Goal: Transaction & Acquisition: Purchase product/service

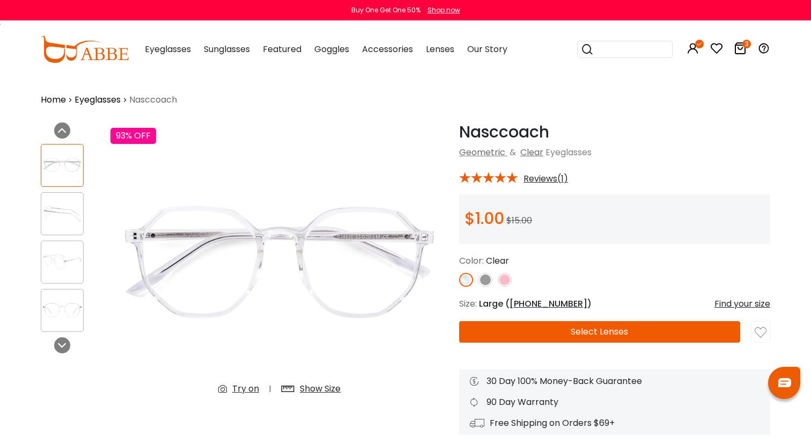
click at [619, 330] on button "Select Lenses" at bounding box center [599, 331] width 281 height 21
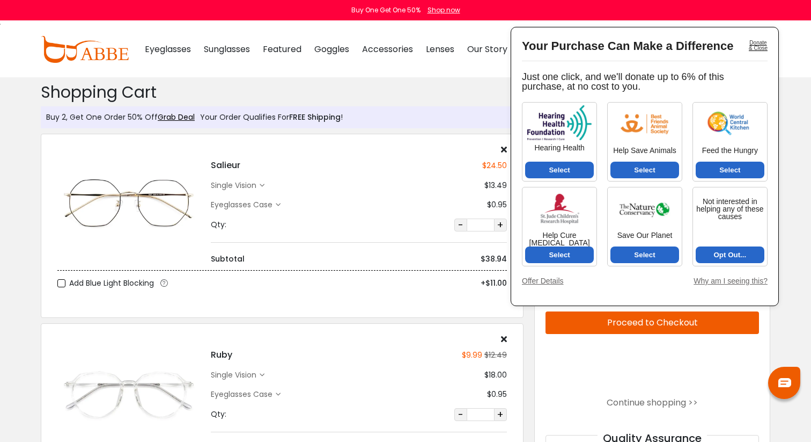
click at [753, 43] on div "Donate & Close" at bounding box center [758, 45] width 19 height 11
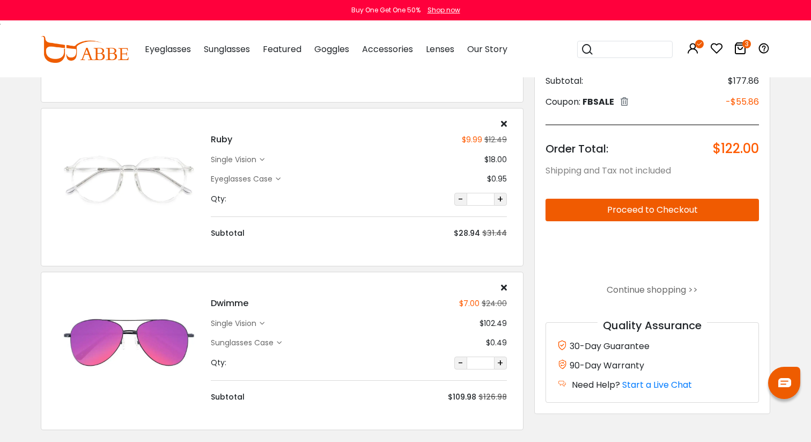
scroll to position [224, 0]
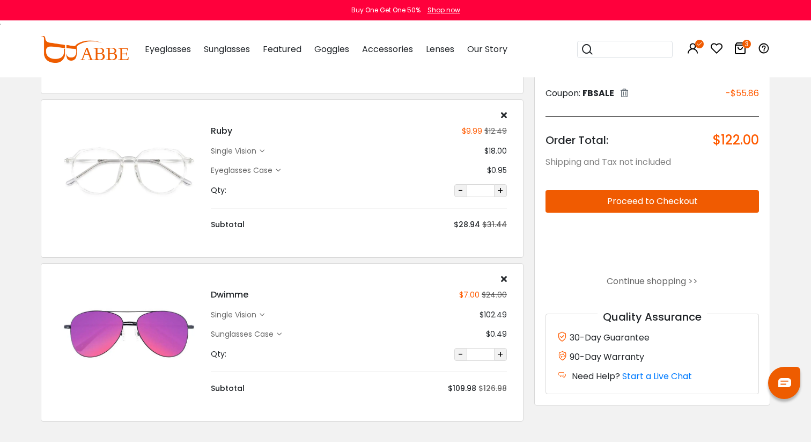
click at [506, 280] on icon at bounding box center [504, 278] width 6 height 9
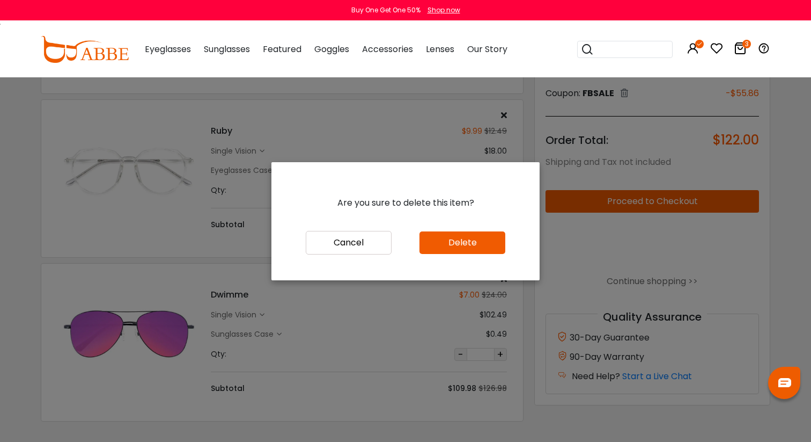
scroll to position [218, 0]
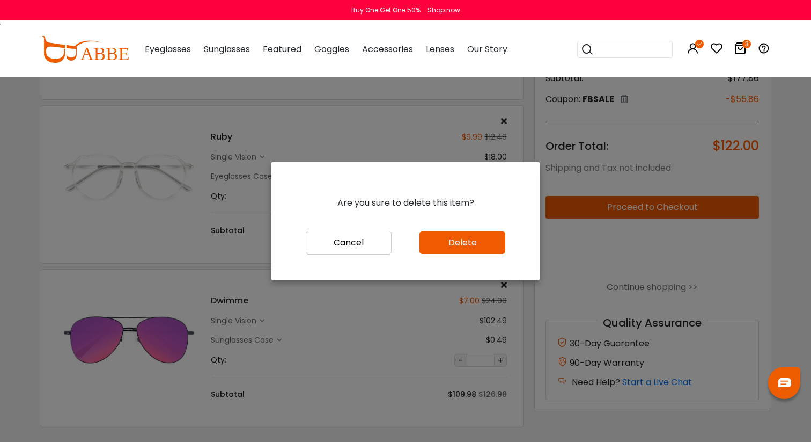
click at [481, 249] on button "Delete" at bounding box center [463, 242] width 86 height 23
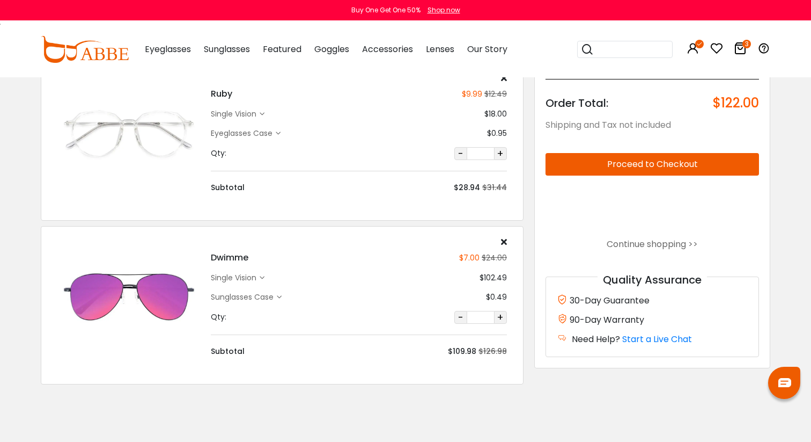
scroll to position [262, 0]
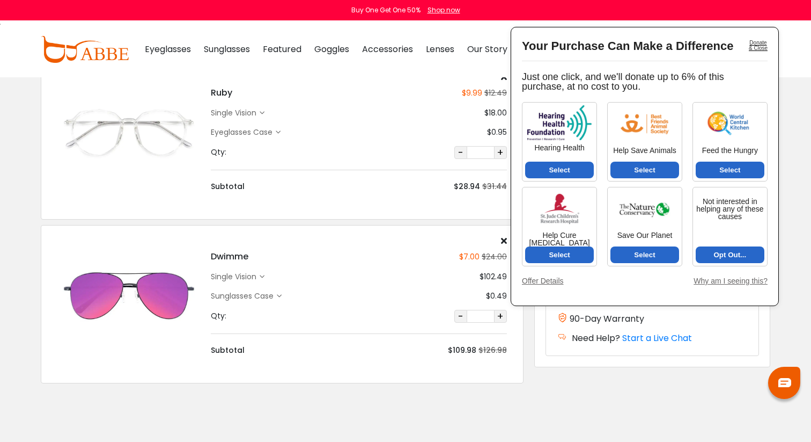
click at [503, 237] on icon at bounding box center [504, 240] width 6 height 9
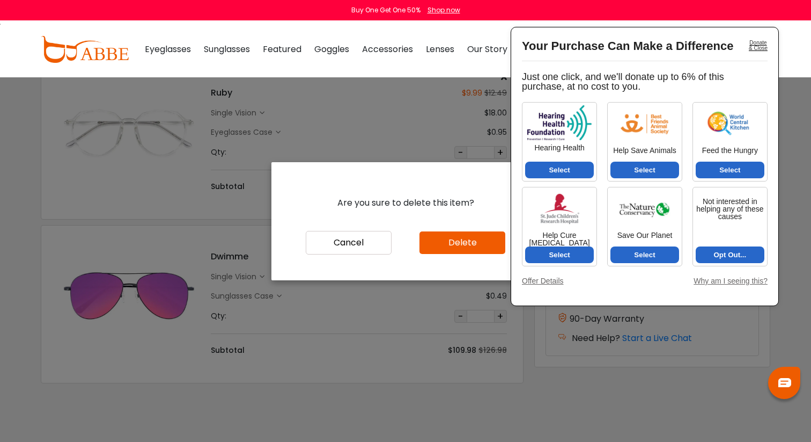
click at [433, 245] on button "Delete" at bounding box center [463, 242] width 86 height 23
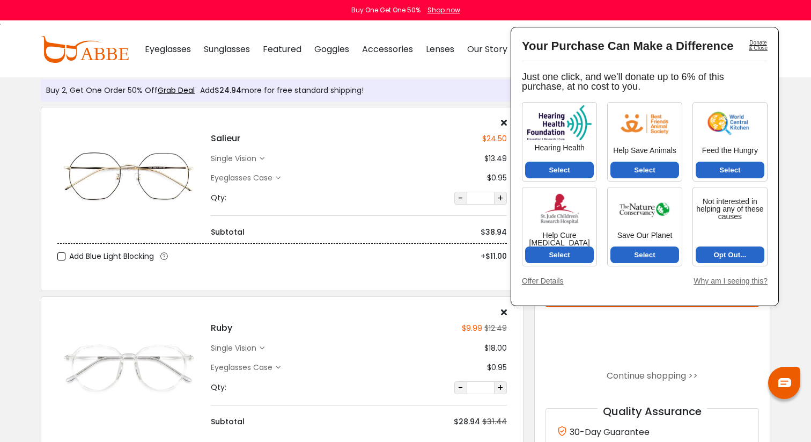
scroll to position [27, 0]
click at [761, 45] on div "Donate & Close" at bounding box center [758, 45] width 19 height 11
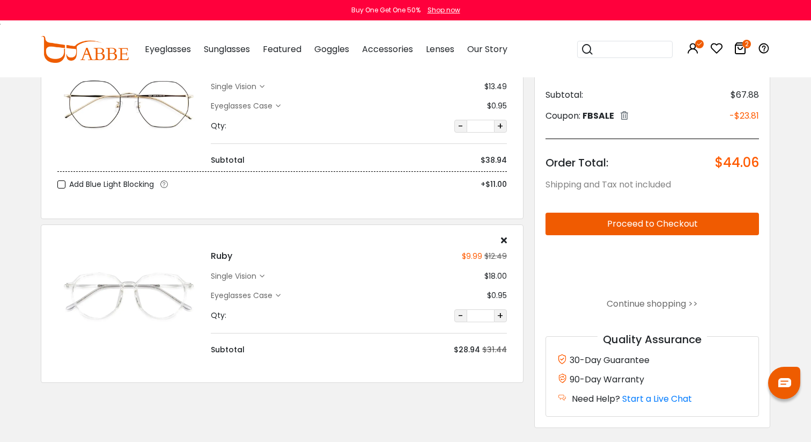
scroll to position [97, 0]
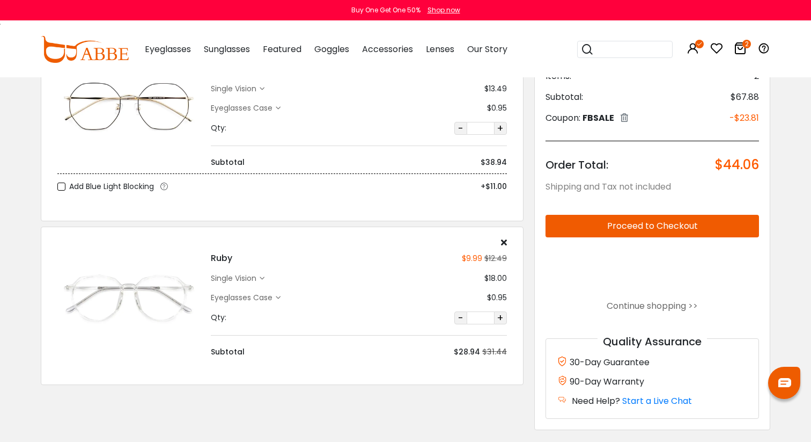
click at [629, 221] on button "Proceed to Checkout" at bounding box center [653, 226] width 214 height 23
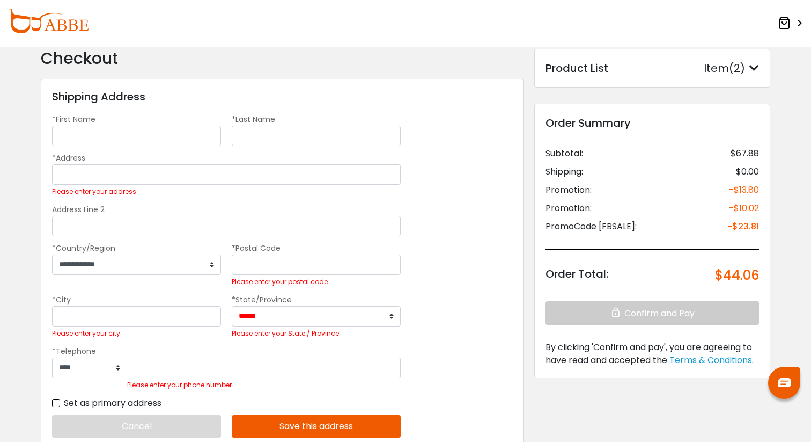
scroll to position [33, 0]
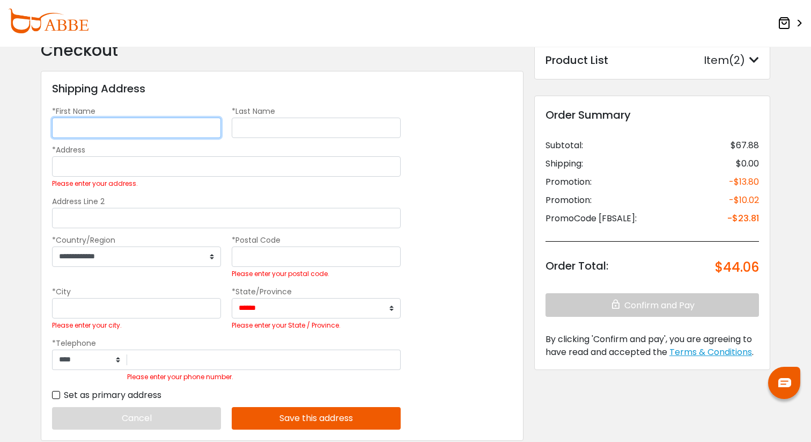
click at [215, 126] on input "*First Name" at bounding box center [136, 128] width 169 height 20
type input "******"
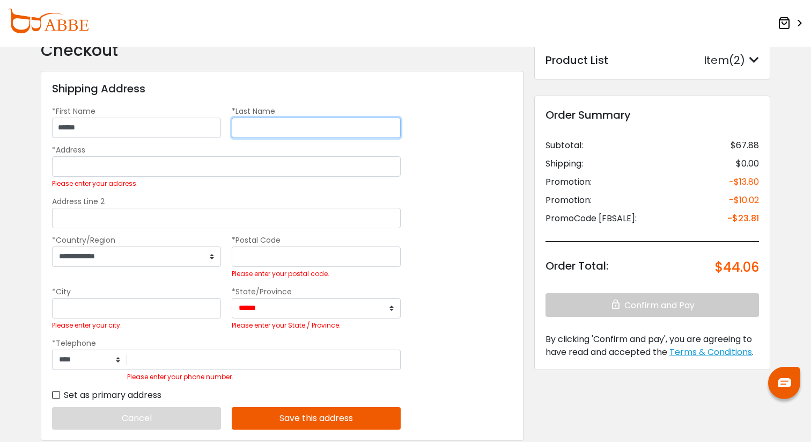
type input "******"
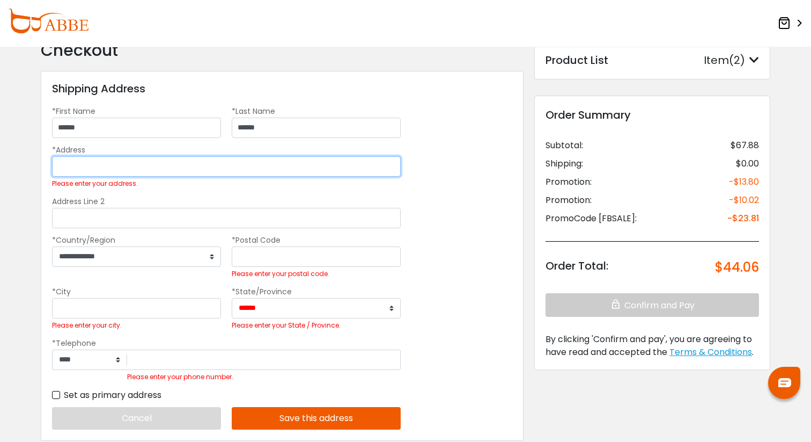
type input "**********"
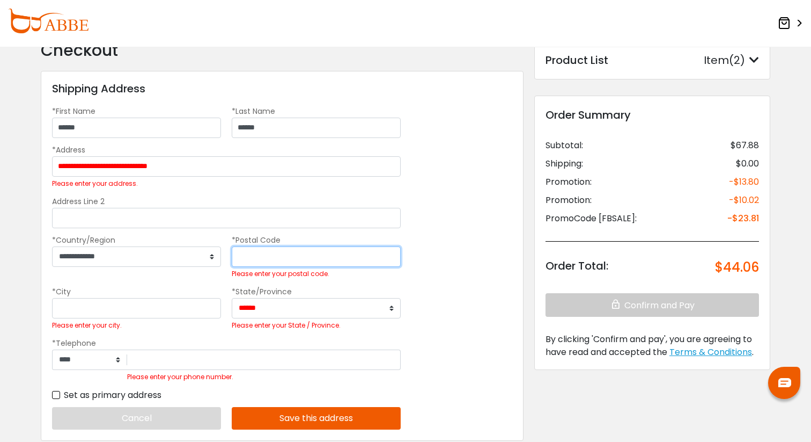
type input "*****"
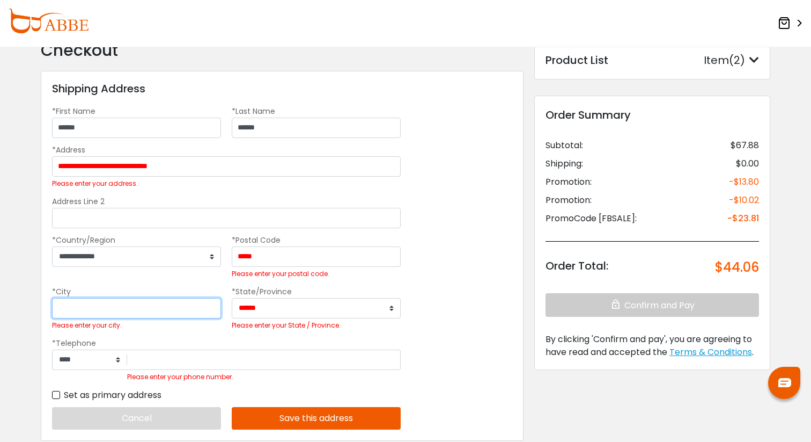
type input "******"
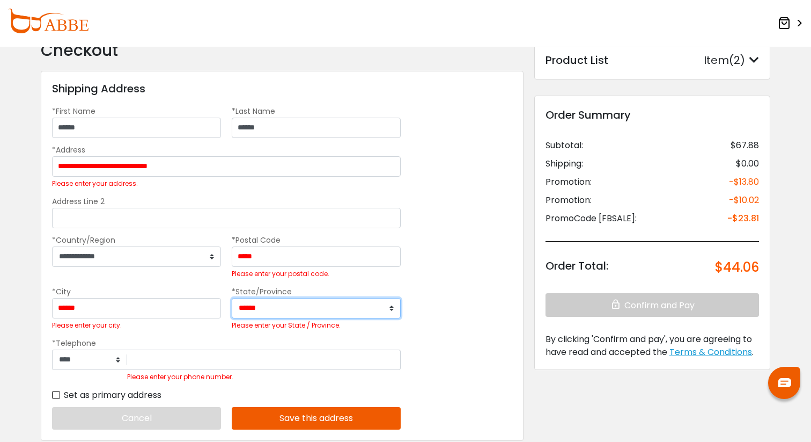
select select "**"
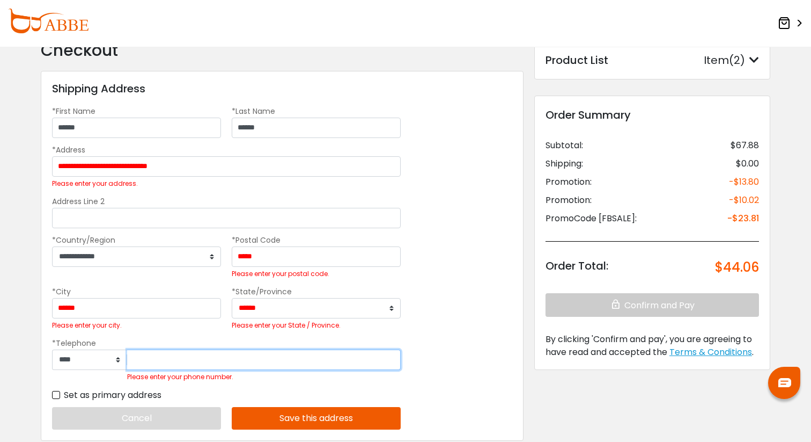
type input "**********"
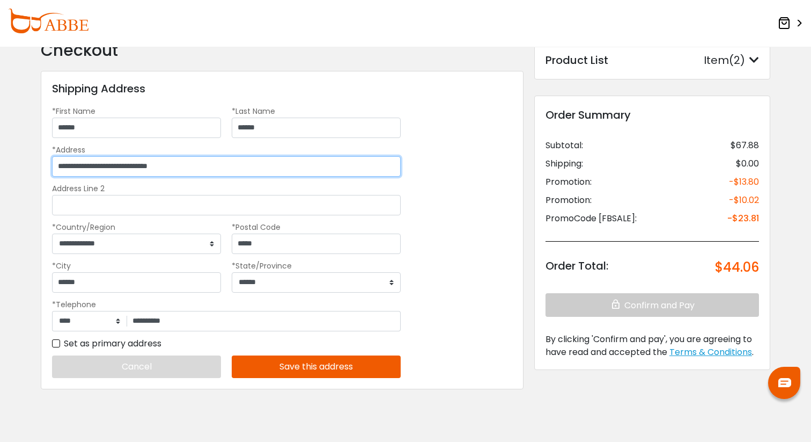
click at [210, 163] on input "**********" at bounding box center [226, 166] width 349 height 20
type input "**********"
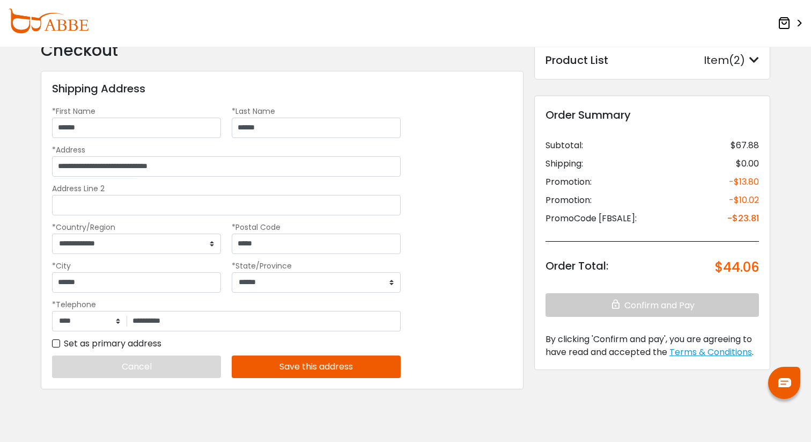
click at [467, 196] on div "**********" at bounding box center [282, 230] width 483 height 318
click at [140, 339] on label "Set as primary address" at bounding box center [106, 342] width 109 height 13
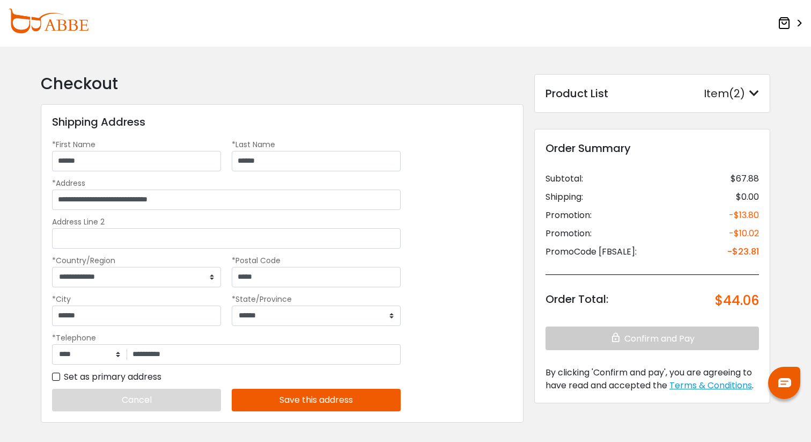
click at [255, 397] on button "Save this address" at bounding box center [316, 400] width 169 height 23
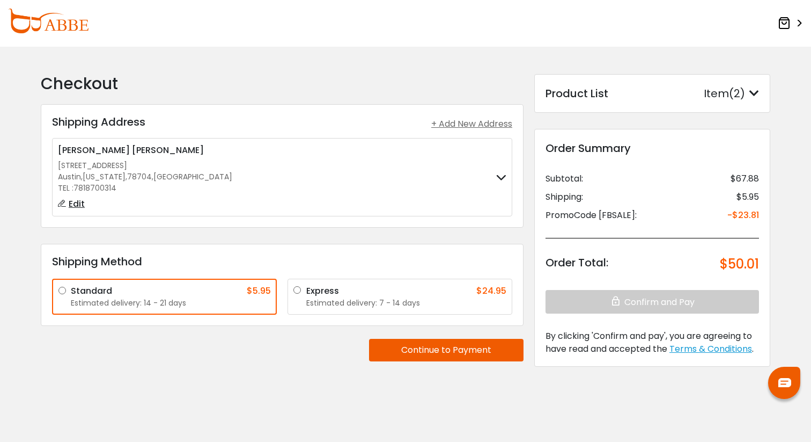
click at [438, 349] on button "Continue to Payment" at bounding box center [446, 350] width 155 height 23
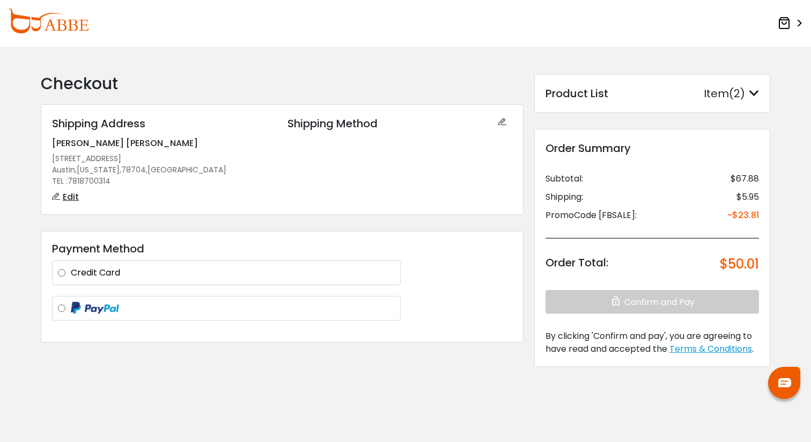
click at [356, 214] on div "Shipping Address Jeremy Hughes 500 South Congress Avenue apt 217 Austin , Texas…" at bounding box center [282, 223] width 483 height 239
click at [76, 28] on img at bounding box center [48, 21] width 80 height 25
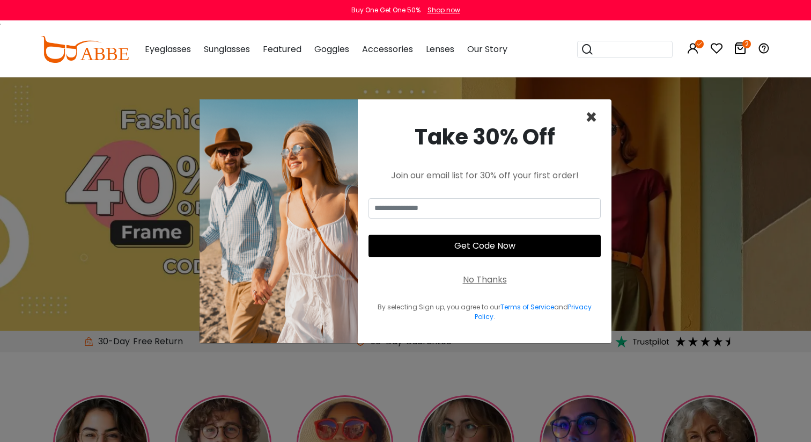
click at [592, 113] on span "×" at bounding box center [591, 117] width 12 height 27
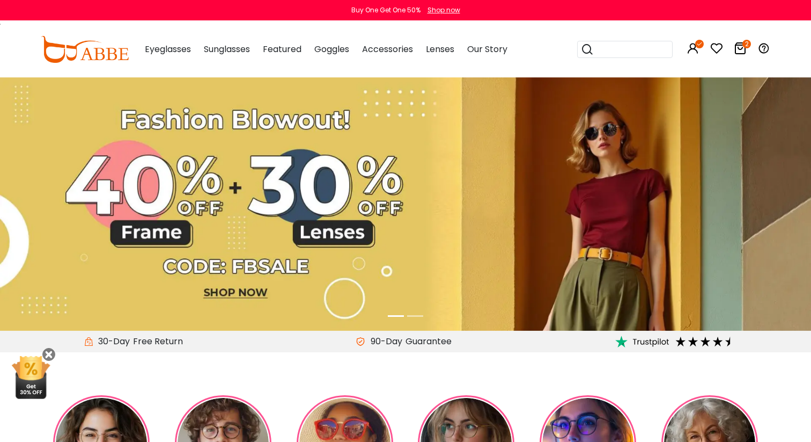
click at [740, 52] on icon at bounding box center [740, 48] width 13 height 13
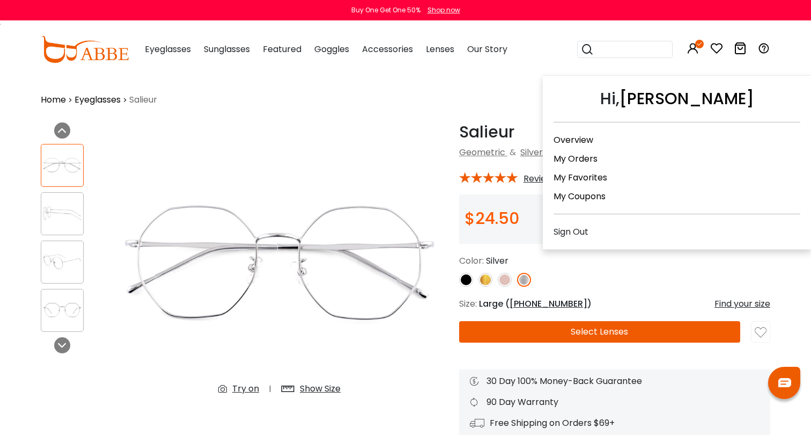
click at [579, 136] on link "Overview" at bounding box center [574, 140] width 40 height 12
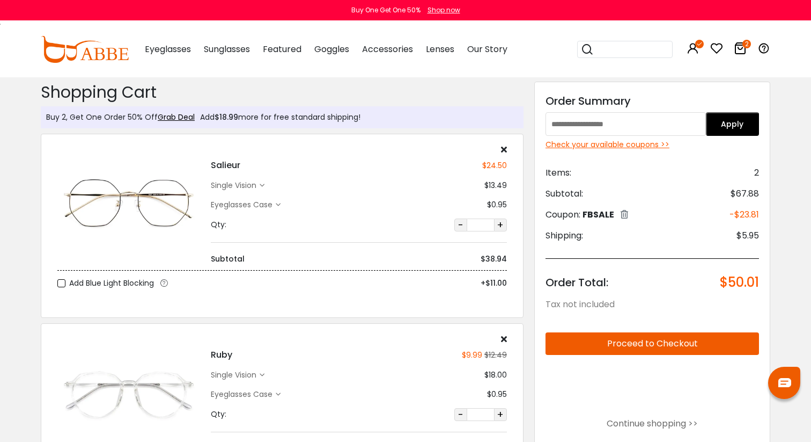
click at [93, 58] on img at bounding box center [85, 49] width 88 height 27
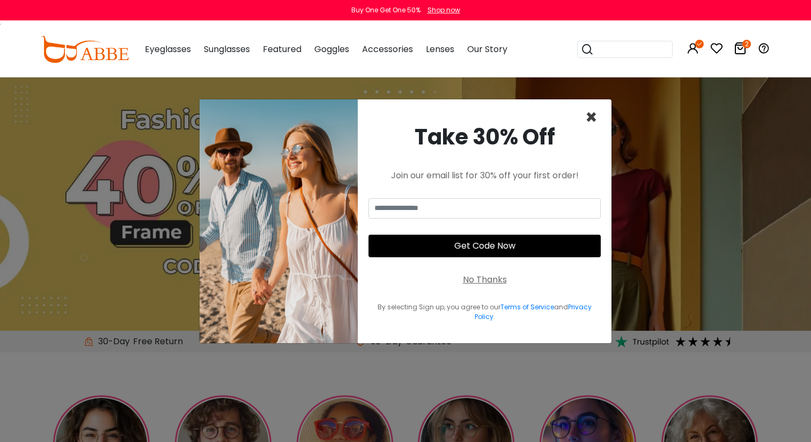
click at [594, 112] on span "×" at bounding box center [591, 117] width 12 height 27
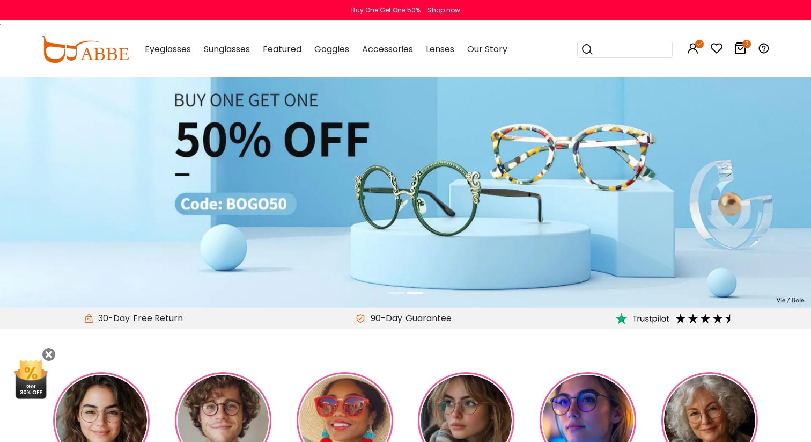
scroll to position [13, 0]
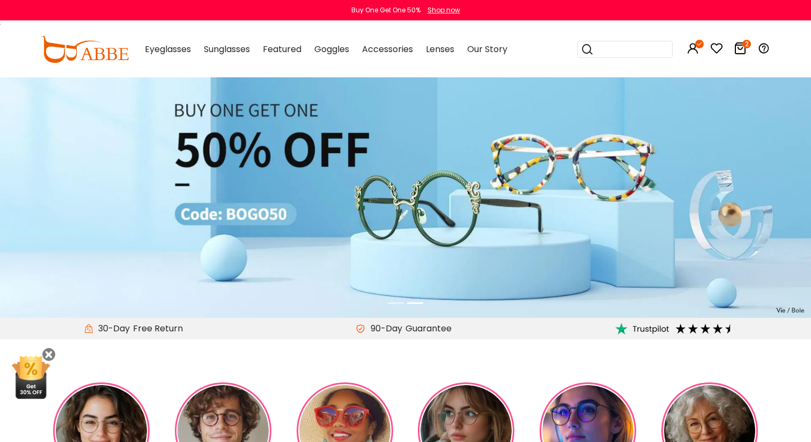
click at [742, 51] on icon at bounding box center [740, 48] width 13 height 13
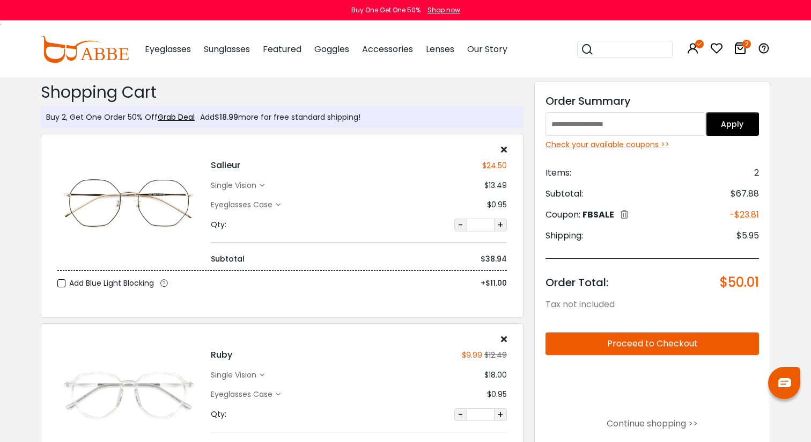
click at [625, 120] on input "text" at bounding box center [626, 124] width 160 height 24
type input "******"
click at [726, 124] on button "Apply" at bounding box center [733, 124] width 54 height 24
click at [646, 109] on div "Discount Code: Order Summary Apply Check your available coupons >> Items: 2 Sub…" at bounding box center [652, 315] width 236 height 466
click at [640, 119] on input "text" at bounding box center [626, 124] width 160 height 24
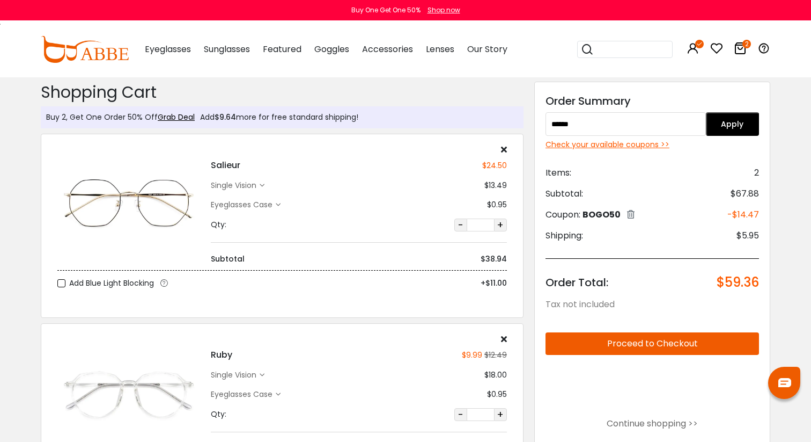
type input "******"
click at [727, 123] on button "Apply" at bounding box center [733, 124] width 54 height 24
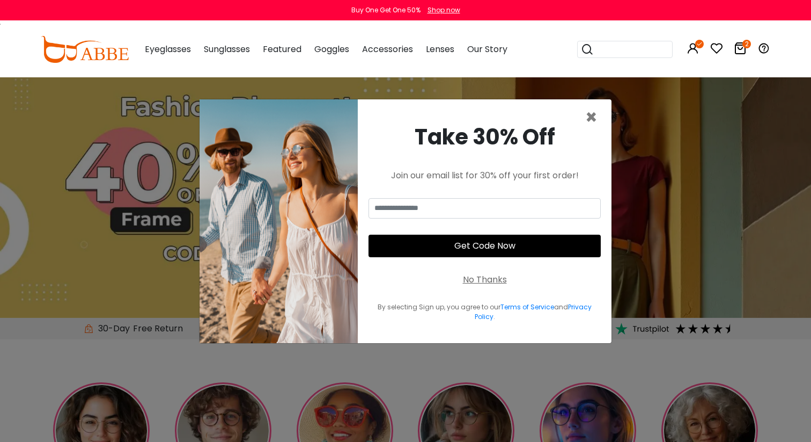
click at [676, 185] on div "× Take 30% Off Join our email list for 30% off your first order! Get Code Now N…" at bounding box center [405, 221] width 811 height 442
click at [590, 120] on span "×" at bounding box center [591, 117] width 12 height 27
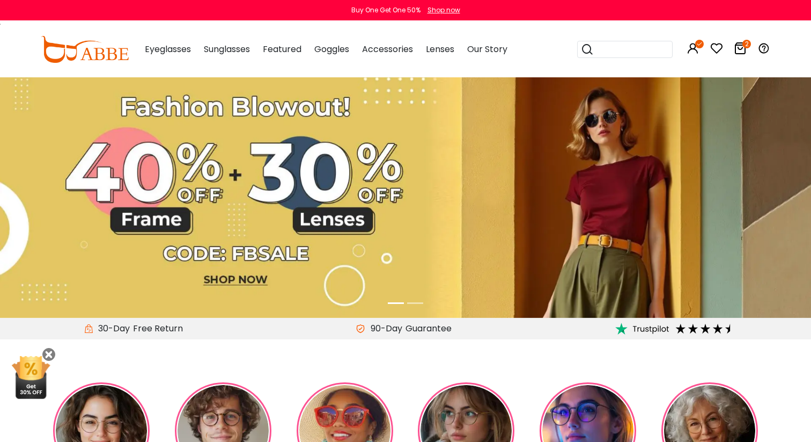
click at [412, 301] on li at bounding box center [415, 303] width 16 height 12
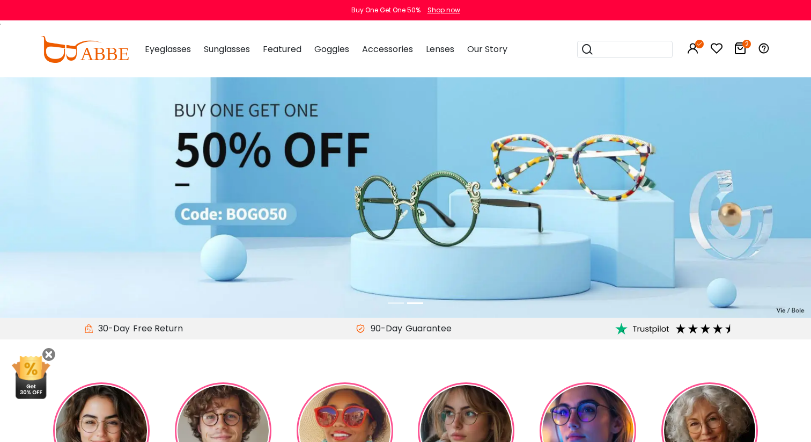
click at [395, 303] on li at bounding box center [396, 303] width 16 height 12
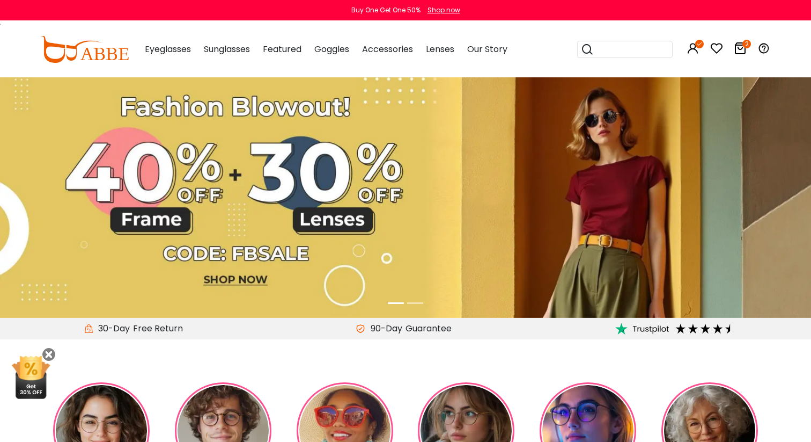
click at [735, 51] on icon at bounding box center [740, 48] width 13 height 13
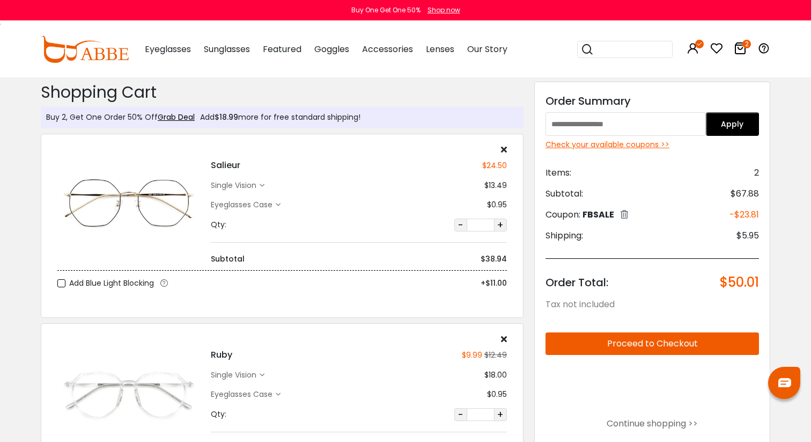
click at [108, 52] on img at bounding box center [85, 49] width 88 height 27
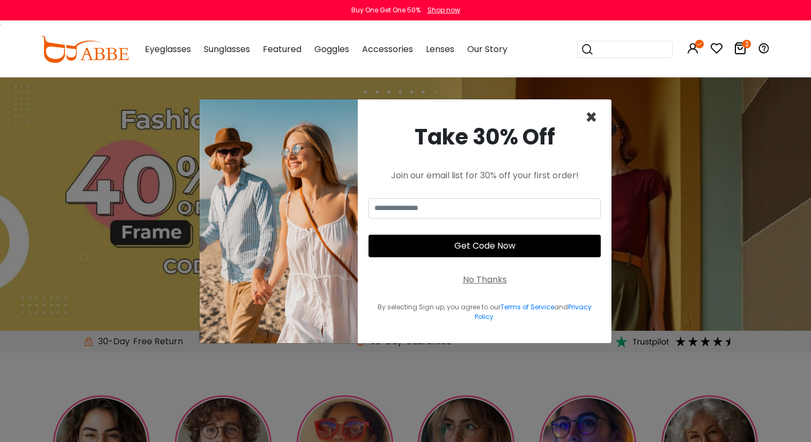
click at [594, 114] on span "×" at bounding box center [591, 117] width 12 height 27
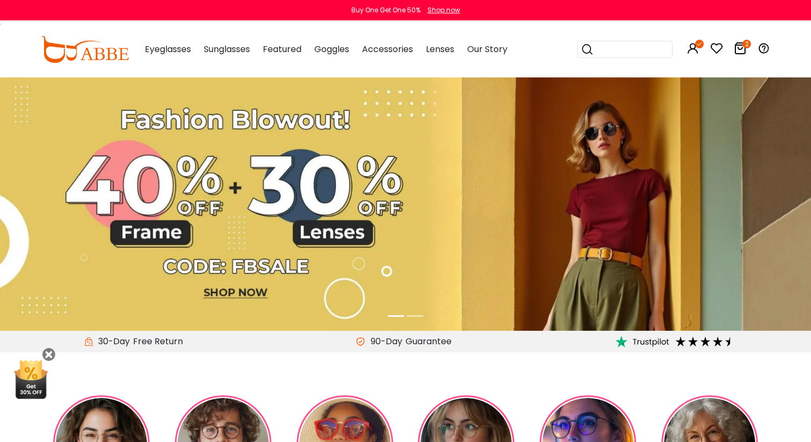
click at [741, 49] on icon at bounding box center [740, 48] width 13 height 13
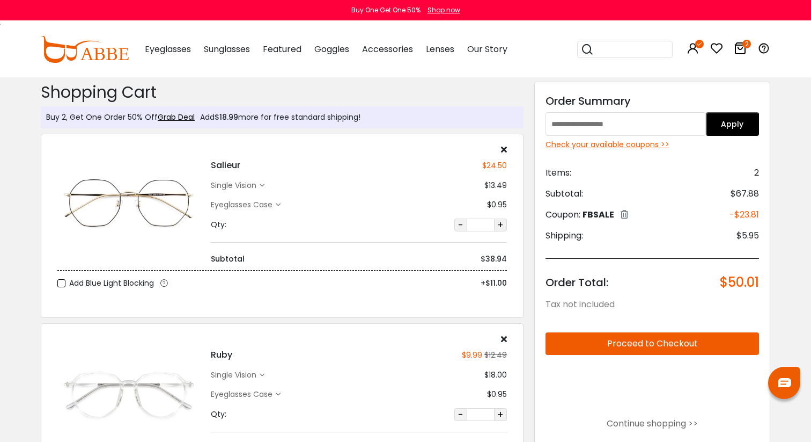
click at [645, 146] on div "Check your available coupons >>" at bounding box center [653, 144] width 214 height 11
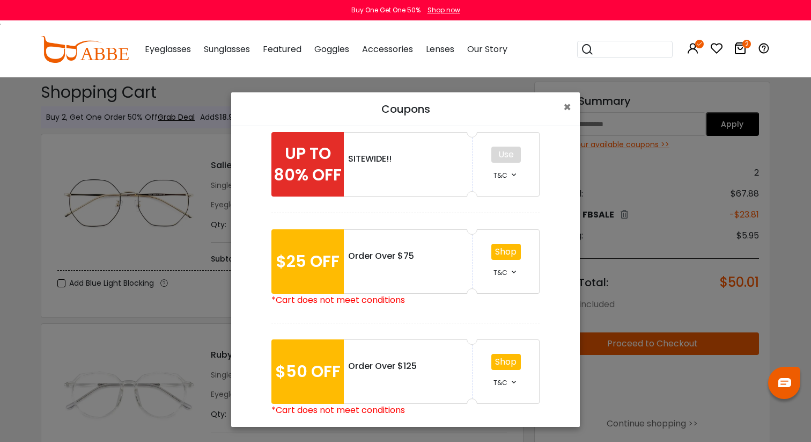
scroll to position [18, 0]
click at [510, 156] on div "Use T&C" at bounding box center [506, 165] width 67 height 64
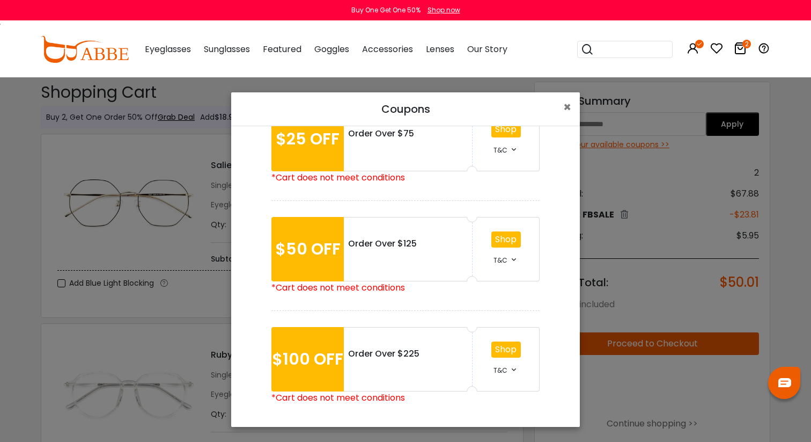
scroll to position [143, 0]
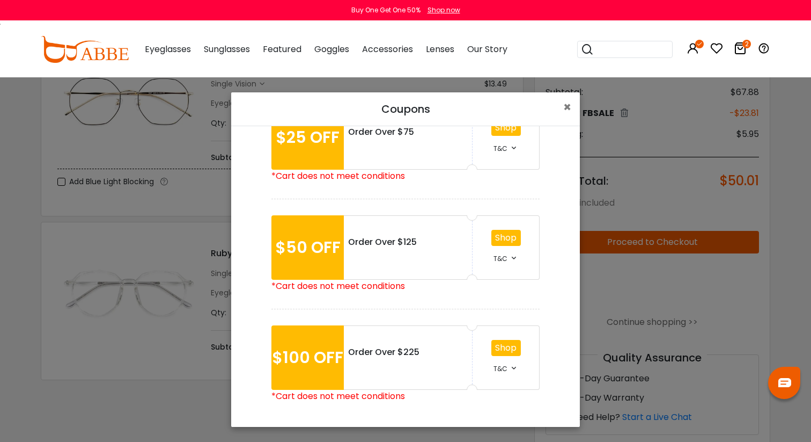
click at [627, 305] on div "Coupons × UP TO 80% OFF SITEWIDE!! Use T&C *• Offer not includes shipping. *• C…" at bounding box center [405, 221] width 811 height 442
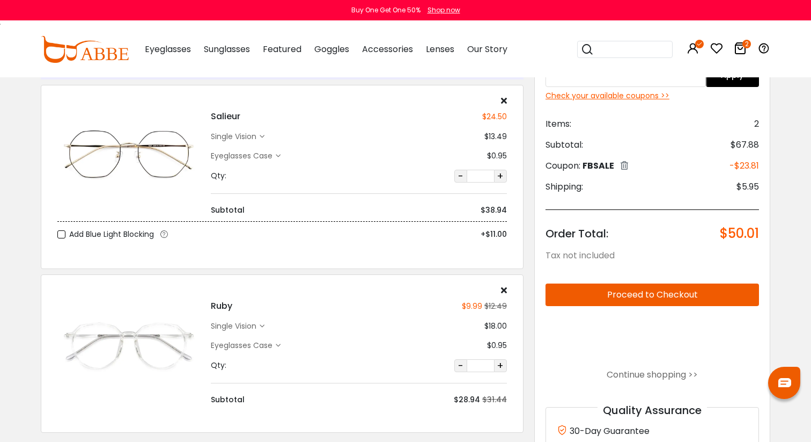
scroll to position [0, 0]
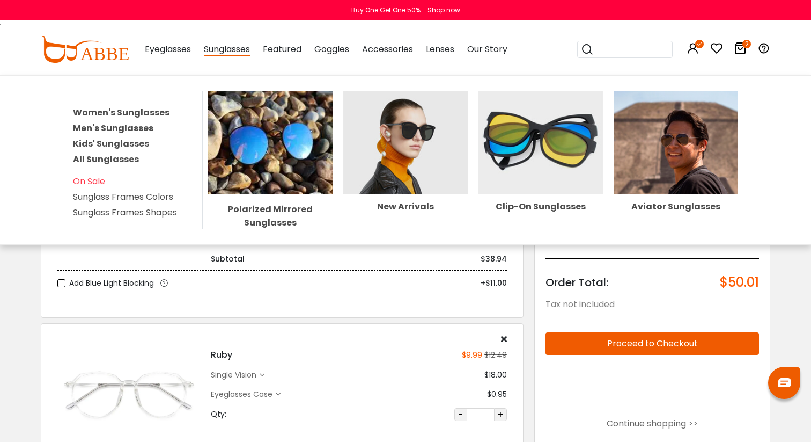
click at [124, 125] on link "Men's Sunglasses" at bounding box center [113, 128] width 80 height 12
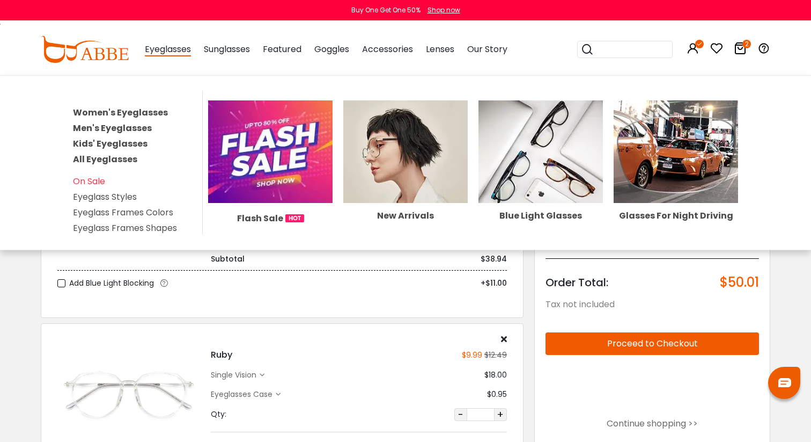
click at [120, 156] on link "All Eyeglasses" at bounding box center [105, 159] width 64 height 12
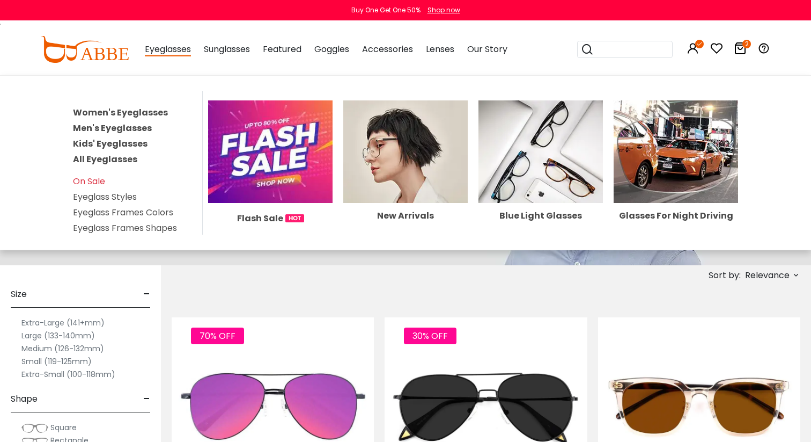
click at [108, 154] on link "All Eyeglasses" at bounding box center [105, 159] width 64 height 12
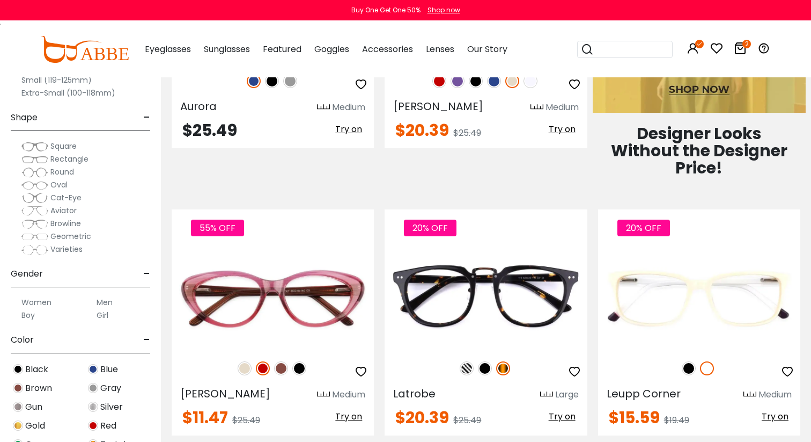
scroll to position [651, 0]
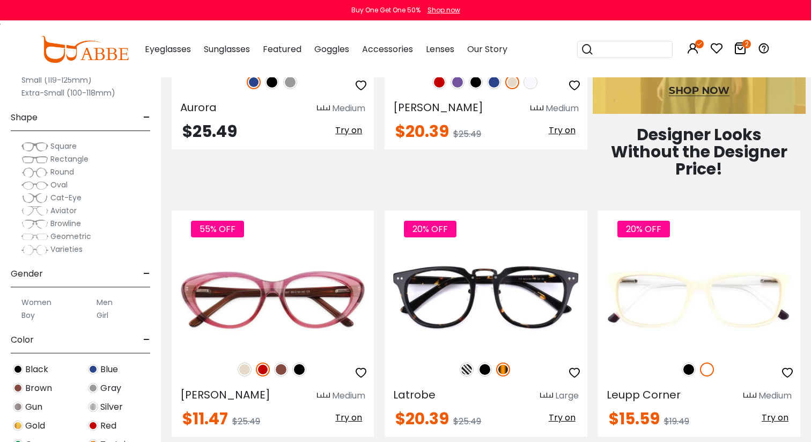
click at [67, 237] on span "Geometric" at bounding box center [70, 236] width 41 height 11
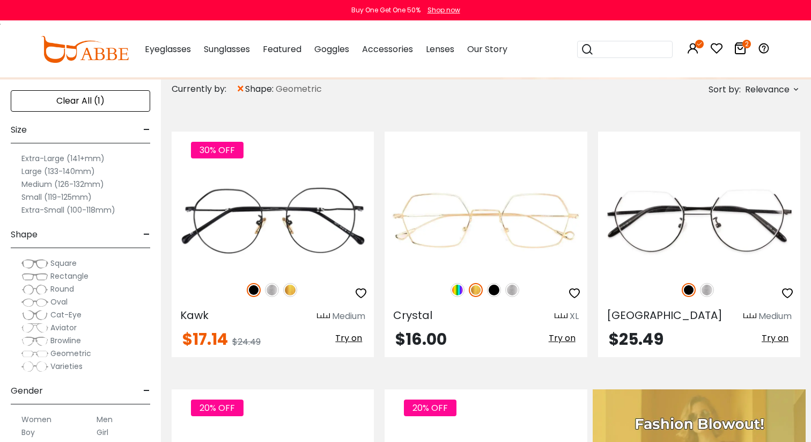
scroll to position [182, 0]
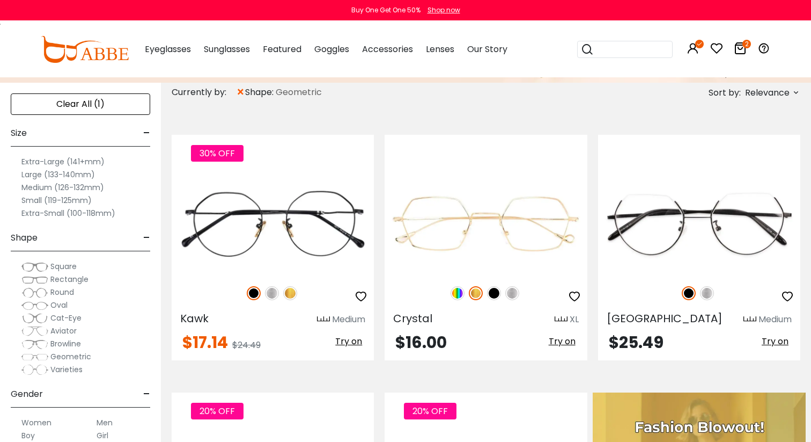
click at [68, 162] on label "Extra-Large (141+mm)" at bounding box center [62, 161] width 83 height 13
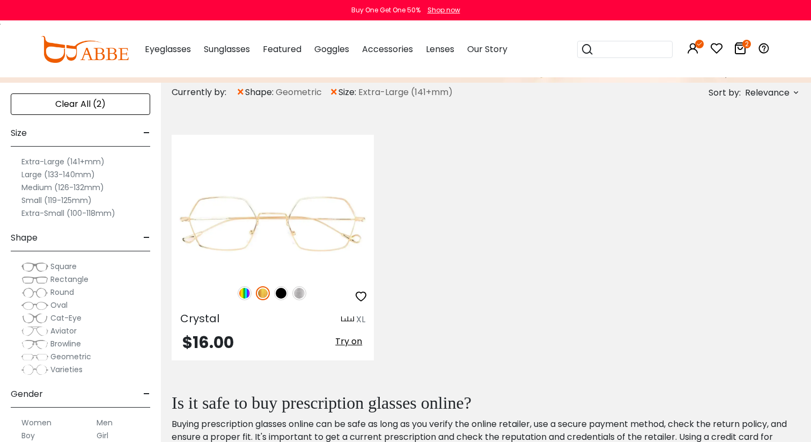
scroll to position [183, 0]
click at [67, 160] on label "Extra-Large (141+mm)" at bounding box center [62, 161] width 83 height 13
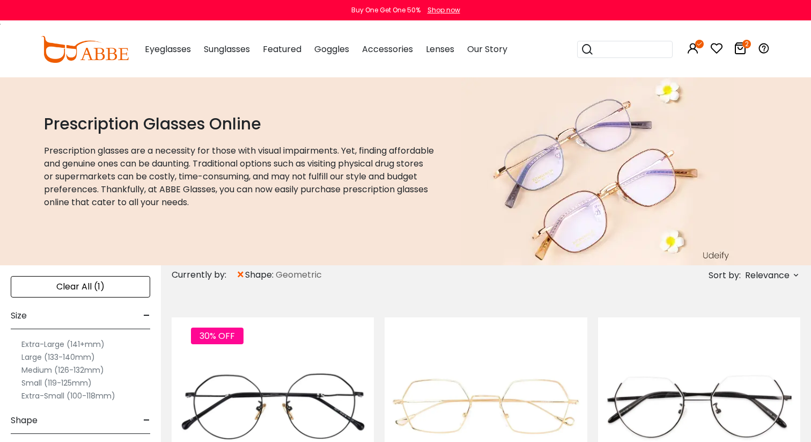
click at [54, 355] on label "Large (133-140mm)" at bounding box center [58, 356] width 74 height 13
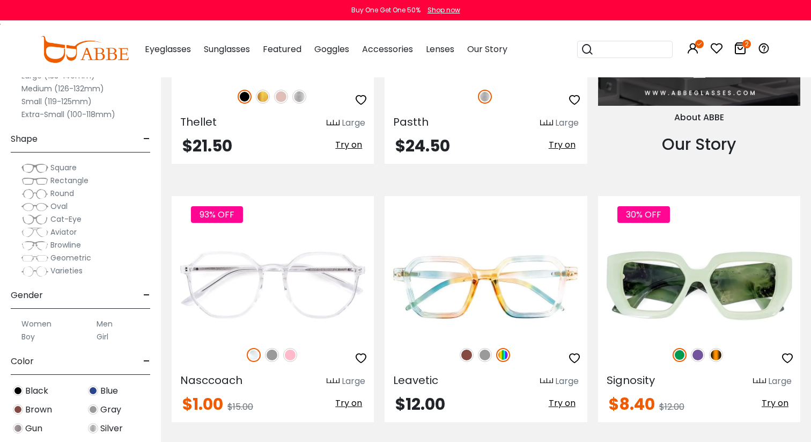
scroll to position [1191, 0]
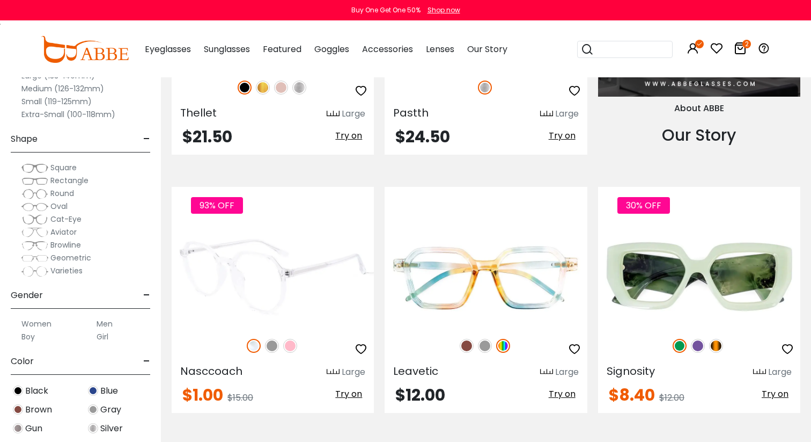
click at [288, 225] on img at bounding box center [273, 275] width 202 height 101
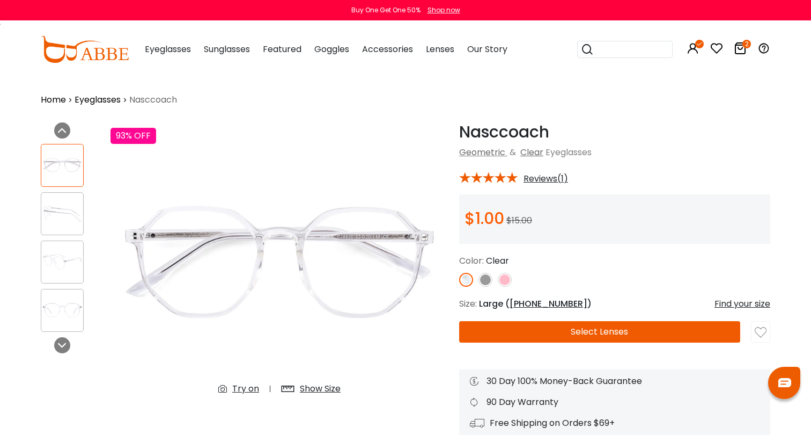
click at [557, 324] on button "Select Lenses" at bounding box center [599, 331] width 281 height 21
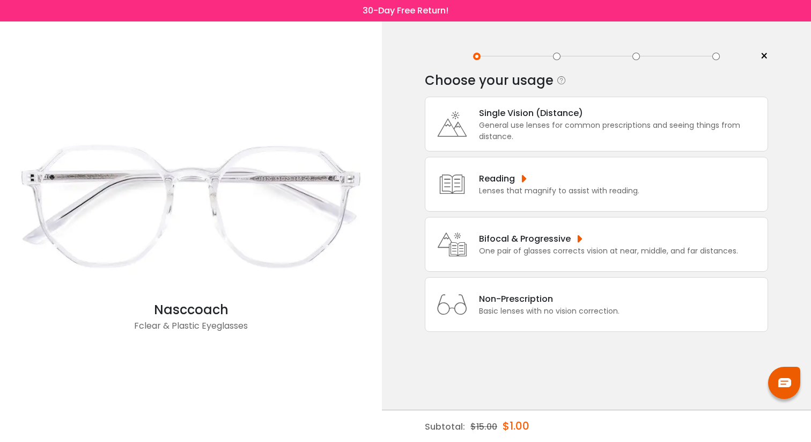
click at [560, 137] on div "General use lenses for common prescriptions and seeing things from distance." at bounding box center [620, 131] width 283 height 23
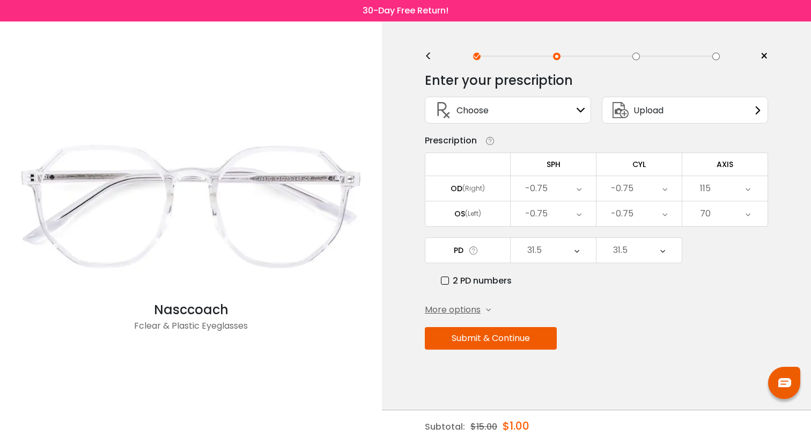
click at [551, 109] on div "Choose Sign In" at bounding box center [508, 110] width 155 height 26
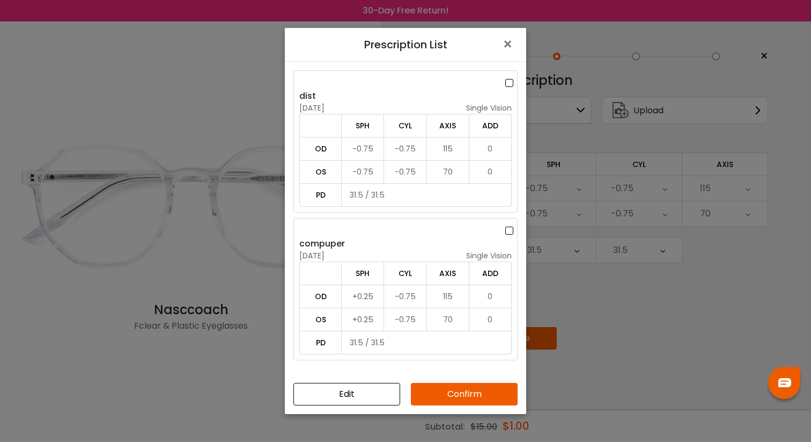
click at [461, 78] on div at bounding box center [408, 82] width 218 height 13
click at [467, 394] on button "Confirm" at bounding box center [464, 394] width 107 height 23
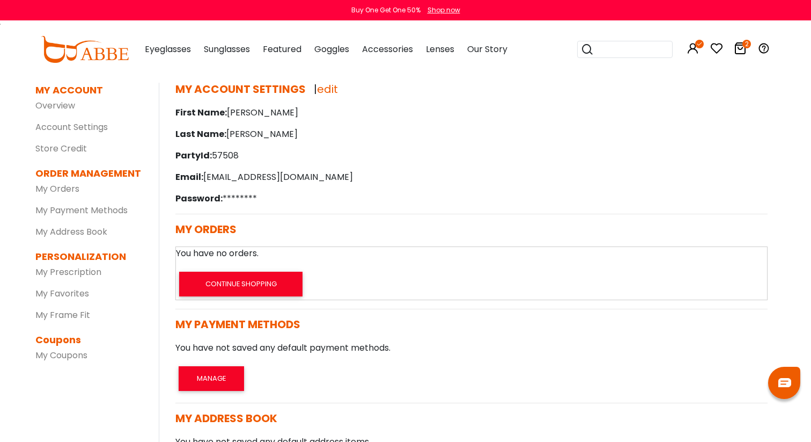
scroll to position [57, 0]
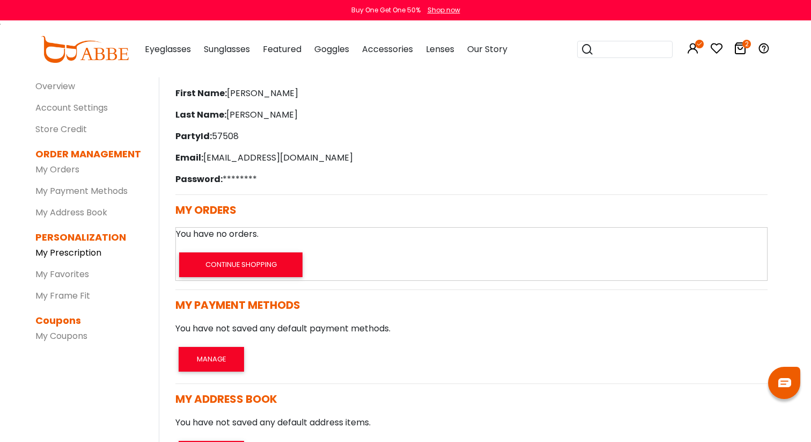
click at [68, 253] on link "My Prescription" at bounding box center [68, 252] width 66 height 12
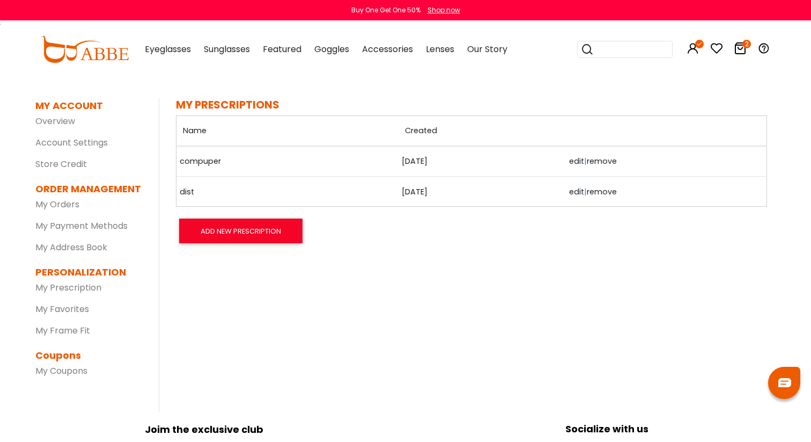
scroll to position [23, 0]
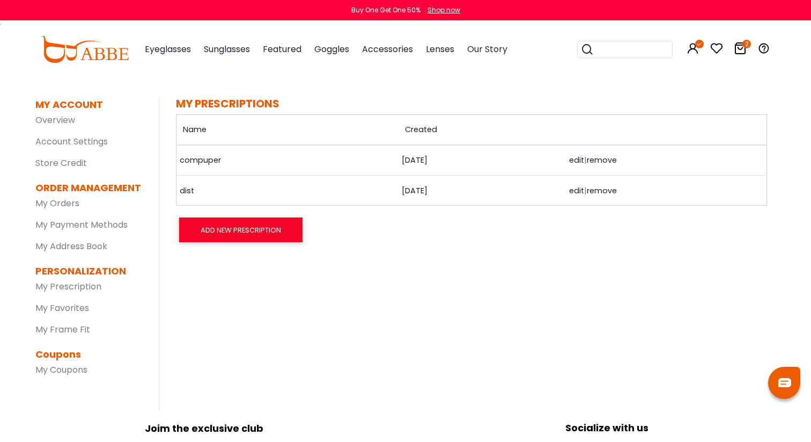
click at [570, 160] on link "edit" at bounding box center [576, 160] width 15 height 11
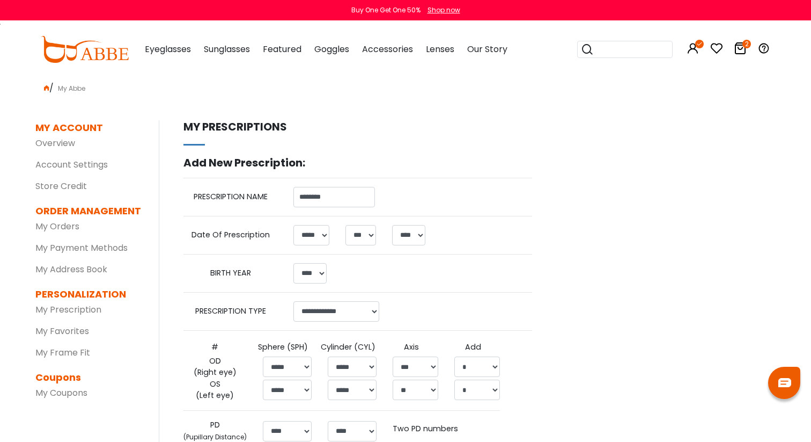
select select "*"
select select "****"
select select "******"
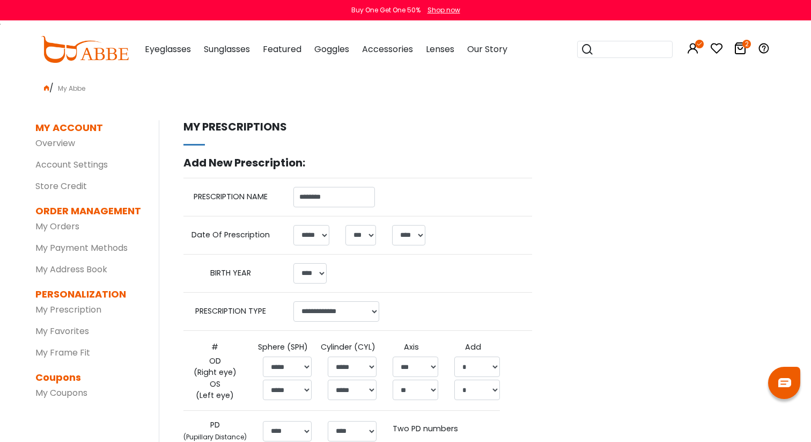
select select "*****"
select select "***"
select select "*****"
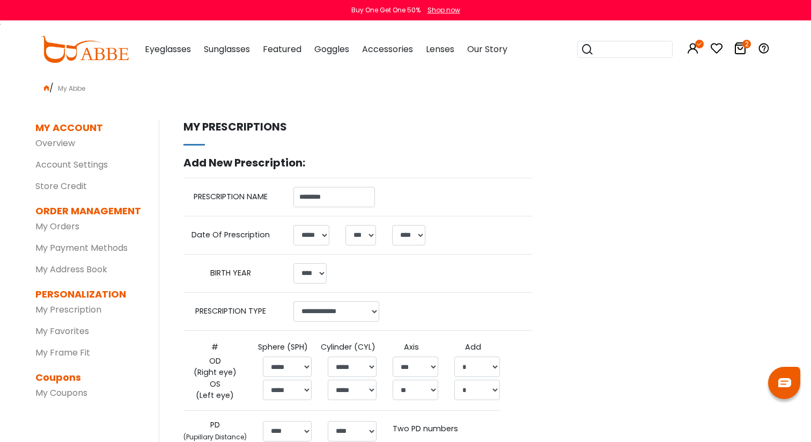
select select "**"
select select "****"
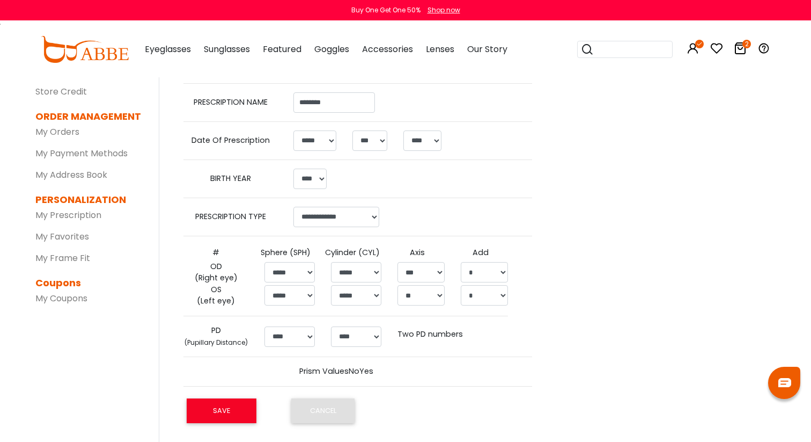
scroll to position [95, 0]
click at [291, 339] on select "******** **** **** **** **** **** **** **** **** **** **** **** **** **** **** …" at bounding box center [290, 336] width 50 height 20
select select "****"
click at [349, 332] on select "******* **** **** **** **** **** **** **** **** **** **** **** **** **** **** *…" at bounding box center [356, 336] width 50 height 20
select select "****"
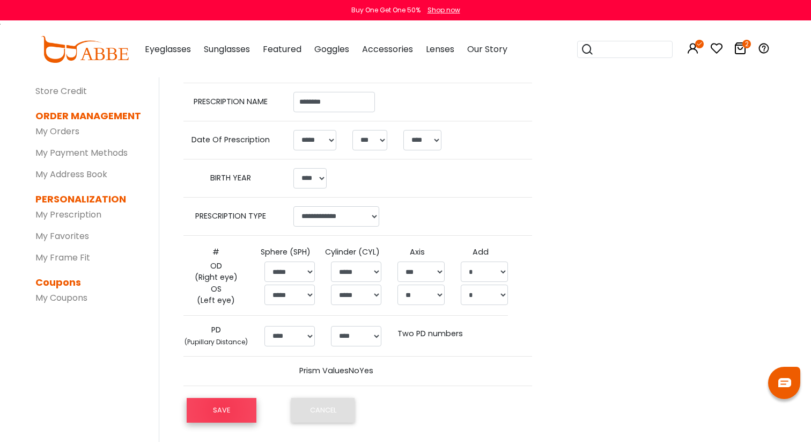
click at [222, 411] on button "SAVE" at bounding box center [222, 410] width 70 height 25
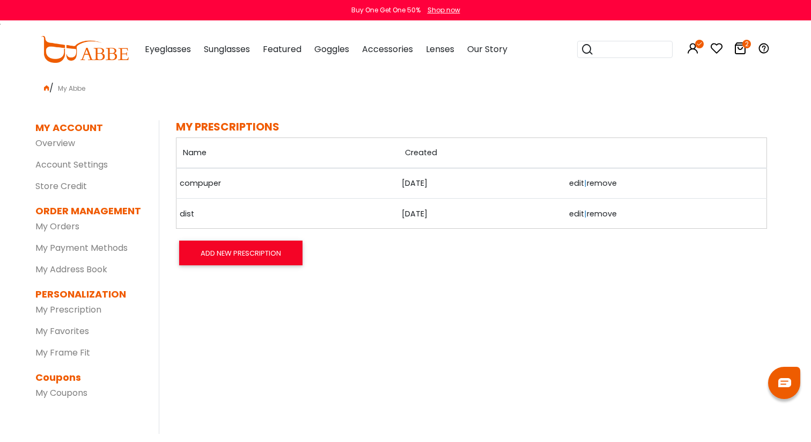
click at [570, 210] on link "edit" at bounding box center [576, 213] width 15 height 11
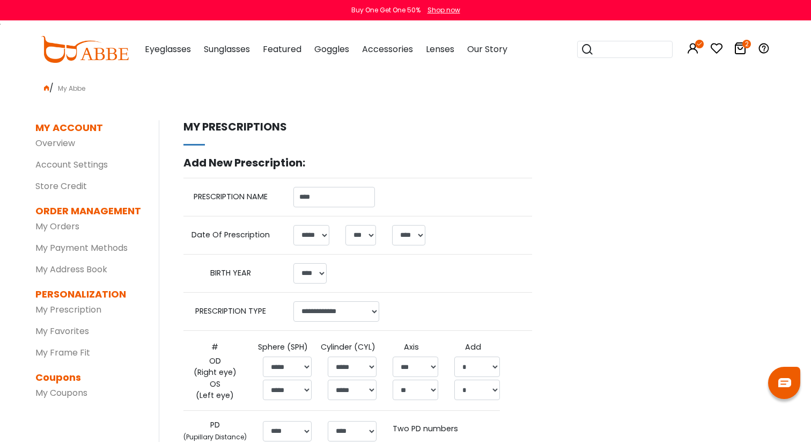
select select "*"
select select "****"
select select "******"
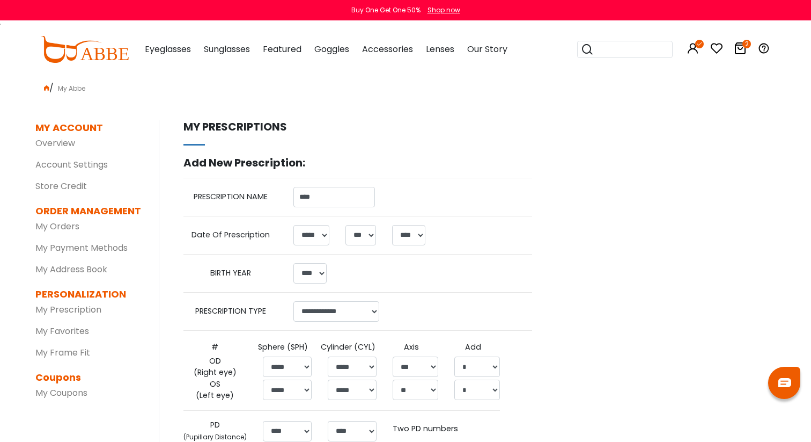
select select "*****"
select select "***"
select select "*****"
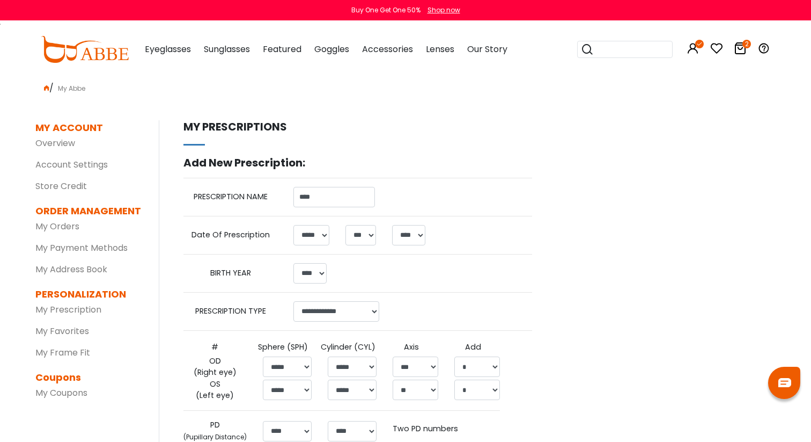
select select "**"
select select "****"
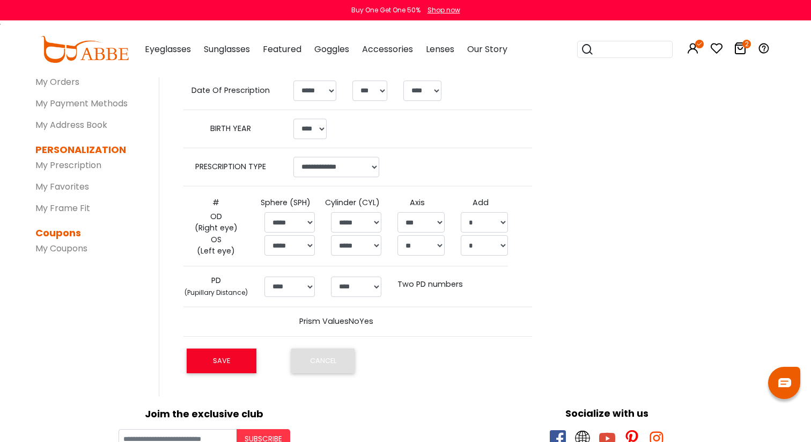
scroll to position [145, 0]
click at [295, 289] on select "******** **** **** **** **** **** **** **** **** **** **** **** **** **** **** …" at bounding box center [290, 285] width 50 height 20
select select "****"
click at [365, 287] on select "******* **** **** **** **** **** **** **** **** **** **** **** **** **** **** *…" at bounding box center [356, 285] width 50 height 20
select select "****"
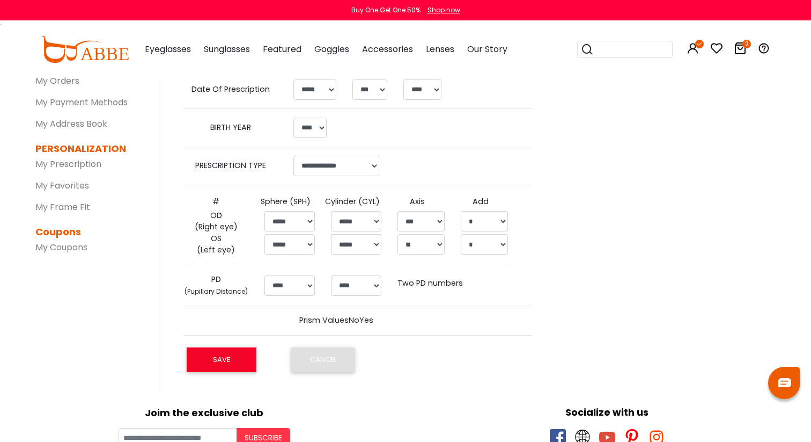
click at [471, 272] on th at bounding box center [350, 265] width 333 height 18
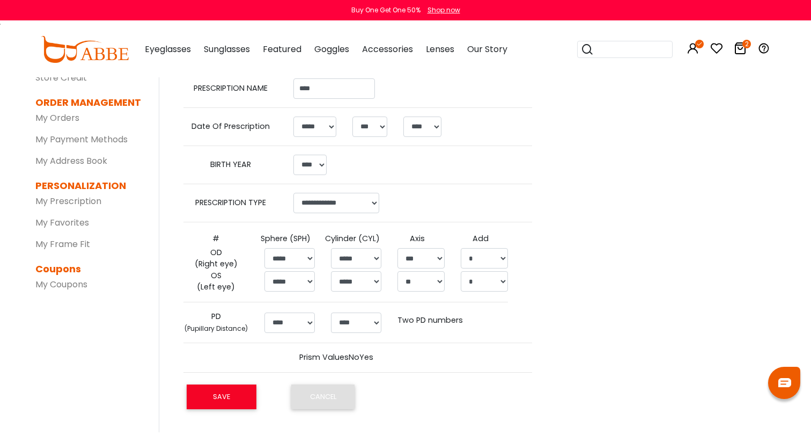
scroll to position [149, 0]
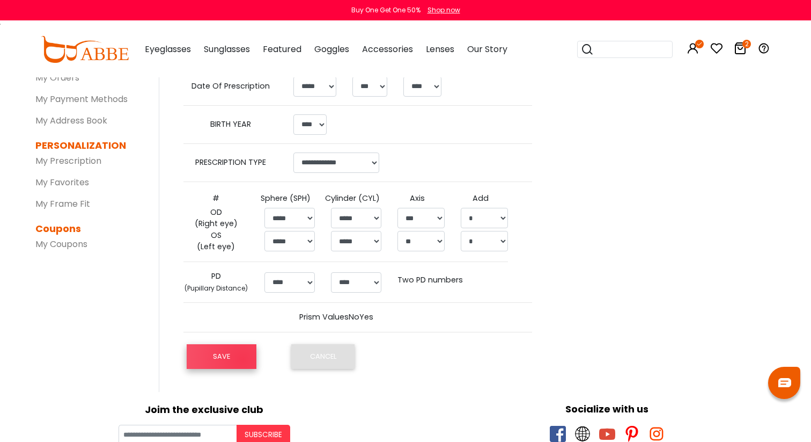
click at [243, 359] on button "SAVE" at bounding box center [222, 356] width 70 height 25
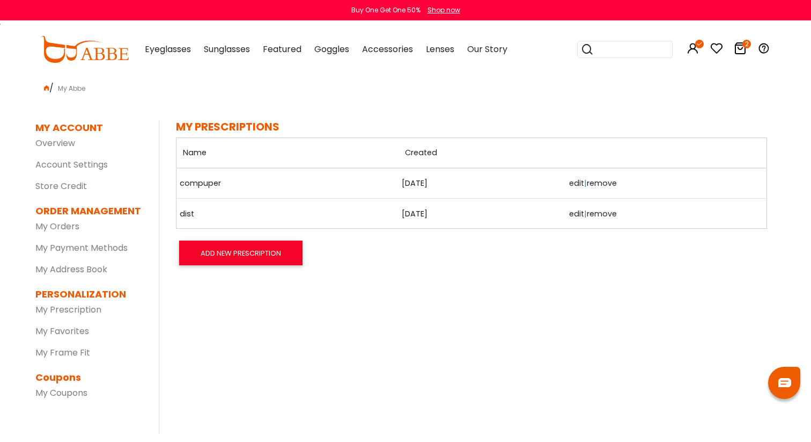
click at [746, 49] on icon at bounding box center [740, 48] width 13 height 13
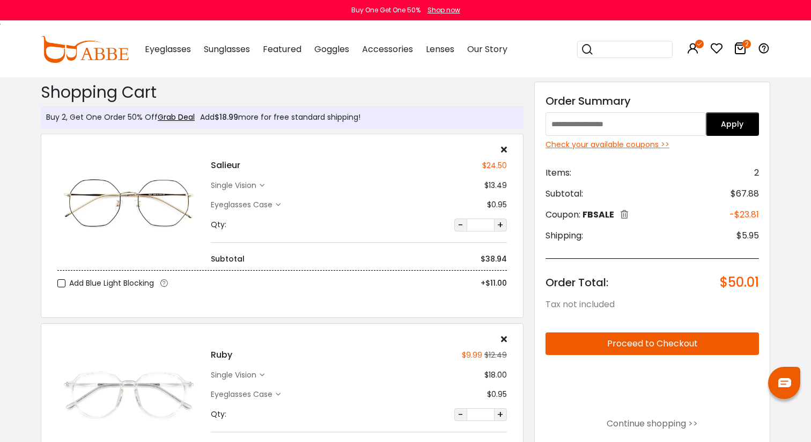
click at [253, 186] on div "single vision" at bounding box center [235, 185] width 49 height 11
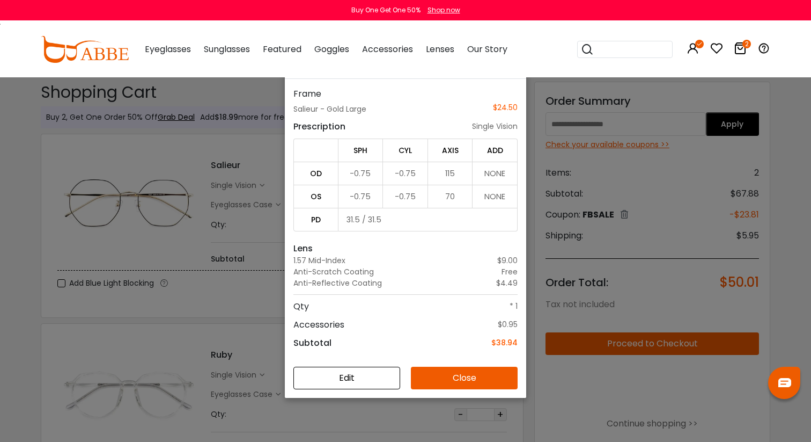
scroll to position [76, 0]
click at [356, 386] on button "Edit" at bounding box center [347, 378] width 107 height 23
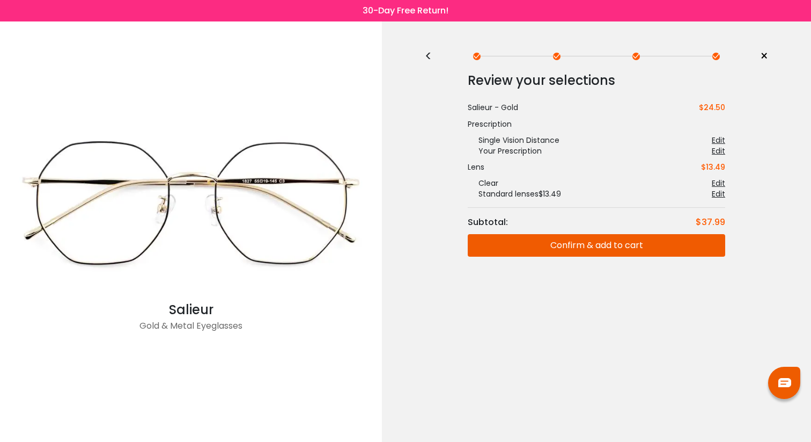
click at [722, 139] on div "Edit" at bounding box center [718, 140] width 13 height 11
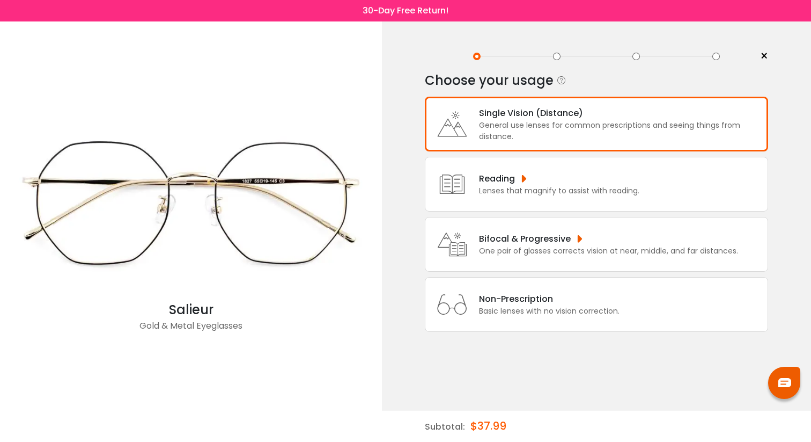
click at [719, 145] on div "Single Vision (Distance) General use lenses for common prescriptions and seeing…" at bounding box center [596, 124] width 343 height 55
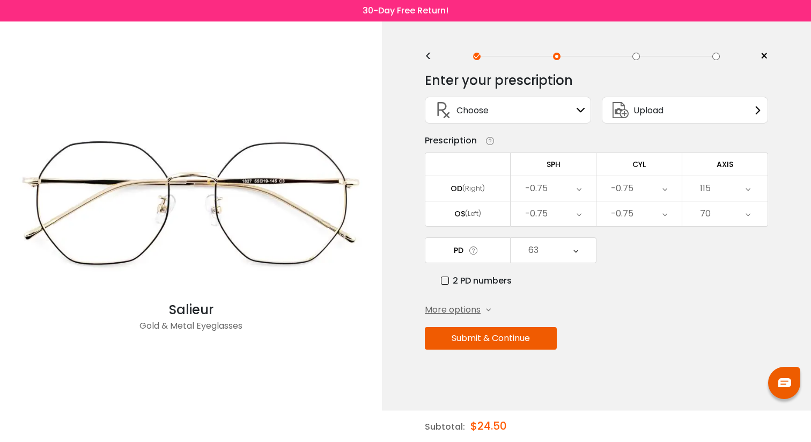
click at [545, 260] on div "63" at bounding box center [553, 250] width 85 height 25
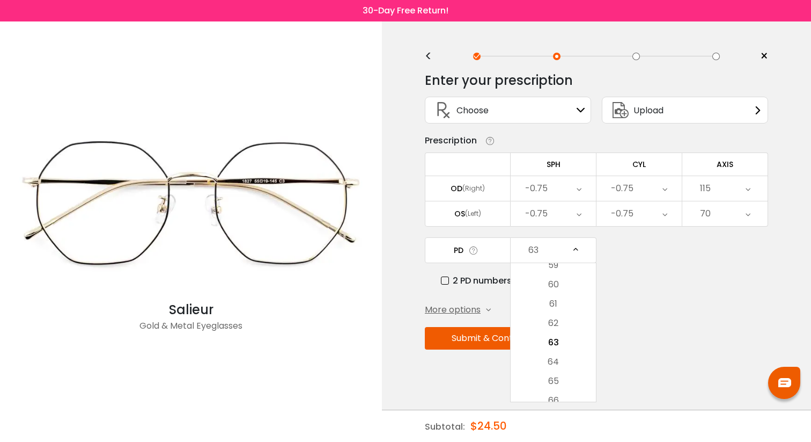
click at [476, 283] on label "2 PD numbers" at bounding box center [476, 280] width 71 height 13
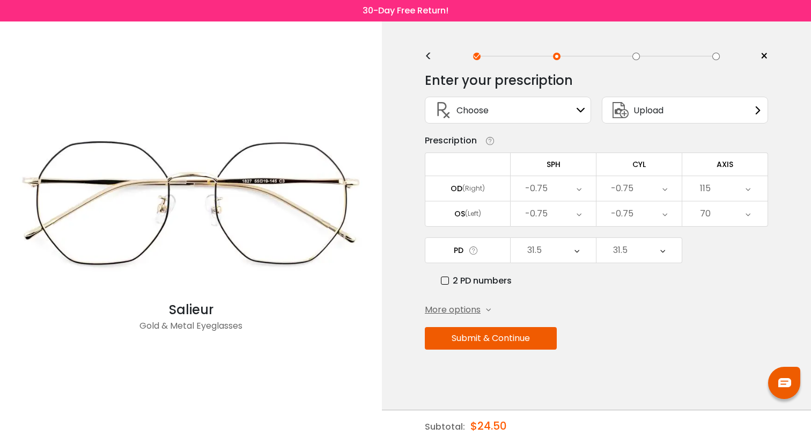
click at [568, 249] on div "31.5" at bounding box center [553, 250] width 85 height 25
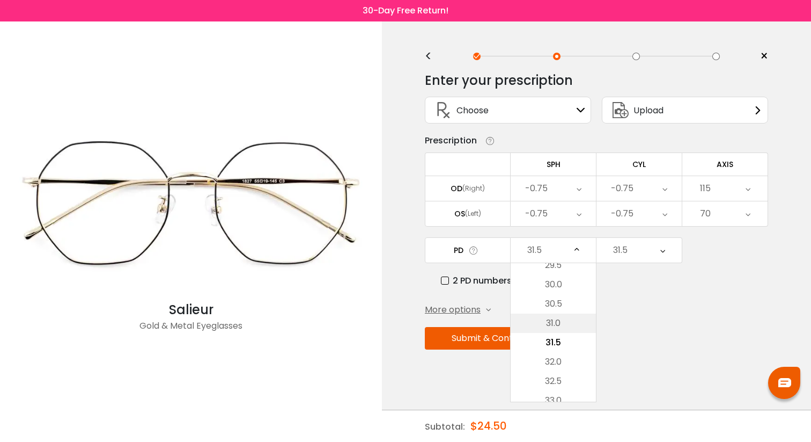
click at [550, 319] on li "31.0" at bounding box center [553, 322] width 85 height 19
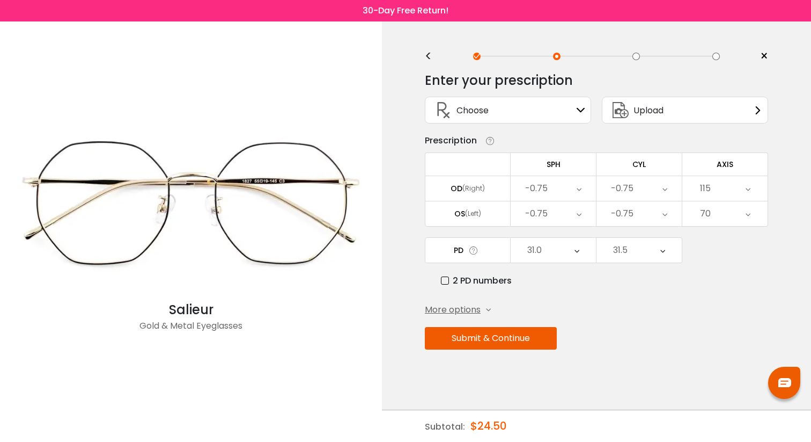
click at [635, 261] on div "31.5" at bounding box center [639, 250] width 85 height 25
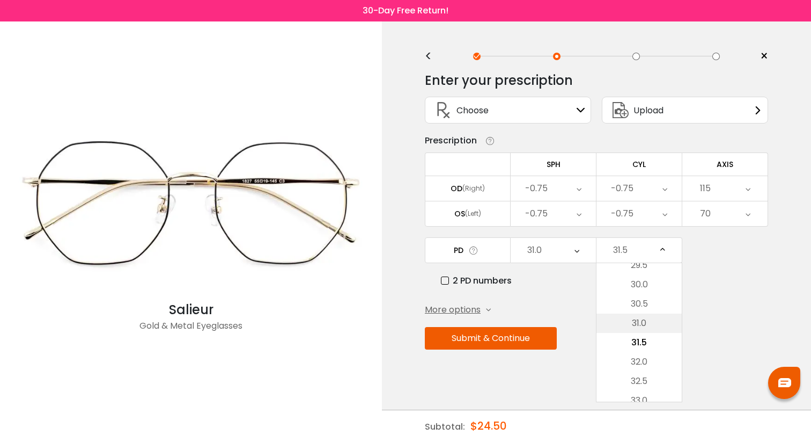
click at [626, 327] on li "31.0" at bounding box center [639, 322] width 85 height 19
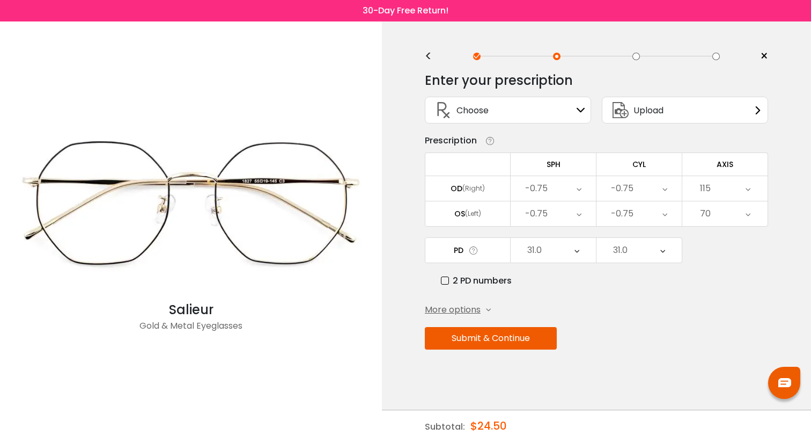
click at [522, 343] on button "Submit & Continue" at bounding box center [491, 338] width 132 height 23
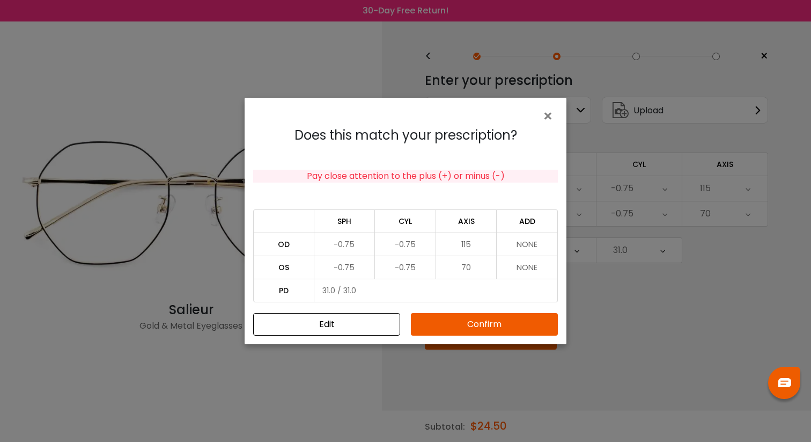
click at [472, 329] on button "Confirm" at bounding box center [484, 324] width 147 height 23
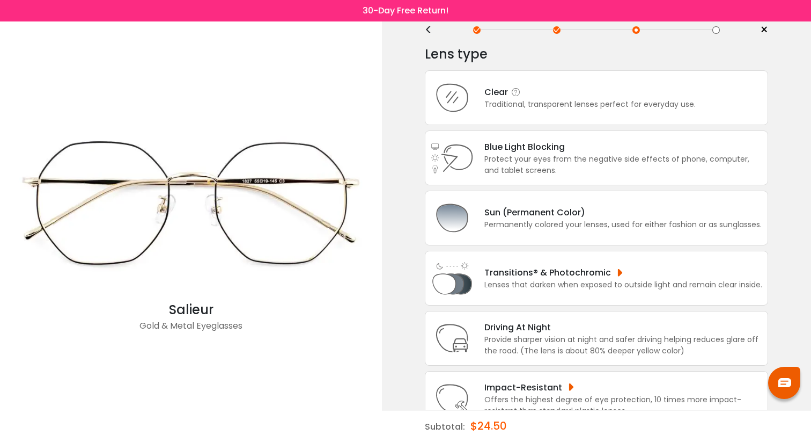
scroll to position [25, 0]
click at [613, 106] on div "Traditional, transparent lenses perfect for everyday use." at bounding box center [590, 105] width 211 height 11
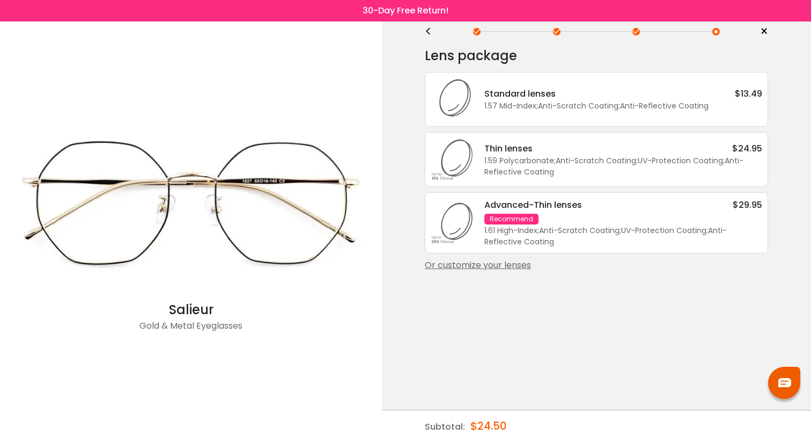
scroll to position [0, 0]
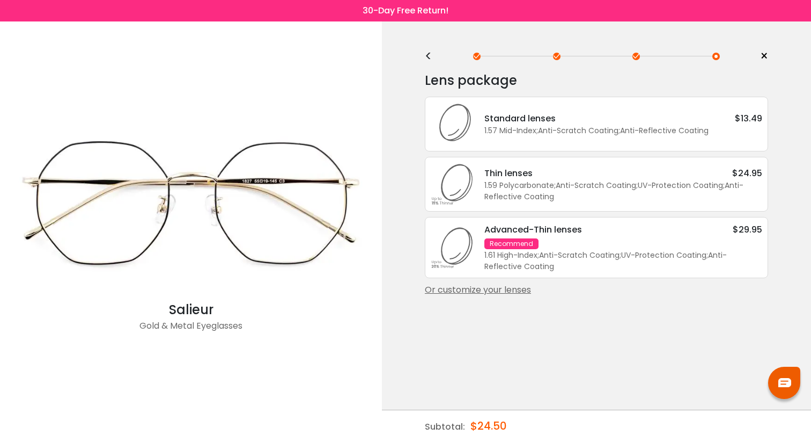
click at [613, 119] on div "Standard lenses $13.49" at bounding box center [624, 118] width 278 height 13
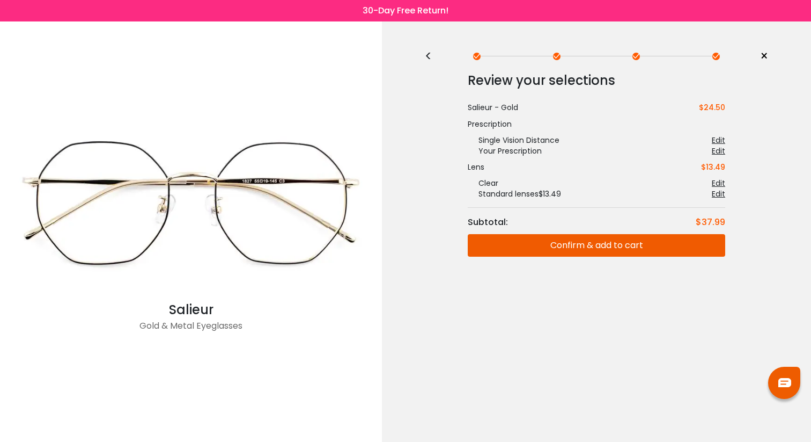
click at [586, 246] on button "Confirm & add to cart" at bounding box center [597, 245] width 258 height 23
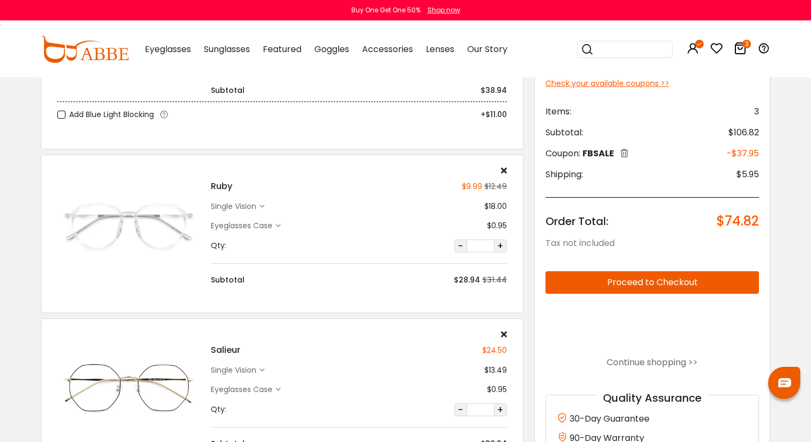
scroll to position [39, 0]
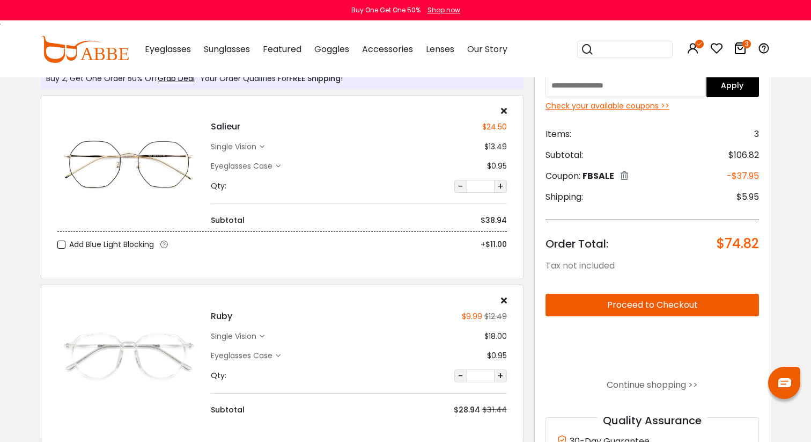
click at [228, 146] on div "single vision" at bounding box center [235, 146] width 49 height 11
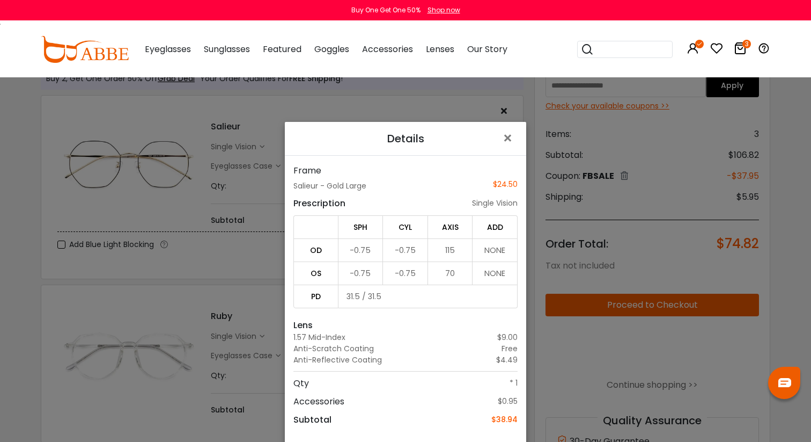
click at [240, 232] on div "Details × Frame Salieur - Gold Large $24.50 Prescription single vision SPH CYL …" at bounding box center [405, 221] width 811 height 442
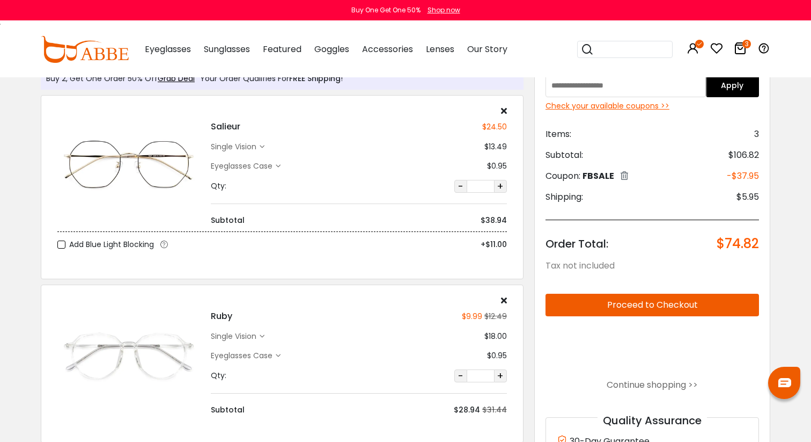
click at [504, 111] on icon at bounding box center [504, 110] width 6 height 9
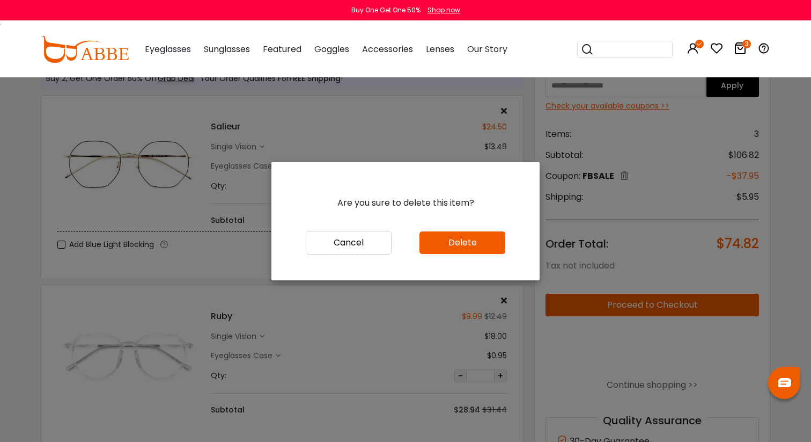
click at [446, 245] on button "Delete" at bounding box center [463, 242] width 86 height 23
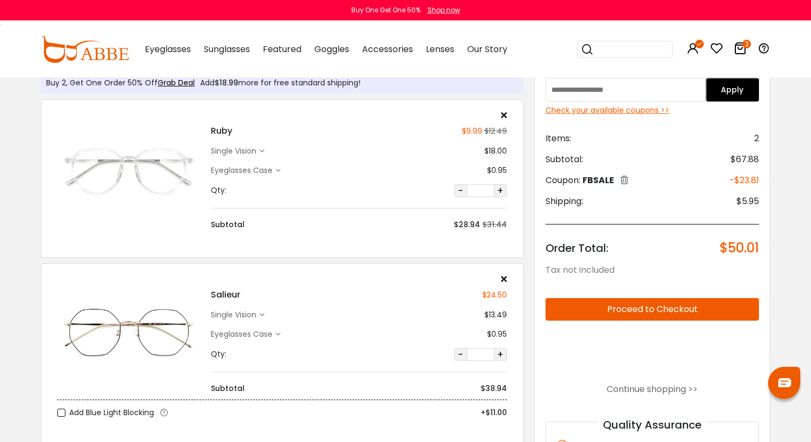
scroll to position [34, 0]
click at [225, 149] on div "single vision" at bounding box center [235, 151] width 49 height 11
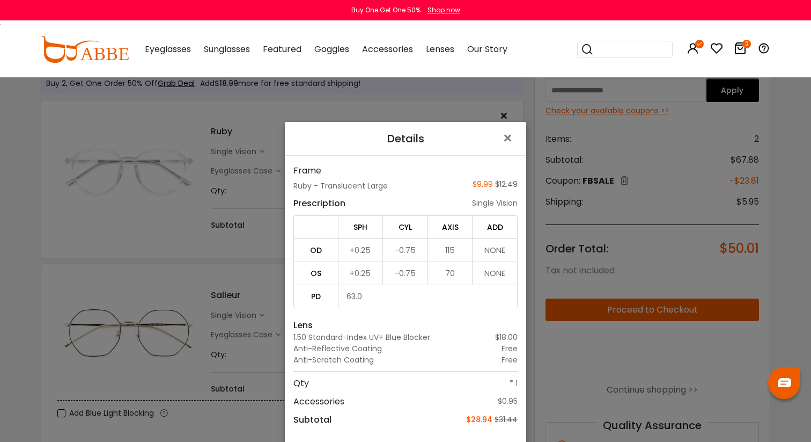
scroll to position [77, 0]
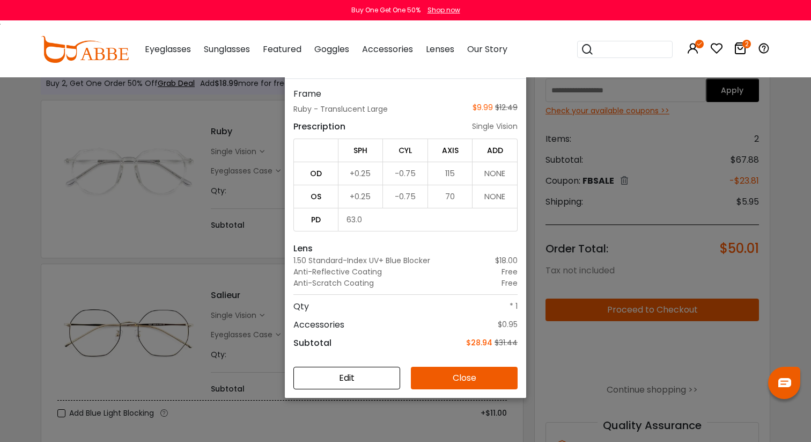
click at [359, 378] on button "Edit" at bounding box center [347, 378] width 107 height 23
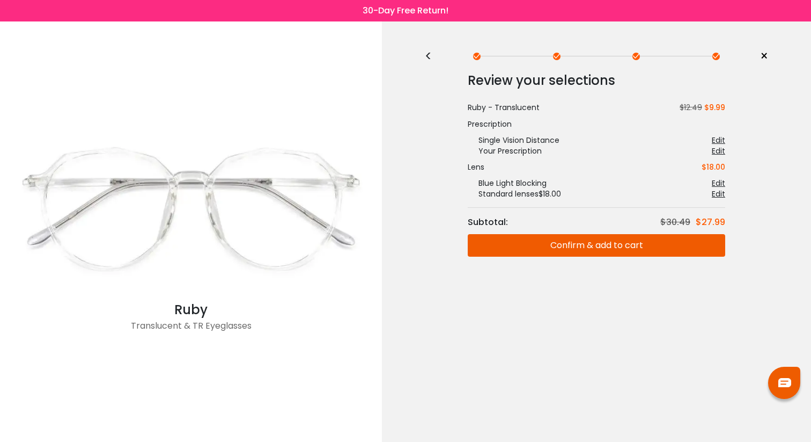
click at [714, 142] on div "Edit" at bounding box center [718, 140] width 13 height 11
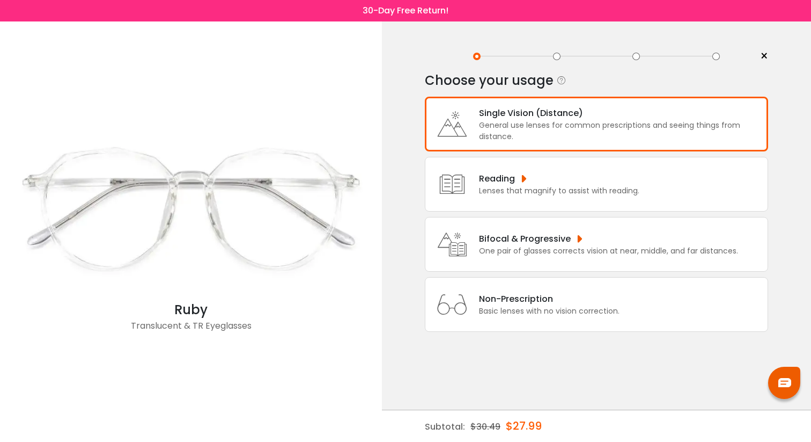
click at [653, 134] on div "General use lenses for common prescriptions and seeing things from distance." at bounding box center [620, 131] width 283 height 23
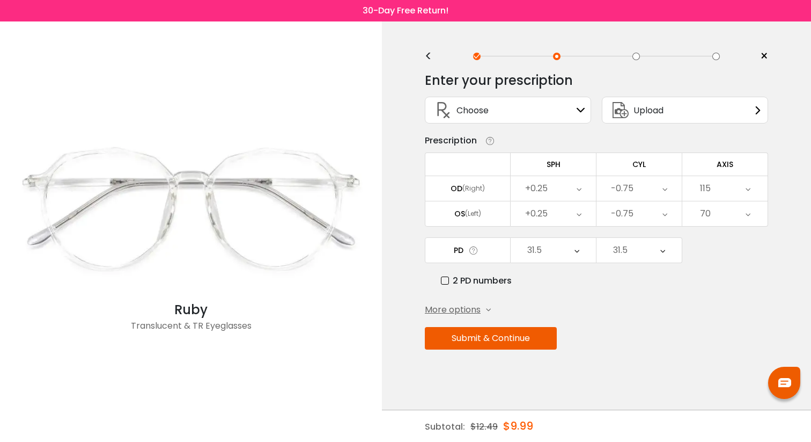
click at [564, 248] on div "31.5" at bounding box center [553, 250] width 85 height 25
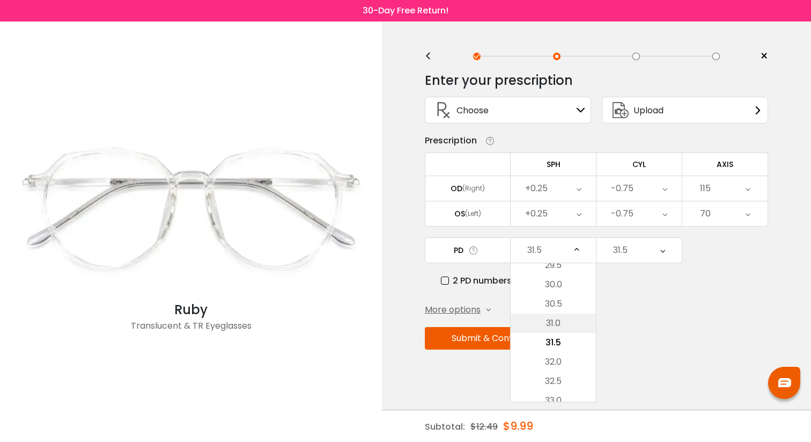
click at [555, 321] on li "31.0" at bounding box center [553, 322] width 85 height 19
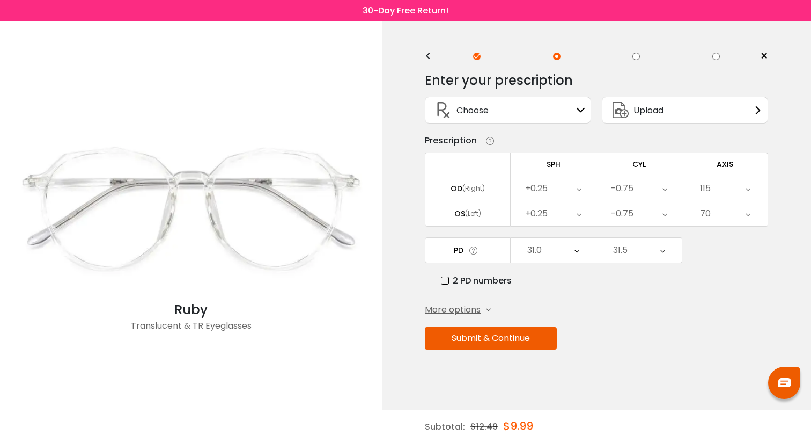
click at [619, 261] on div "31.5" at bounding box center [620, 249] width 14 height 21
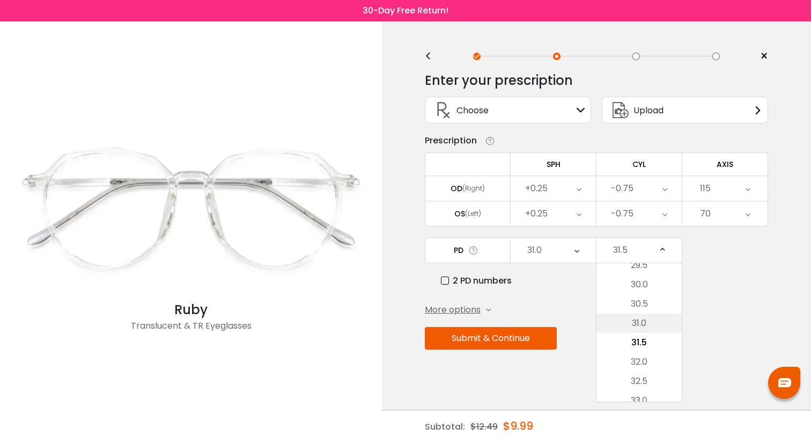
click at [627, 321] on li "31.0" at bounding box center [639, 322] width 85 height 19
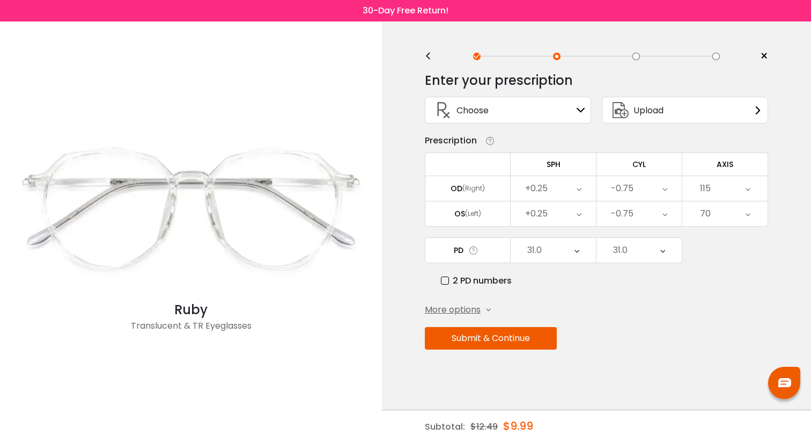
click at [493, 345] on button "Submit & Continue" at bounding box center [491, 338] width 132 height 23
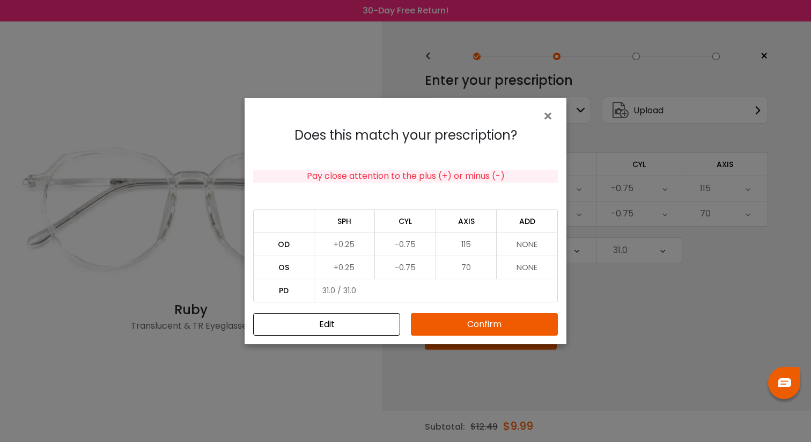
click at [517, 318] on button "Confirm" at bounding box center [484, 324] width 147 height 23
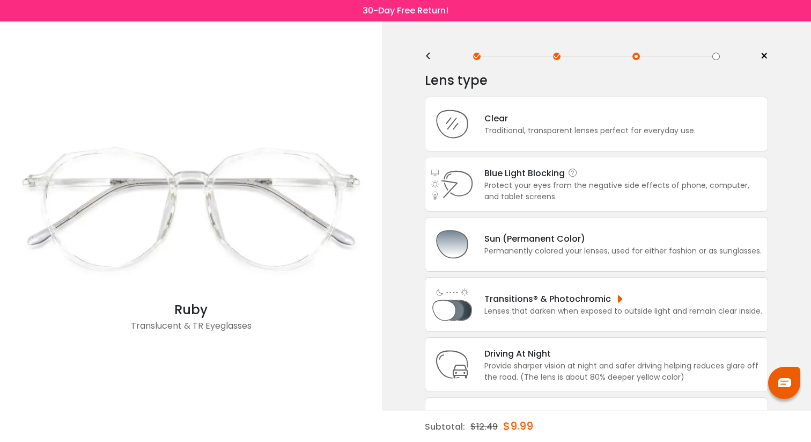
click at [603, 189] on div "Protect your eyes from the negative side effects of phone, computer, and tablet…" at bounding box center [624, 191] width 278 height 23
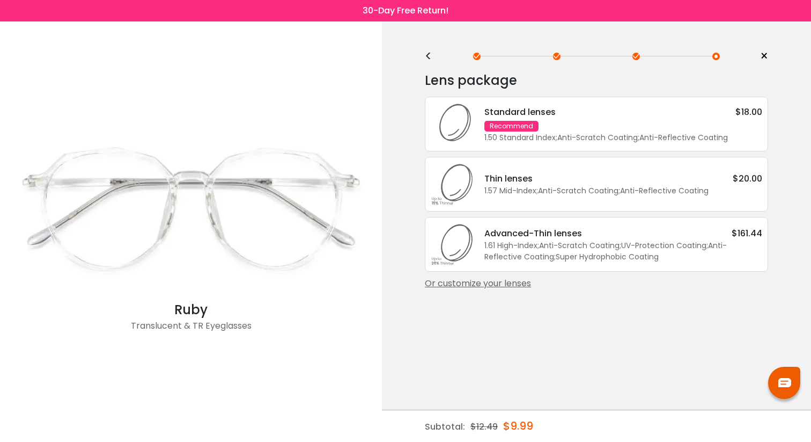
click at [616, 132] on div "Standard lenses $18.00 Recommend 1.50 Standard Index ; Anti-Scratch Coating ; A…" at bounding box center [618, 124] width 289 height 38
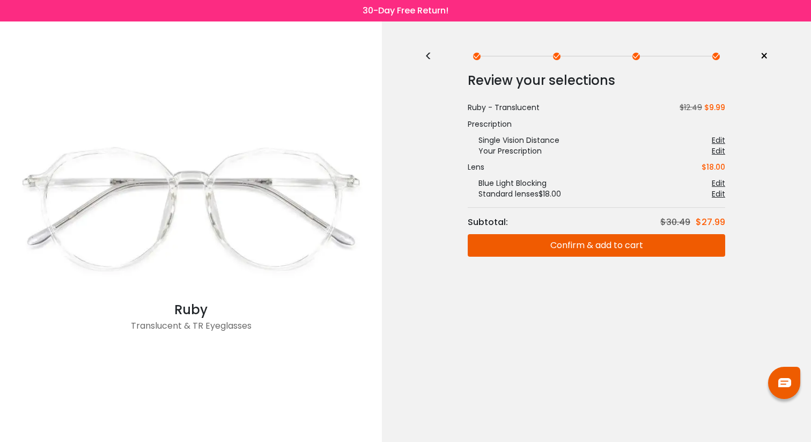
click at [585, 247] on button "Confirm & add to cart" at bounding box center [597, 245] width 258 height 23
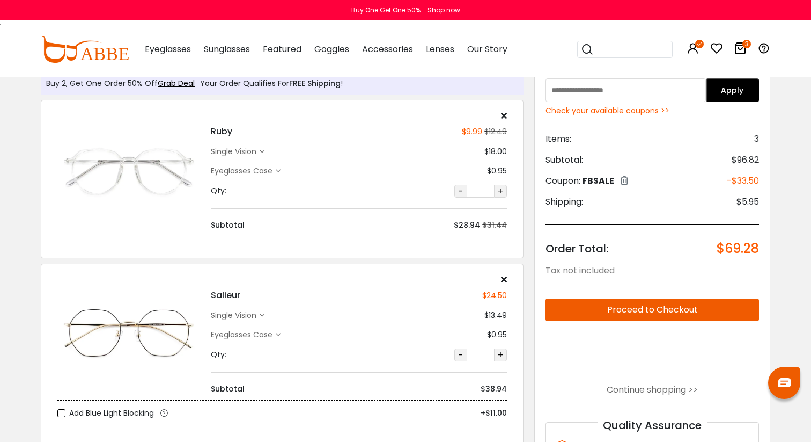
scroll to position [30, 0]
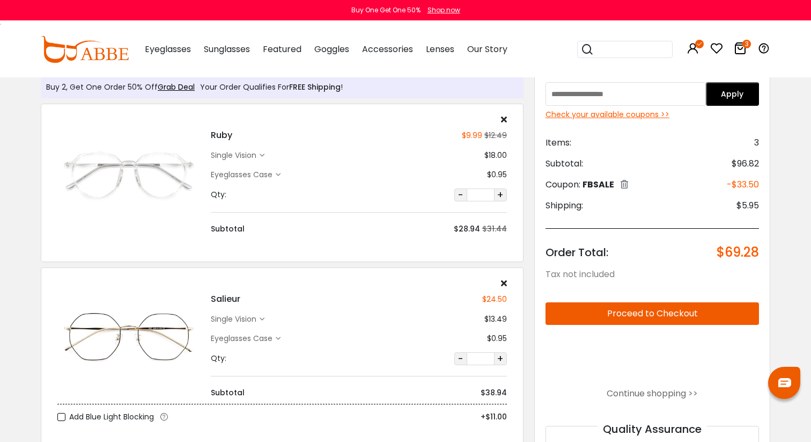
click at [501, 119] on div at bounding box center [359, 119] width 296 height 9
click at [505, 119] on icon at bounding box center [504, 119] width 6 height 9
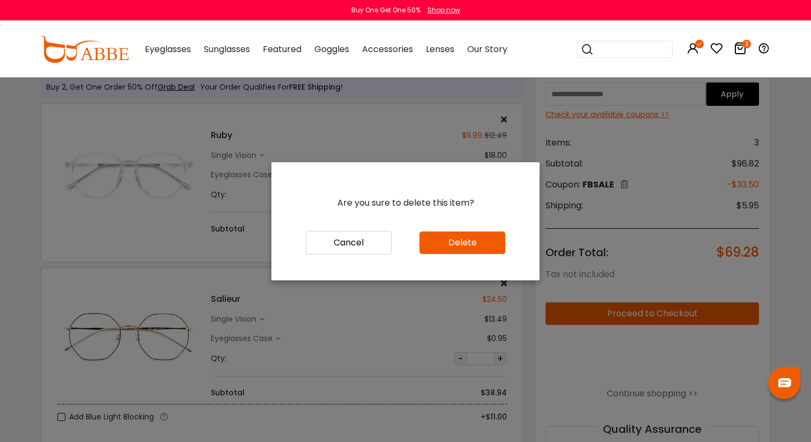
click at [469, 239] on button "Delete" at bounding box center [463, 242] width 86 height 23
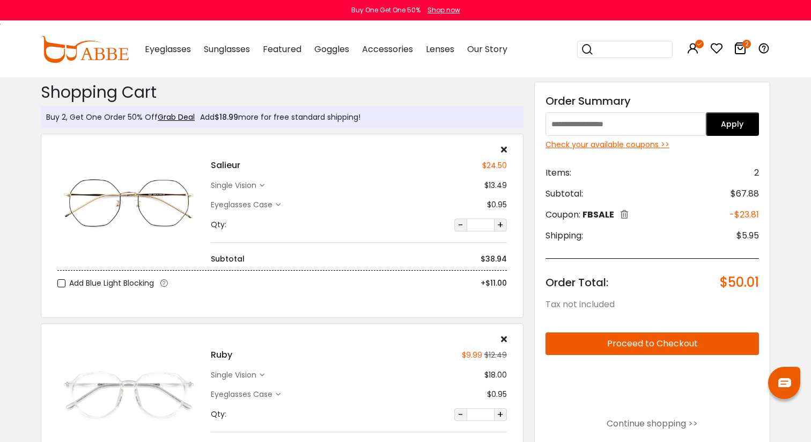
click at [259, 183] on div "single vision" at bounding box center [235, 185] width 49 height 11
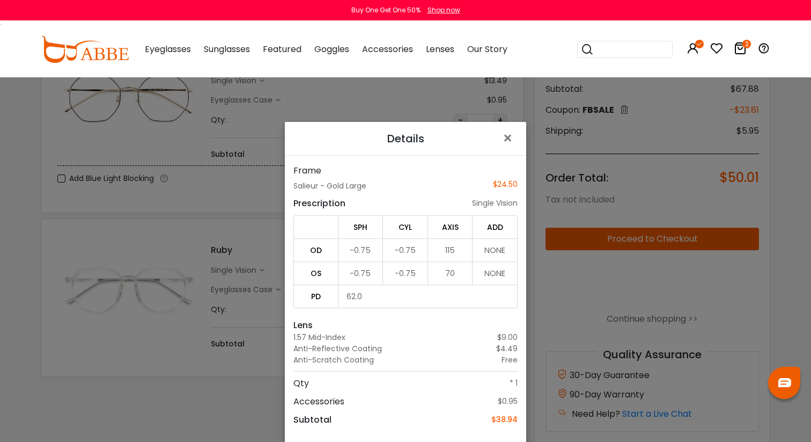
scroll to position [77, 0]
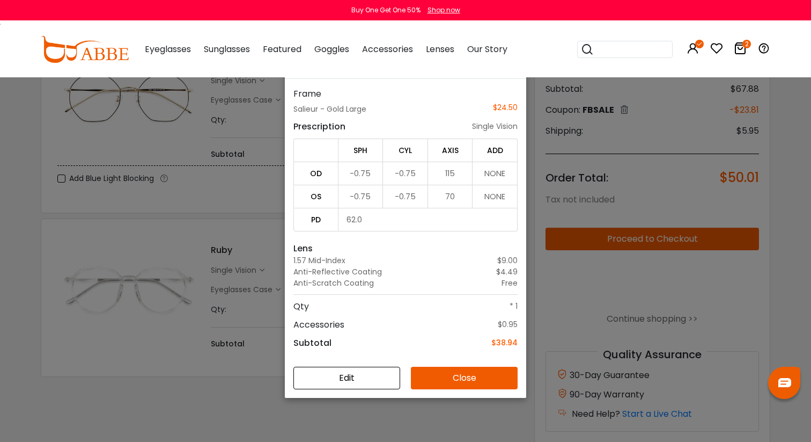
click at [372, 369] on button "Edit" at bounding box center [347, 378] width 107 height 23
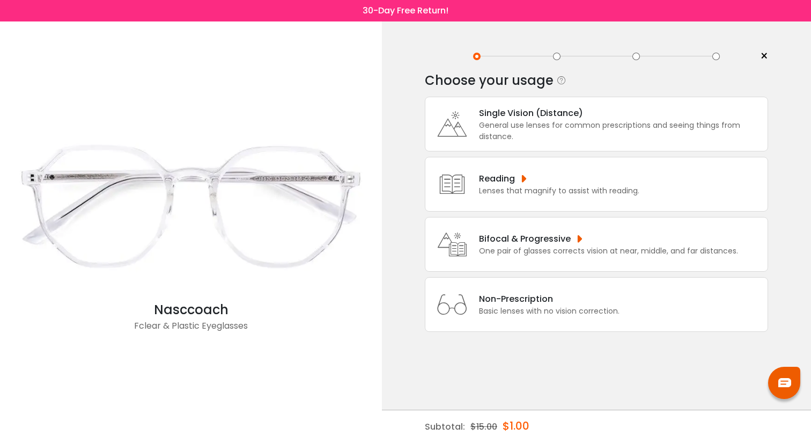
click at [606, 142] on div "General use lenses for common prescriptions and seeing things from distance." at bounding box center [620, 131] width 283 height 23
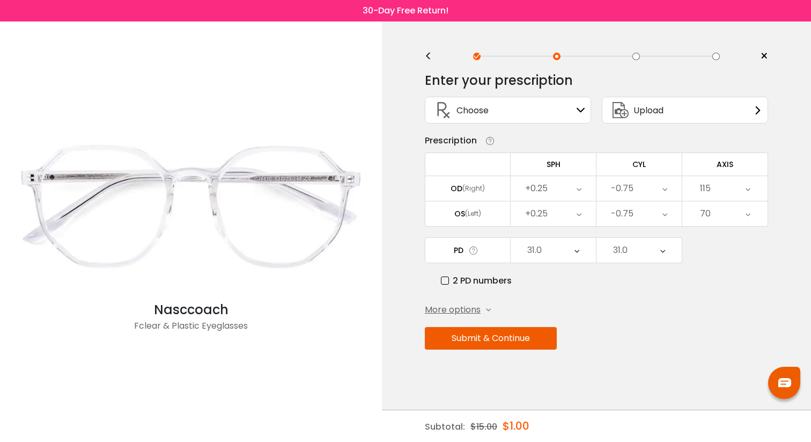
click at [563, 114] on div "Choose Sign In" at bounding box center [508, 110] width 155 height 26
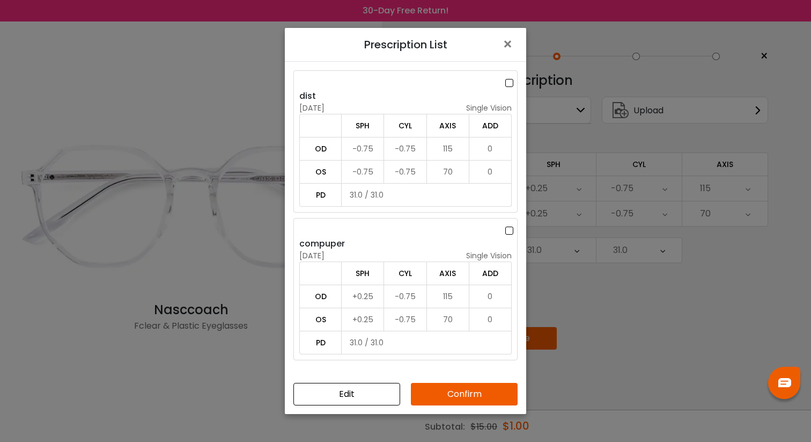
click at [461, 91] on div "dist" at bounding box center [405, 96] width 213 height 13
click at [444, 385] on button "Confirm" at bounding box center [464, 394] width 107 height 23
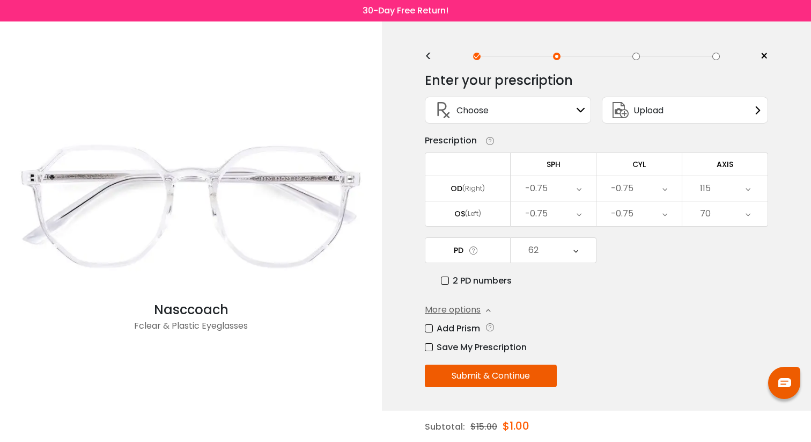
click at [431, 57] on div "<" at bounding box center [433, 56] width 16 height 9
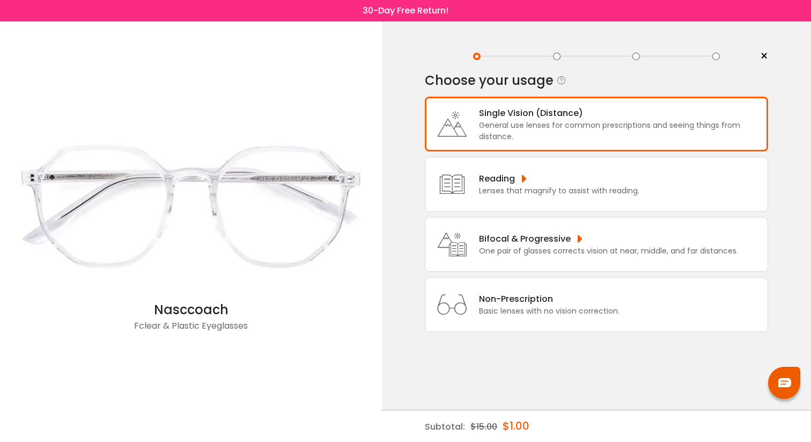
click at [514, 128] on div "General use lenses for common prescriptions and seeing things from distance." at bounding box center [620, 131] width 283 height 23
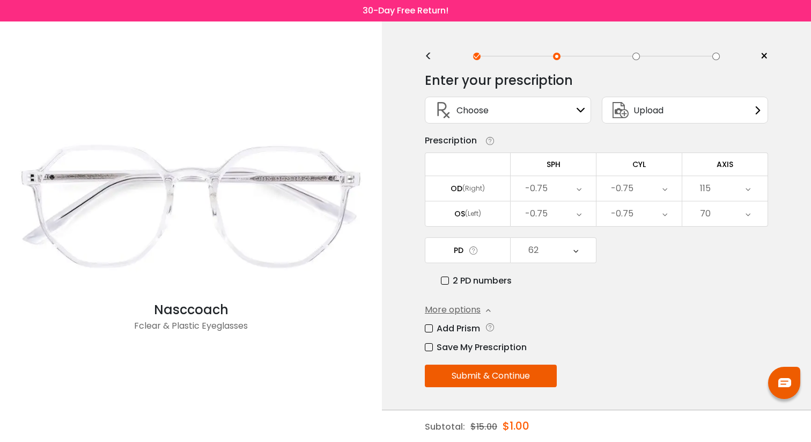
click at [499, 286] on label "2 PD numbers" at bounding box center [476, 280] width 71 height 13
click at [531, 379] on button "Submit & Continue" at bounding box center [491, 375] width 132 height 23
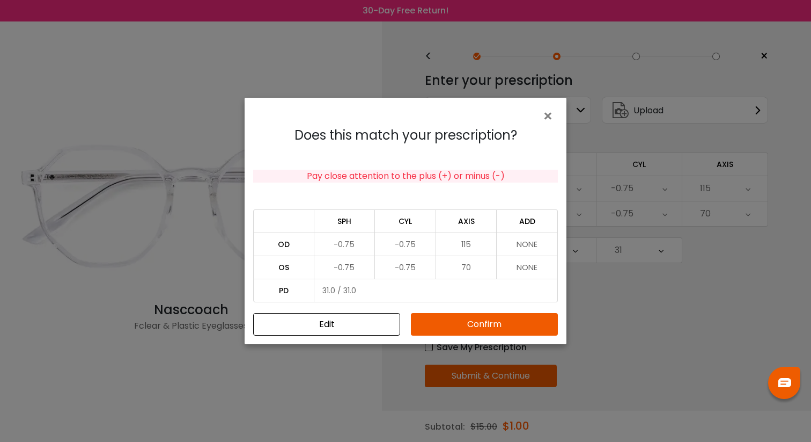
click at [504, 319] on button "Confirm" at bounding box center [484, 324] width 147 height 23
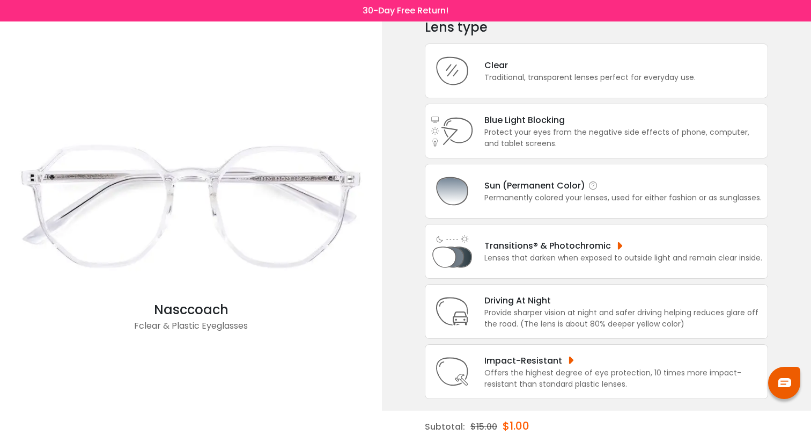
scroll to position [64, 0]
click at [566, 307] on div "Provide sharper vision at night and safer driving helping reduces glare off the…" at bounding box center [624, 318] width 278 height 23
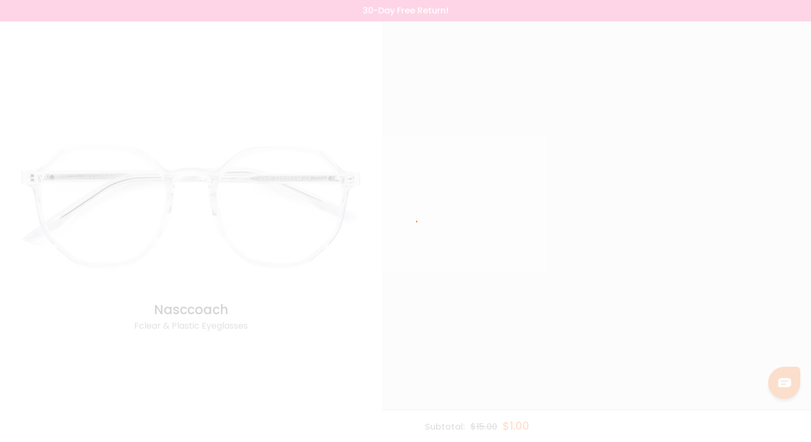
scroll to position [0, 0]
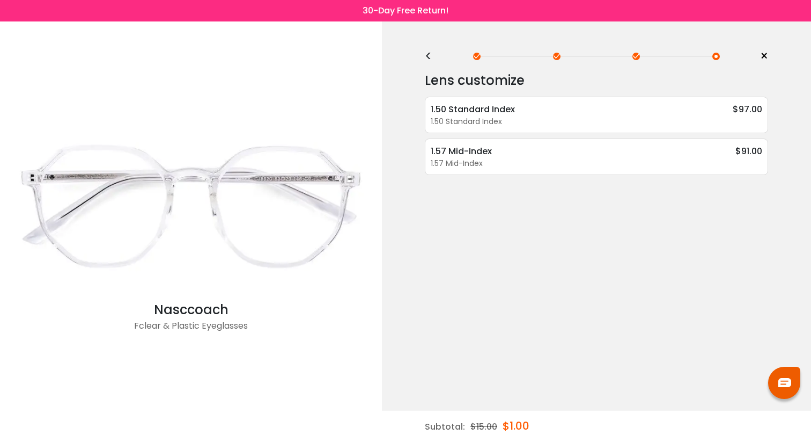
click at [433, 61] on div "< ×" at bounding box center [596, 56] width 343 height 16
click at [430, 59] on div "<" at bounding box center [433, 56] width 16 height 9
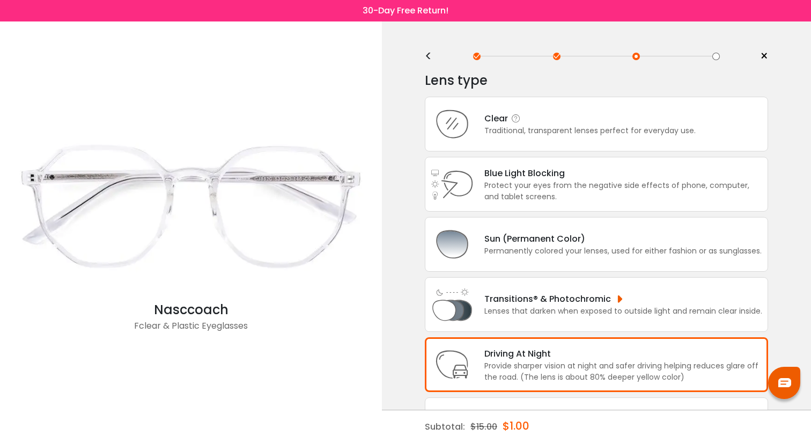
click at [582, 127] on div "Traditional, transparent lenses perfect for everyday use." at bounding box center [590, 130] width 211 height 11
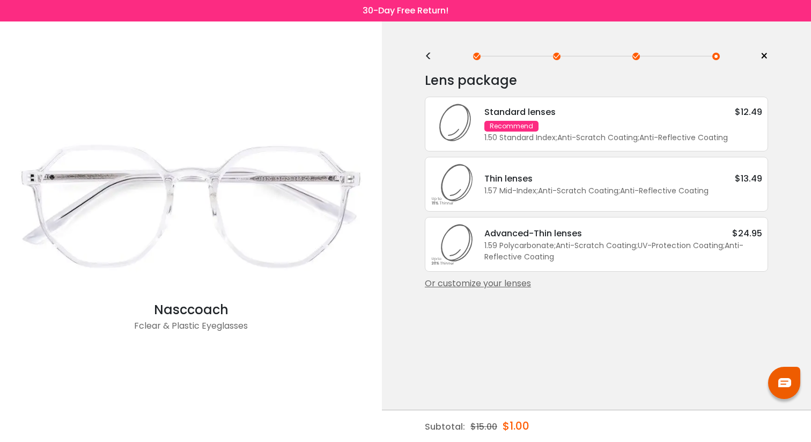
click at [599, 127] on div "Standard lenses $12.49 Recommend 1.50 Standard Index ; Anti-Scratch Coating ; A…" at bounding box center [618, 124] width 289 height 38
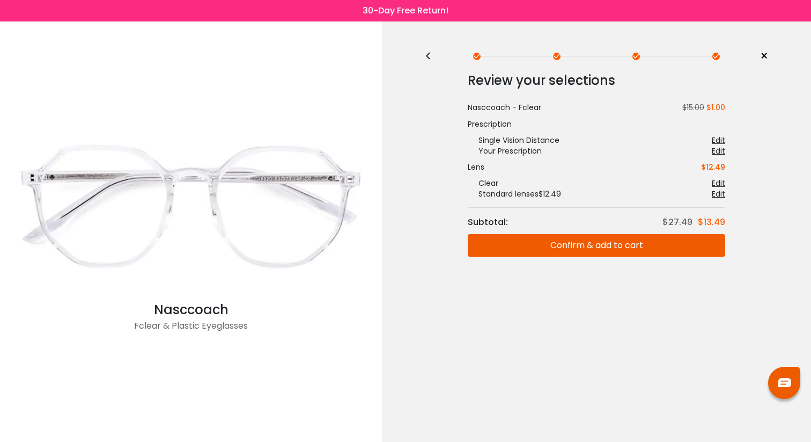
click at [434, 56] on div "<" at bounding box center [433, 56] width 16 height 9
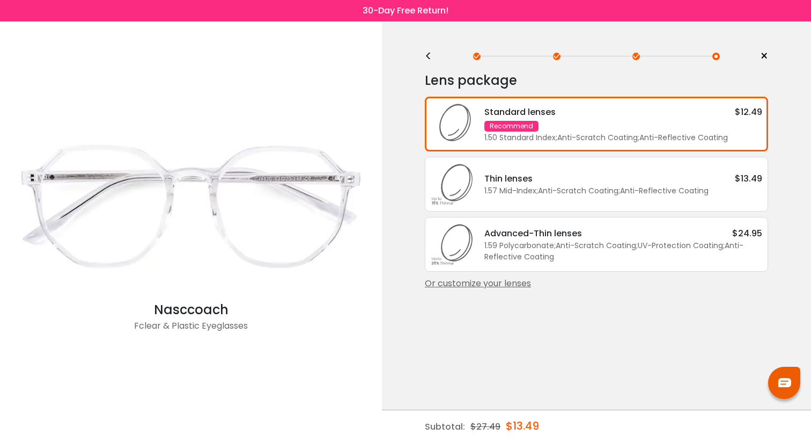
click at [602, 181] on div "Thin lenses $13.49" at bounding box center [624, 178] width 278 height 13
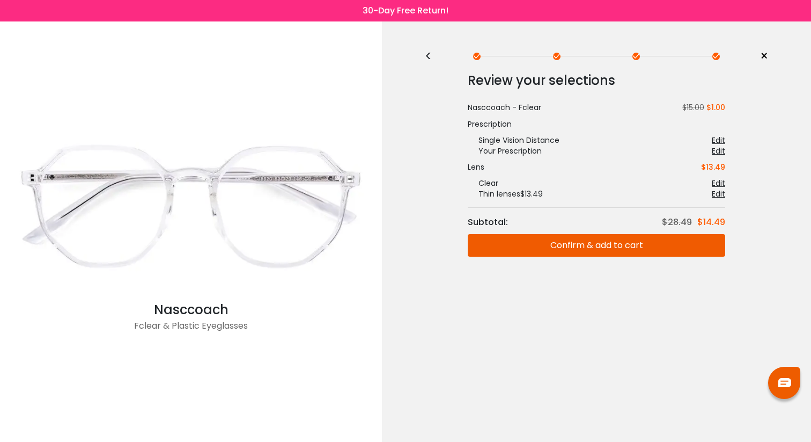
click at [597, 244] on button "Confirm & add to cart" at bounding box center [597, 245] width 258 height 23
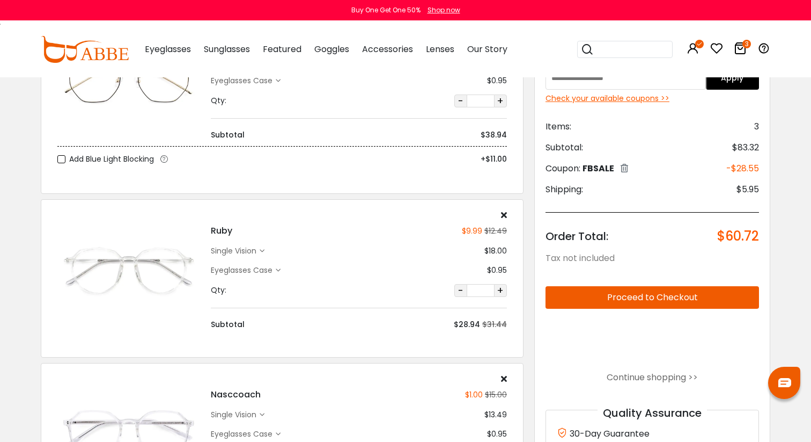
scroll to position [257, 0]
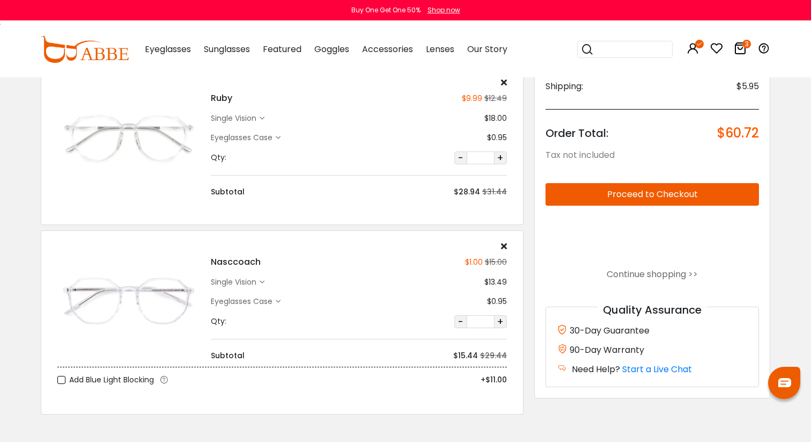
click at [504, 243] on icon at bounding box center [504, 245] width 6 height 9
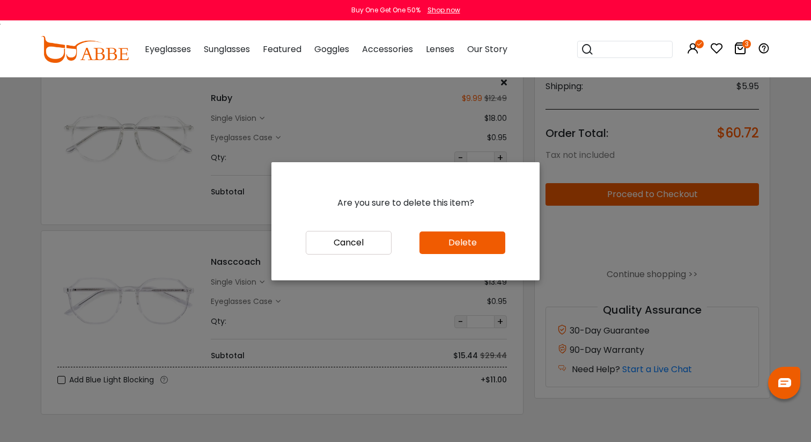
click at [461, 246] on button "Delete" at bounding box center [463, 242] width 86 height 23
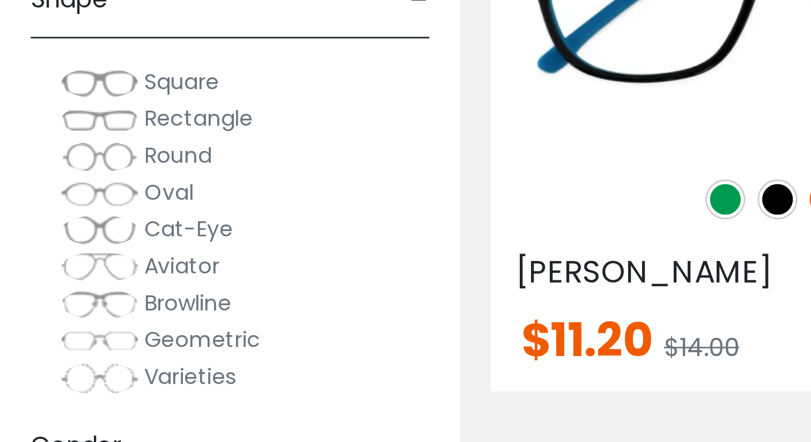
scroll to position [5, 0]
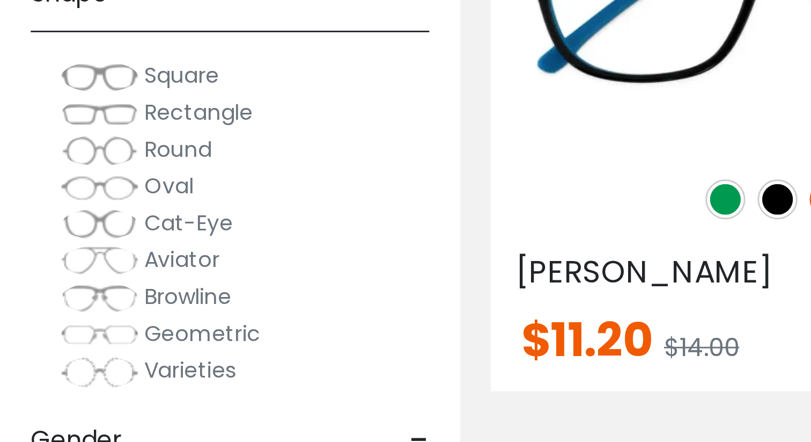
click at [79, 245] on span "Varieties" at bounding box center [66, 243] width 32 height 11
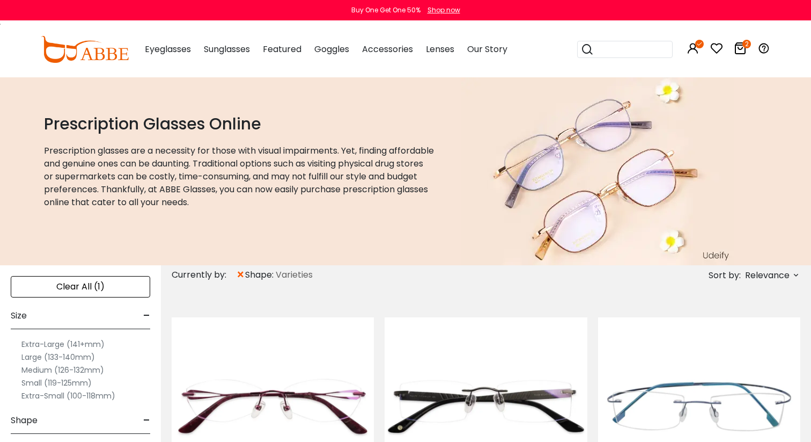
click at [742, 44] on icon at bounding box center [740, 48] width 13 height 13
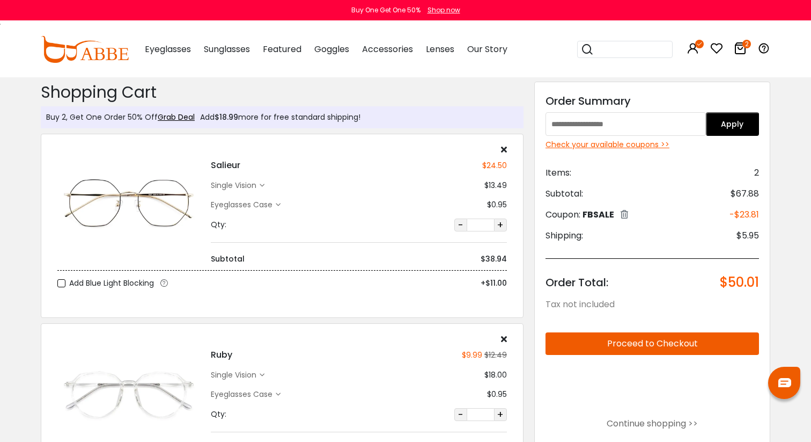
click at [637, 339] on button "Proceed to Checkout" at bounding box center [653, 343] width 214 height 23
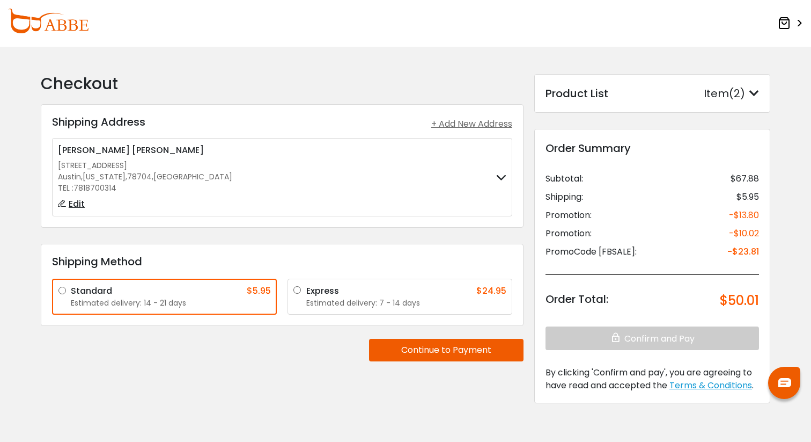
click at [487, 348] on button "Continue to Payment" at bounding box center [446, 350] width 155 height 23
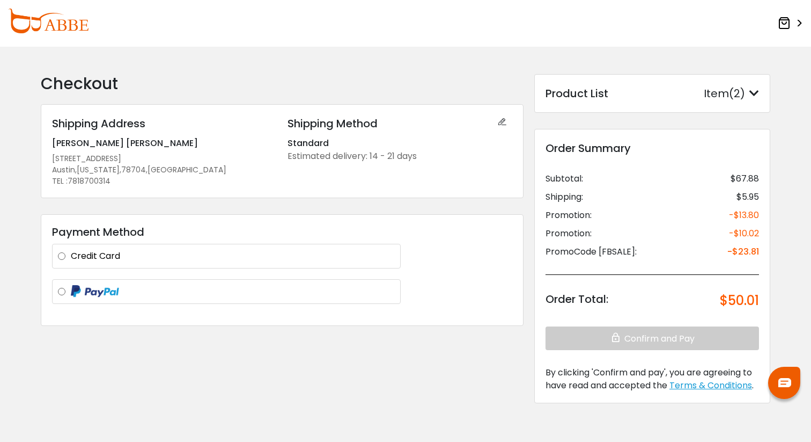
click at [378, 256] on label "Credit Card" at bounding box center [233, 256] width 324 height 13
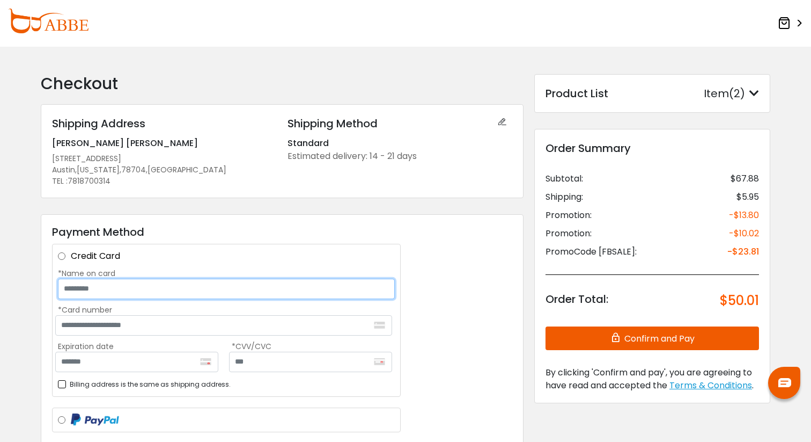
click at [325, 290] on input "*Name on card" at bounding box center [226, 289] width 337 height 20
type input "**********"
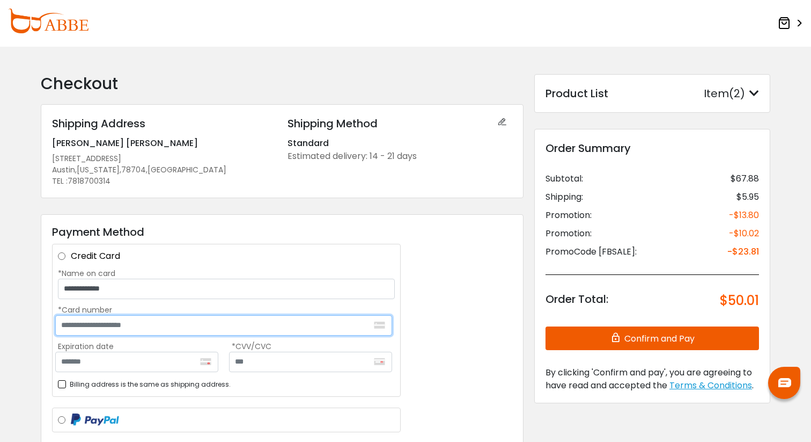
type input "**********"
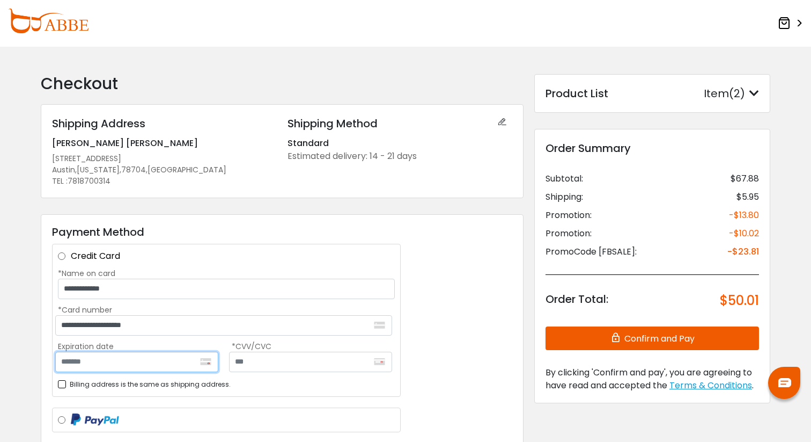
type input "*******"
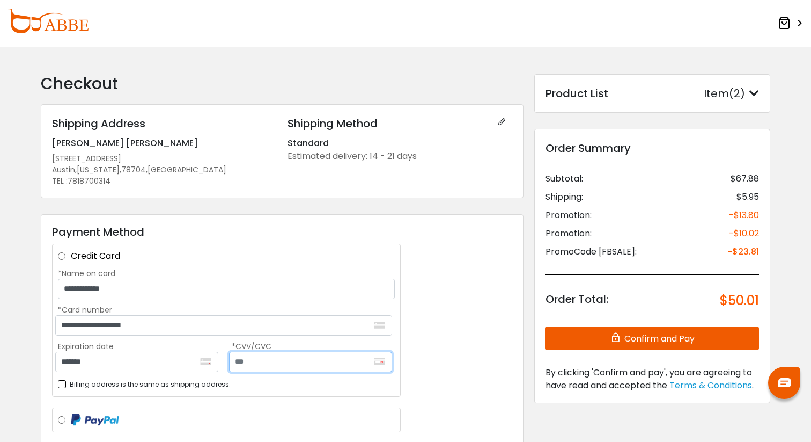
click at [347, 363] on input "text" at bounding box center [310, 362] width 163 height 20
type input "***"
click at [479, 328] on div "**********" at bounding box center [282, 334] width 483 height 240
click at [751, 90] on icon at bounding box center [755, 93] width 10 height 11
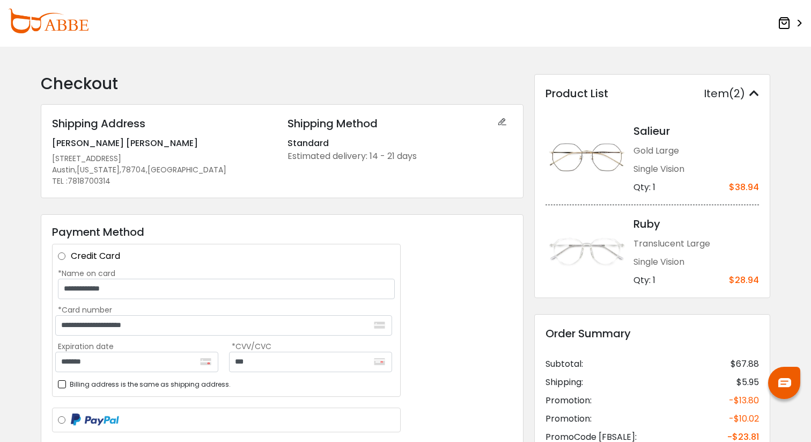
click at [43, 20] on img at bounding box center [48, 21] width 80 height 25
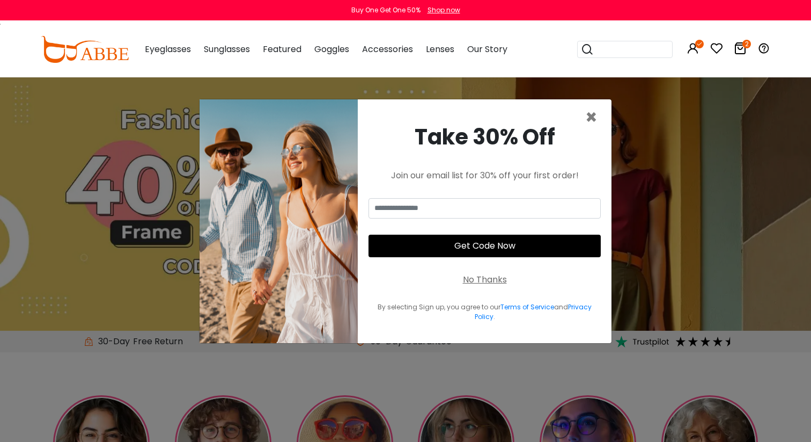
click at [737, 46] on icon at bounding box center [740, 48] width 13 height 13
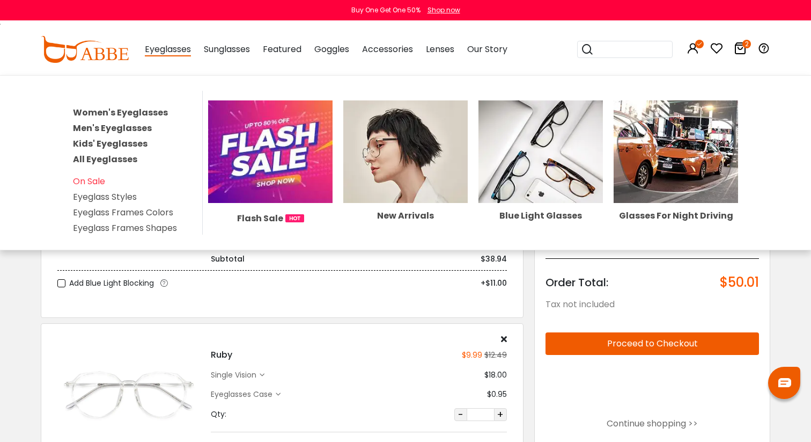
click at [125, 155] on link "All Eyeglasses" at bounding box center [105, 159] width 64 height 12
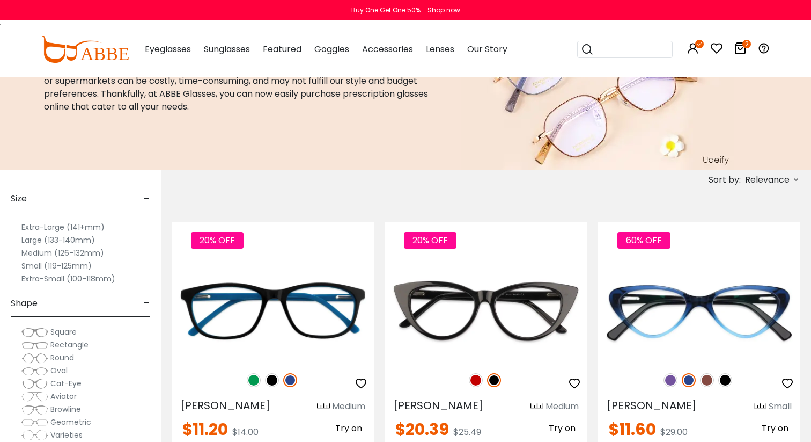
scroll to position [92, 0]
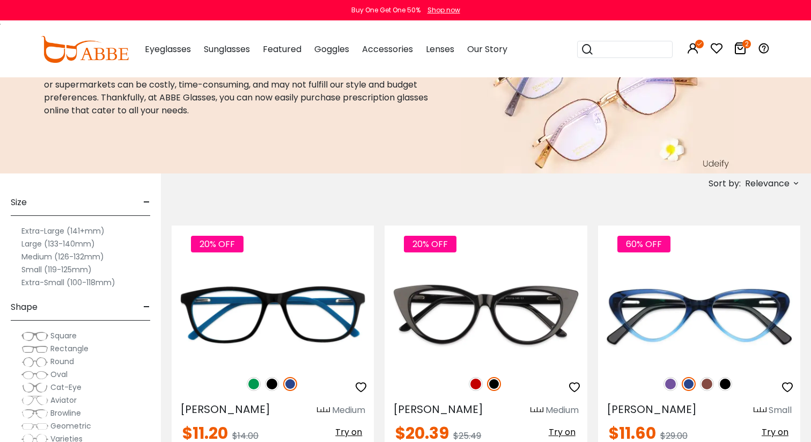
click at [69, 238] on label "Large (133-140mm)" at bounding box center [58, 243] width 74 height 13
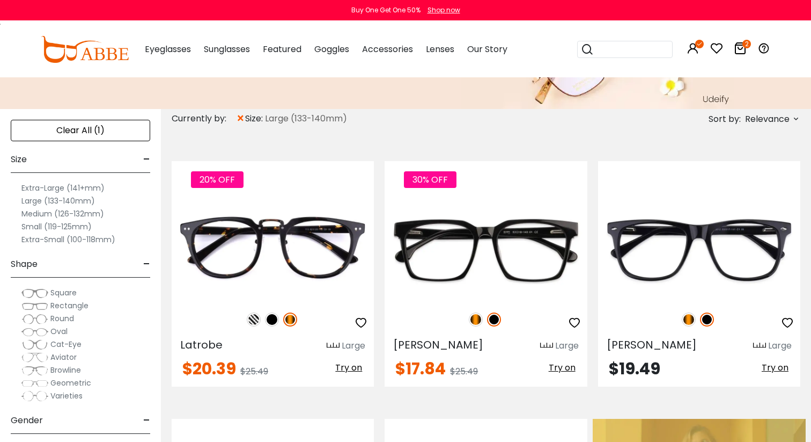
scroll to position [147, 0]
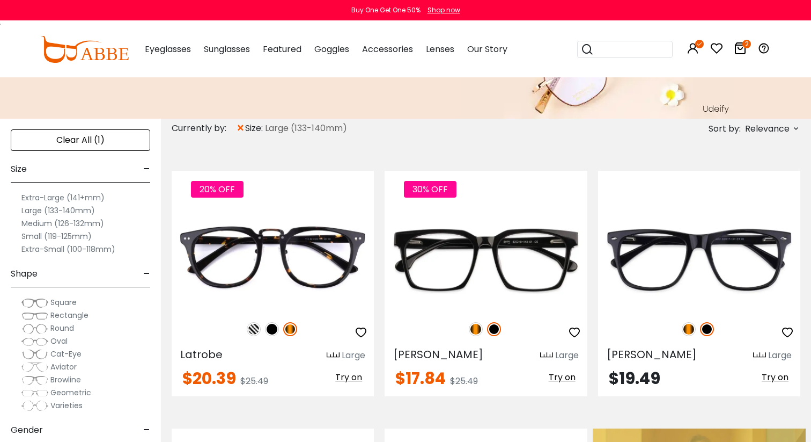
click at [82, 394] on span "Geometric" at bounding box center [70, 392] width 41 height 11
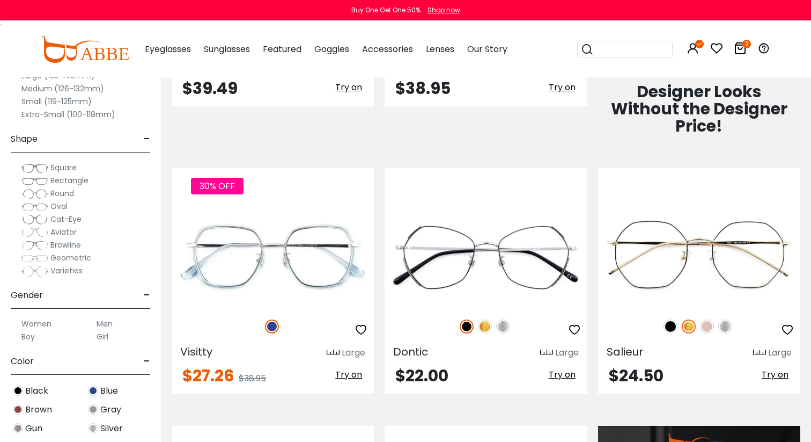
scroll to position [699, 0]
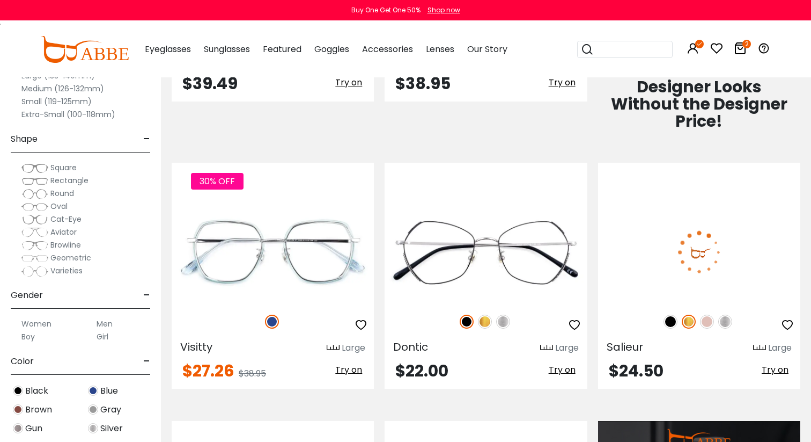
click at [718, 231] on img at bounding box center [699, 251] width 202 height 101
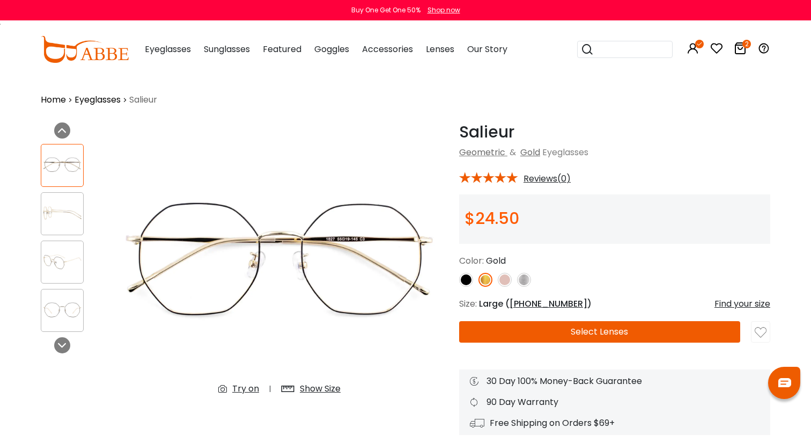
click at [502, 279] on img at bounding box center [505, 280] width 14 height 14
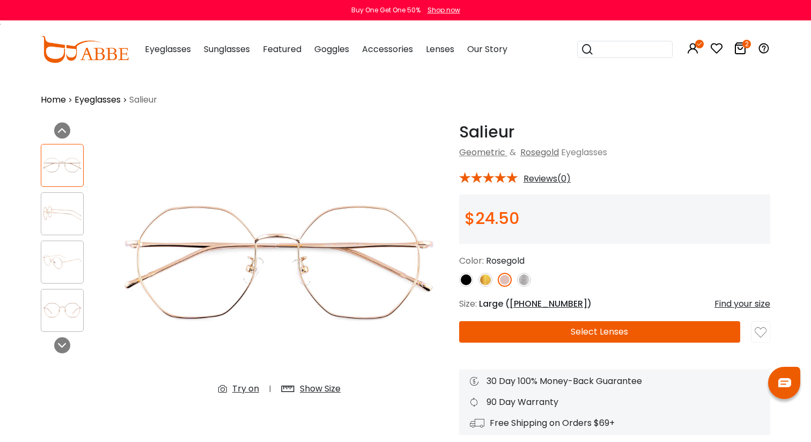
click at [521, 278] on img at bounding box center [524, 280] width 14 height 14
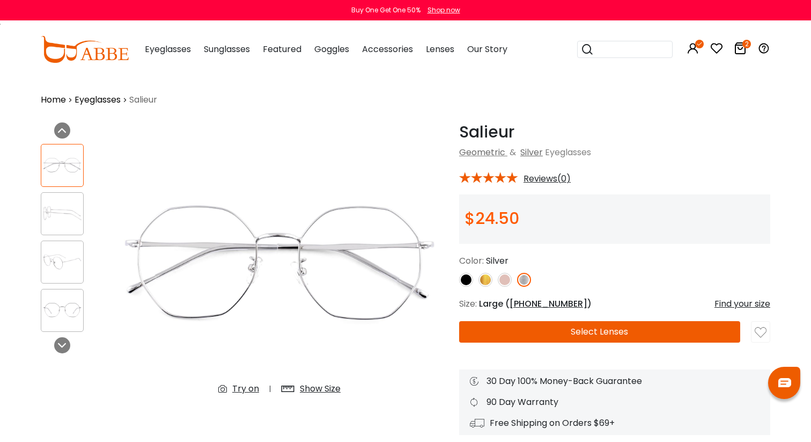
click at [501, 273] on link at bounding box center [505, 280] width 14 height 14
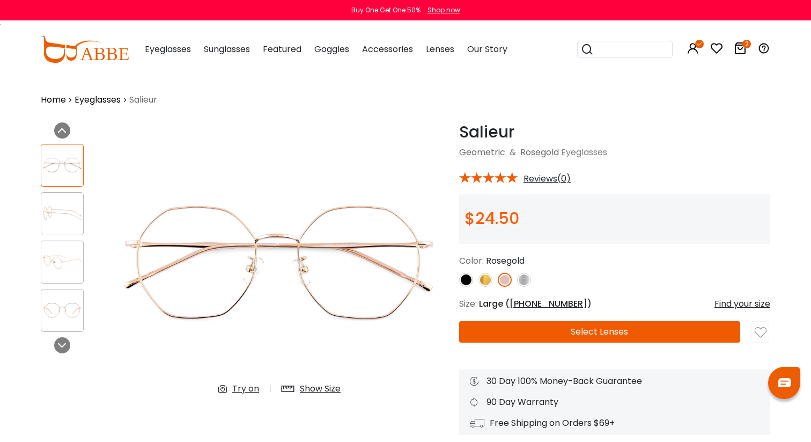
click at [467, 284] on img at bounding box center [466, 280] width 14 height 14
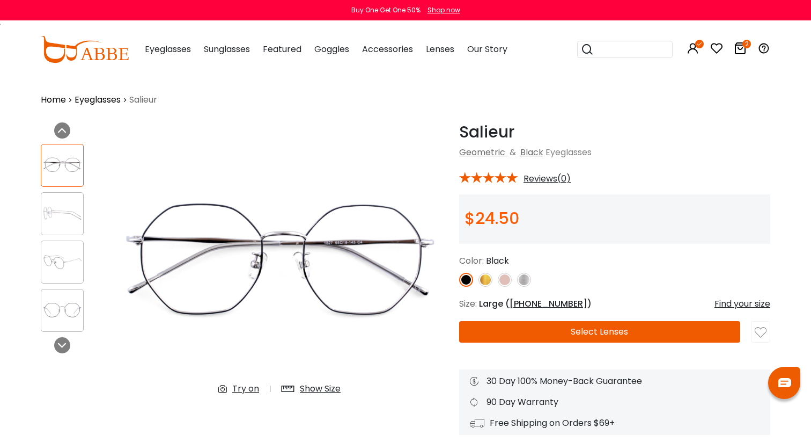
click at [523, 277] on img at bounding box center [524, 280] width 14 height 14
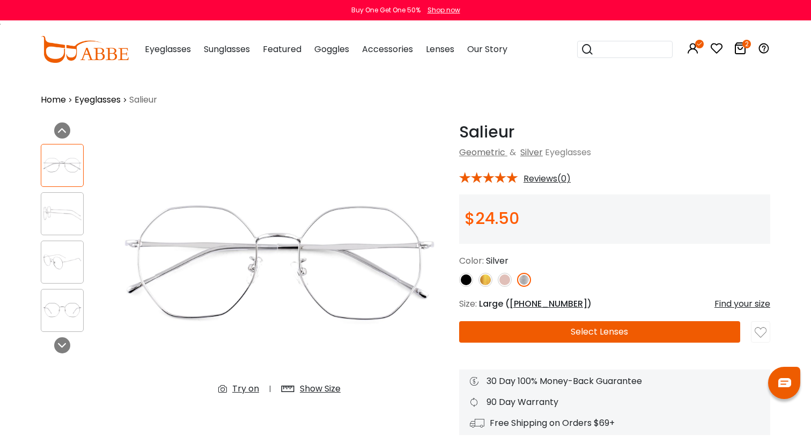
click at [69, 199] on div at bounding box center [62, 213] width 43 height 43
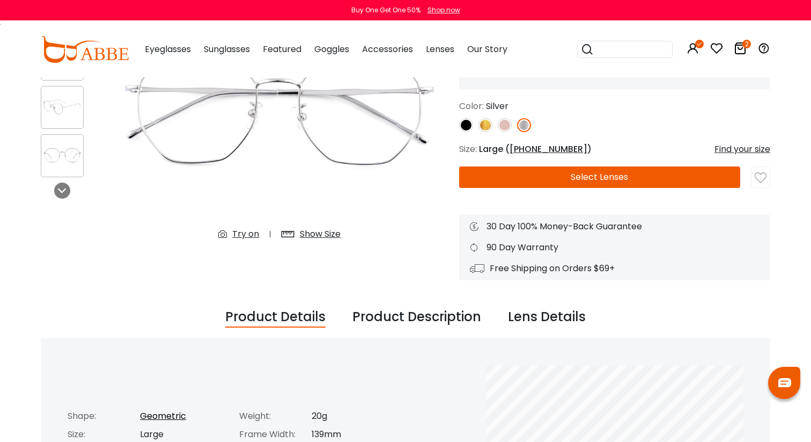
scroll to position [159, 0]
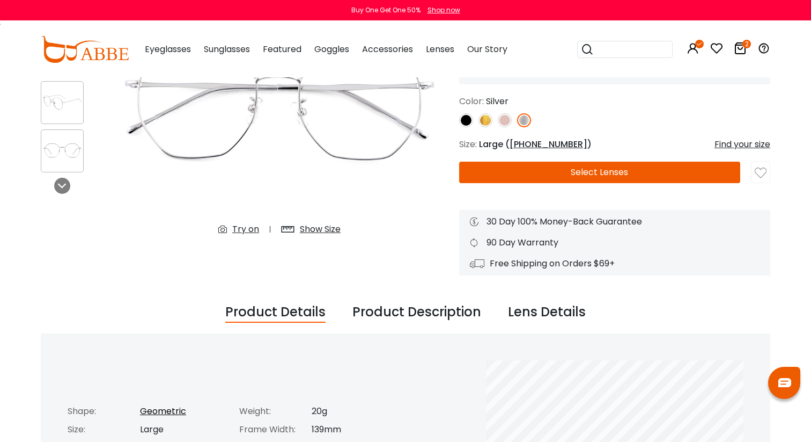
click at [609, 168] on button "Select Lenses" at bounding box center [599, 172] width 281 height 21
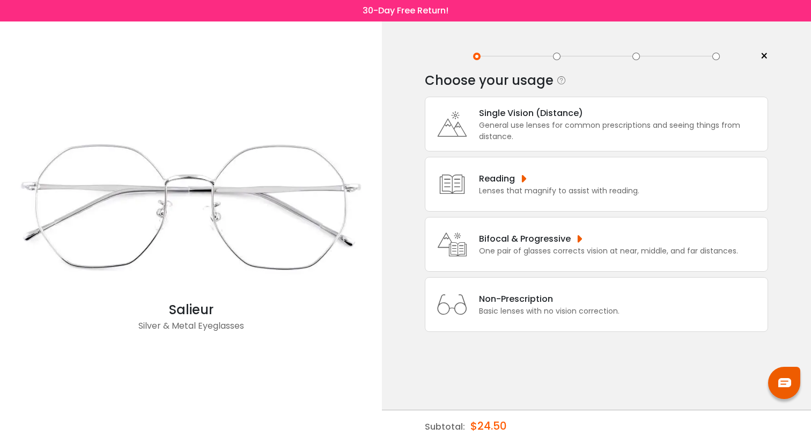
click at [582, 125] on div "General use lenses for common prescriptions and seeing things from distance." at bounding box center [620, 131] width 283 height 23
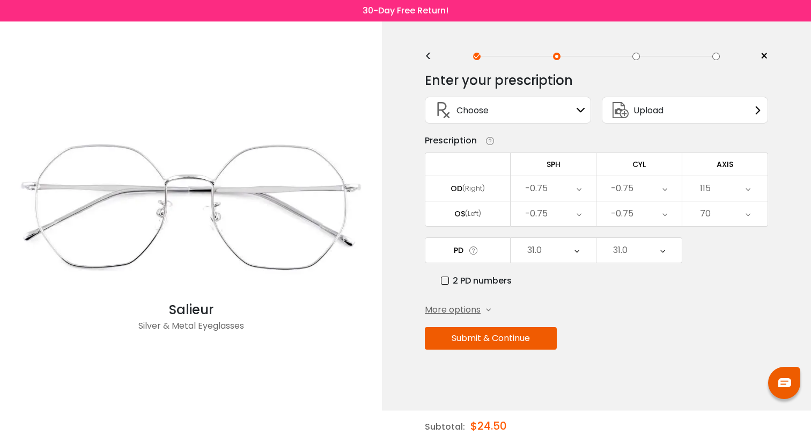
click at [470, 113] on span "Choose" at bounding box center [473, 110] width 32 height 13
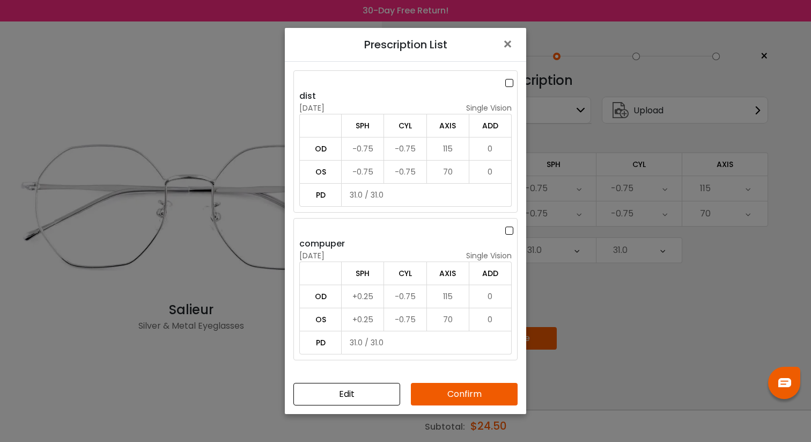
click at [508, 85] on label at bounding box center [512, 82] width 12 height 13
click at [450, 396] on button "Confirm" at bounding box center [464, 394] width 107 height 23
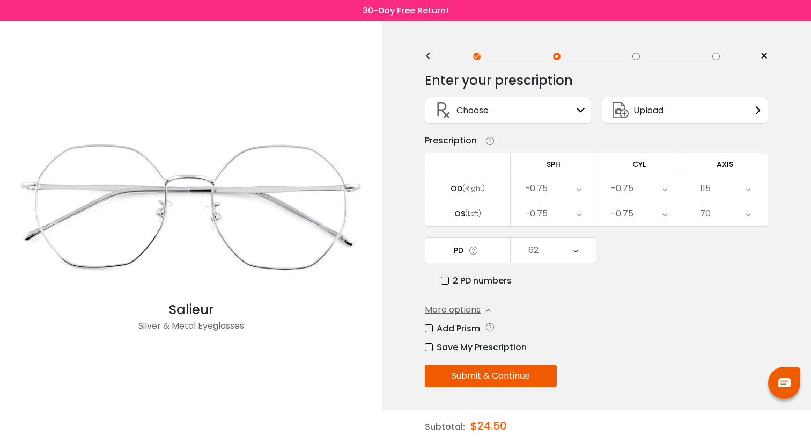
click at [532, 255] on div "62" at bounding box center [534, 249] width 10 height 21
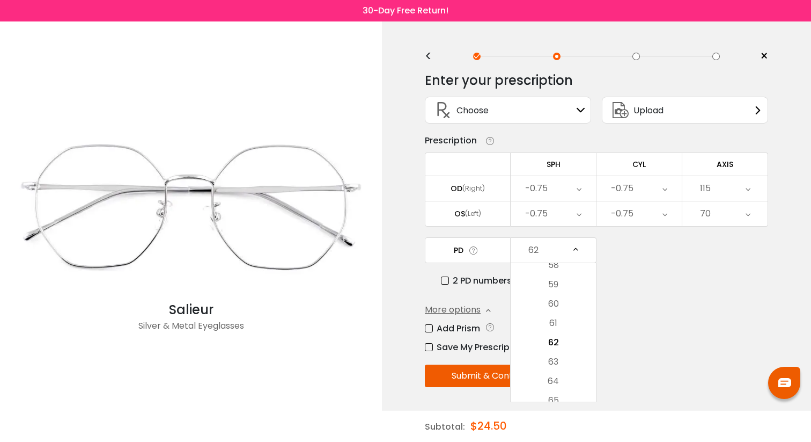
click at [481, 283] on label "2 PD numbers" at bounding box center [476, 280] width 71 height 13
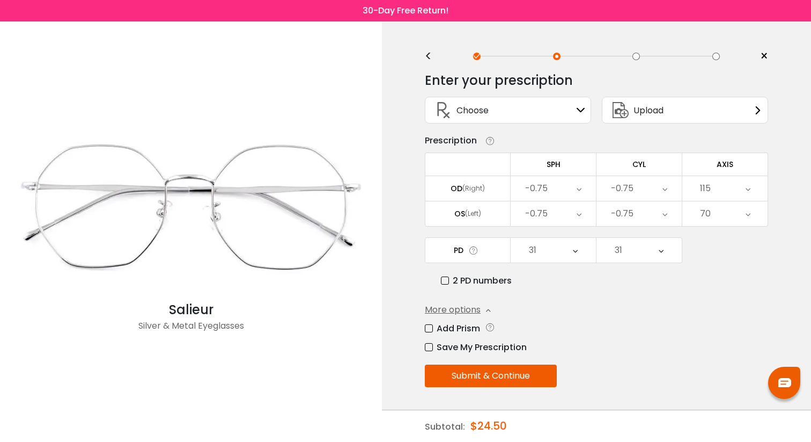
click at [472, 377] on button "Submit & Continue" at bounding box center [491, 375] width 132 height 23
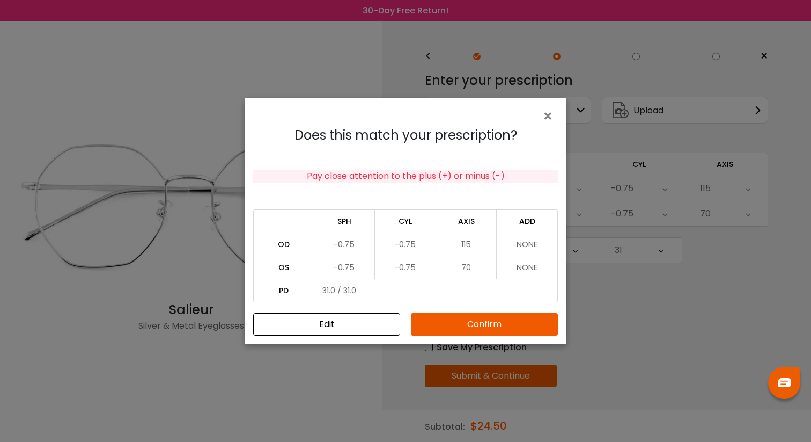
click at [488, 321] on button "Confirm" at bounding box center [484, 324] width 147 height 23
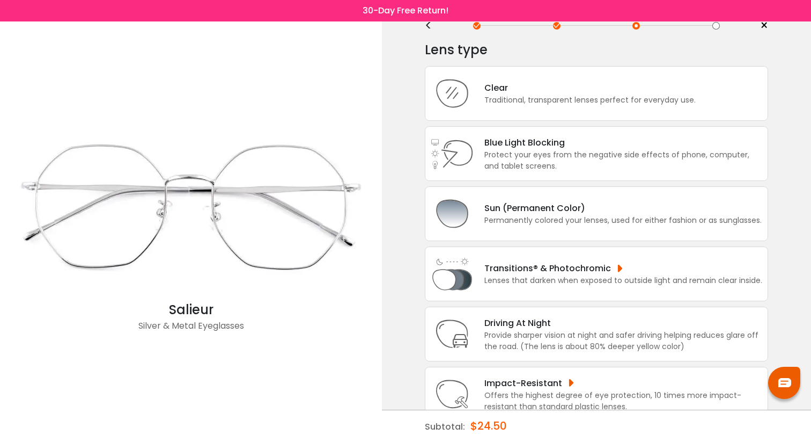
scroll to position [0, 0]
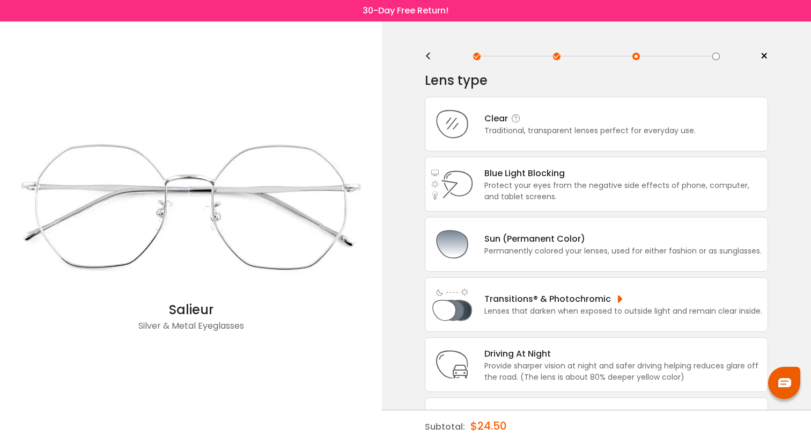
click at [517, 127] on div "Traditional, transparent lenses perfect for everyday use." at bounding box center [590, 130] width 211 height 11
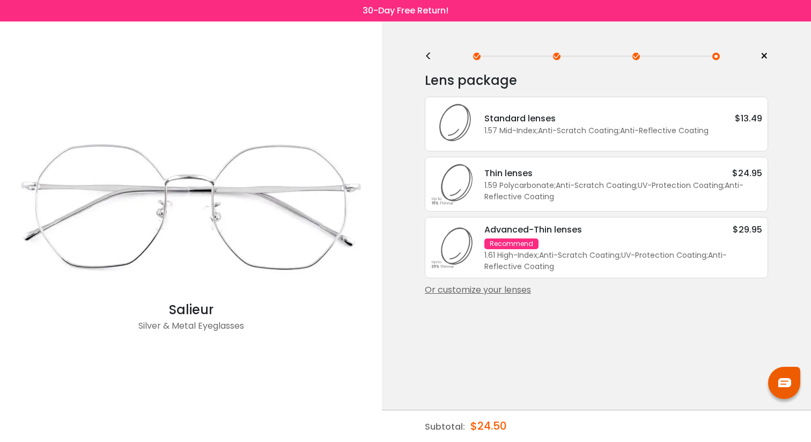
click at [556, 121] on div "Standard lenses $13.49" at bounding box center [624, 118] width 278 height 13
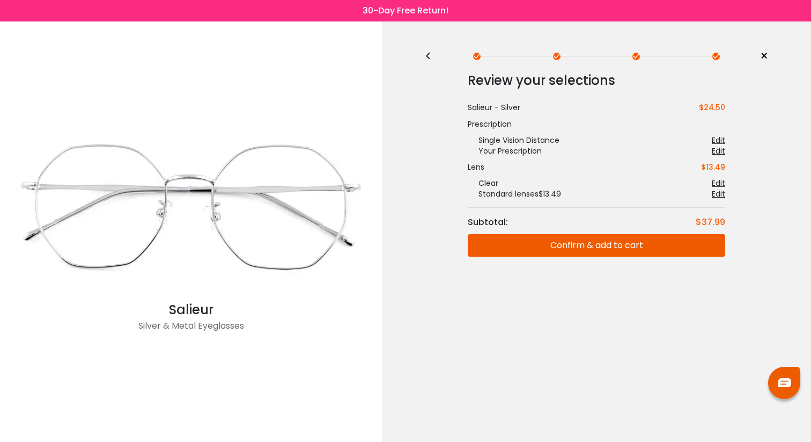
click at [676, 248] on button "Confirm & add to cart" at bounding box center [597, 245] width 258 height 23
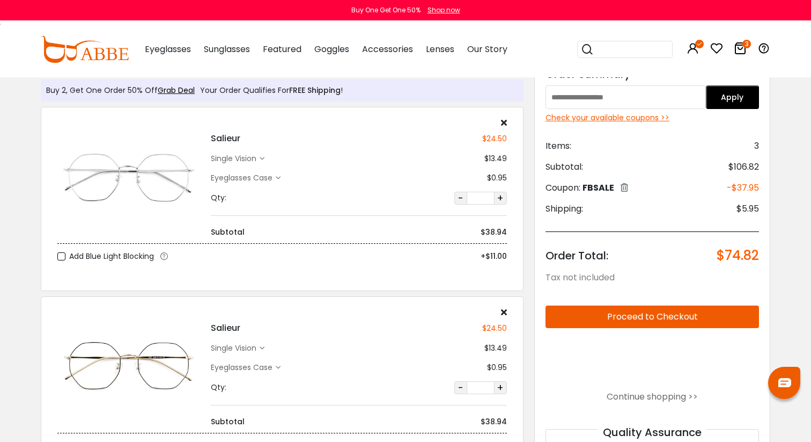
scroll to position [14, 0]
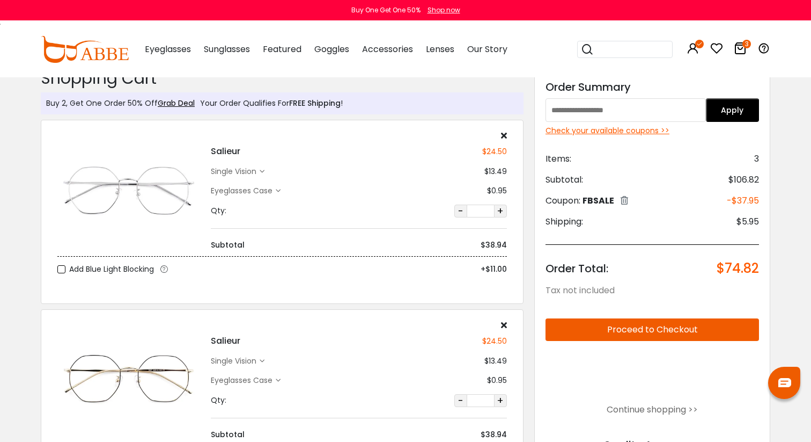
click at [234, 169] on div "single vision" at bounding box center [235, 171] width 49 height 11
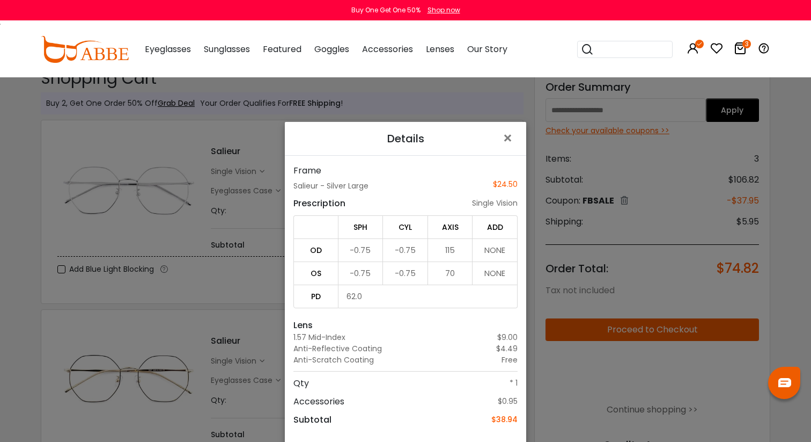
scroll to position [77, 0]
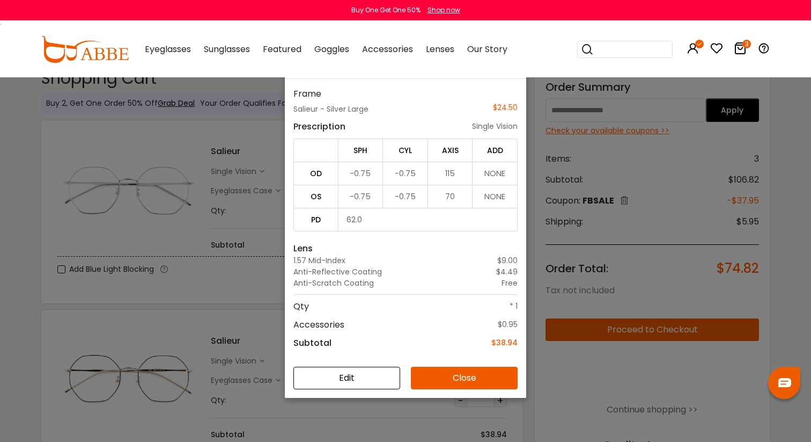
click at [360, 379] on button "Edit" at bounding box center [347, 378] width 107 height 23
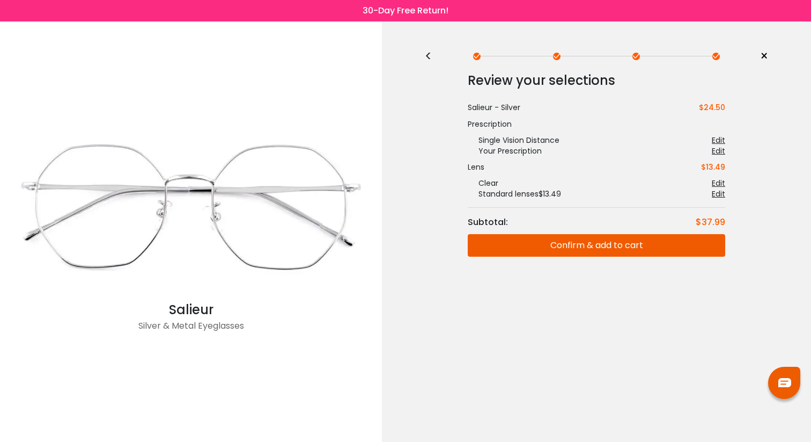
click at [424, 54] on div "< × Choose your usage Single Vision (Distance) This lens helps you see details …" at bounding box center [596, 231] width 429 height 420
click at [429, 54] on div "<" at bounding box center [433, 56] width 16 height 9
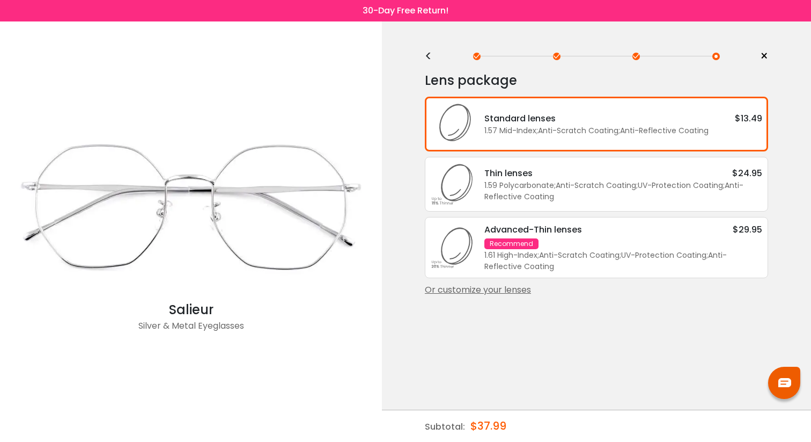
click at [455, 289] on div "Or customize your lenses" at bounding box center [596, 289] width 343 height 13
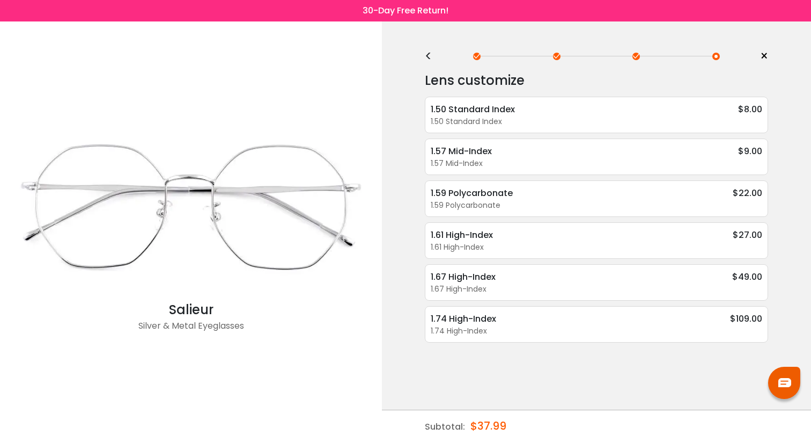
click at [422, 54] on div "< × Choose your usage Single Vision (Distance) This lens helps you see details …" at bounding box center [596, 231] width 429 height 420
click at [426, 54] on div "<" at bounding box center [433, 56] width 16 height 9
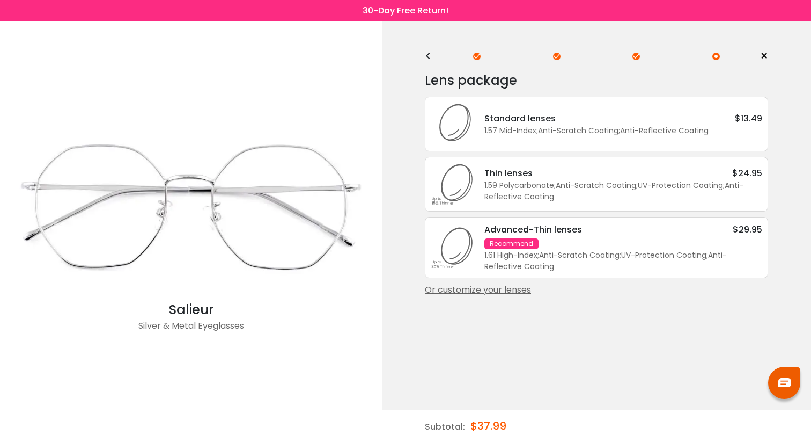
click at [426, 54] on div "<" at bounding box center [433, 56] width 16 height 9
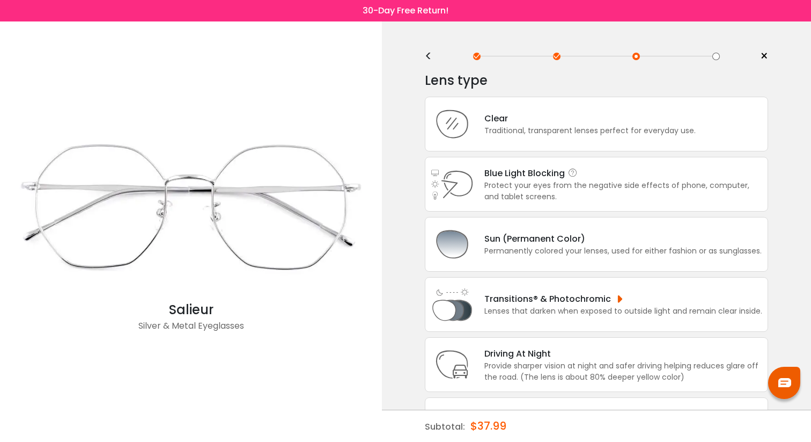
click at [543, 200] on div "Protect your eyes from the negative side effects of phone, computer, and tablet…" at bounding box center [624, 191] width 278 height 23
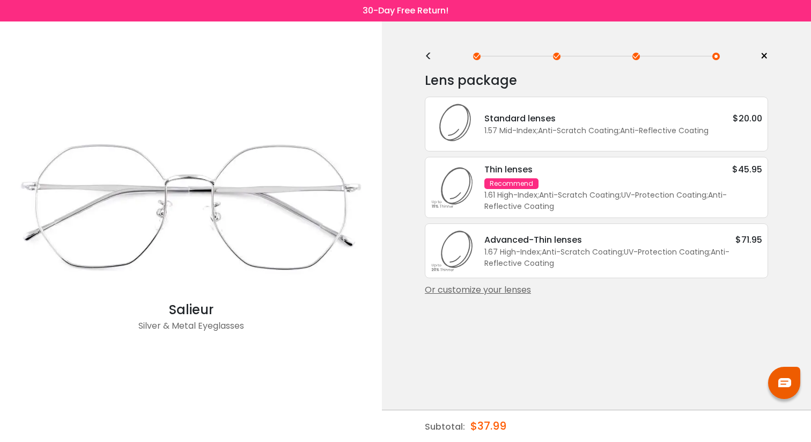
click at [492, 303] on div "Lens package * Standard lenses $20.00 1.57 Mid-Index ; Anti-Scratch Coating ; A…" at bounding box center [596, 201] width 343 height 275
click at [492, 296] on div "Or customize your lenses" at bounding box center [596, 289] width 343 height 13
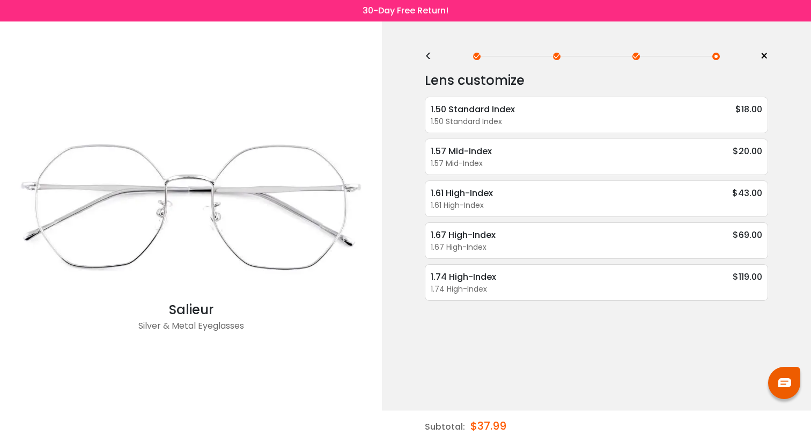
click at [428, 52] on div "<" at bounding box center [433, 56] width 16 height 9
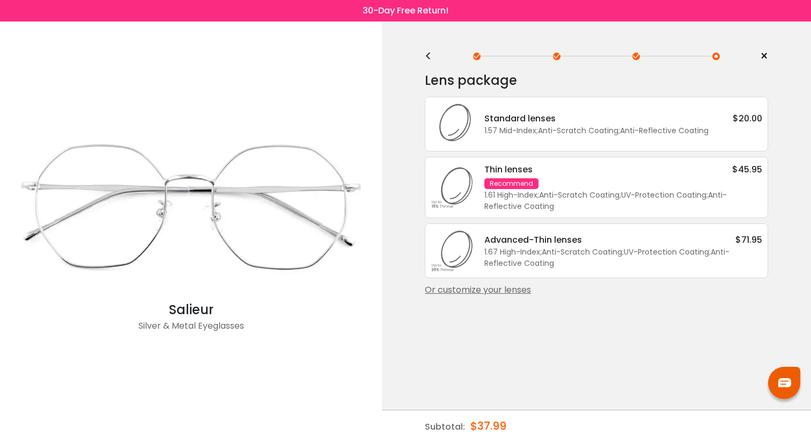
click at [428, 52] on div "<" at bounding box center [433, 56] width 16 height 9
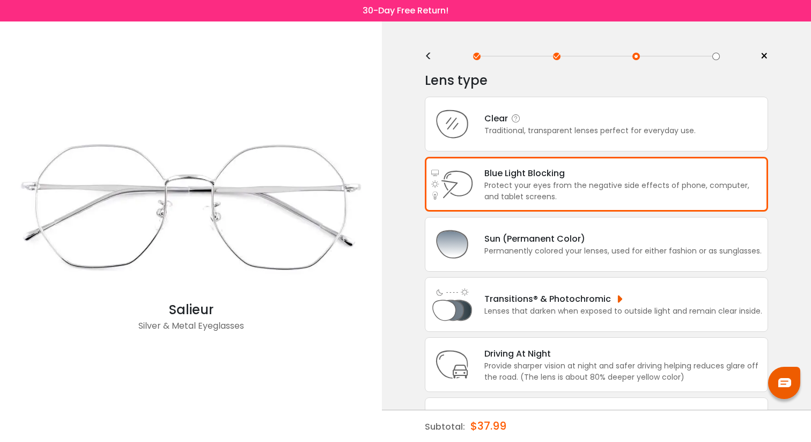
click at [472, 132] on icon at bounding box center [452, 123] width 43 height 43
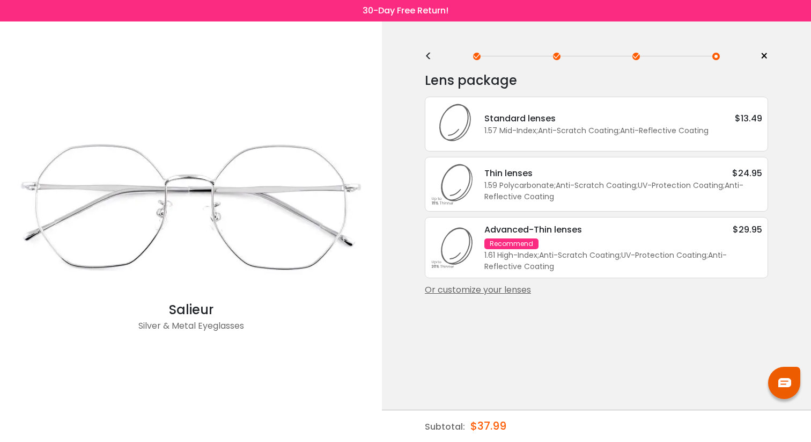
click at [495, 296] on div "Or customize your lenses" at bounding box center [596, 289] width 343 height 13
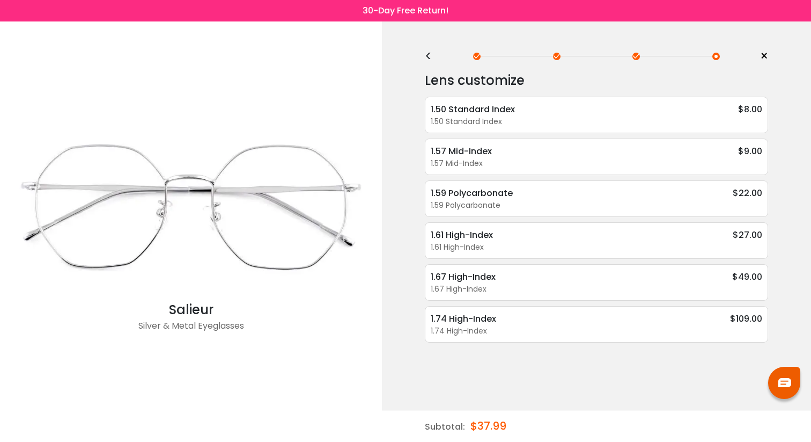
click at [435, 55] on div "<" at bounding box center [433, 56] width 16 height 9
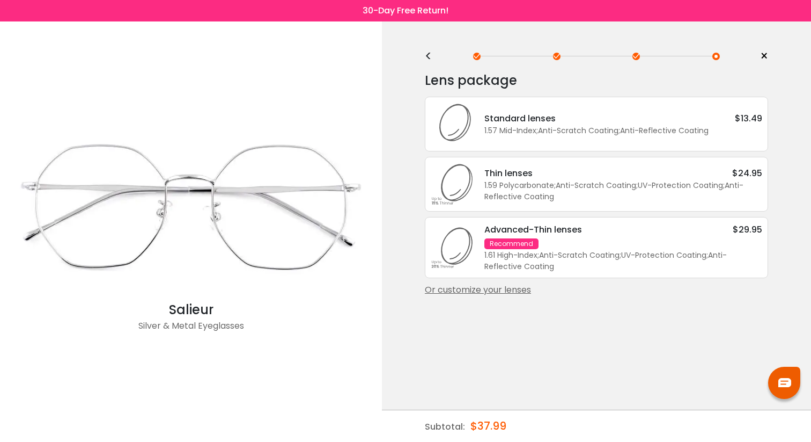
click at [478, 296] on div "Or customize your lenses" at bounding box center [596, 289] width 343 height 13
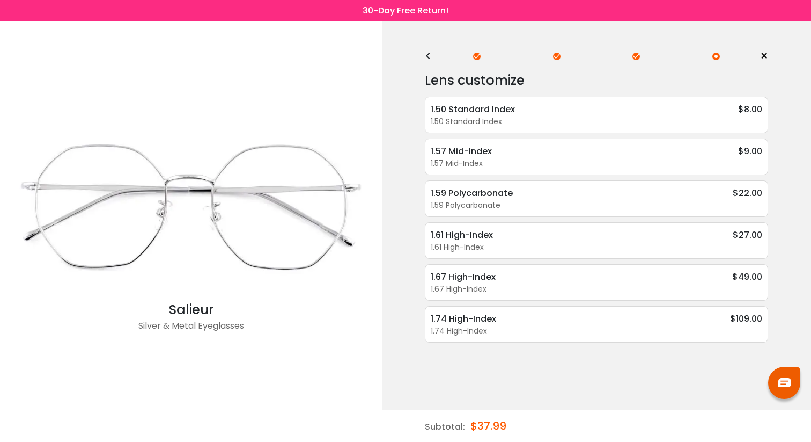
click at [430, 61] on div "<" at bounding box center [433, 56] width 16 height 9
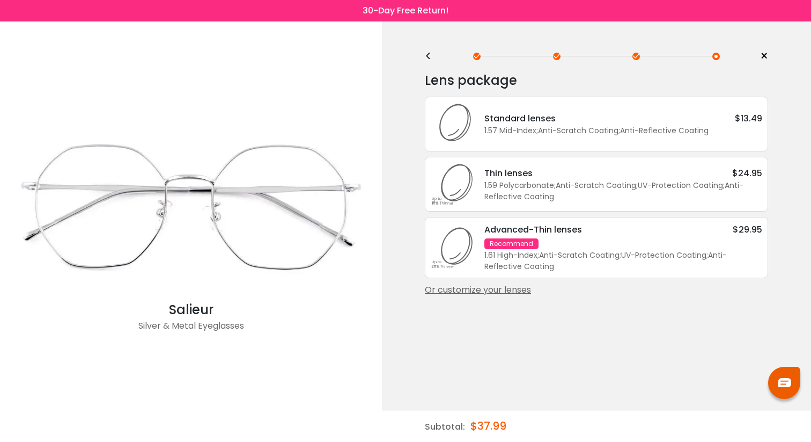
click at [430, 61] on div "<" at bounding box center [433, 56] width 16 height 9
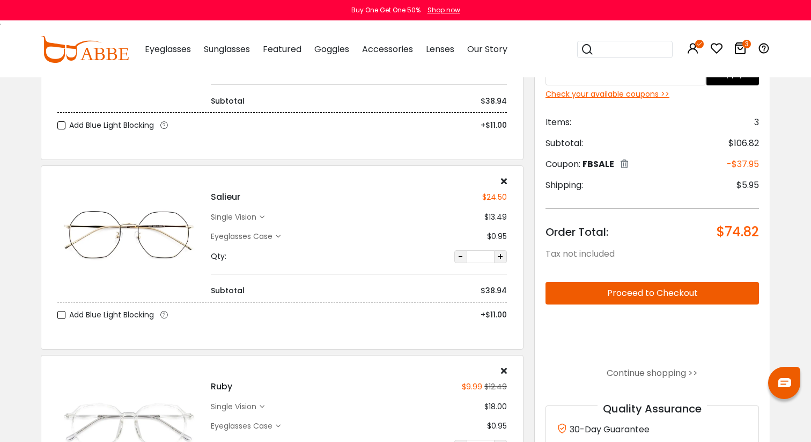
scroll to position [177, 0]
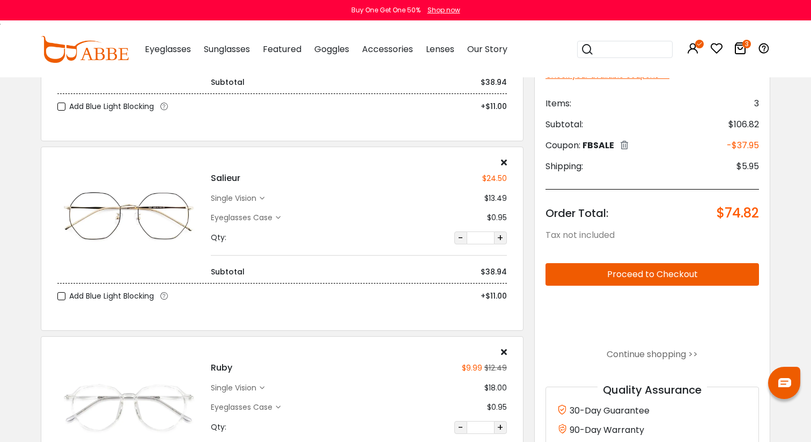
click at [238, 383] on div "single vision" at bounding box center [235, 387] width 49 height 11
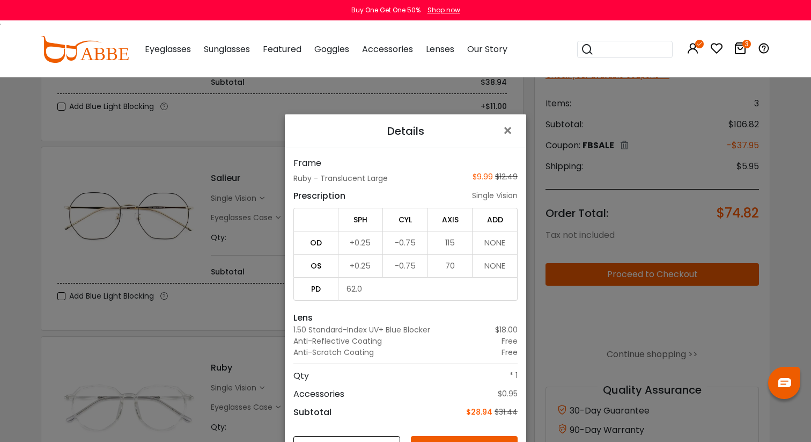
scroll to position [25, 0]
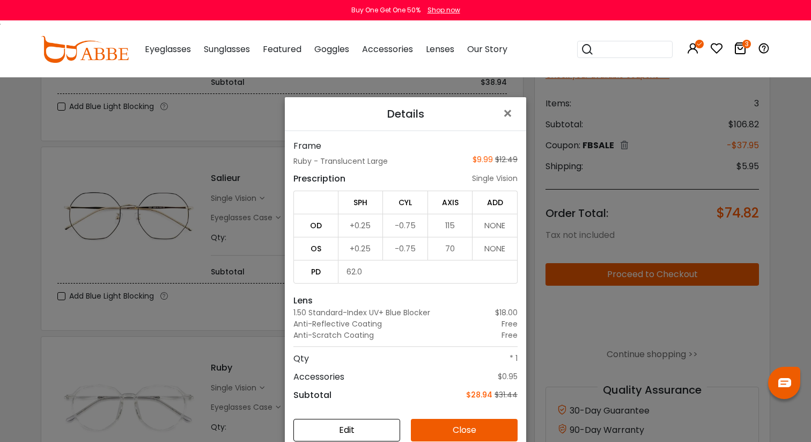
click at [375, 428] on button "Edit" at bounding box center [347, 430] width 107 height 23
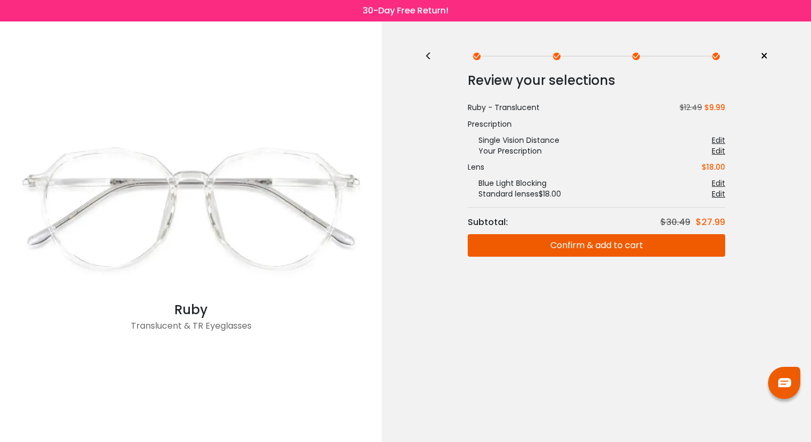
click at [714, 192] on div "Edit" at bounding box center [718, 193] width 13 height 11
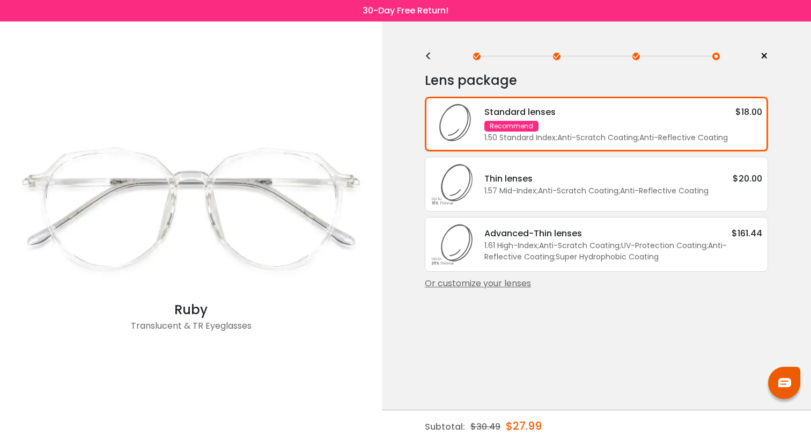
click at [426, 59] on div "<" at bounding box center [433, 56] width 16 height 9
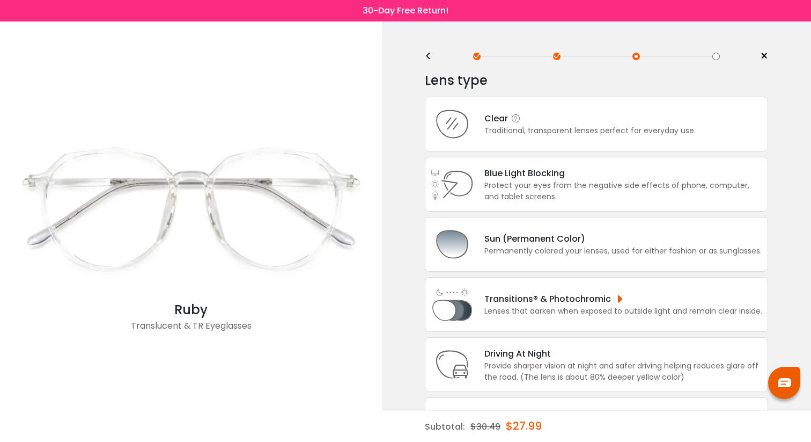
click at [483, 130] on div "Clear Traditional, transparent lenses perfect for everyday use." at bounding box center [585, 124] width 222 height 25
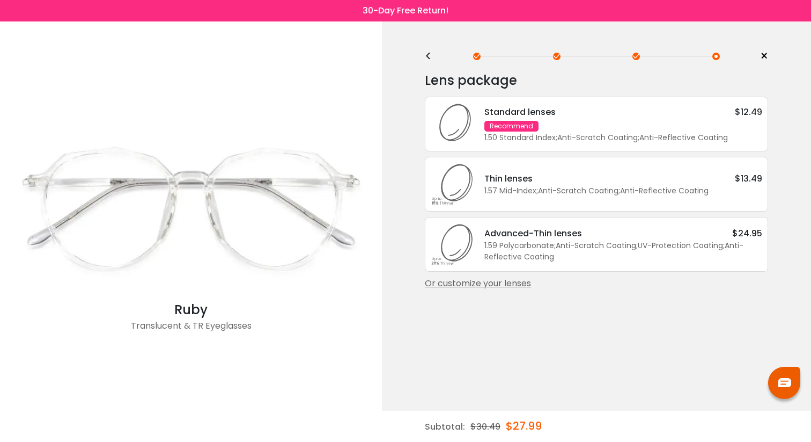
click at [500, 290] on div "Or customize your lenses" at bounding box center [596, 283] width 343 height 13
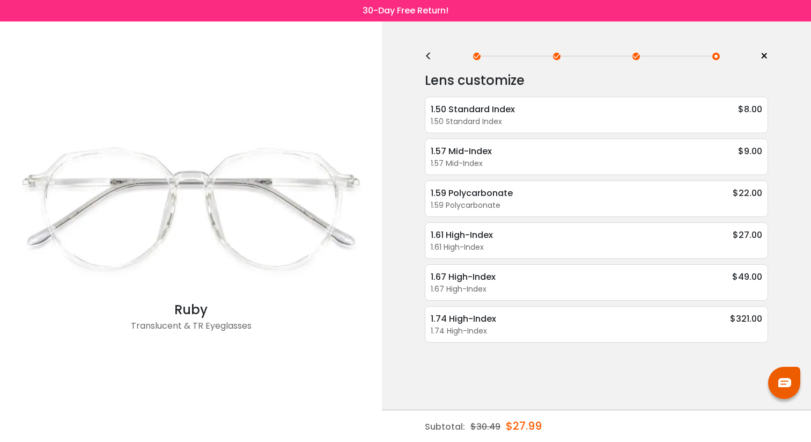
click at [430, 56] on div "<" at bounding box center [433, 56] width 16 height 9
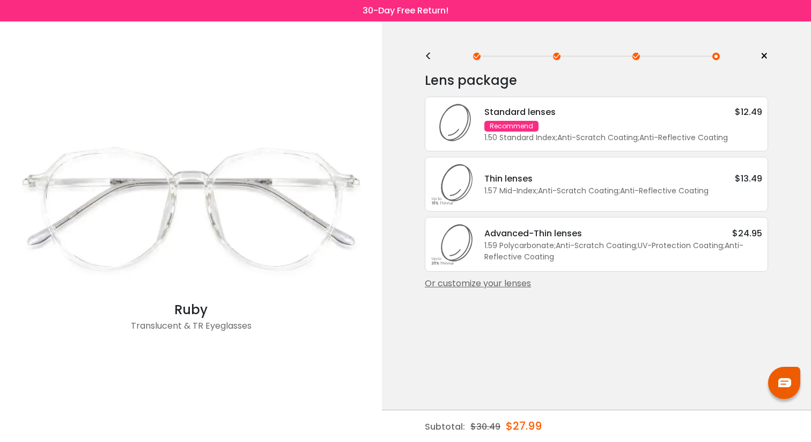
click at [470, 123] on icon at bounding box center [452, 123] width 43 height 43
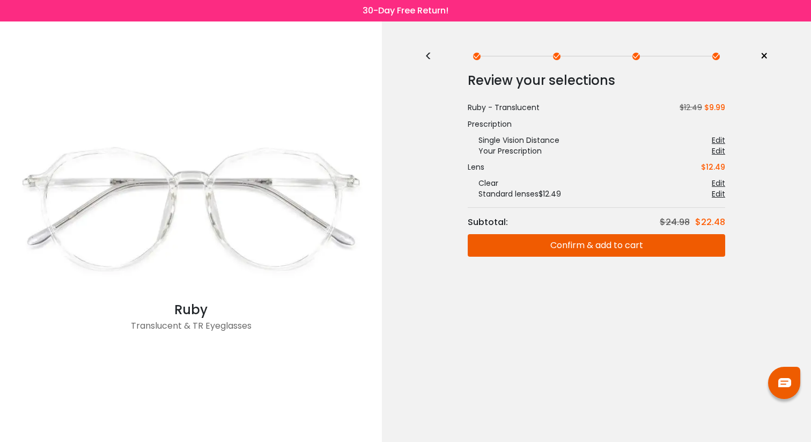
click at [422, 57] on div "< × Choose your usage Single Vision (Distance) This lens helps you see details …" at bounding box center [596, 231] width 429 height 420
click at [764, 59] on span "×" at bounding box center [764, 56] width 8 height 16
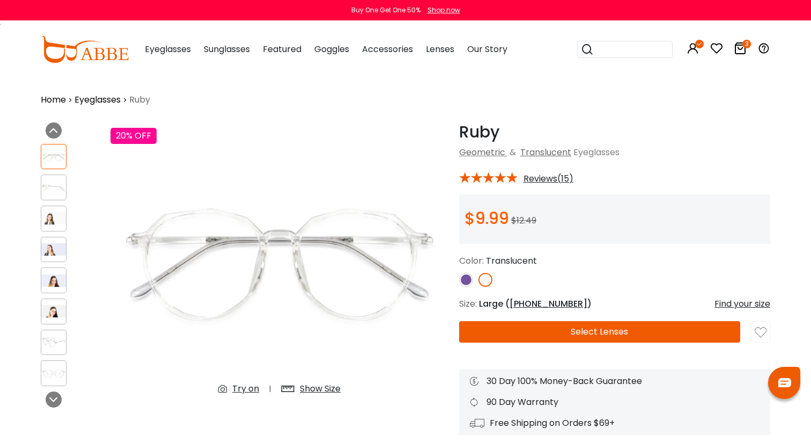
click at [745, 40] on icon "3" at bounding box center [747, 44] width 9 height 9
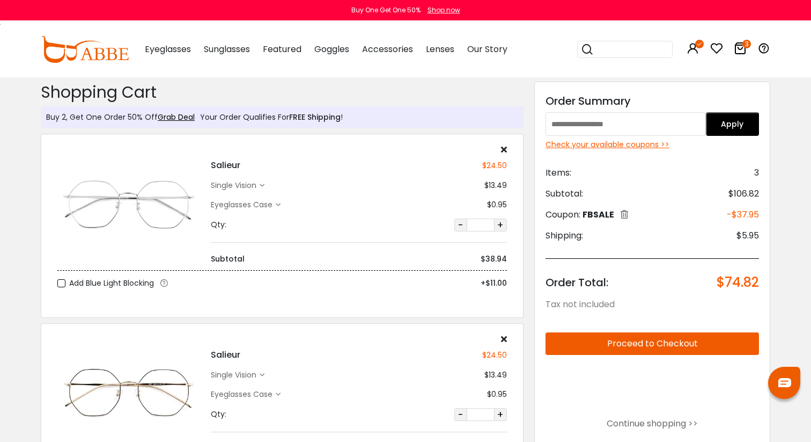
click at [745, 48] on icon "3" at bounding box center [747, 44] width 9 height 9
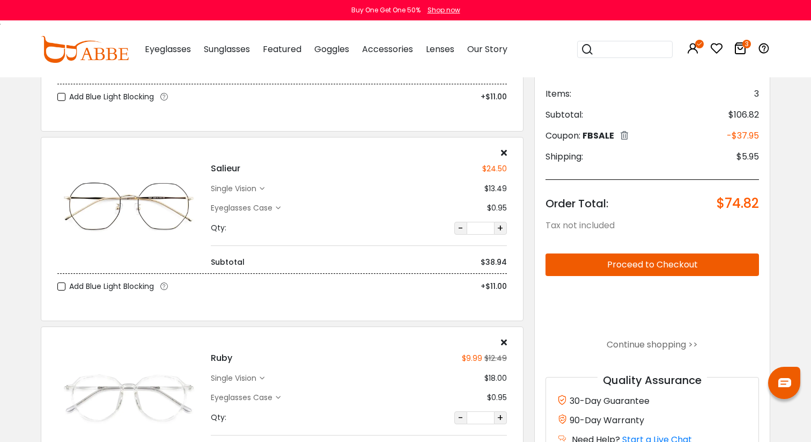
scroll to position [185, 0]
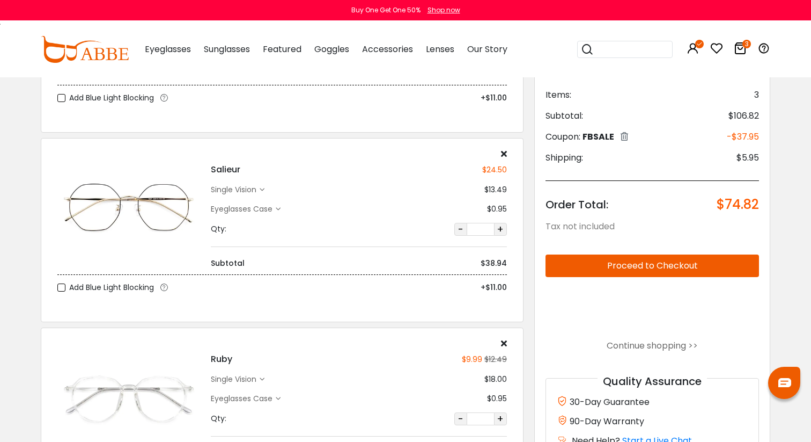
click at [259, 186] on div "single vision" at bounding box center [235, 189] width 49 height 11
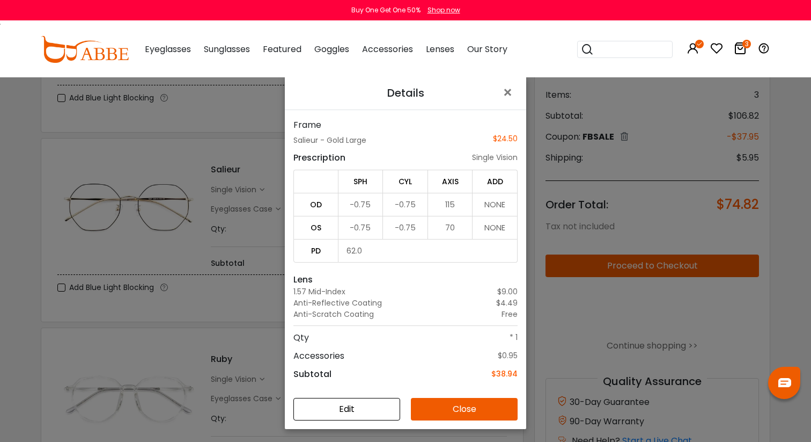
scroll to position [55, 0]
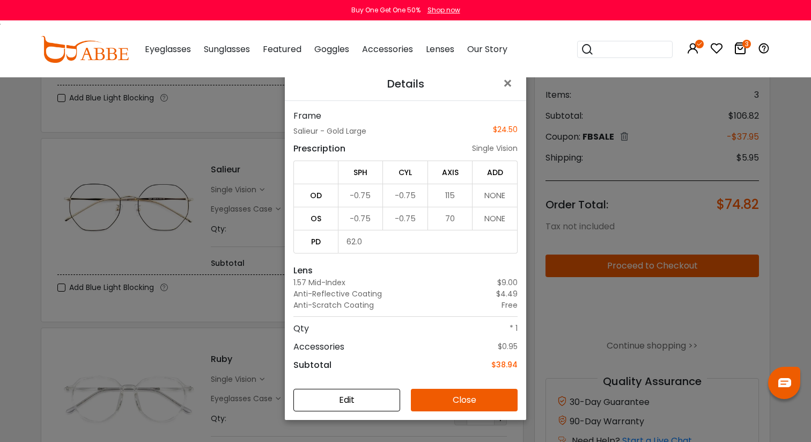
click at [228, 262] on div "Details × Frame Salieur - Gold Large $24.50 Prescription single vision SPH CYL …" at bounding box center [405, 221] width 811 height 442
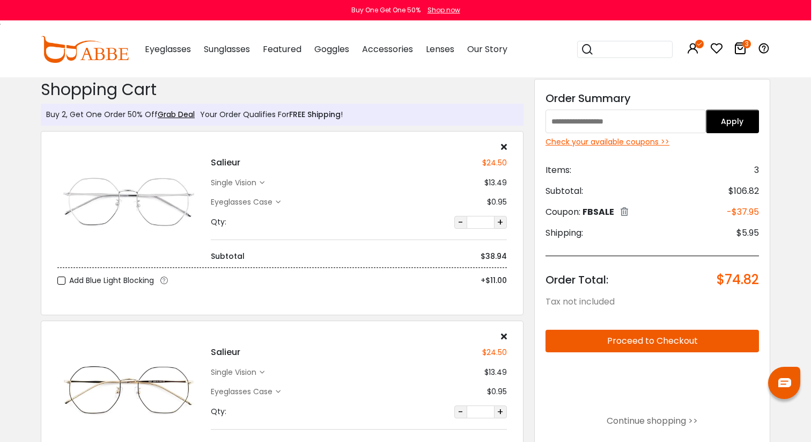
scroll to position [0, 0]
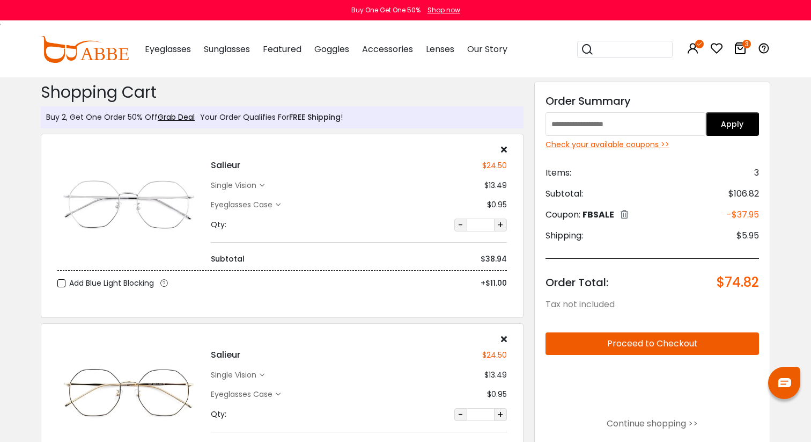
click at [219, 188] on div "single vision" at bounding box center [235, 185] width 49 height 11
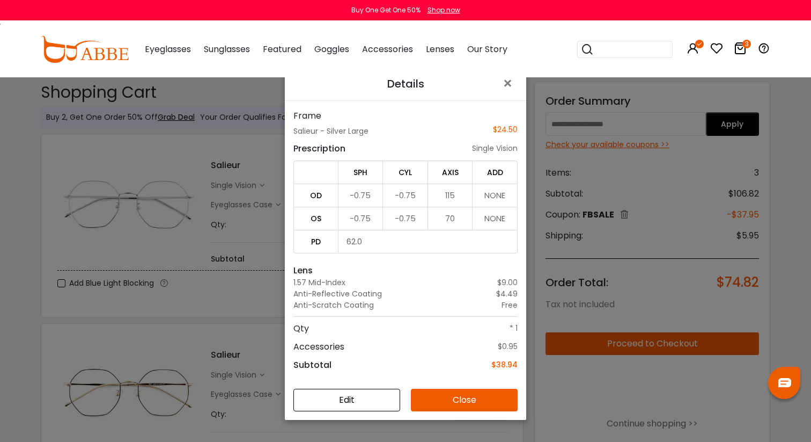
click at [239, 310] on div "Details × Frame Salieur - Silver Large $24.50 Prescription single vision SPH CY…" at bounding box center [405, 221] width 811 height 442
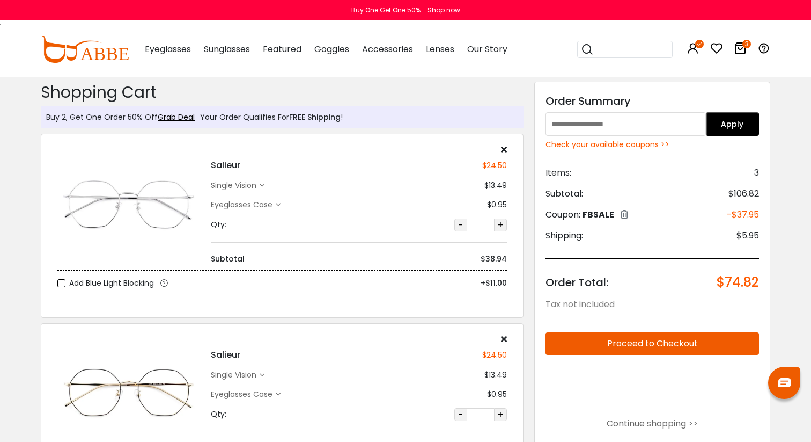
scroll to position [45, 0]
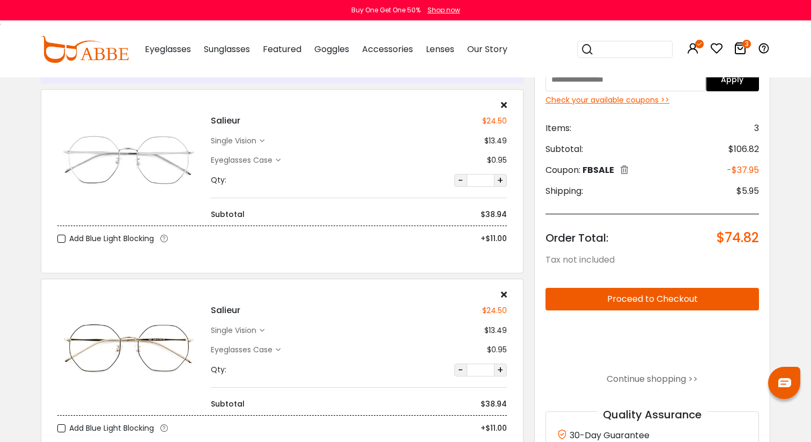
click at [241, 325] on div "single vision" at bounding box center [235, 330] width 49 height 11
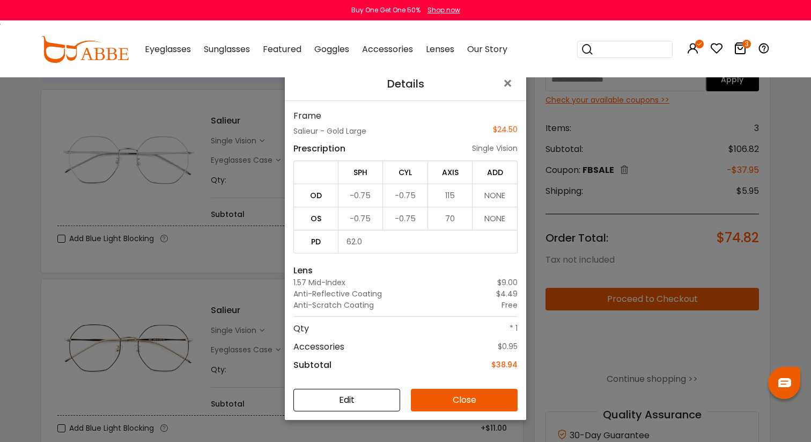
click at [223, 245] on div "Details × Frame Salieur - Gold Large $24.50 Prescription single vision SPH CYL …" at bounding box center [405, 221] width 811 height 442
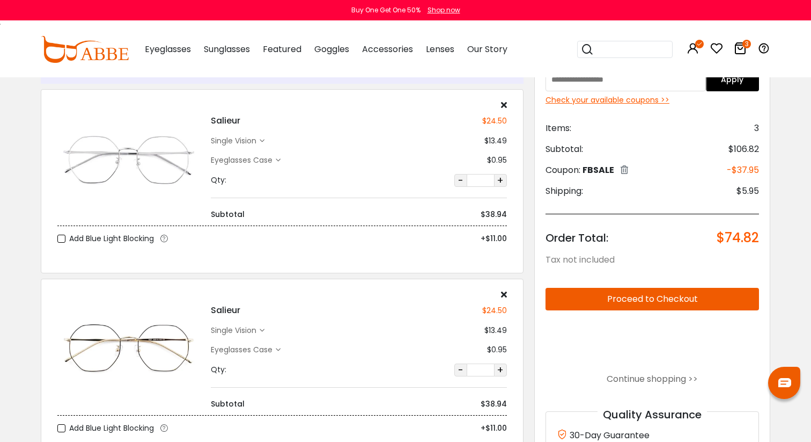
click at [232, 139] on div "single vision" at bounding box center [235, 140] width 49 height 11
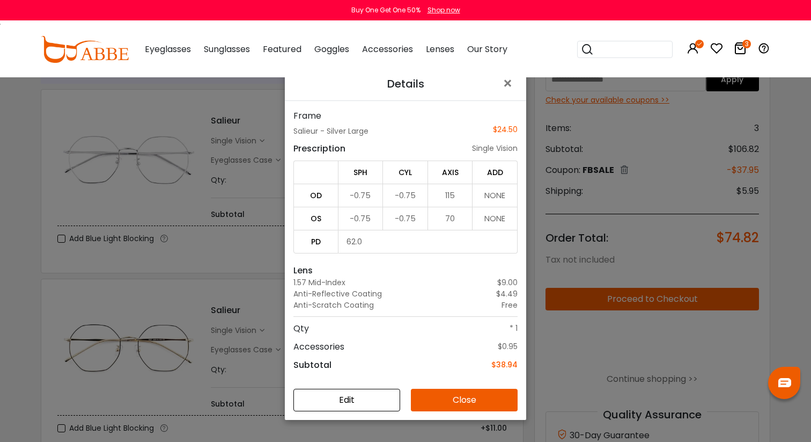
click at [251, 232] on div "Details × Frame Salieur - Silver Large $24.50 Prescription single vision SPH CY…" at bounding box center [405, 221] width 811 height 442
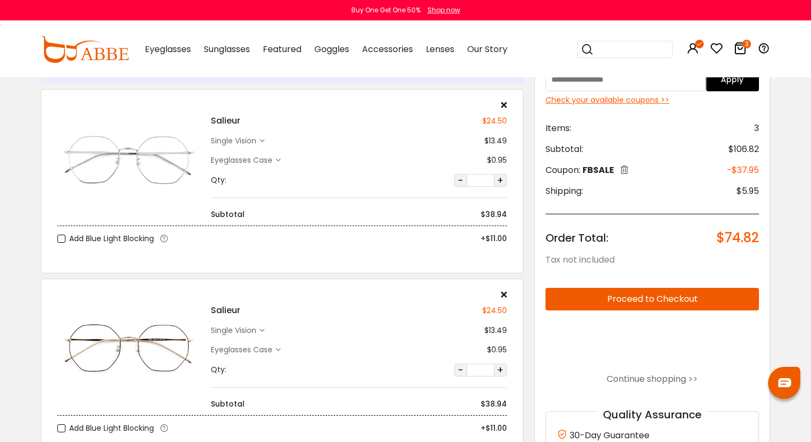
click at [254, 334] on div "single vision" at bounding box center [235, 330] width 49 height 11
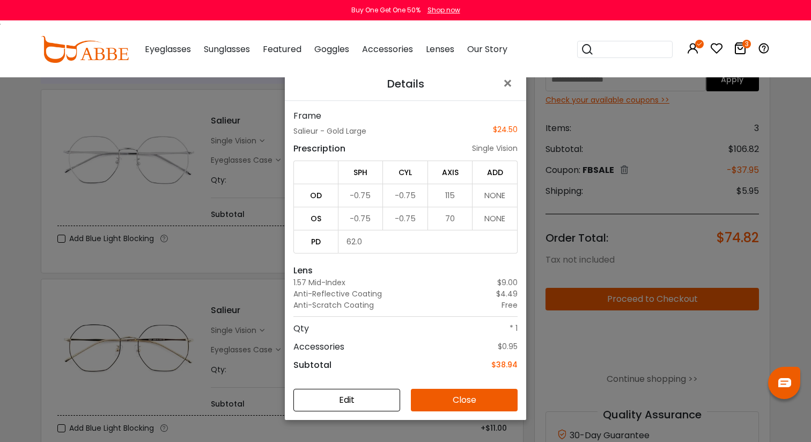
click at [228, 291] on div "Details × Frame Salieur - Gold Large $24.50 Prescription single vision SPH CYL …" at bounding box center [405, 221] width 811 height 442
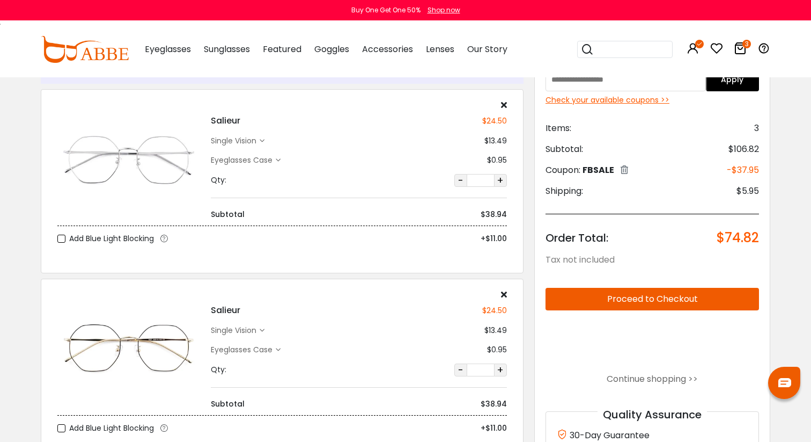
click at [235, 140] on div "single vision" at bounding box center [235, 140] width 49 height 11
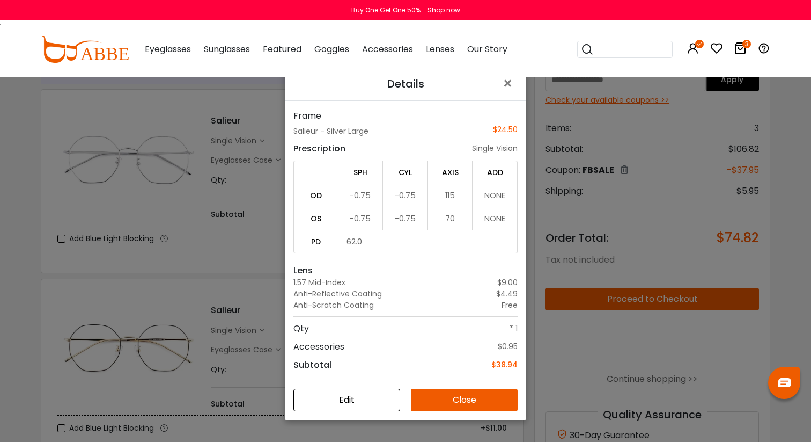
click at [235, 140] on div "Details × Frame Salieur - Silver Large $24.50 Prescription single vision SPH CY…" at bounding box center [405, 221] width 811 height 442
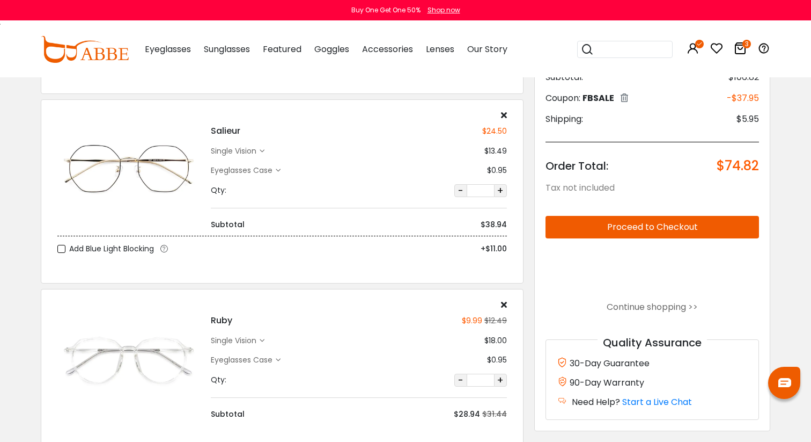
scroll to position [224, 0]
click at [251, 145] on div "single vision" at bounding box center [235, 150] width 49 height 11
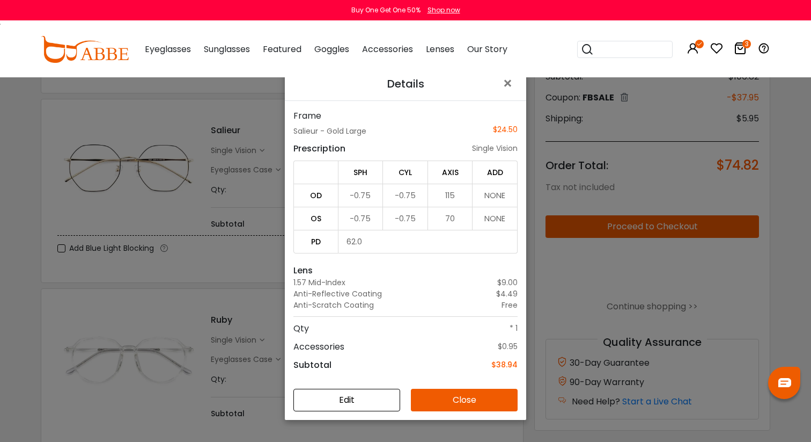
click at [247, 170] on div "Details × Frame Salieur - Gold Large $24.50 Prescription single vision SPH CYL …" at bounding box center [405, 221] width 811 height 442
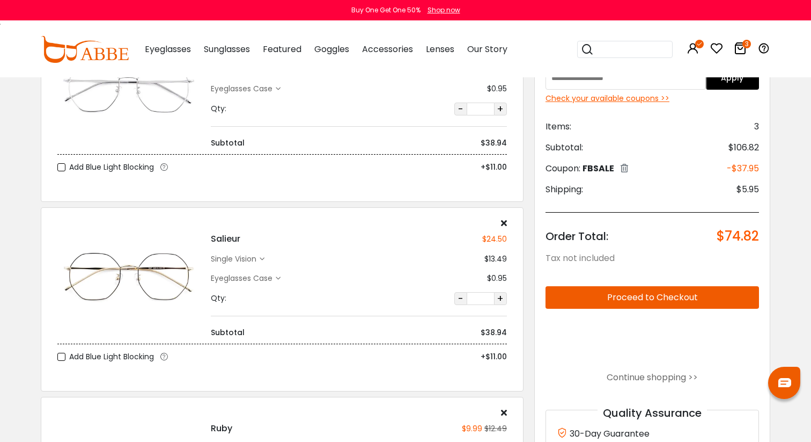
scroll to position [116, 0]
click at [229, 259] on div "single vision" at bounding box center [235, 258] width 49 height 11
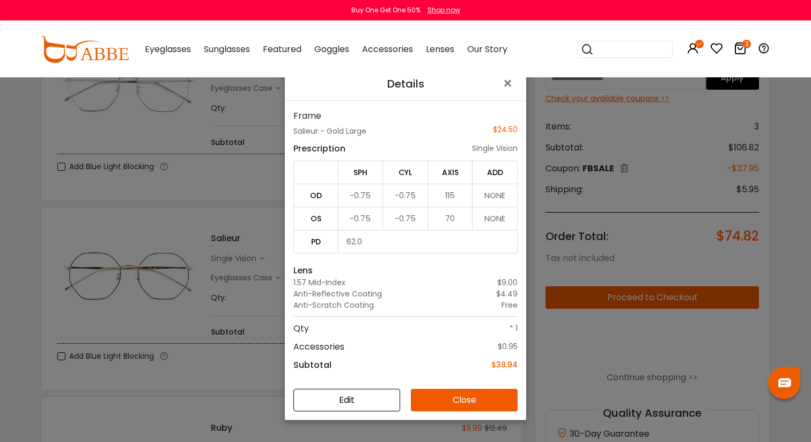
click at [344, 405] on button "Edit" at bounding box center [347, 400] width 107 height 23
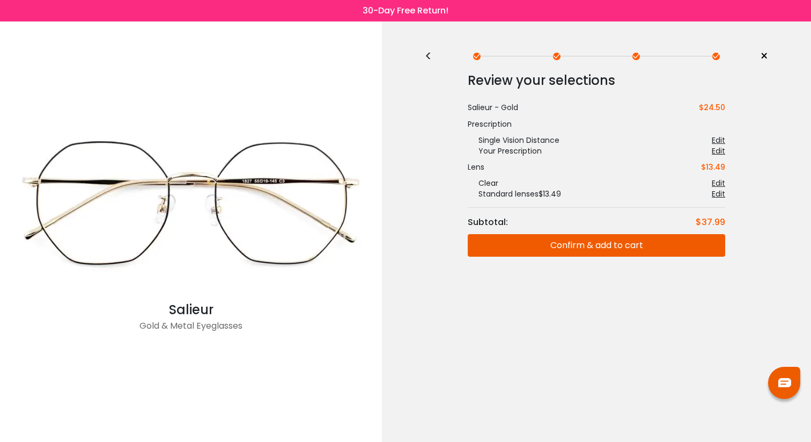
click at [722, 194] on div "Edit" at bounding box center [718, 193] width 13 height 11
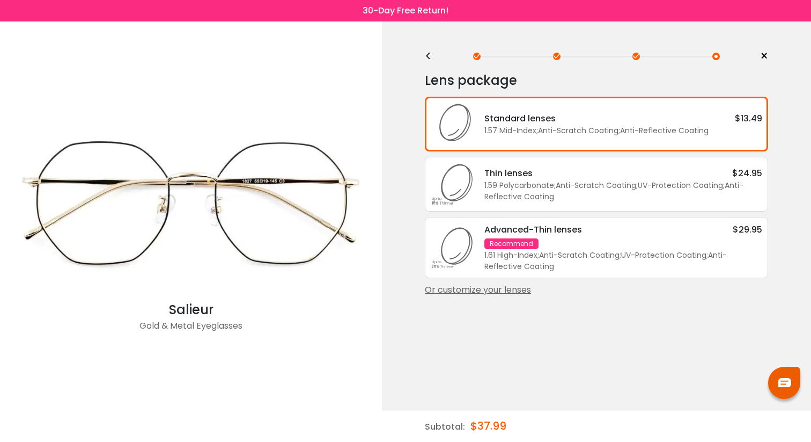
click at [518, 292] on div "Or customize your lenses" at bounding box center [596, 289] width 343 height 13
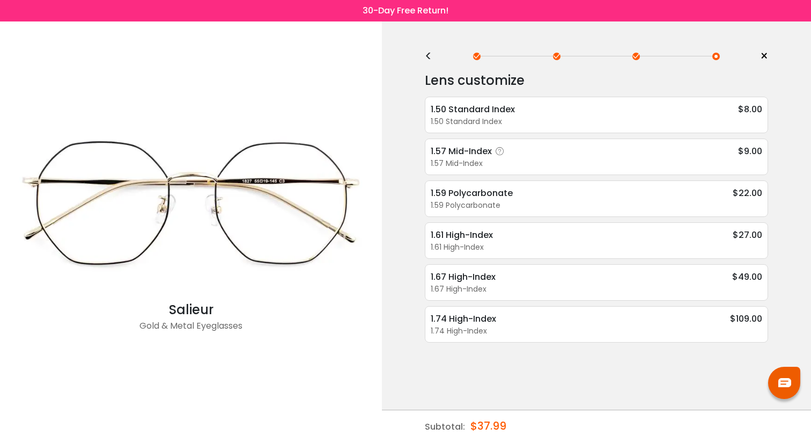
click at [539, 150] on div "1.57 Mid-Index $9.00" at bounding box center [597, 150] width 332 height 13
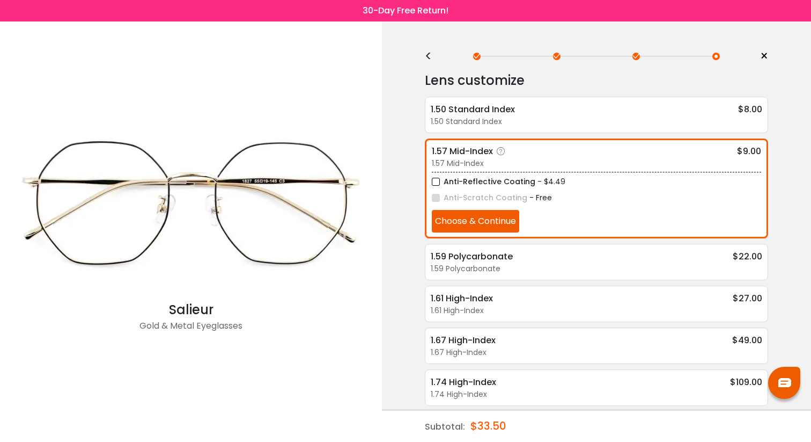
click at [508, 178] on label "Anti-Reflective Coating" at bounding box center [484, 181] width 104 height 13
click at [490, 245] on div "1.59 Polycarbonate $22.00 1.59 Polycarbonate UV-Protection Coating - $2.95 Anti…" at bounding box center [596, 262] width 343 height 36
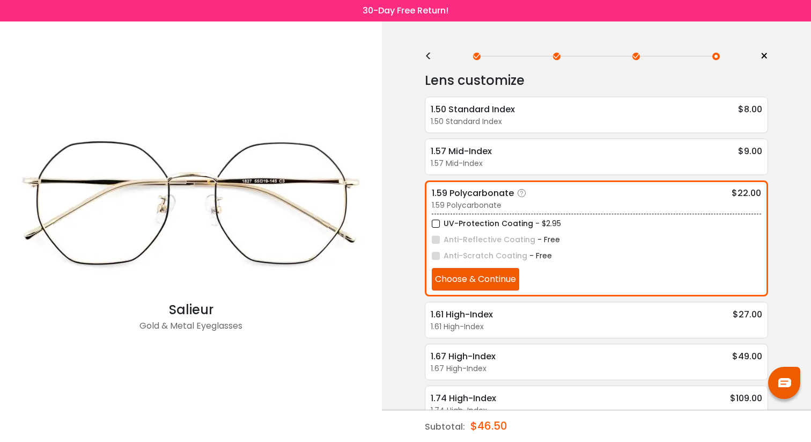
click at [491, 196] on div "1.59 Polycarbonate" at bounding box center [481, 192] width 98 height 13
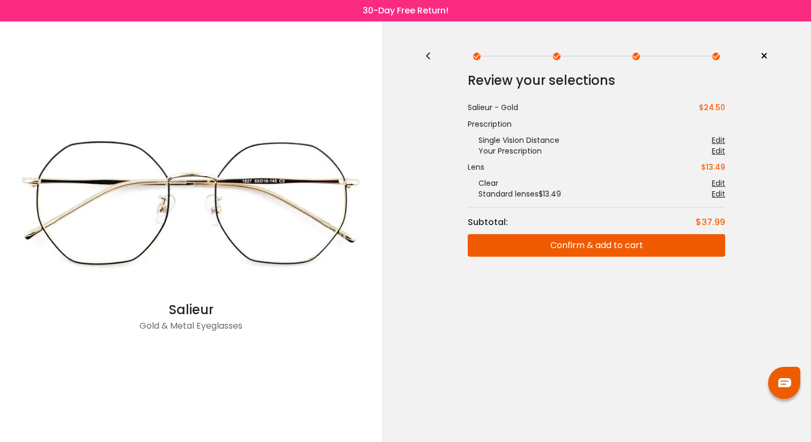
click at [717, 192] on div "Edit" at bounding box center [718, 193] width 13 height 11
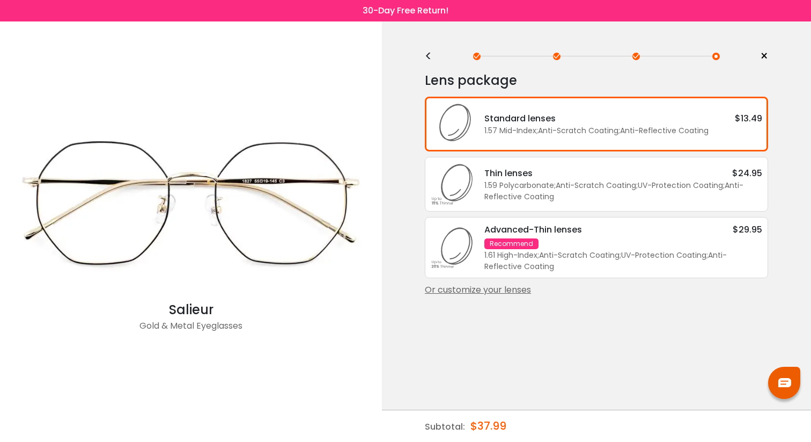
click at [490, 296] on div "Or customize your lenses" at bounding box center [596, 289] width 343 height 13
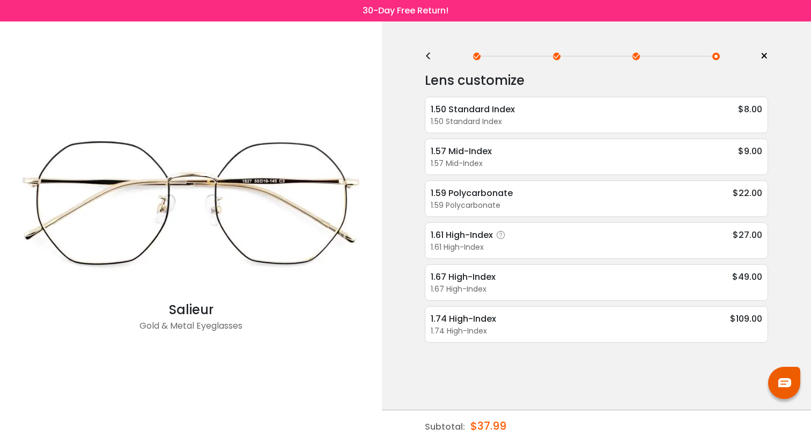
click at [593, 237] on div "1.61 High-Index $27.00" at bounding box center [597, 234] width 332 height 13
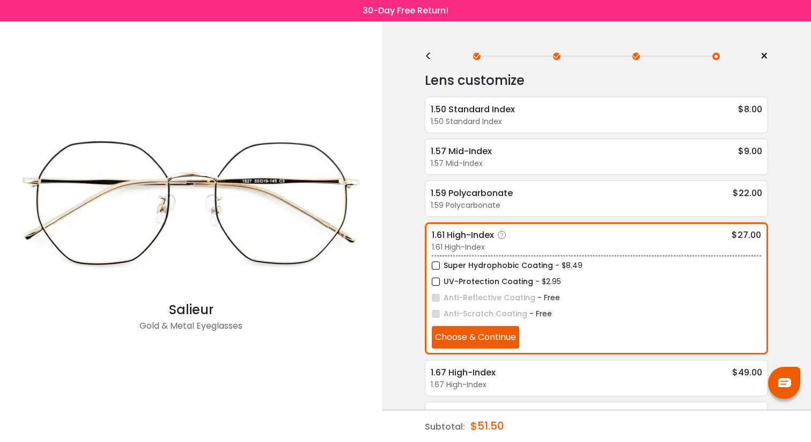
click at [514, 279] on label "UV-Protection Coating" at bounding box center [482, 281] width 101 height 13
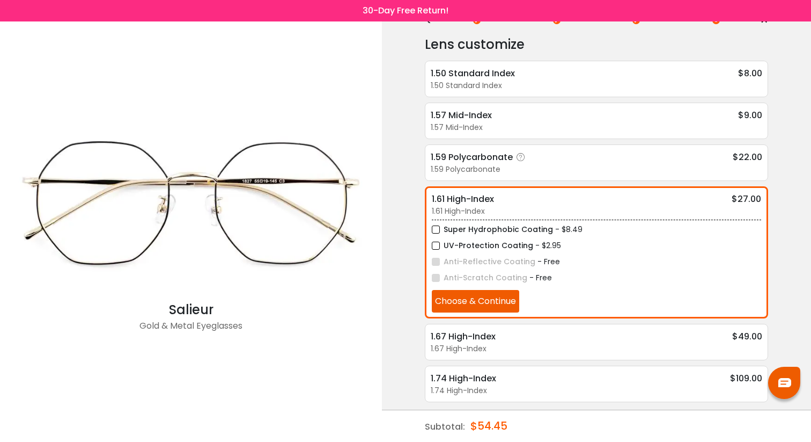
click at [499, 164] on div "1.59 Polycarbonate" at bounding box center [597, 169] width 332 height 11
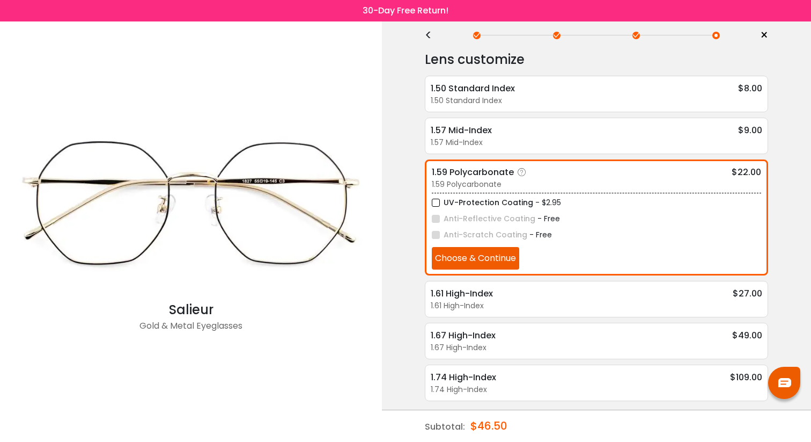
scroll to position [20, 0]
click at [475, 295] on div "1.61 High-Index" at bounding box center [470, 294] width 78 height 13
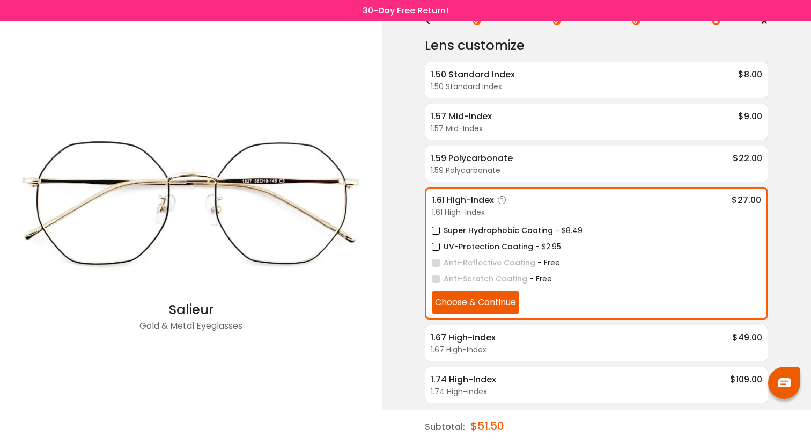
scroll to position [36, 0]
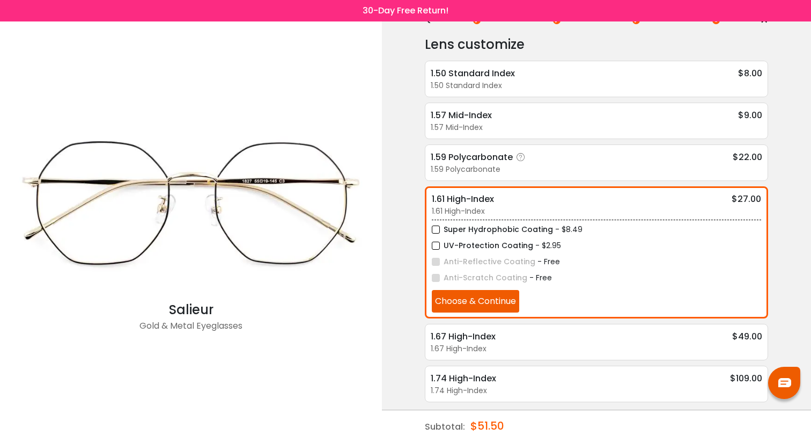
click at [519, 154] on icon at bounding box center [521, 157] width 11 height 11
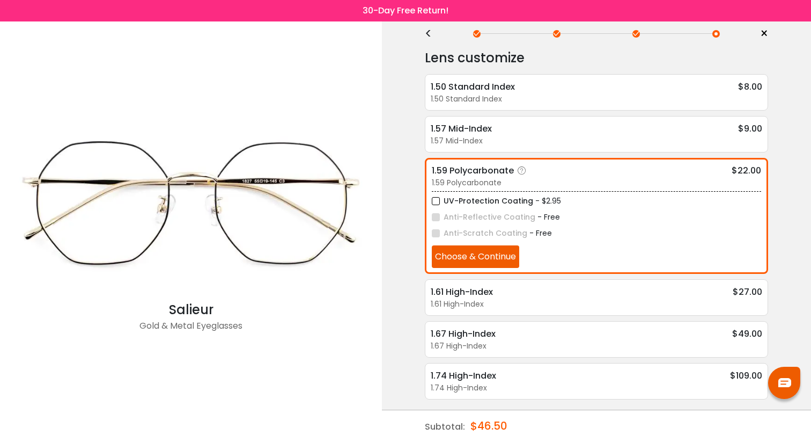
scroll to position [20, 0]
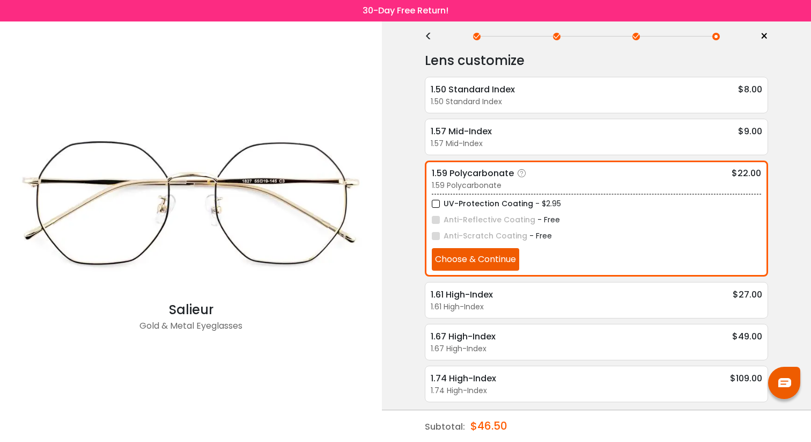
click at [519, 171] on icon at bounding box center [522, 173] width 11 height 11
click at [523, 172] on icon at bounding box center [522, 173] width 11 height 11
click at [481, 298] on div "1.61 High-Index" at bounding box center [470, 294] width 78 height 13
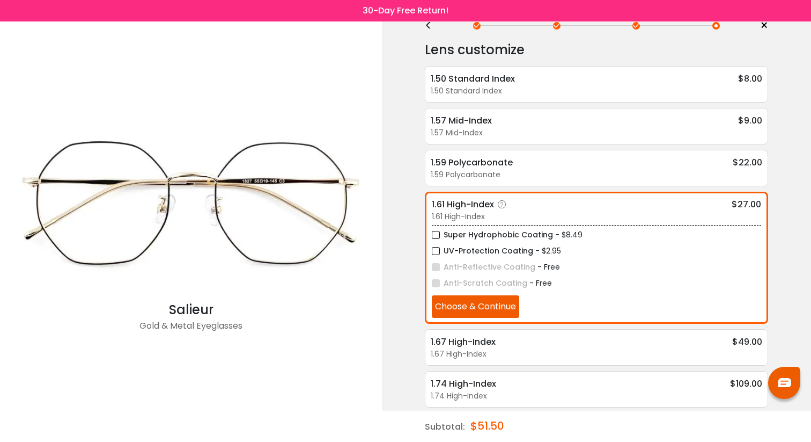
scroll to position [36, 0]
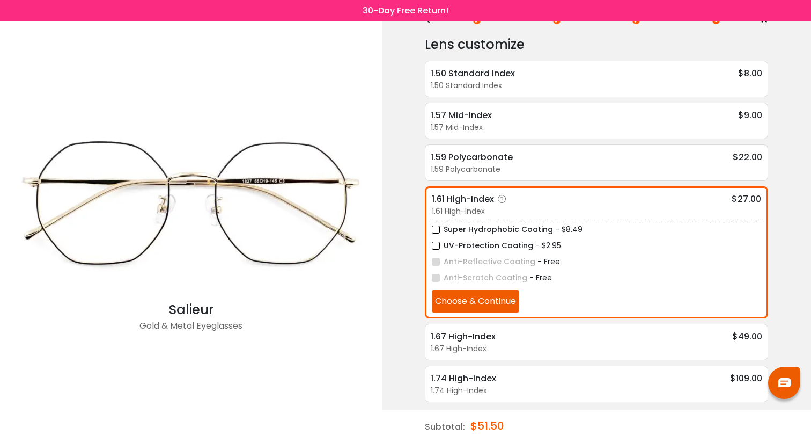
click at [487, 239] on label "UV-Protection Coating" at bounding box center [482, 245] width 101 height 13
click at [472, 298] on button "Choose & Continue" at bounding box center [475, 301] width 87 height 23
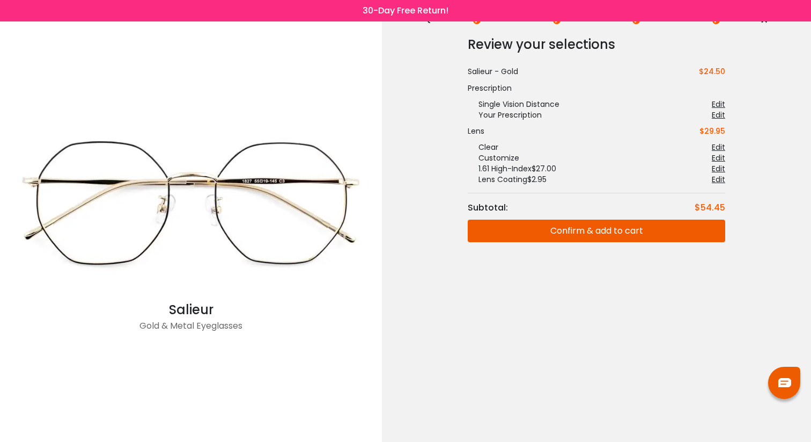
scroll to position [0, 0]
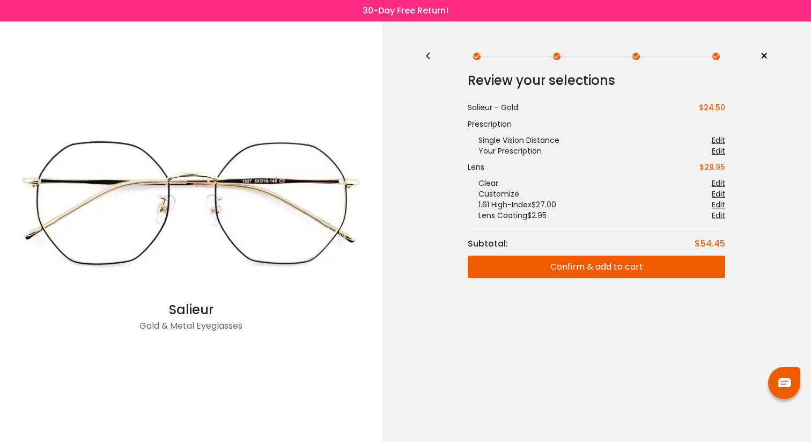
click at [508, 265] on button "Confirm & add to cart" at bounding box center [597, 266] width 258 height 23
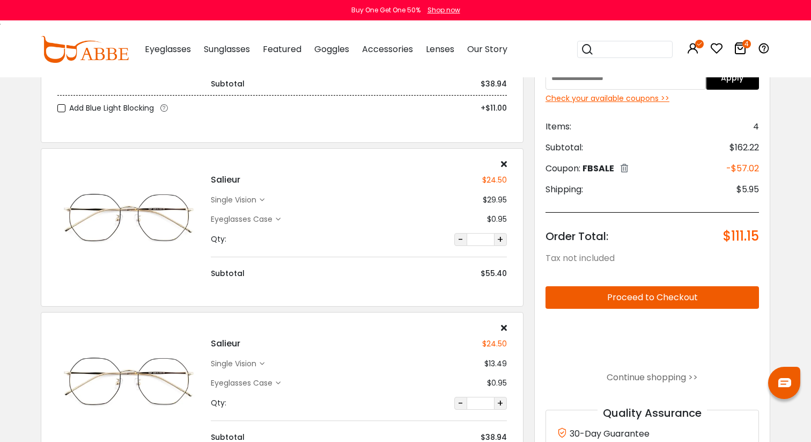
scroll to position [181, 0]
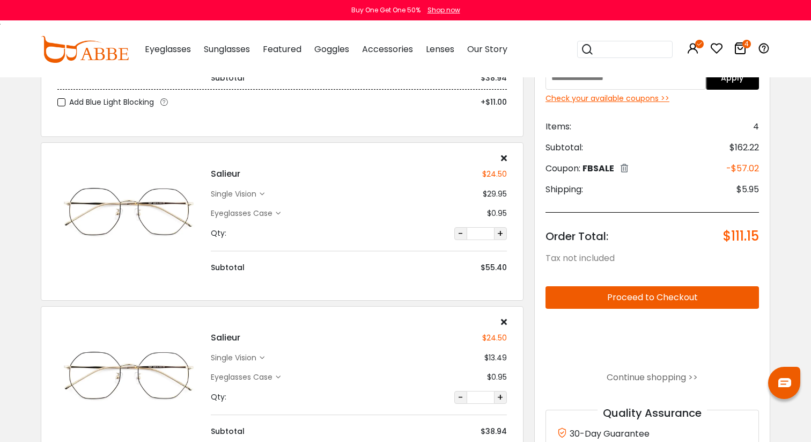
click at [257, 191] on div "single vision" at bounding box center [235, 193] width 49 height 11
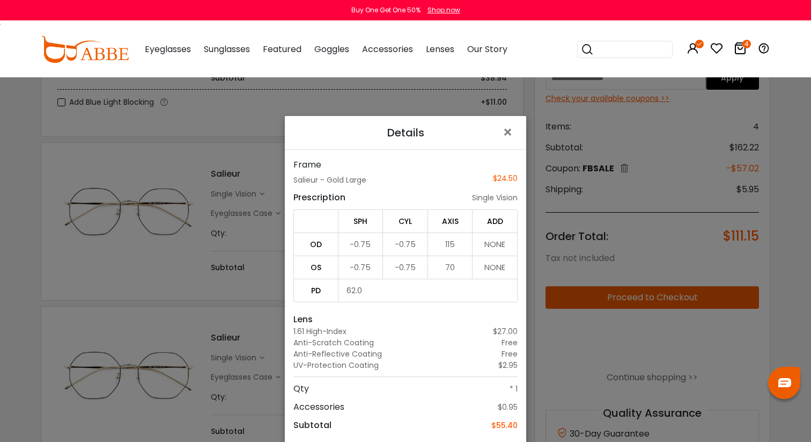
click at [257, 192] on div "Details × Frame Salieur - Gold Large $24.50 Prescription single vision SPH CYL …" at bounding box center [405, 221] width 811 height 442
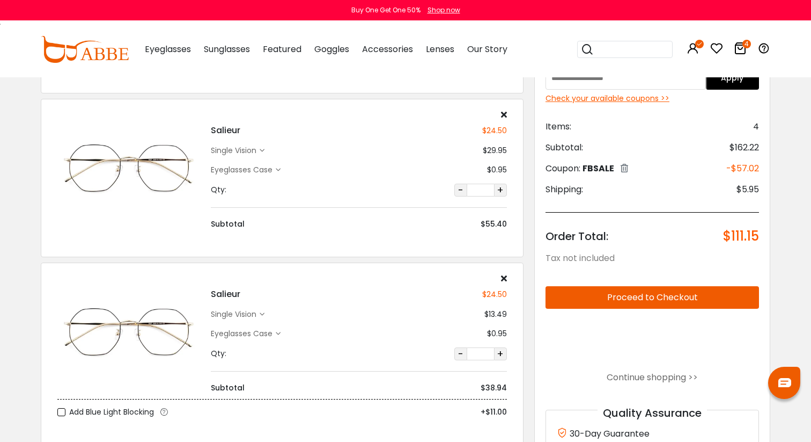
scroll to position [225, 0]
click at [246, 319] on div "Salieur $24.50 single vision $13.49 Eyeglasses Case" at bounding box center [359, 333] width 307 height 120
click at [247, 315] on div "single vision" at bounding box center [235, 312] width 49 height 11
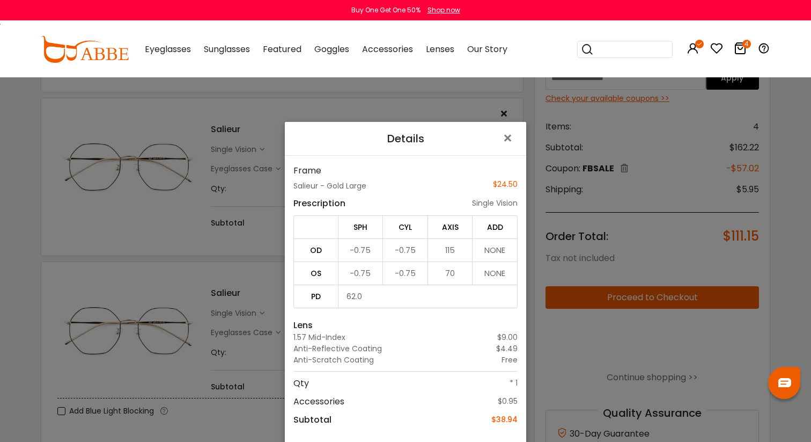
click at [233, 252] on div "Details × Frame Salieur - Gold Large $24.50 Prescription single vision SPH CYL …" at bounding box center [405, 221] width 811 height 442
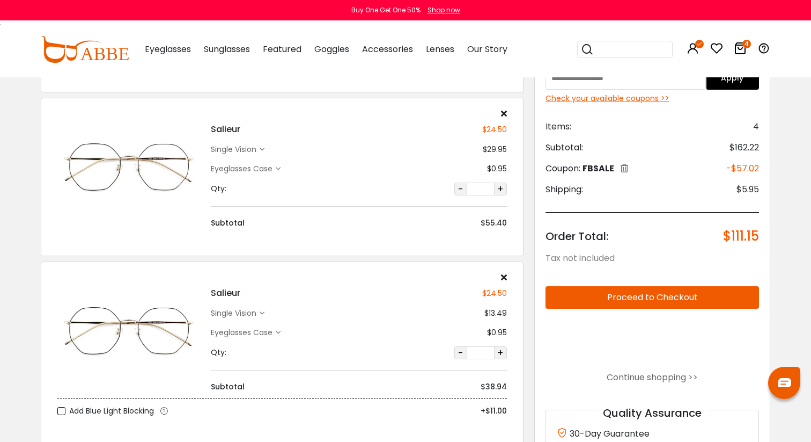
click at [506, 274] on icon at bounding box center [504, 277] width 6 height 9
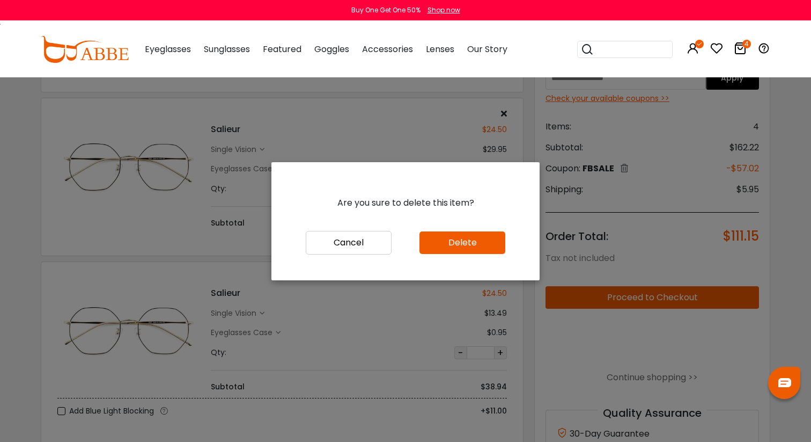
click at [467, 241] on button "Delete" at bounding box center [463, 242] width 86 height 23
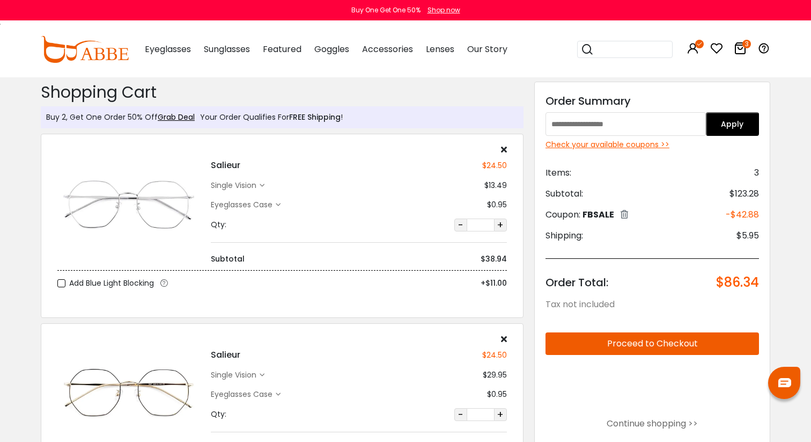
click at [593, 142] on div "Check your available coupons >>" at bounding box center [653, 144] width 214 height 11
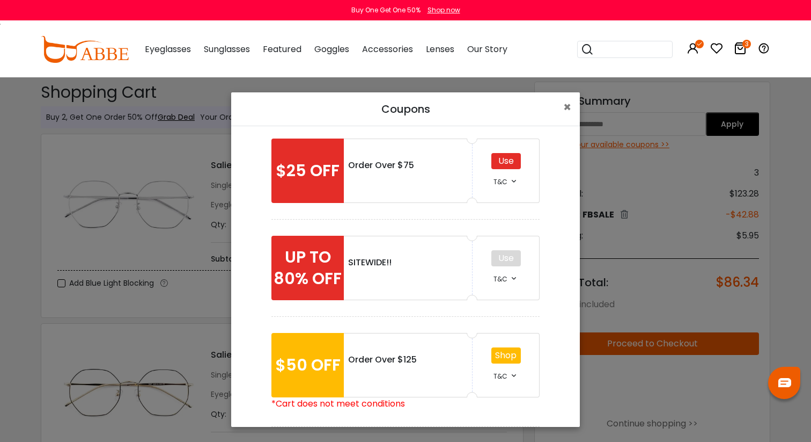
scroll to position [7, 0]
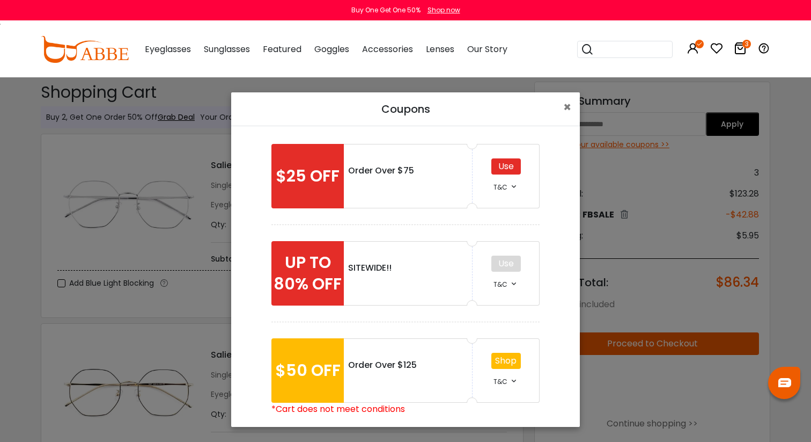
click at [648, 231] on div "Coupons × $25 OFF Order Over $75 Use T&C *• Order Amount Over $75. *• Offer not…" at bounding box center [405, 221] width 811 height 442
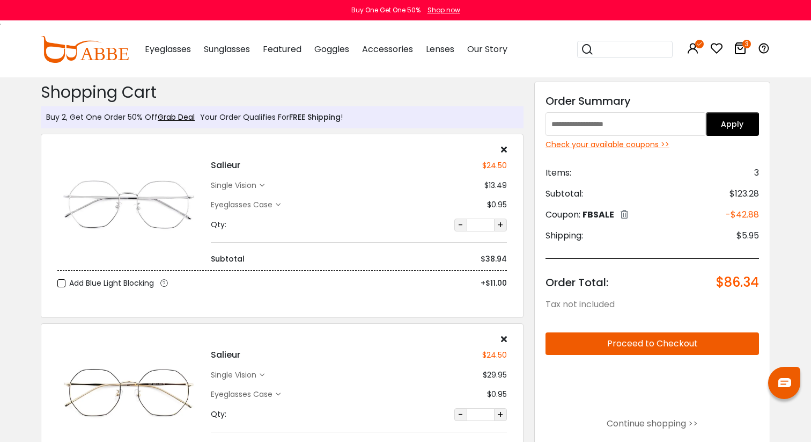
click at [631, 147] on div "Check your available coupons >>" at bounding box center [653, 144] width 214 height 11
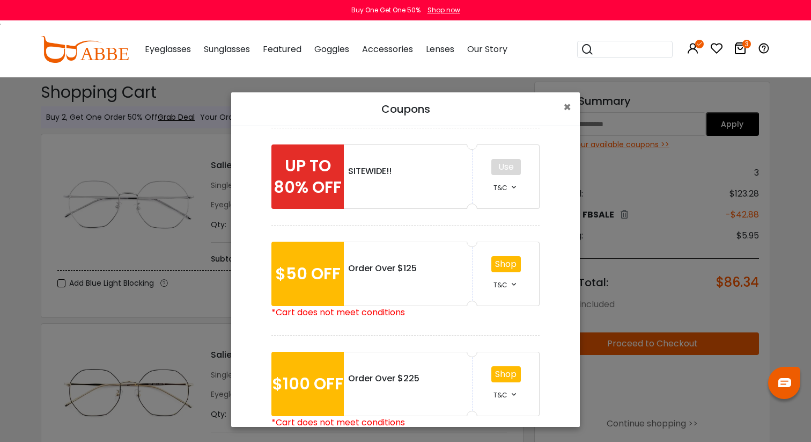
scroll to position [130, 0]
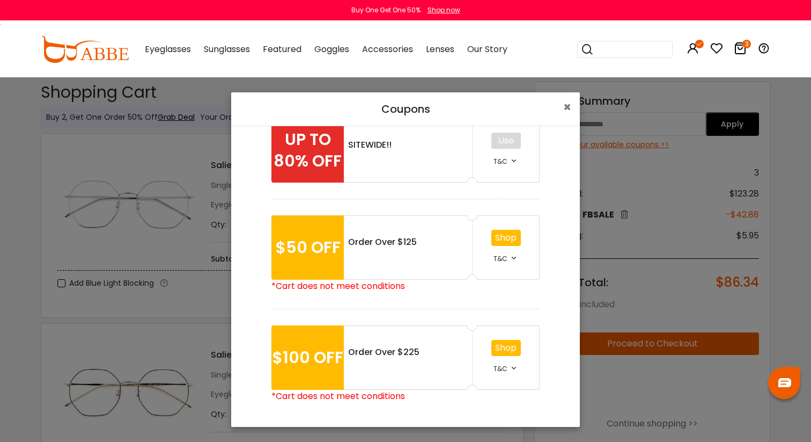
click at [656, 251] on div "Coupons × $25 OFF Order Over $75 Use T&C *• Order Amount Over $75. *• Offer not…" at bounding box center [405, 221] width 811 height 442
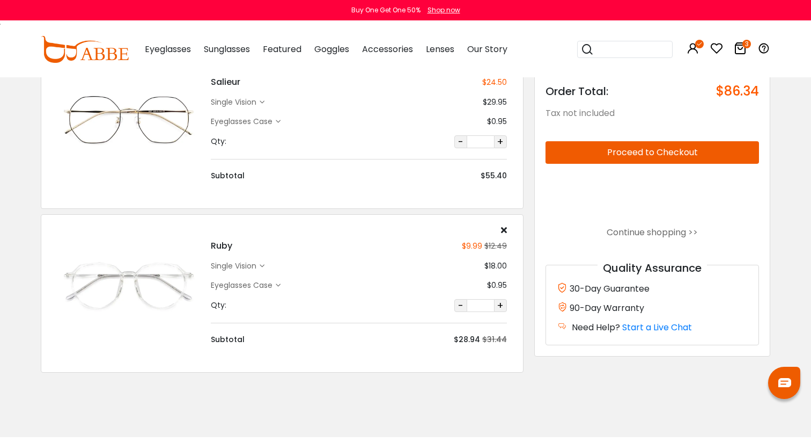
scroll to position [273, 0]
click at [247, 262] on div "single vision" at bounding box center [235, 265] width 49 height 11
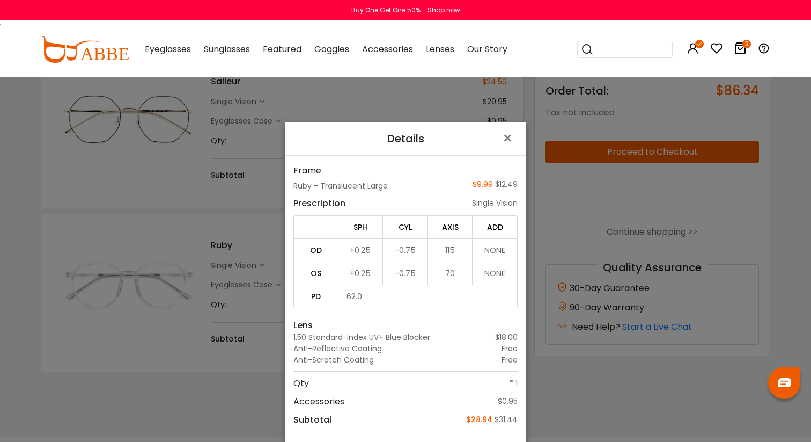
scroll to position [77, 0]
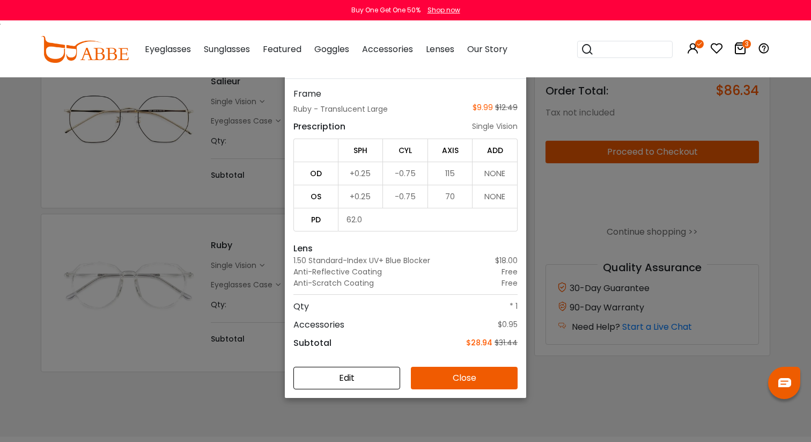
click at [352, 377] on button "Edit" at bounding box center [347, 378] width 107 height 23
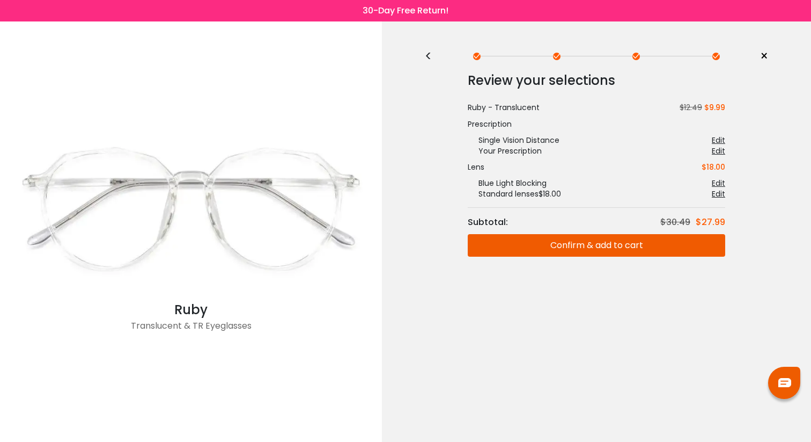
click at [713, 181] on div "Edit" at bounding box center [718, 183] width 13 height 11
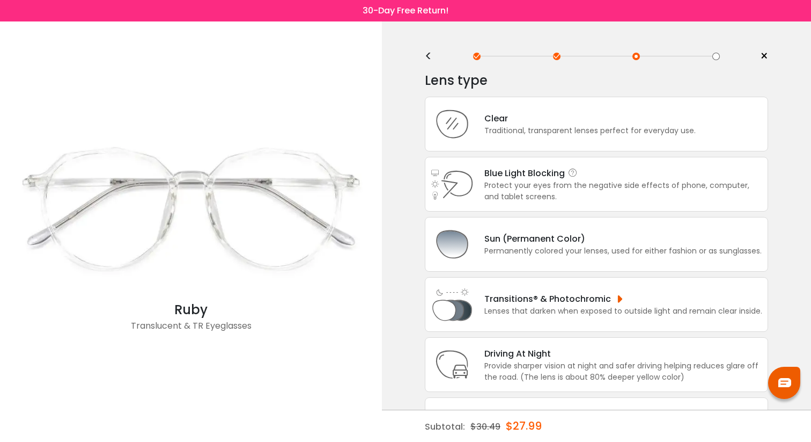
click at [616, 173] on div "Blue Light Blocking Blue Light Blocking Blue Light blocking lenses offer the be…" at bounding box center [624, 172] width 278 height 13
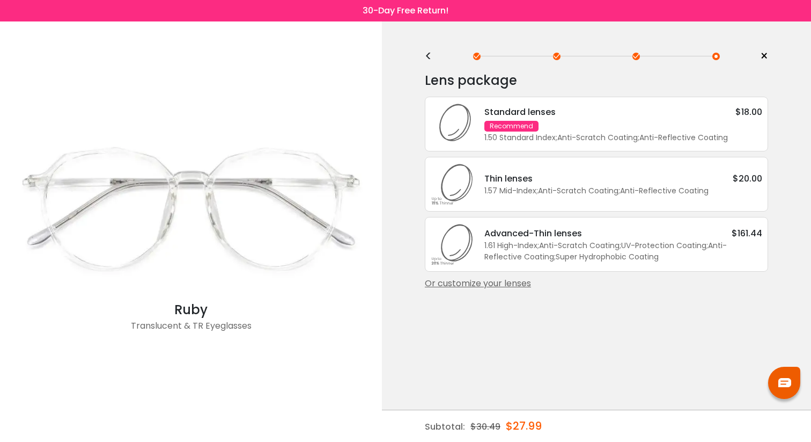
click at [594, 185] on div "Thin lenses $20.00" at bounding box center [624, 178] width 278 height 13
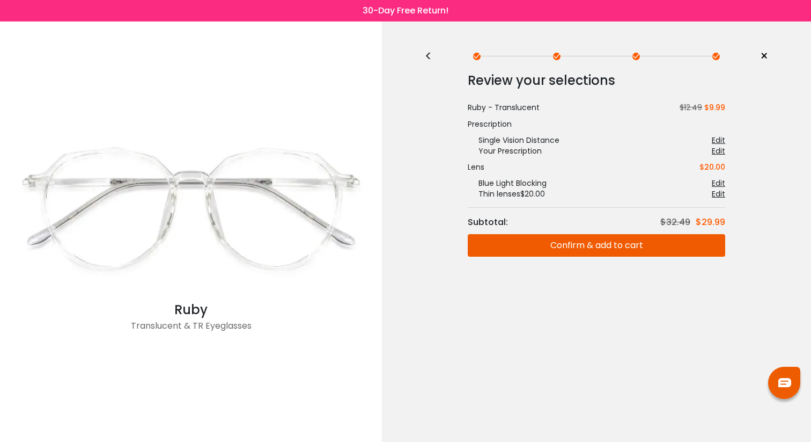
click at [719, 189] on div "Edit" at bounding box center [718, 193] width 13 height 11
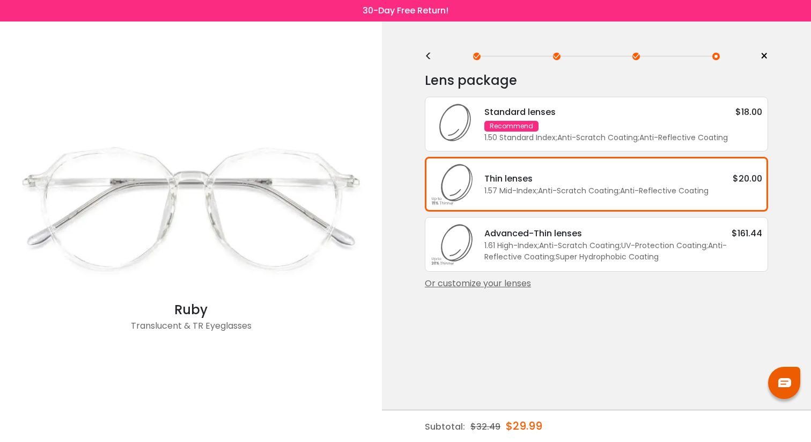
click at [486, 290] on div "Or customize your lenses" at bounding box center [596, 283] width 343 height 13
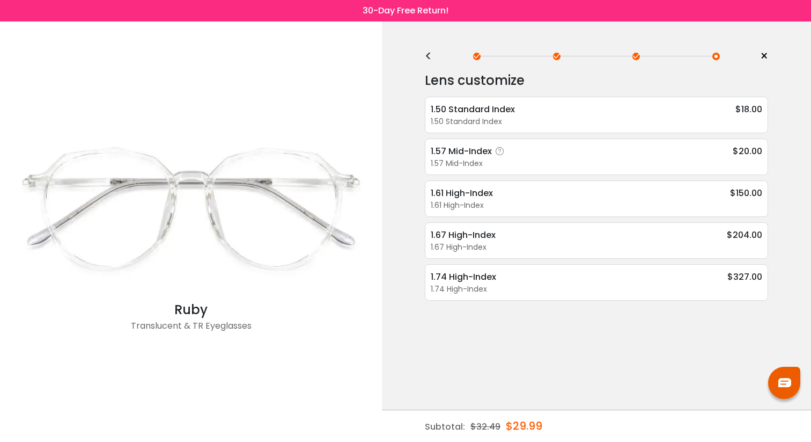
click at [610, 160] on div "1.57 Mid-Index" at bounding box center [597, 163] width 332 height 11
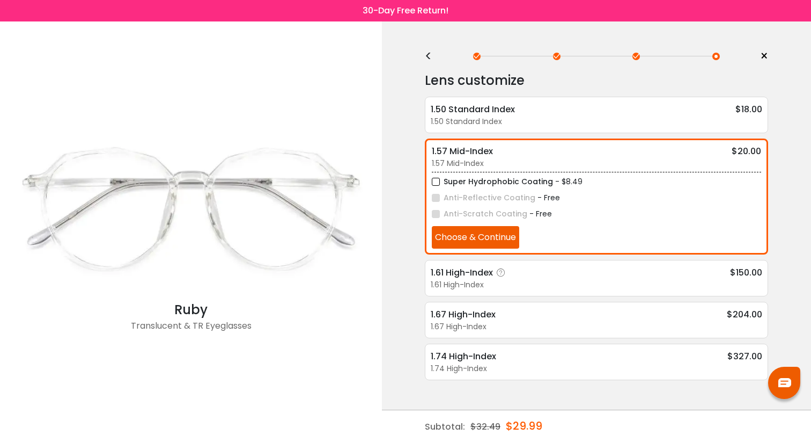
click at [528, 272] on div "1.61 High-Index $150.00" at bounding box center [597, 272] width 332 height 13
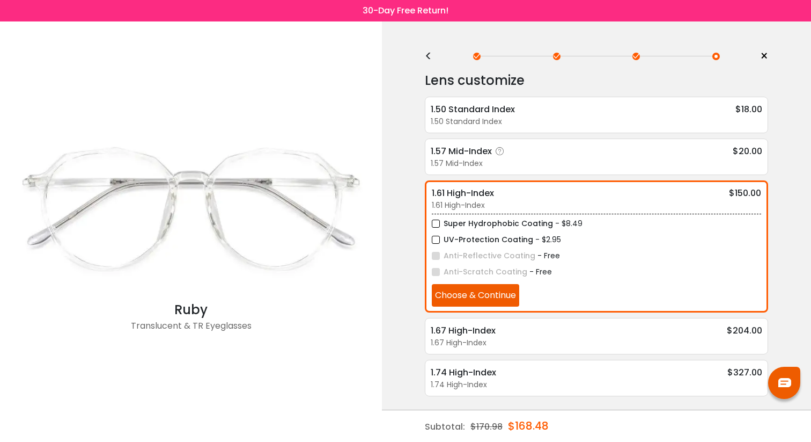
click at [567, 160] on div "1.57 Mid-Index" at bounding box center [597, 163] width 332 height 11
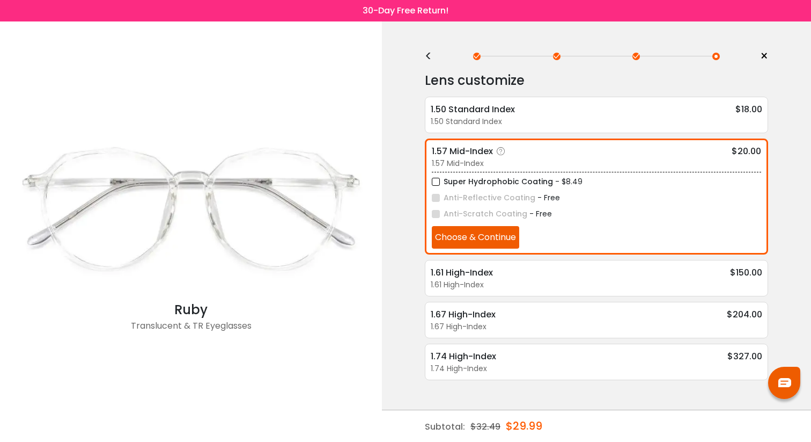
click at [480, 231] on button "Choose & Continue" at bounding box center [475, 237] width 87 height 23
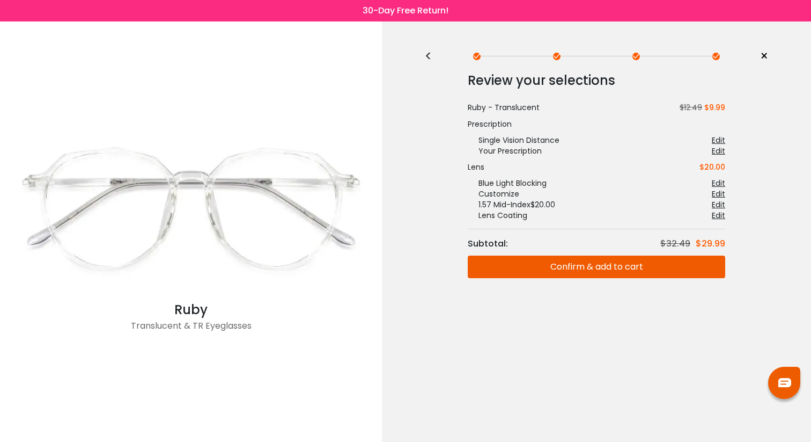
click at [540, 263] on button "Confirm & add to cart" at bounding box center [597, 266] width 258 height 23
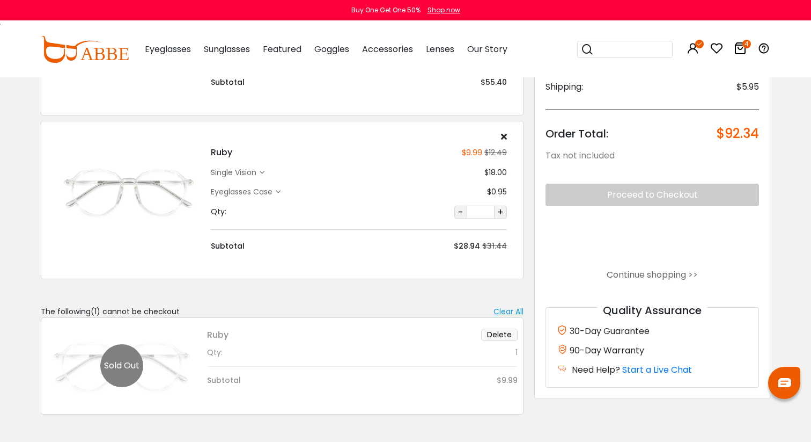
scroll to position [361, 0]
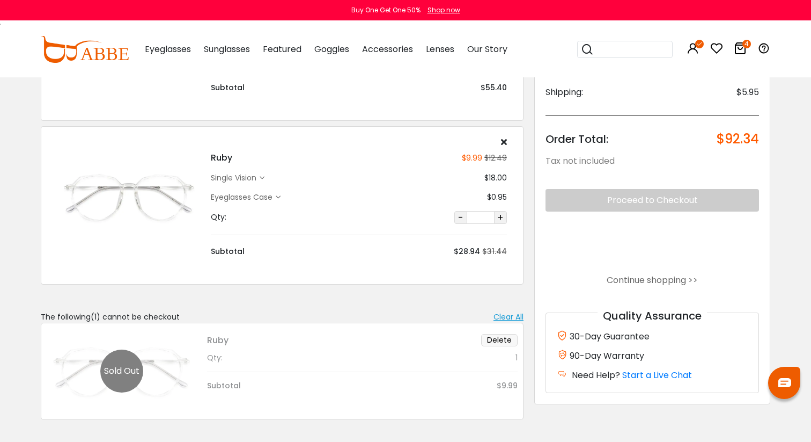
click at [243, 179] on div "single vision" at bounding box center [235, 177] width 49 height 11
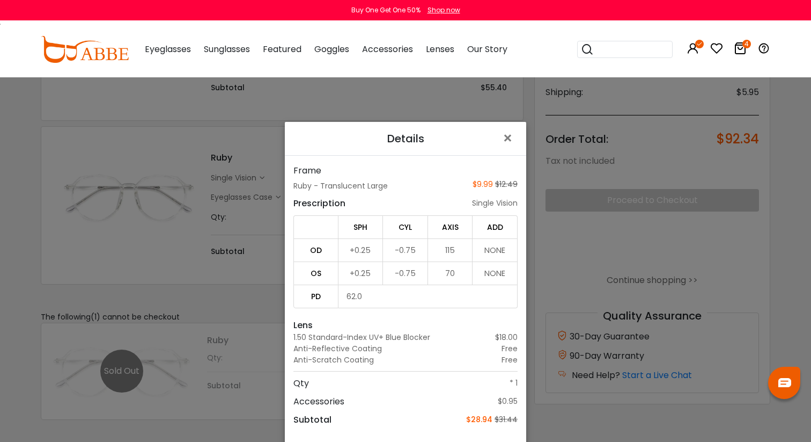
click at [267, 301] on div "Details × Frame Ruby - Translucent Large $9.99 $12.49 Prescription single visio…" at bounding box center [405, 221] width 811 height 442
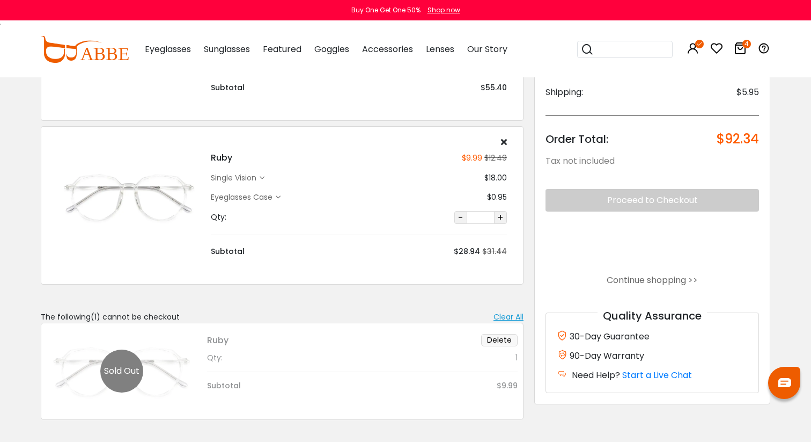
click at [500, 339] on button "Delete" at bounding box center [499, 340] width 36 height 12
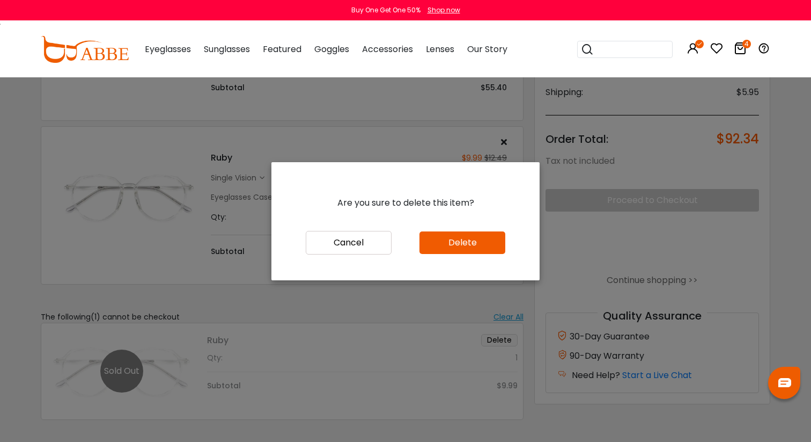
click at [463, 239] on button "Delete" at bounding box center [463, 242] width 86 height 23
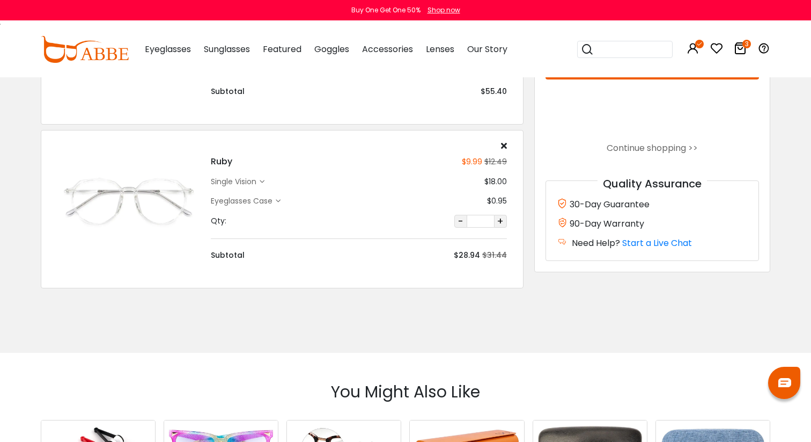
scroll to position [365, 0]
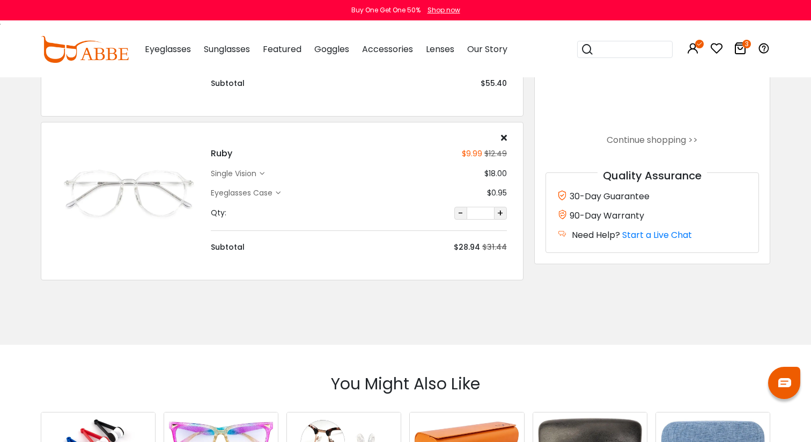
click at [236, 168] on div "single vision" at bounding box center [235, 173] width 49 height 11
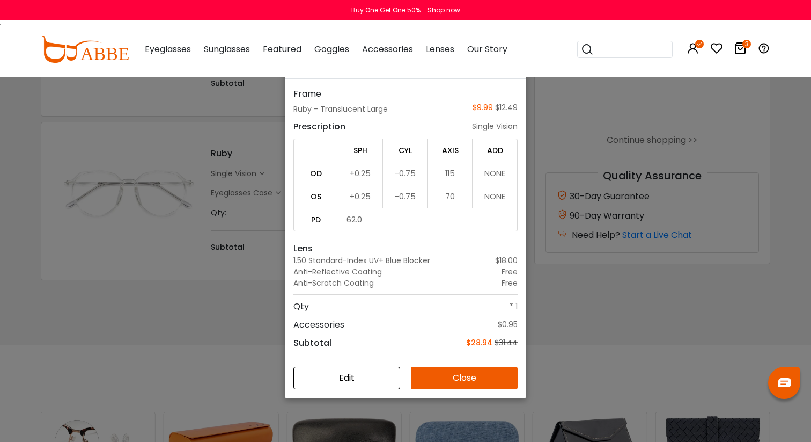
scroll to position [31, 0]
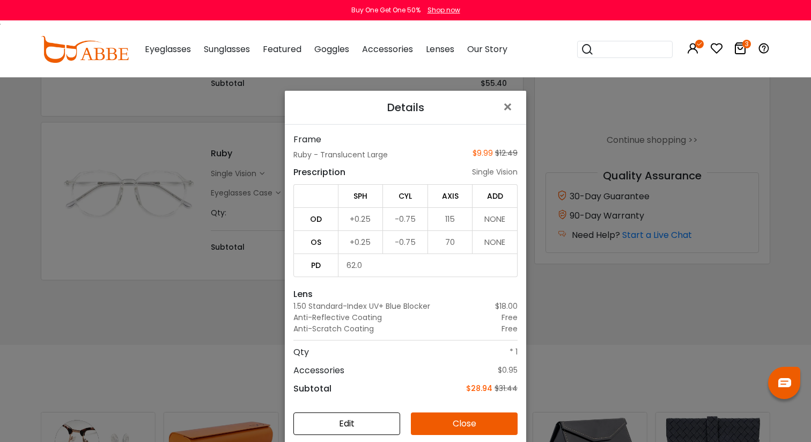
click at [349, 415] on button "Edit" at bounding box center [347, 423] width 107 height 23
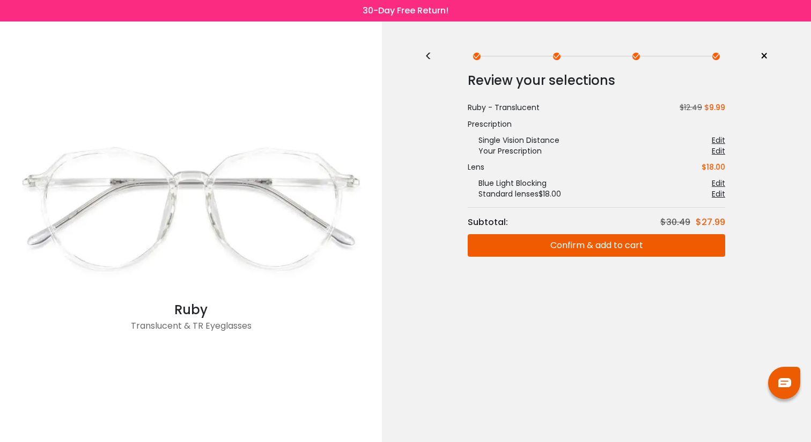
click at [722, 181] on div "Edit" at bounding box center [718, 183] width 13 height 11
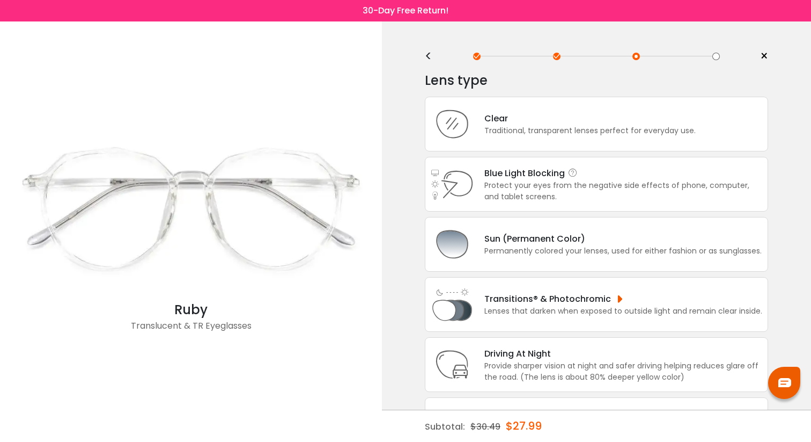
click at [583, 189] on div "Protect your eyes from the negative side effects of phone, computer, and tablet…" at bounding box center [624, 191] width 278 height 23
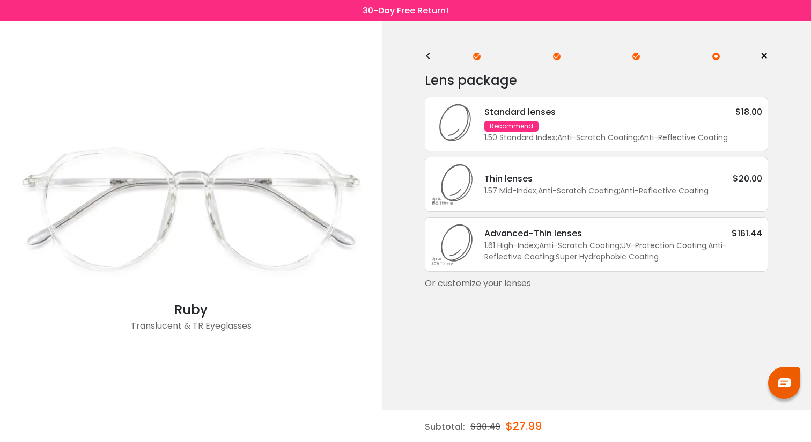
click at [611, 117] on div "Standard lenses $18.00" at bounding box center [624, 111] width 278 height 13
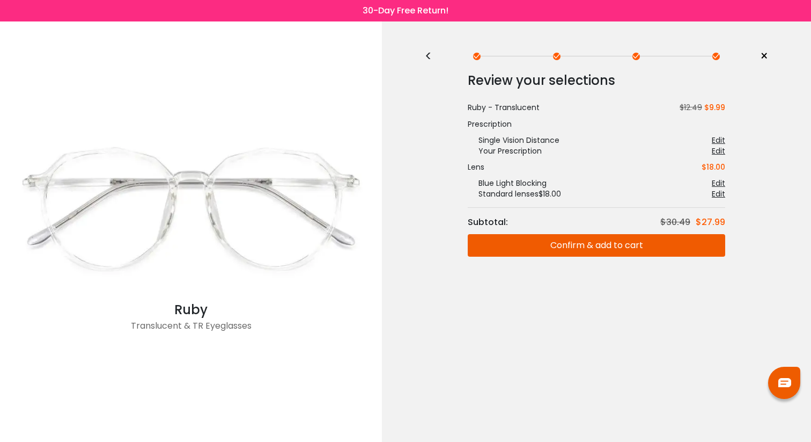
click at [434, 57] on div "<" at bounding box center [433, 56] width 16 height 9
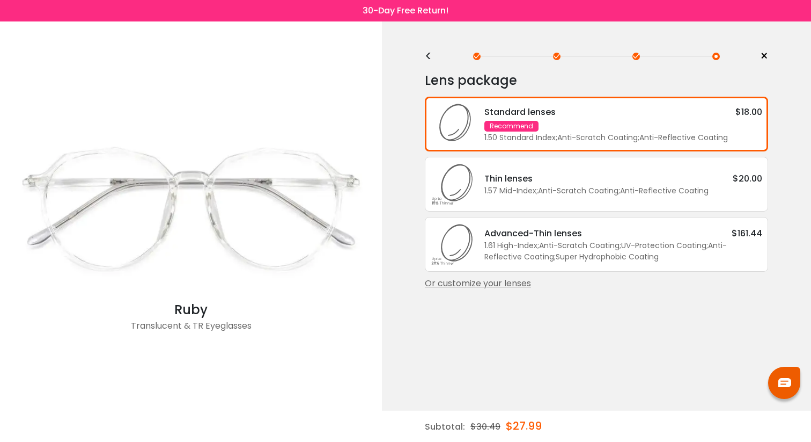
click at [569, 191] on div "1.57 Mid-Index ; Anti-Scratch Coating ; Anti-Reflective Coating ;" at bounding box center [624, 190] width 278 height 11
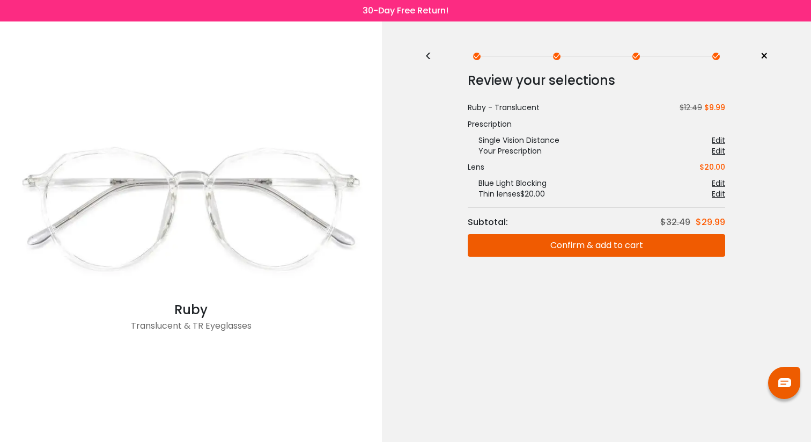
click at [567, 246] on button "Confirm & add to cart" at bounding box center [597, 245] width 258 height 23
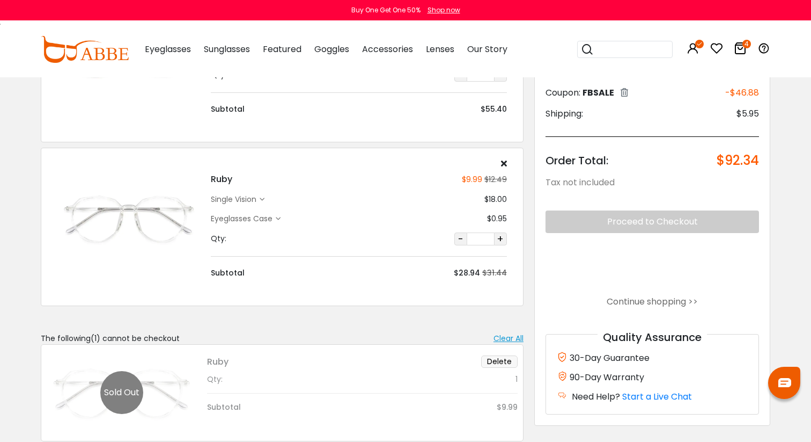
scroll to position [418, 0]
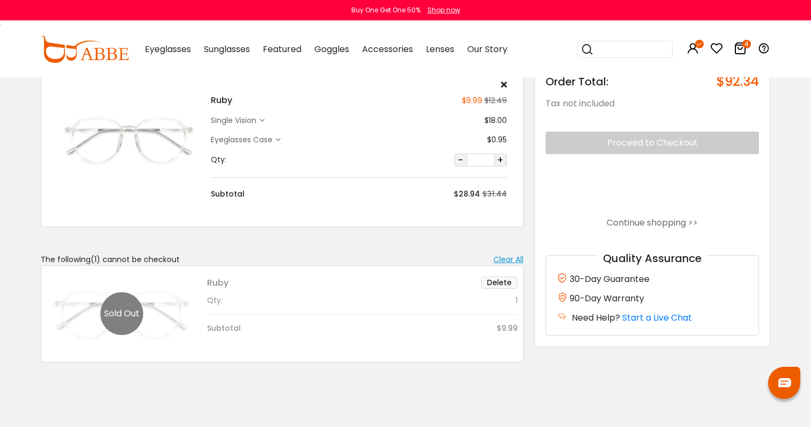
click at [497, 283] on button "Delete" at bounding box center [499, 282] width 36 height 12
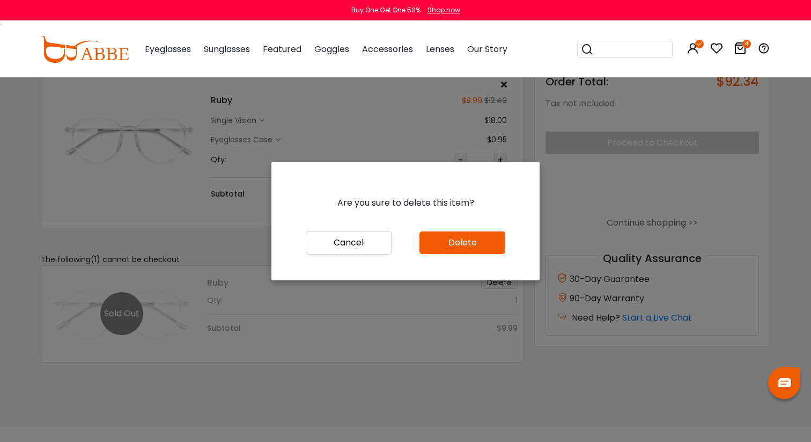
click at [483, 246] on button "Delete" at bounding box center [463, 242] width 86 height 23
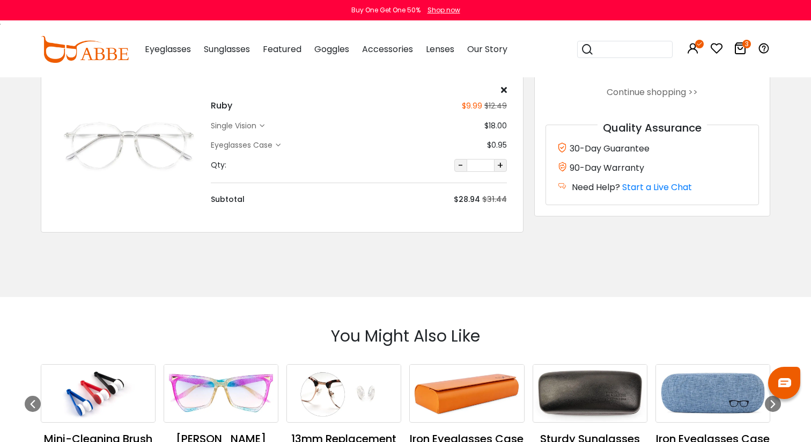
scroll to position [418, 0]
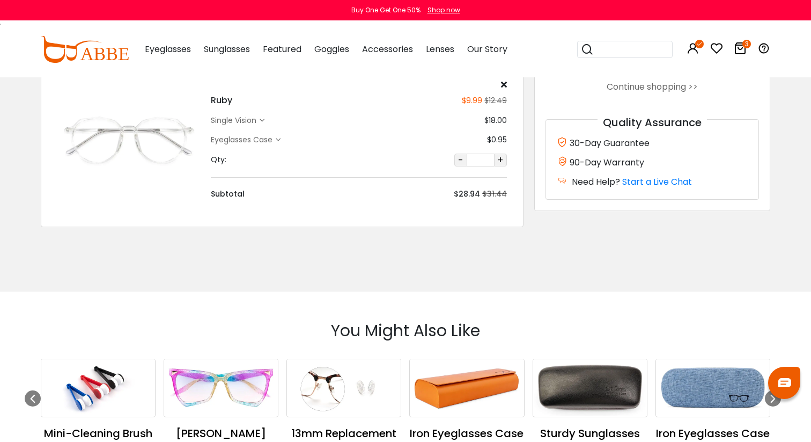
click at [158, 140] on img at bounding box center [128, 139] width 143 height 71
click at [238, 133] on div "Ruby $9.99 $12.49 single vision $18.00 $0.95" at bounding box center [359, 140] width 307 height 120
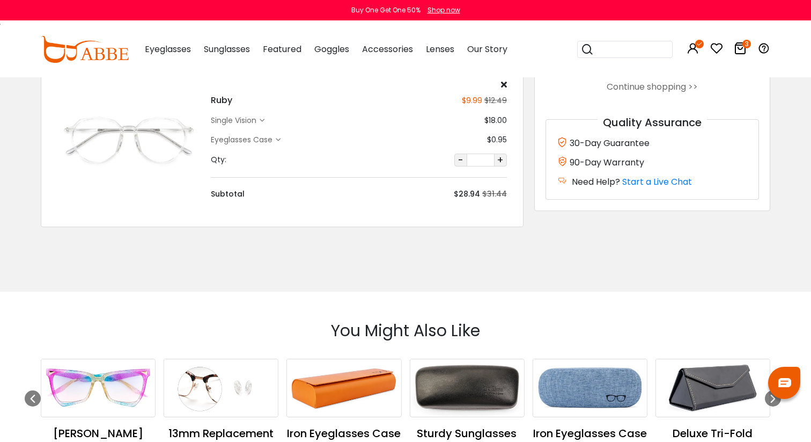
click at [237, 138] on div "Eyeglasses Case" at bounding box center [243, 139] width 65 height 11
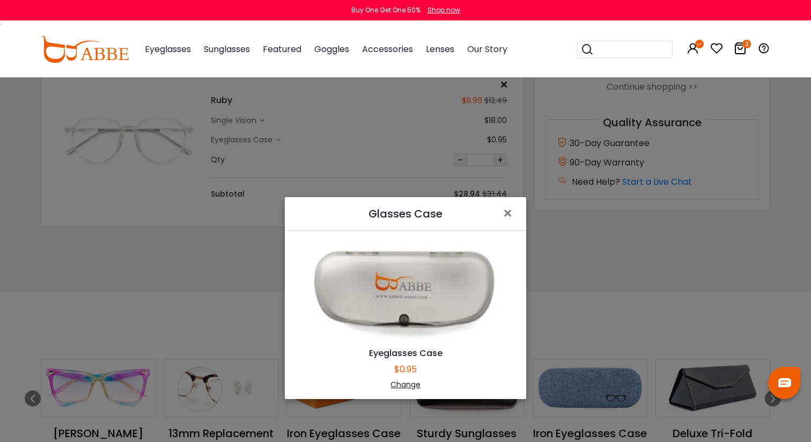
click at [245, 130] on div "Glasses Case × Eyeglasses Case $0.95 Change" at bounding box center [405, 221] width 811 height 442
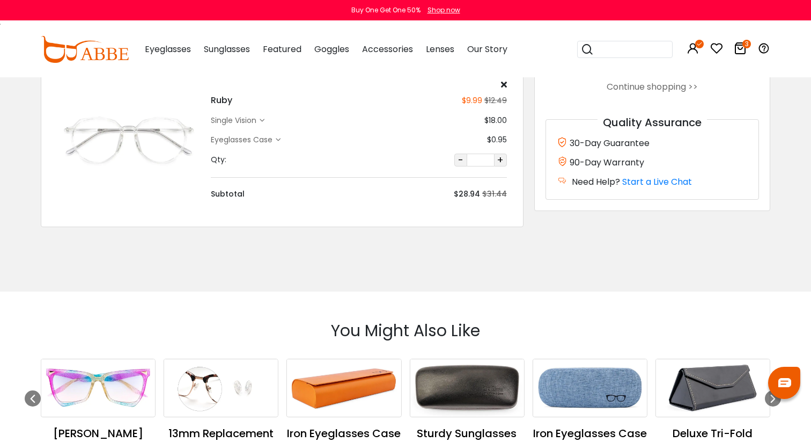
click at [253, 115] on div "single vision" at bounding box center [235, 120] width 49 height 11
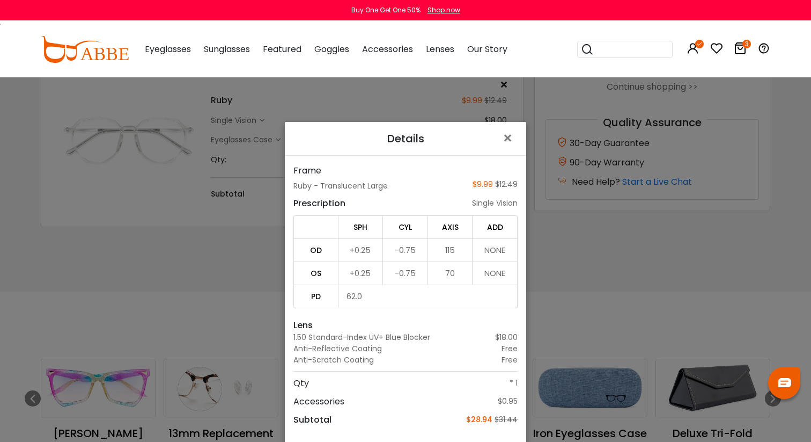
scroll to position [77, 0]
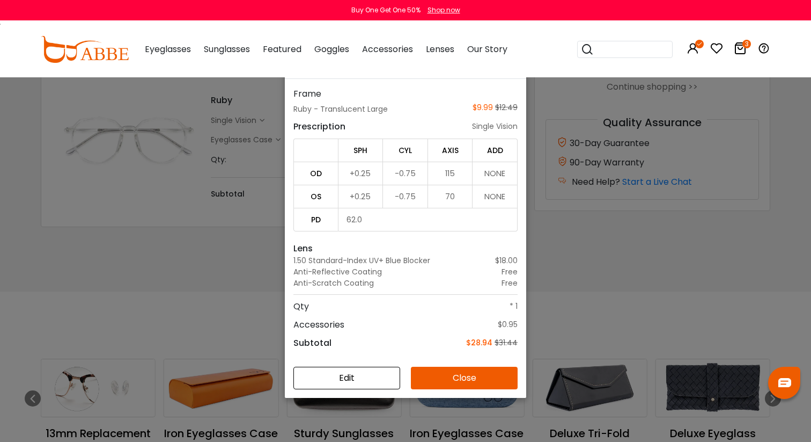
click at [361, 374] on button "Edit" at bounding box center [347, 378] width 107 height 23
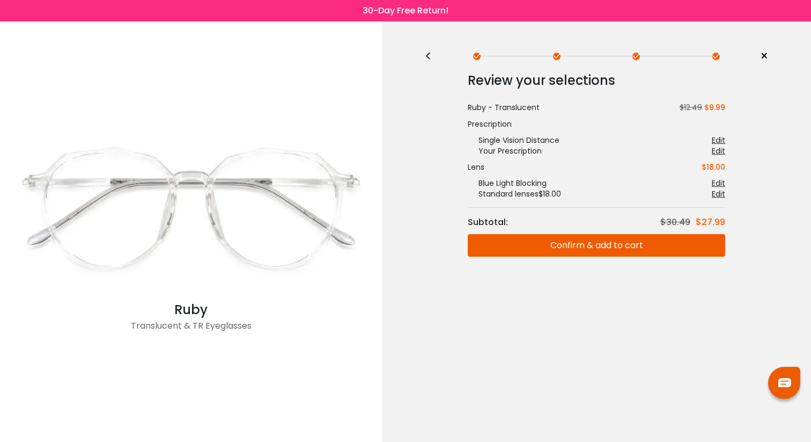
click at [716, 194] on div "Edit" at bounding box center [718, 193] width 13 height 11
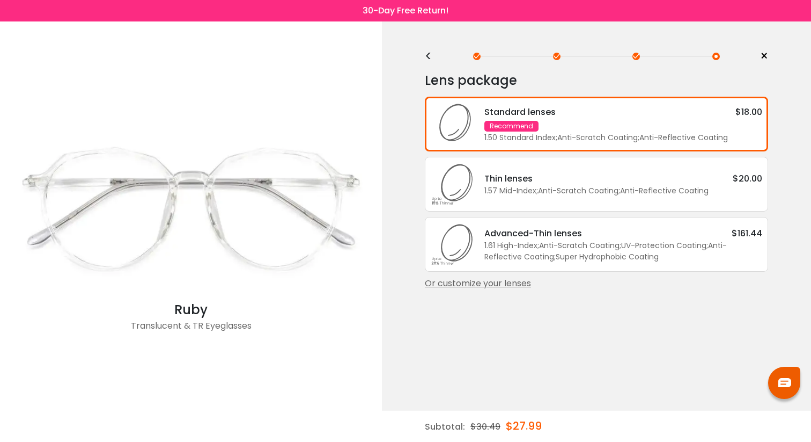
click at [425, 56] on div "<" at bounding box center [433, 56] width 16 height 9
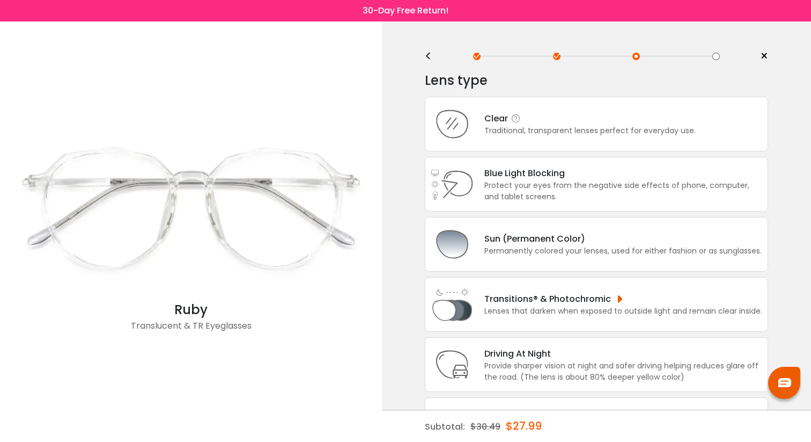
click at [543, 134] on div "Traditional, transparent lenses perfect for everyday use." at bounding box center [590, 130] width 211 height 11
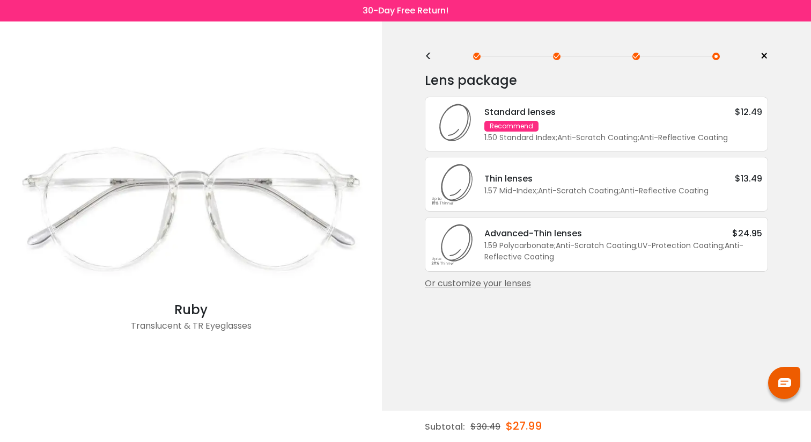
click at [534, 202] on div "Thin lenses $13.49 1.57 Mid-Index ; Anti-Scratch Coating ; Anti-Reflective Coat…" at bounding box center [596, 184] width 343 height 55
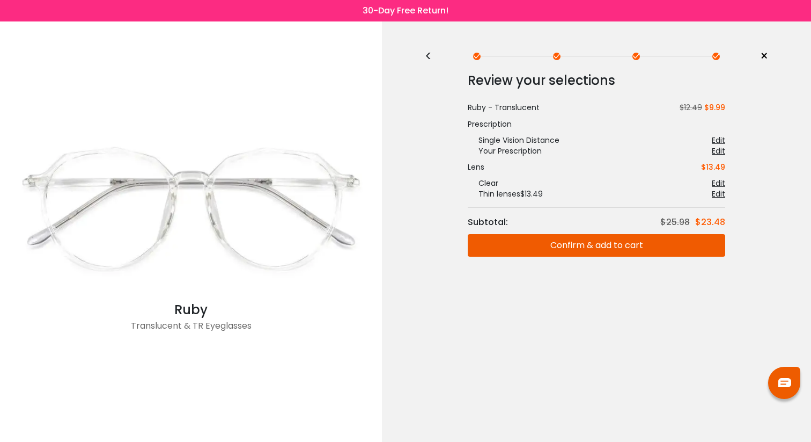
click at [426, 55] on div "<" at bounding box center [433, 56] width 16 height 9
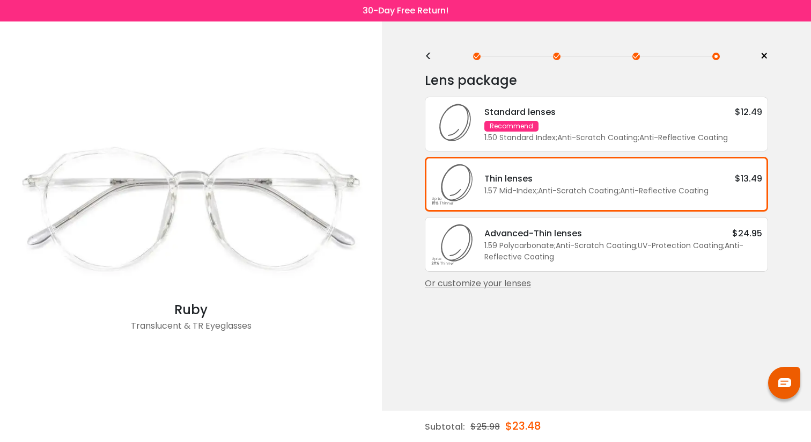
click at [562, 203] on div "Thin lenses $13.49 1.57 Mid-Index ; Anti-Scratch Coating ; Anti-Reflective Coat…" at bounding box center [596, 184] width 343 height 55
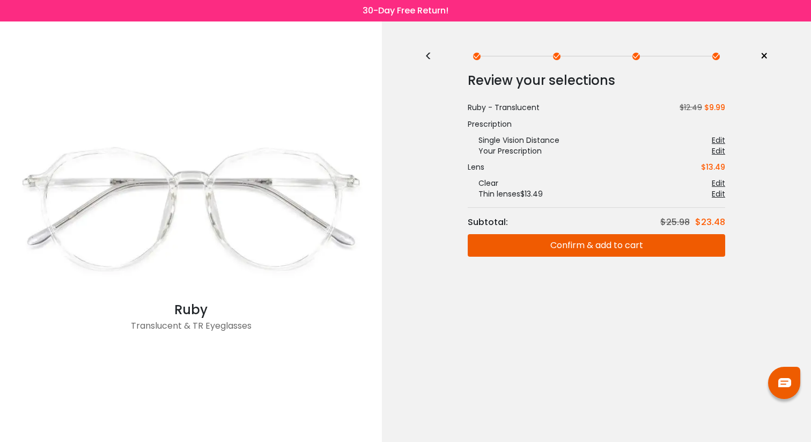
click at [551, 245] on button "Confirm & add to cart" at bounding box center [597, 245] width 258 height 23
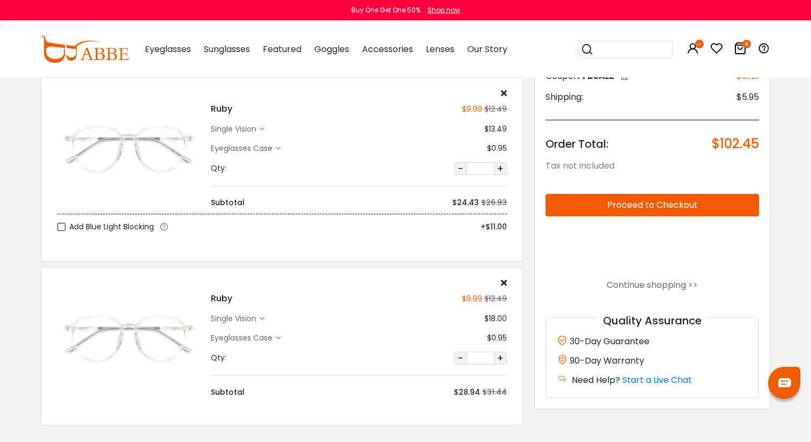
scroll to position [409, 0]
click at [258, 317] on div "single vision" at bounding box center [235, 318] width 49 height 11
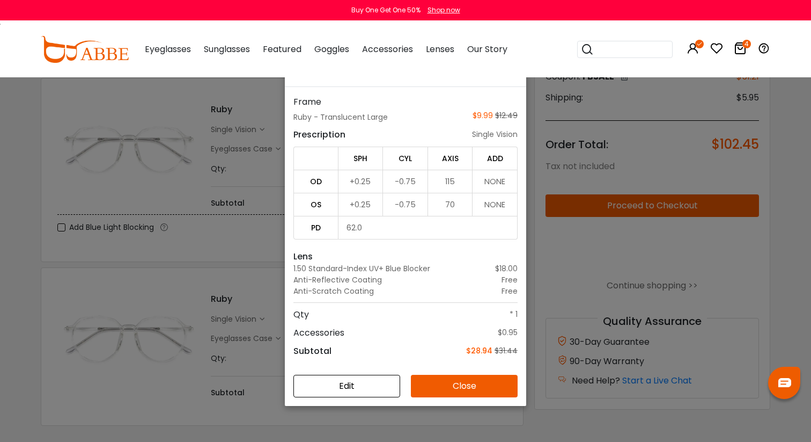
scroll to position [72, 0]
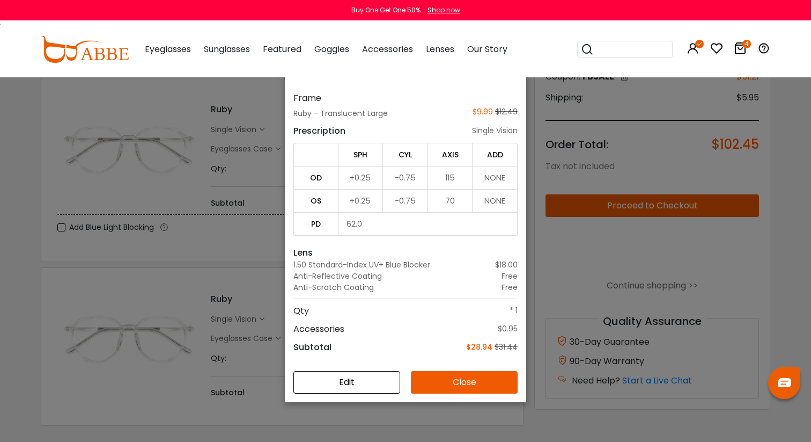
click at [251, 214] on div "Details × Frame Ruby - Translucent Large $9.99 $12.49 Prescription single visio…" at bounding box center [405, 221] width 811 height 442
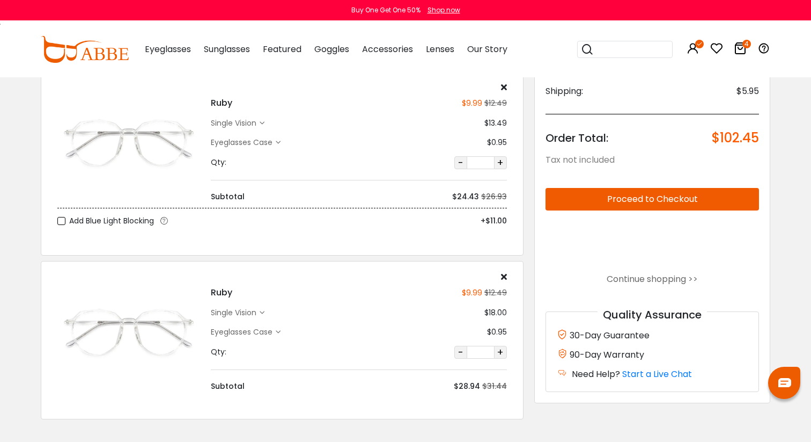
scroll to position [407, 0]
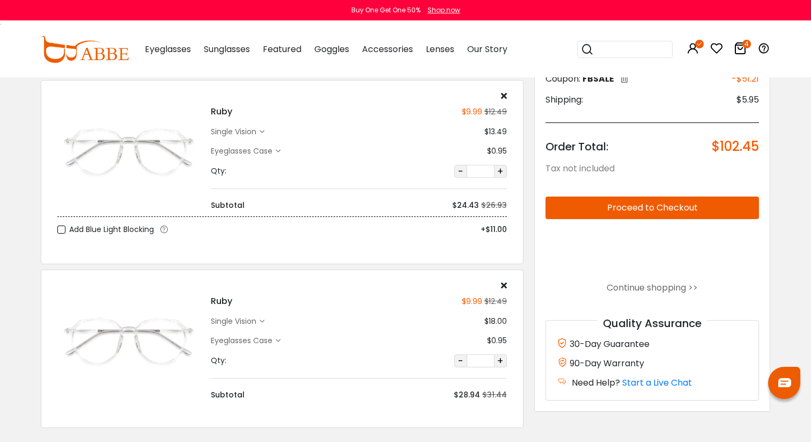
click at [503, 284] on icon at bounding box center [504, 285] width 6 height 9
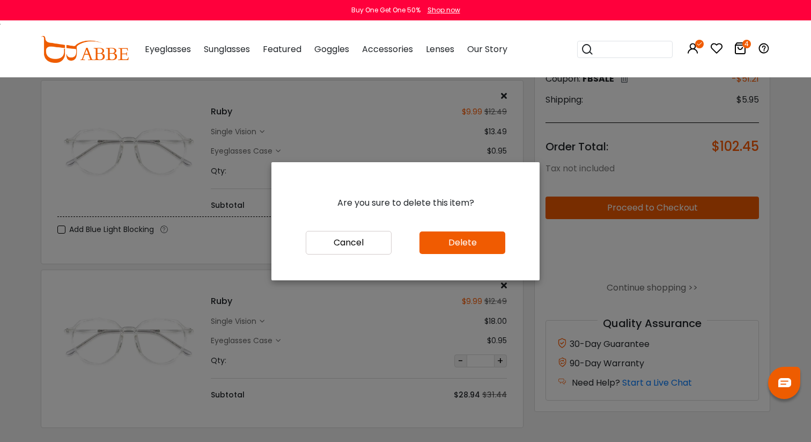
click at [447, 248] on button "Delete" at bounding box center [463, 242] width 86 height 23
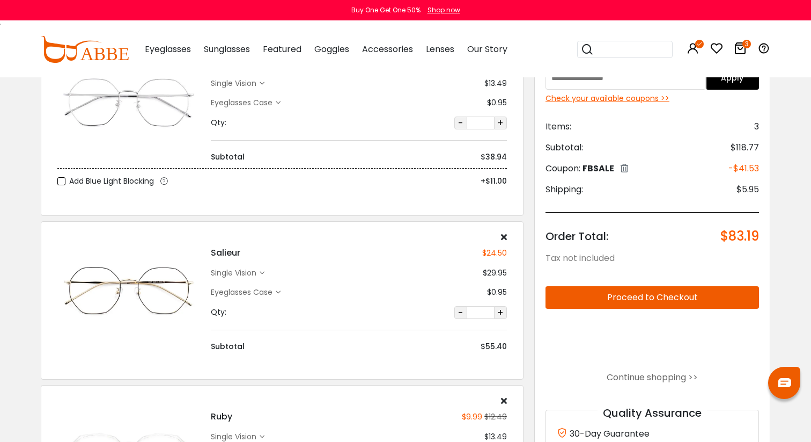
scroll to position [101, 0]
click at [244, 276] on div "single vision" at bounding box center [235, 273] width 49 height 11
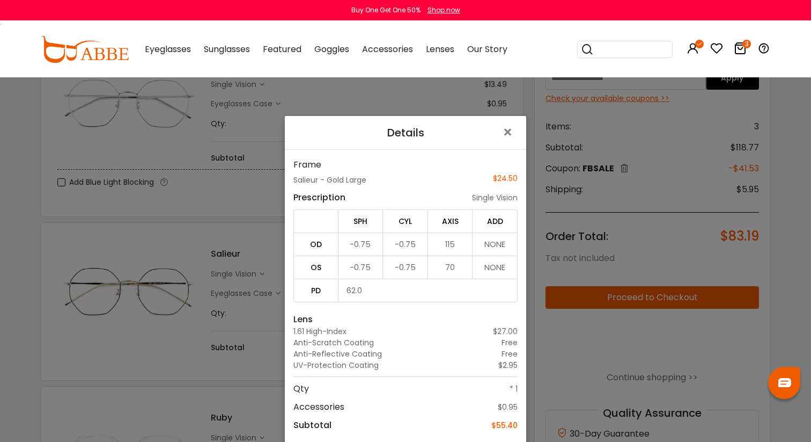
click at [246, 288] on div "Details × Frame Salieur - Gold Large $24.50 Prescription single vision SPH CYL …" at bounding box center [405, 221] width 811 height 442
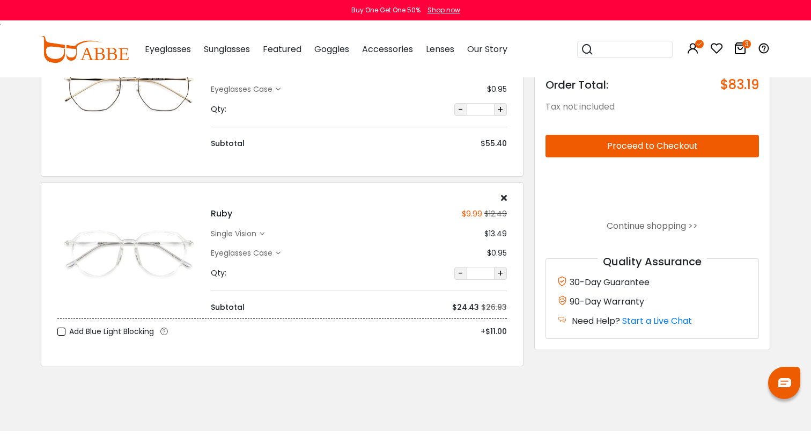
scroll to position [313, 0]
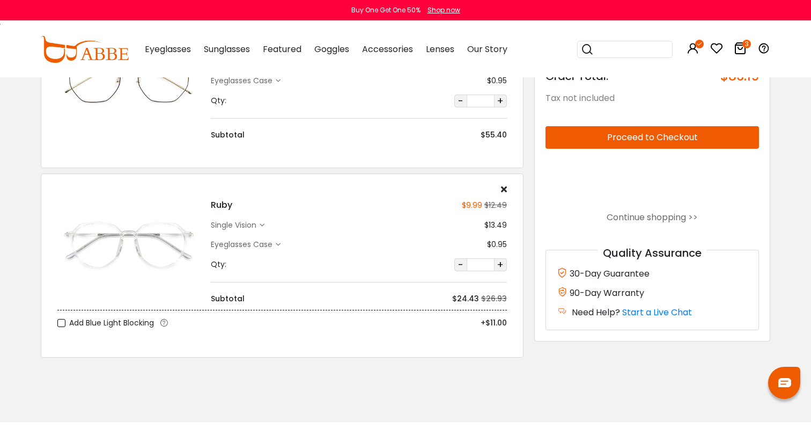
click at [58, 319] on label "Add Blue Light Blocking" at bounding box center [105, 322] width 97 height 13
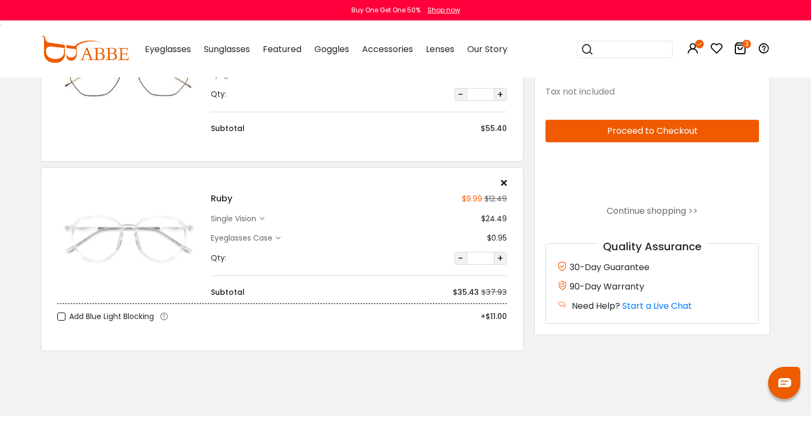
scroll to position [318, 0]
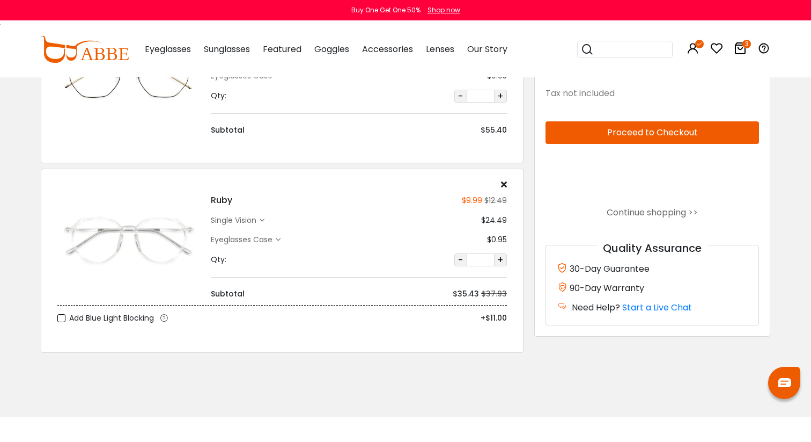
click at [69, 317] on span "Add Blue Light Blocking" at bounding box center [111, 317] width 85 height 13
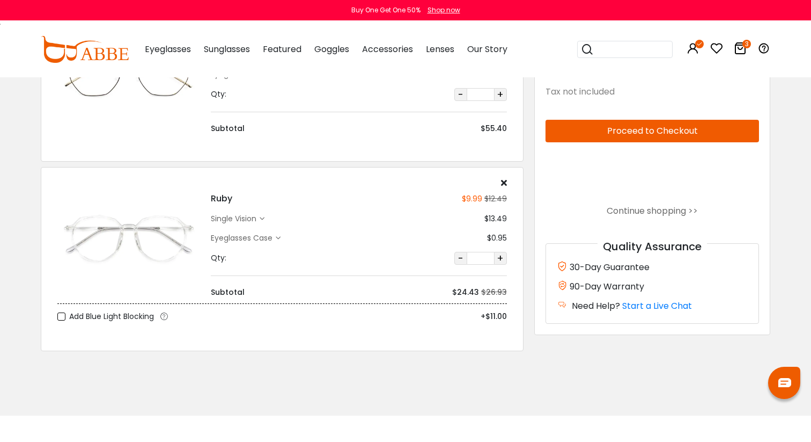
scroll to position [318, 0]
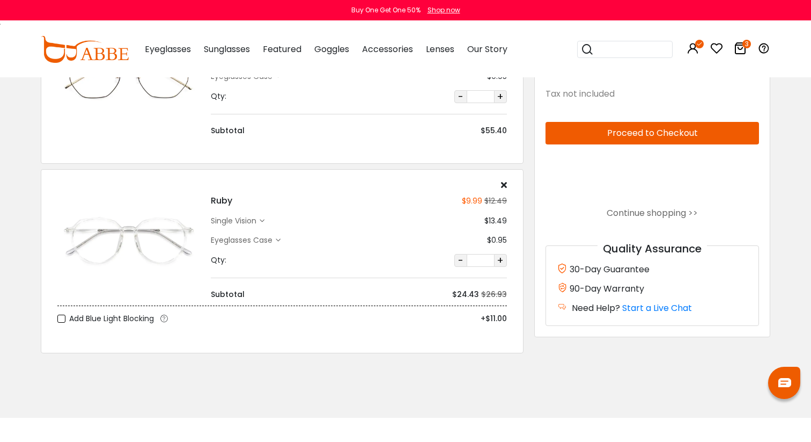
click at [247, 219] on div "single vision" at bounding box center [235, 220] width 49 height 11
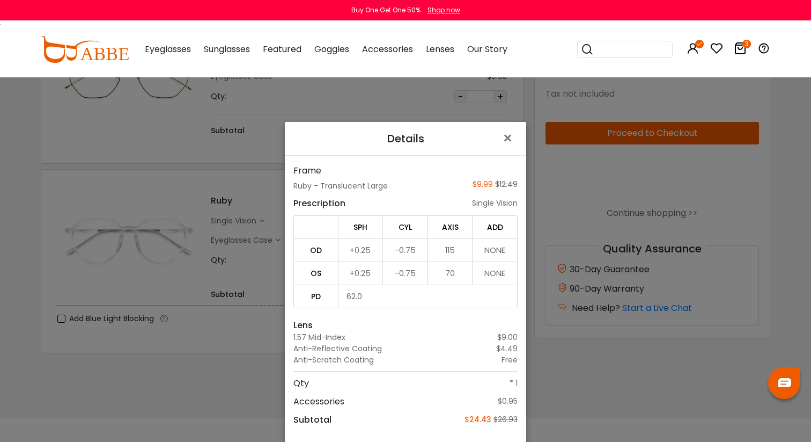
scroll to position [77, 0]
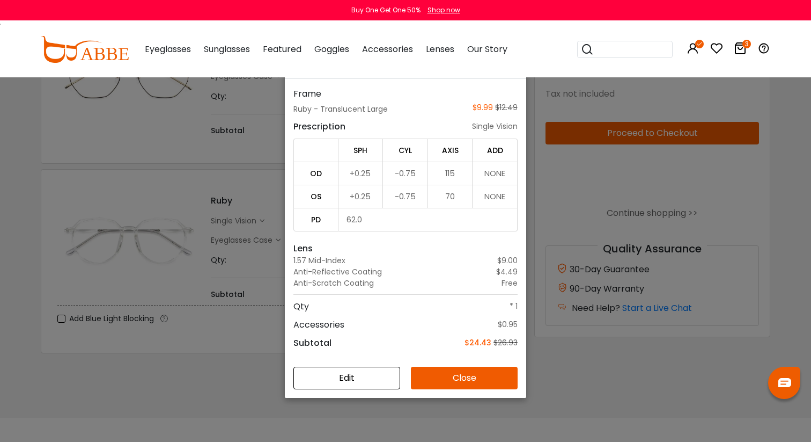
click at [366, 378] on button "Edit" at bounding box center [347, 378] width 107 height 23
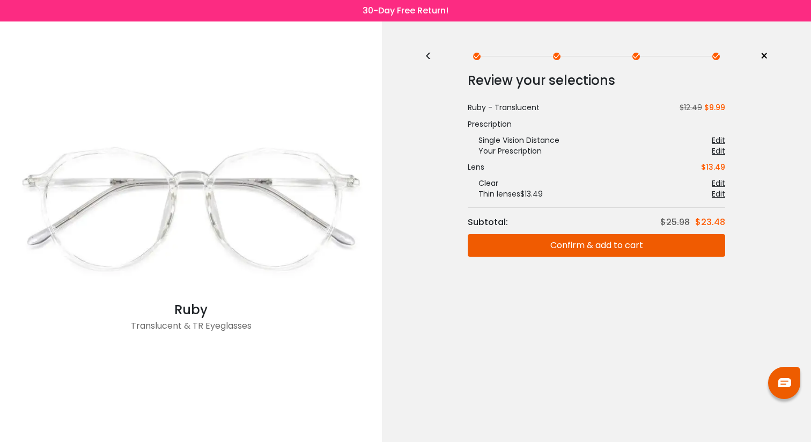
click at [713, 191] on div "Edit" at bounding box center [718, 193] width 13 height 11
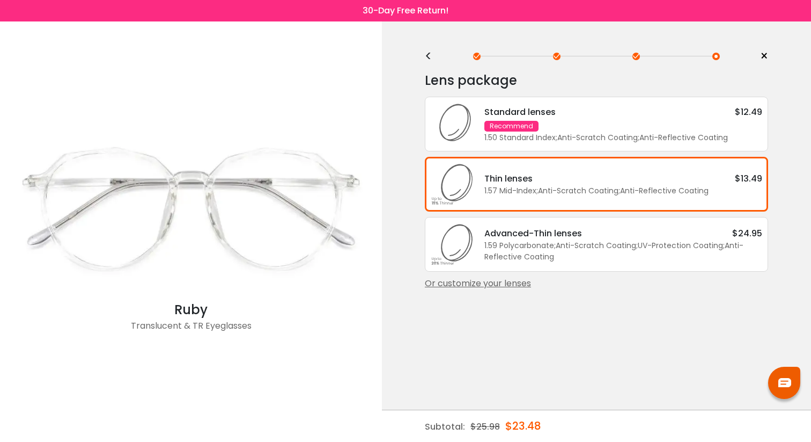
click at [431, 57] on div "<" at bounding box center [433, 56] width 16 height 9
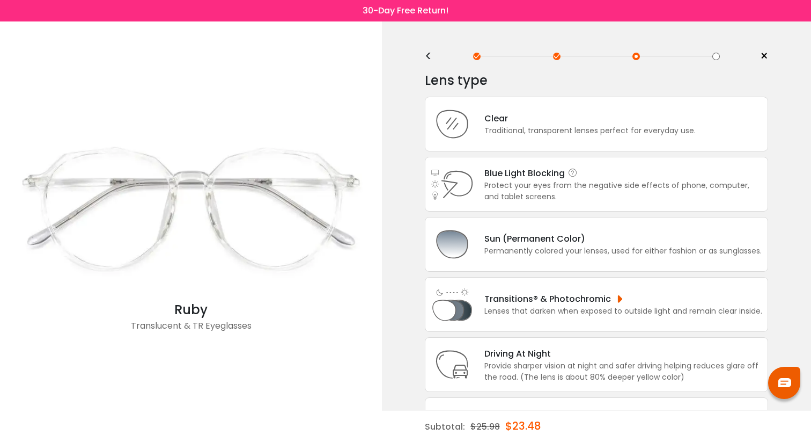
click at [605, 180] on div "Blue Light Blocking Blue Light Blocking Blue Light blocking lenses offer the be…" at bounding box center [624, 172] width 278 height 13
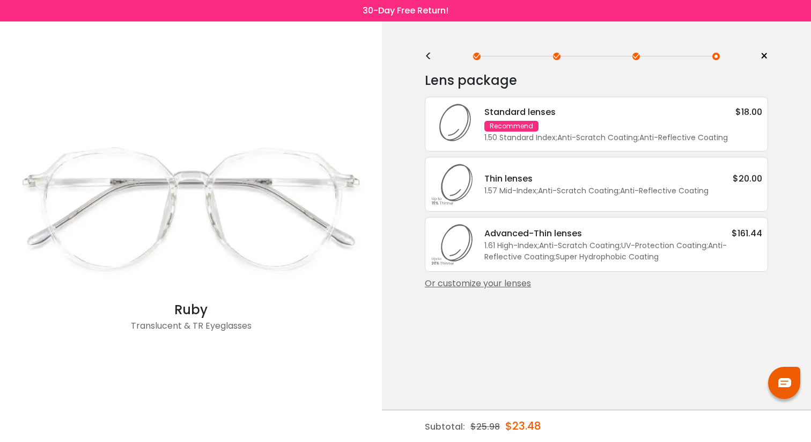
click at [514, 290] on div "Or customize your lenses" at bounding box center [596, 283] width 343 height 13
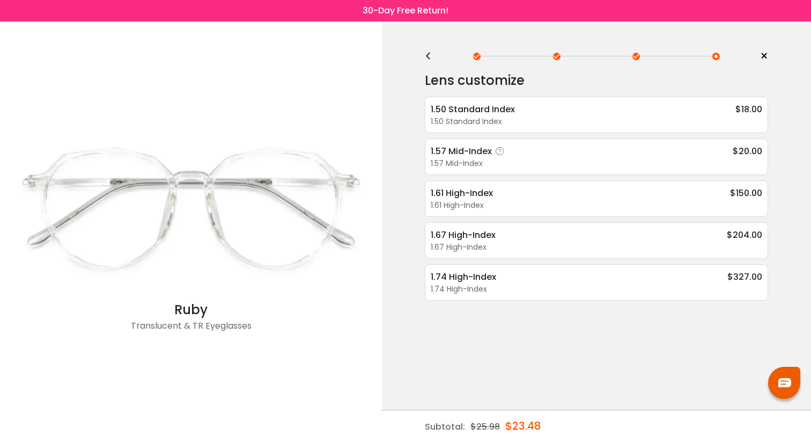
click at [690, 152] on div "1.57 Mid-Index $20.00" at bounding box center [597, 150] width 332 height 13
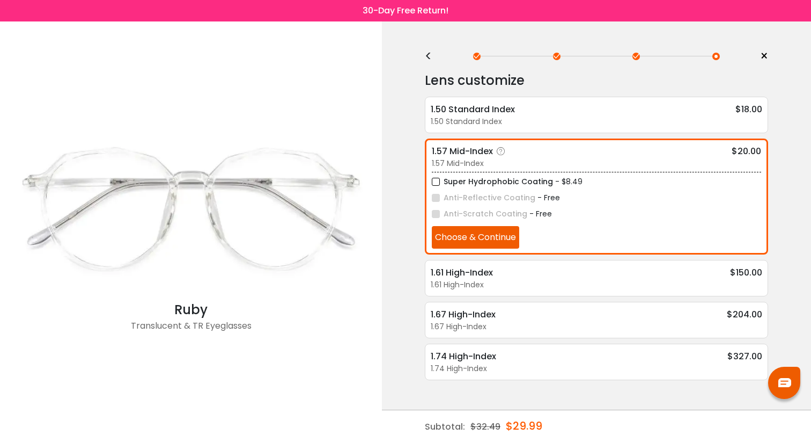
click at [488, 239] on button "Choose & Continue" at bounding box center [475, 237] width 87 height 23
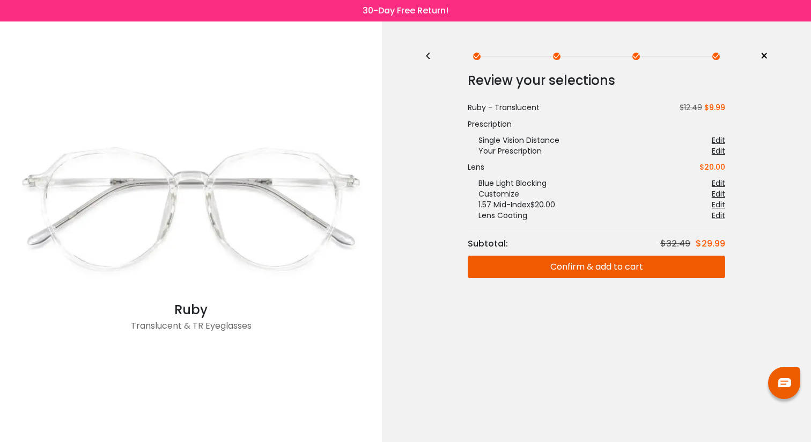
click at [531, 258] on button "Confirm & add to cart" at bounding box center [597, 266] width 258 height 23
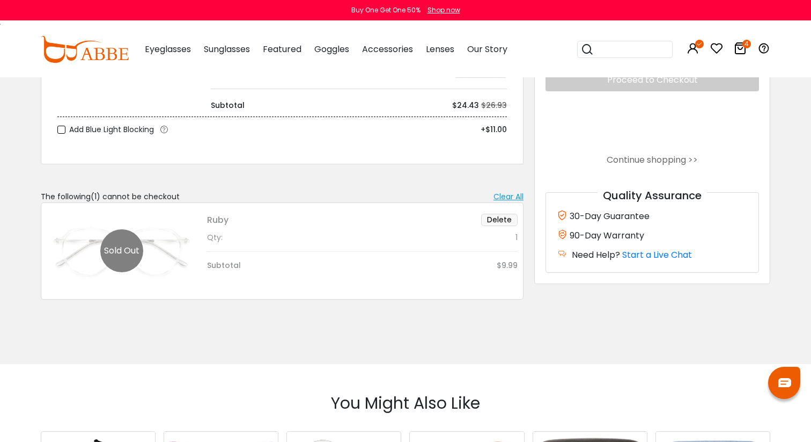
scroll to position [510, 0]
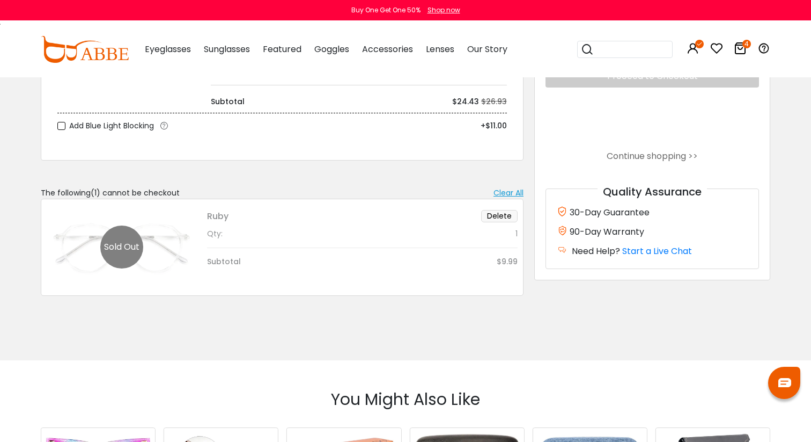
click at [501, 211] on button "Delete" at bounding box center [499, 216] width 36 height 12
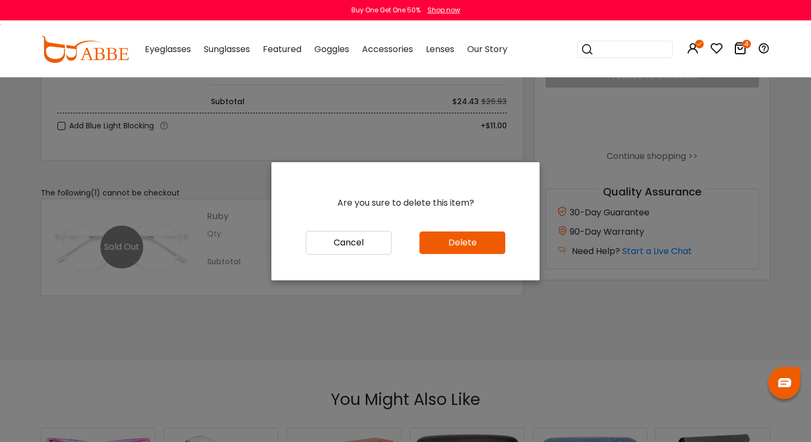
click at [430, 233] on button "Delete" at bounding box center [463, 242] width 86 height 23
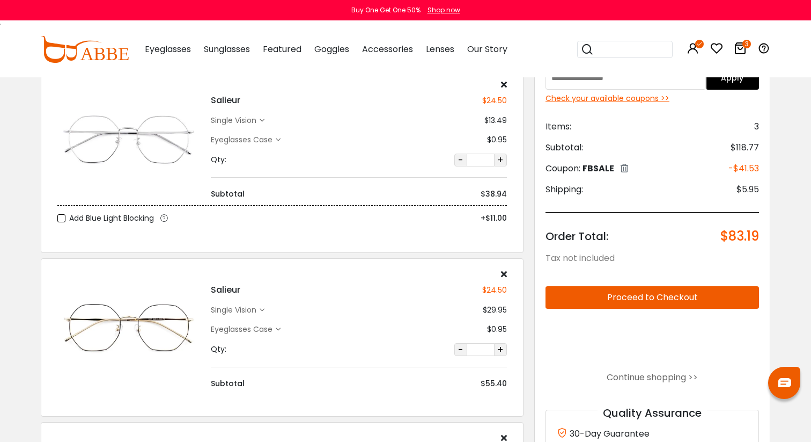
scroll to position [64, 0]
click at [244, 310] on div "single vision" at bounding box center [235, 310] width 49 height 11
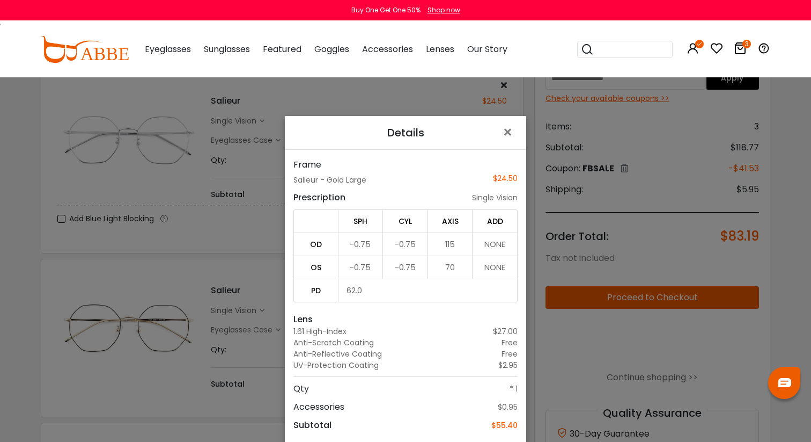
scroll to position [77, 0]
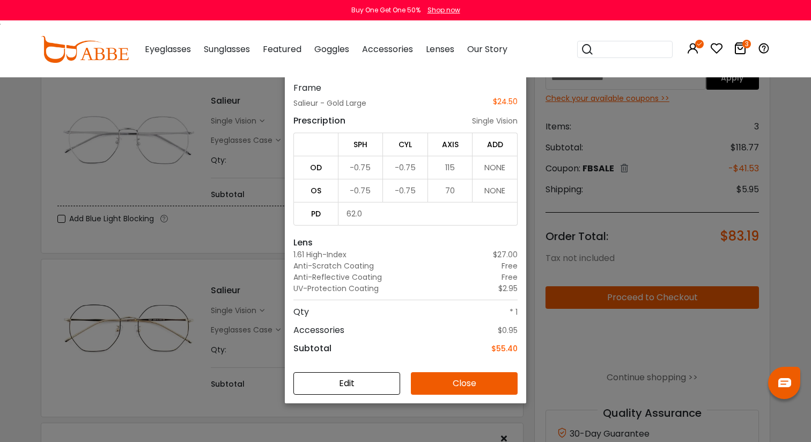
click at [349, 384] on button "Edit" at bounding box center [347, 383] width 107 height 23
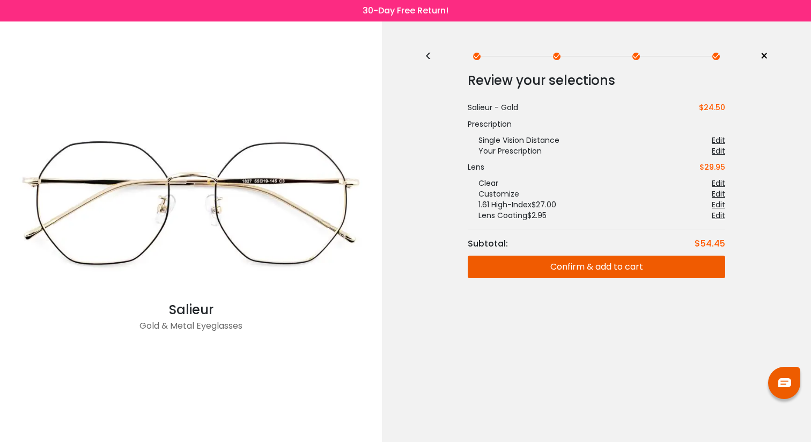
click at [715, 192] on div "Edit" at bounding box center [718, 193] width 13 height 11
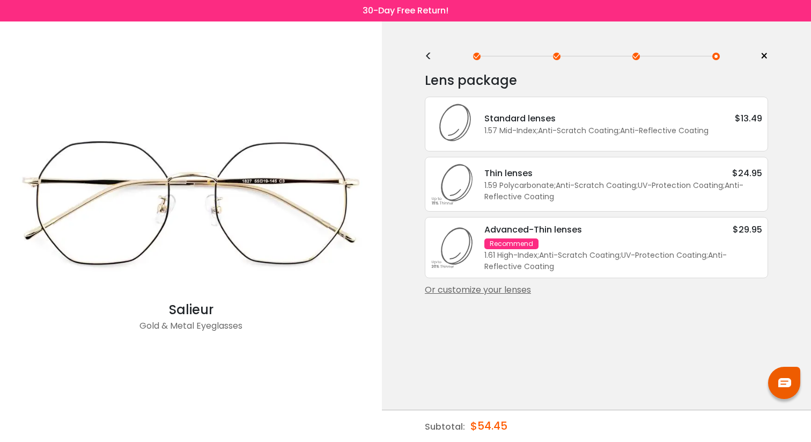
click at [521, 296] on div "Or customize your lenses" at bounding box center [596, 289] width 343 height 13
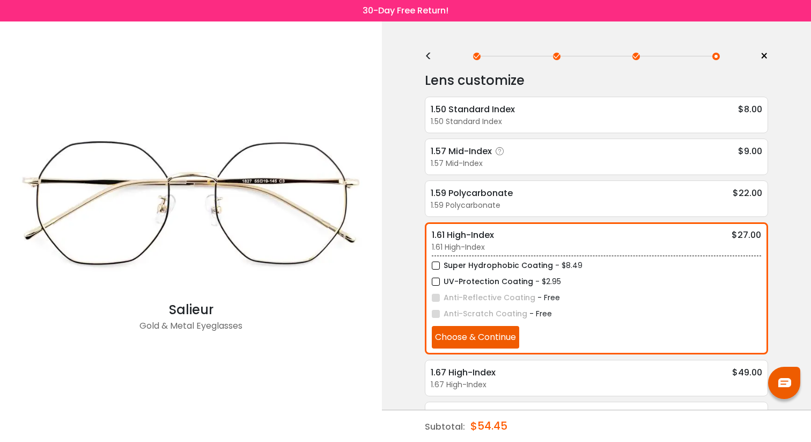
click at [626, 151] on div "1.57 Mid-Index $9.00" at bounding box center [597, 150] width 332 height 13
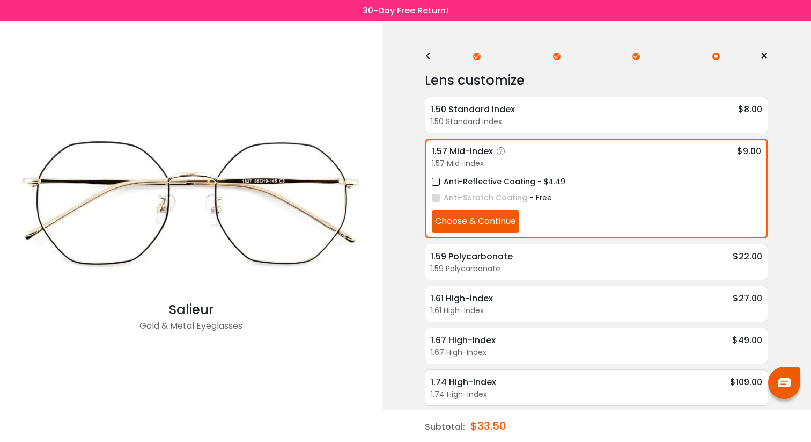
click at [497, 180] on label "Anti-Reflective Coating" at bounding box center [484, 181] width 104 height 13
click at [487, 220] on button "Choose & Continue" at bounding box center [475, 221] width 87 height 23
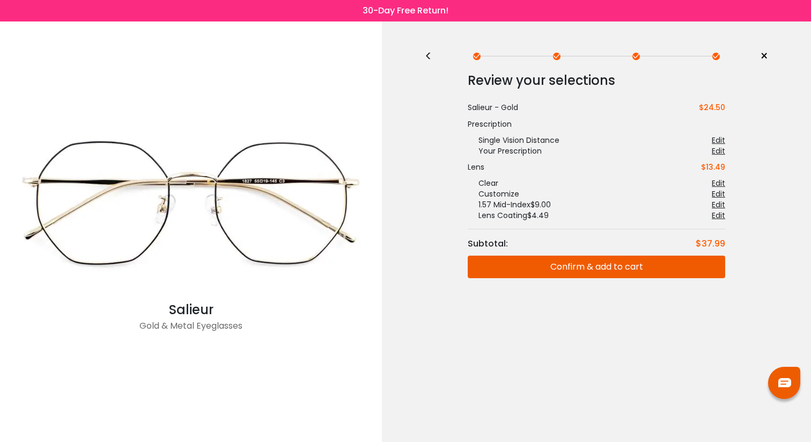
click at [491, 266] on button "Confirm & add to cart" at bounding box center [597, 266] width 258 height 23
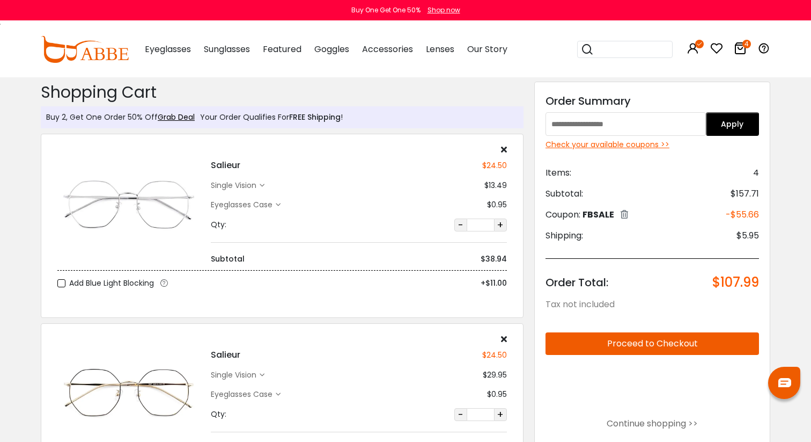
click at [234, 185] on div "single vision" at bounding box center [235, 185] width 49 height 11
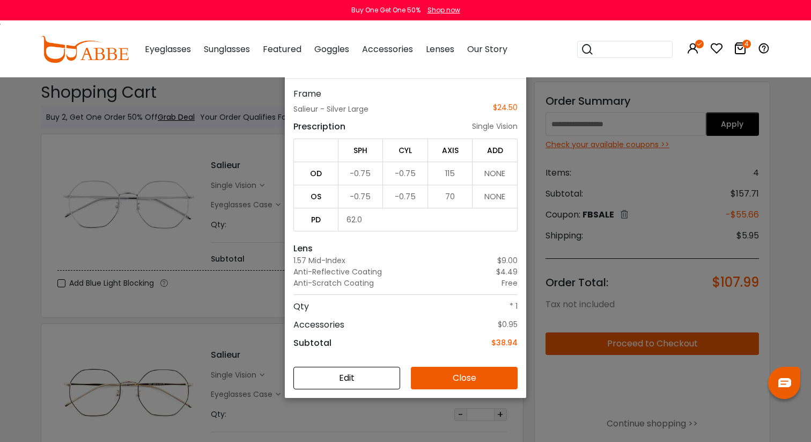
scroll to position [76, 0]
click at [349, 379] on button "Edit" at bounding box center [347, 378] width 107 height 23
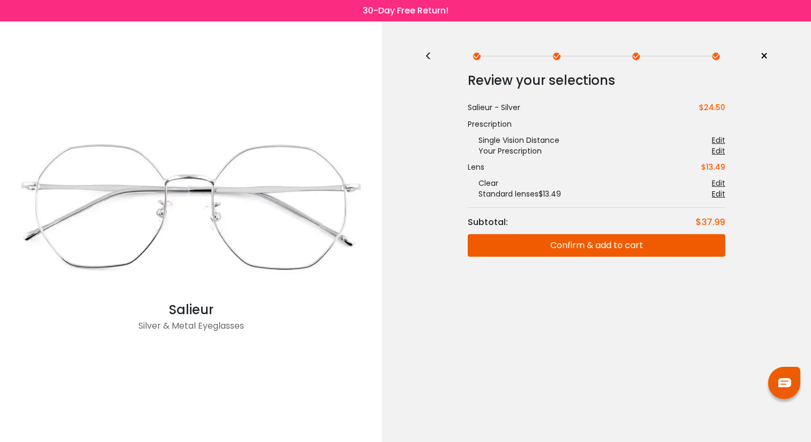
click at [715, 196] on div "Edit" at bounding box center [718, 193] width 13 height 11
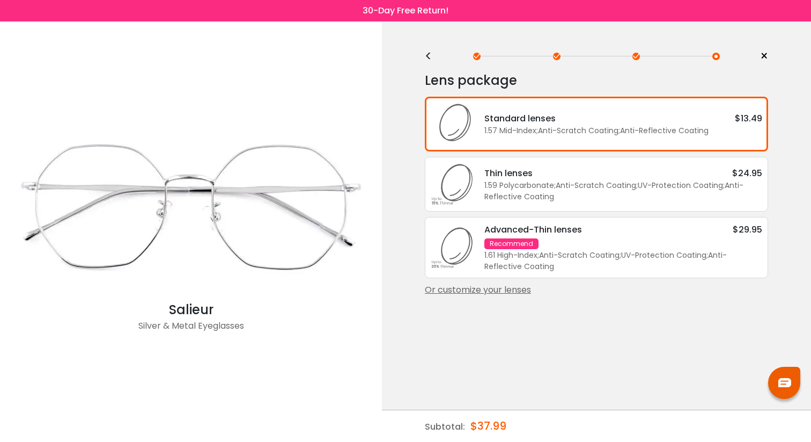
click at [503, 296] on div "Or customize your lenses" at bounding box center [596, 289] width 343 height 13
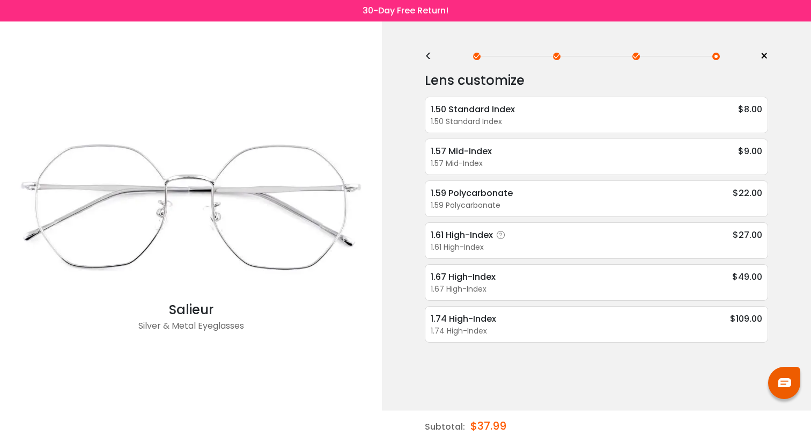
click at [567, 237] on div "1.61 High-Index $27.00" at bounding box center [597, 234] width 332 height 13
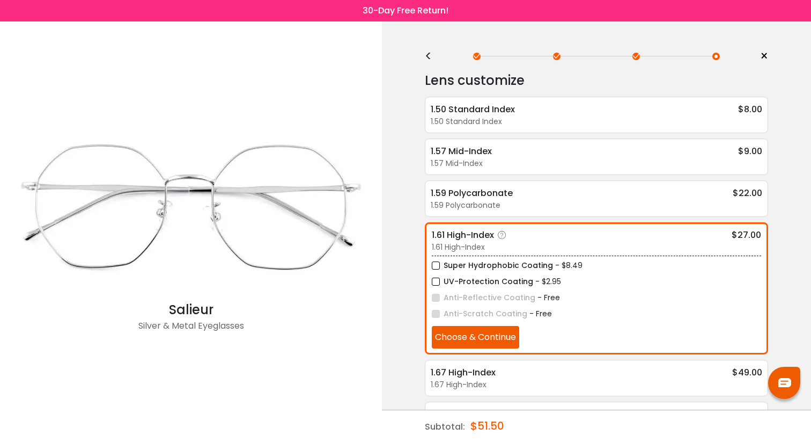
click at [500, 275] on label "UV-Protection Coating" at bounding box center [482, 281] width 101 height 13
click at [492, 334] on button "Choose & Continue" at bounding box center [475, 337] width 87 height 23
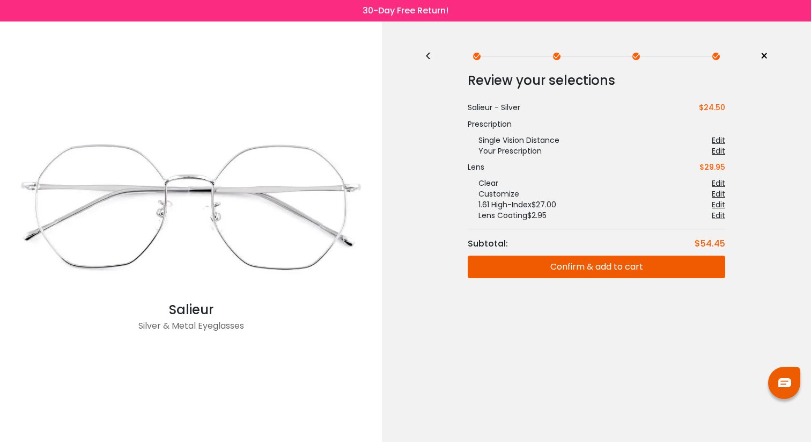
click at [689, 272] on button "Confirm & add to cart" at bounding box center [597, 266] width 258 height 23
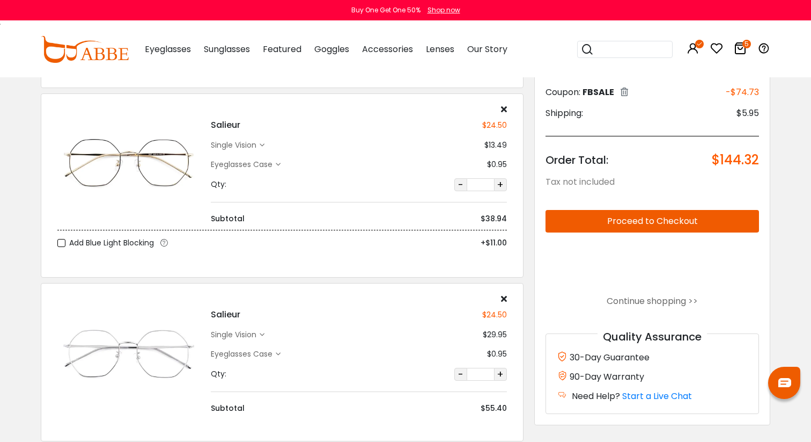
scroll to position [581, 0]
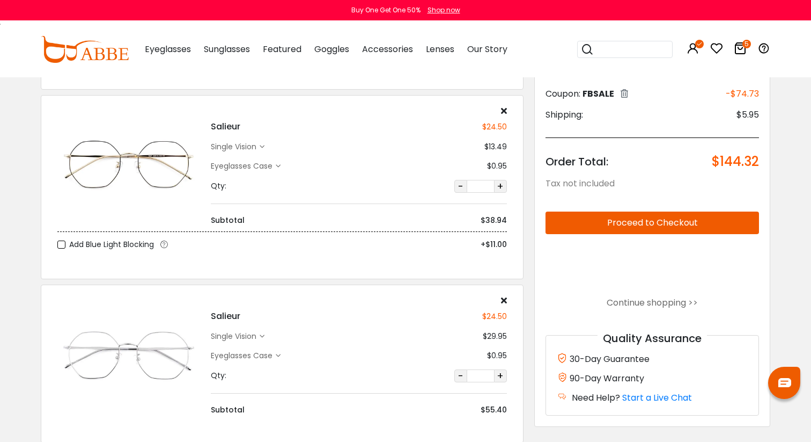
click at [235, 333] on div "single vision" at bounding box center [235, 336] width 49 height 11
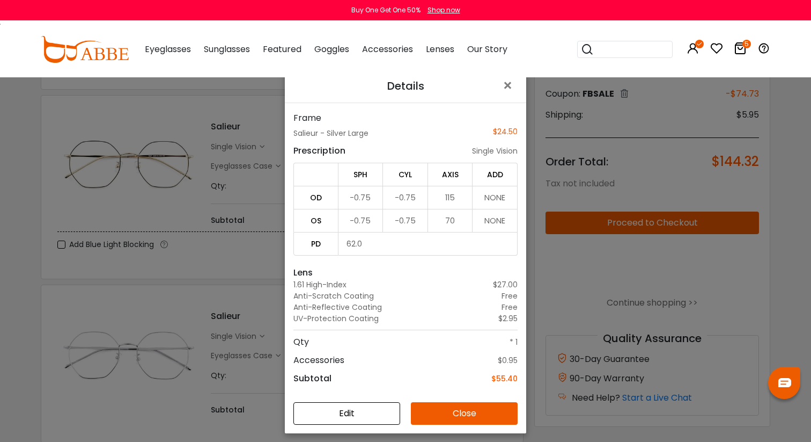
scroll to position [53, 0]
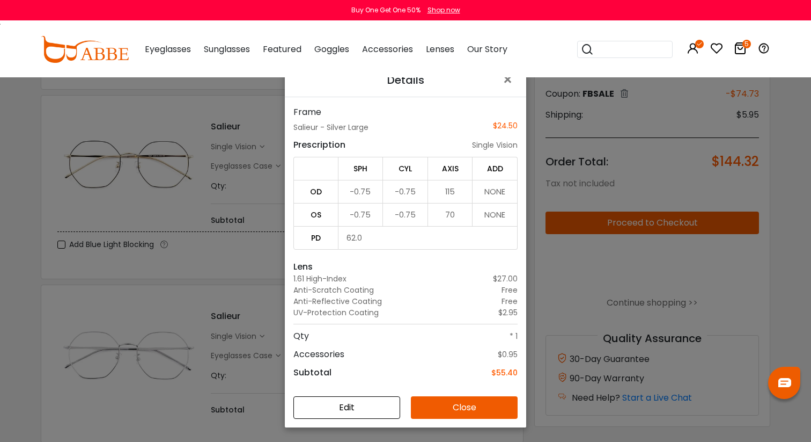
click at [220, 281] on div "Details × Frame Salieur - Silver Large $24.50 Prescription single vision SPH CY…" at bounding box center [405, 221] width 811 height 442
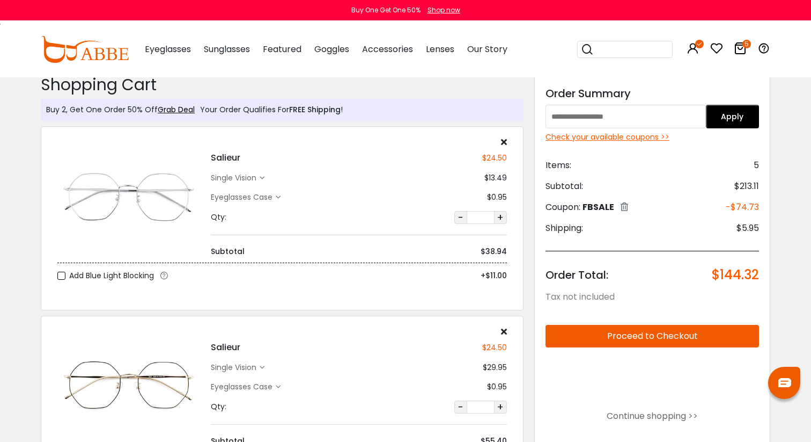
scroll to position [0, 0]
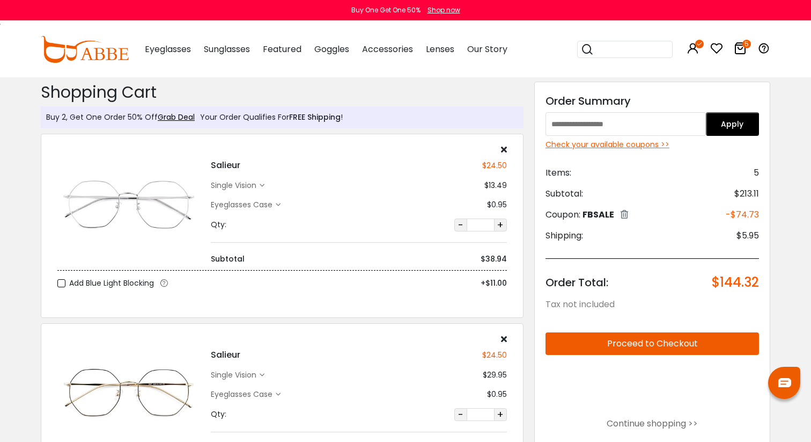
click at [508, 149] on div "Salieur $24.50 single vision $13.49 Eyeglasses Case" at bounding box center [359, 205] width 307 height 120
click at [504, 149] on icon at bounding box center [504, 149] width 6 height 9
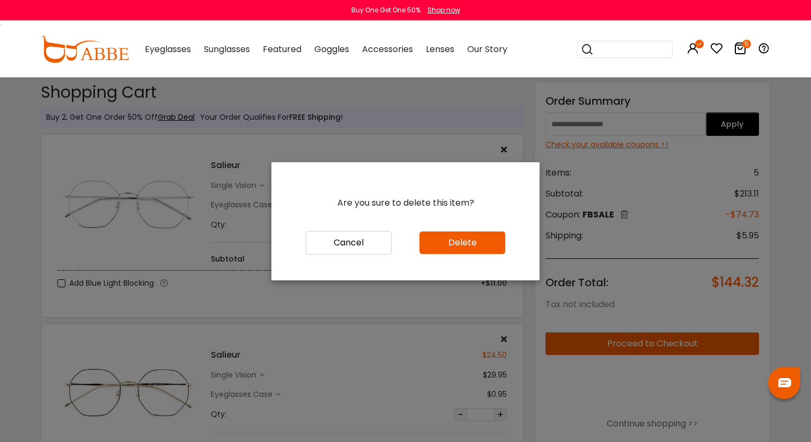
click at [446, 250] on button "Delete" at bounding box center [463, 242] width 86 height 23
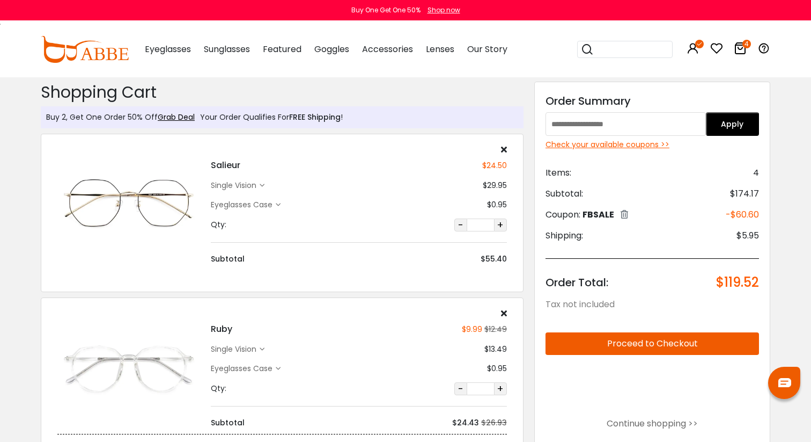
click at [505, 149] on icon at bounding box center [504, 149] width 6 height 9
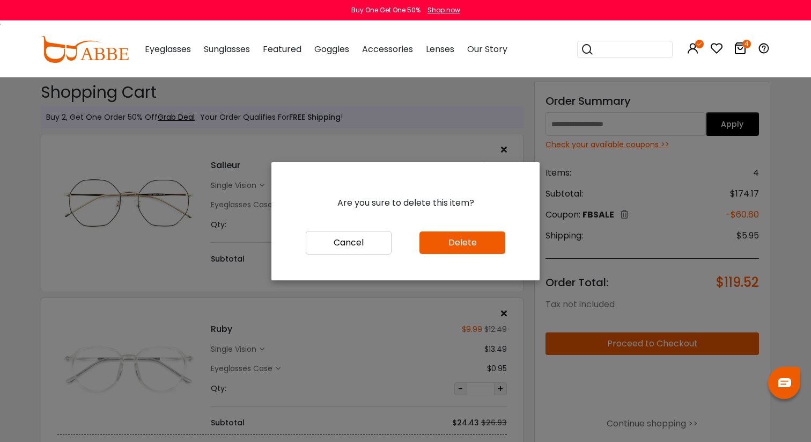
click at [438, 244] on button "Delete" at bounding box center [463, 242] width 86 height 23
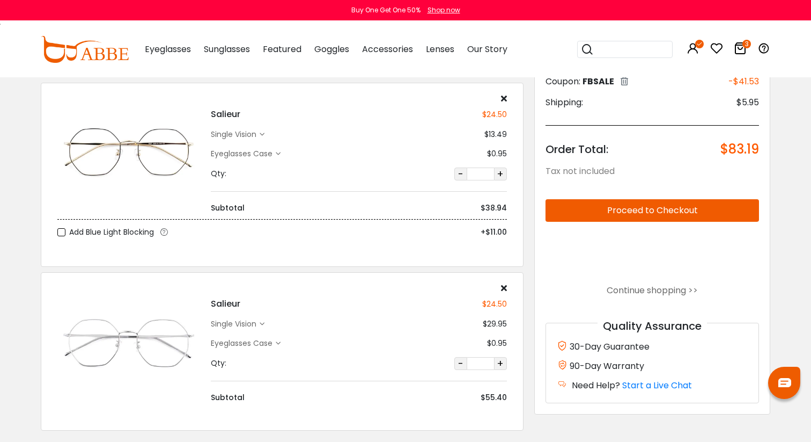
scroll to position [242, 0]
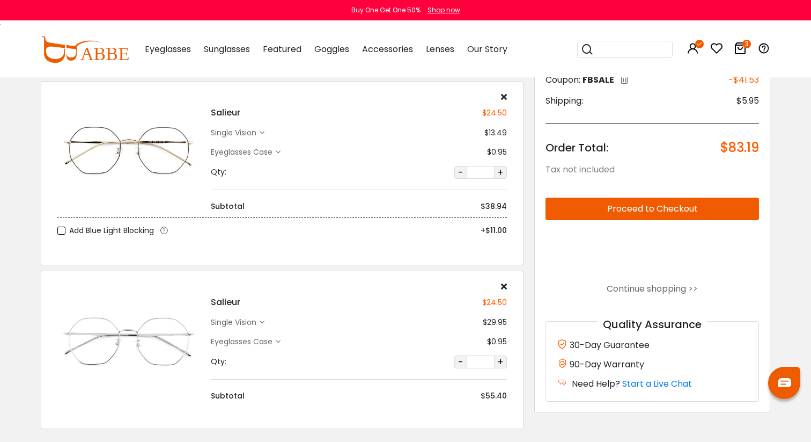
click at [253, 323] on div "single vision" at bounding box center [235, 322] width 49 height 11
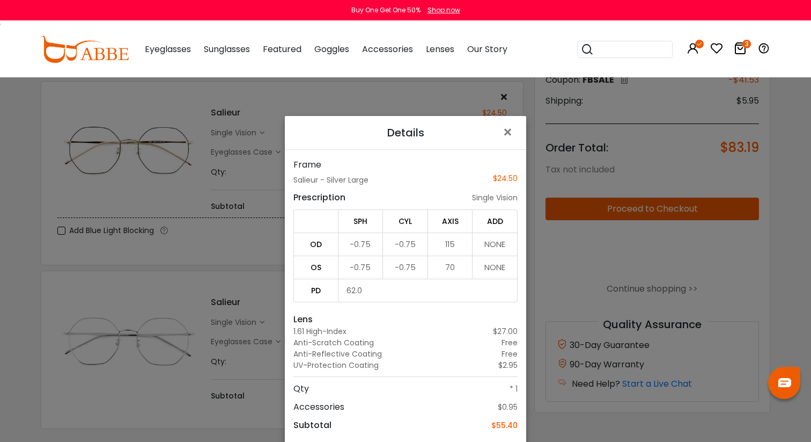
scroll to position [77, 0]
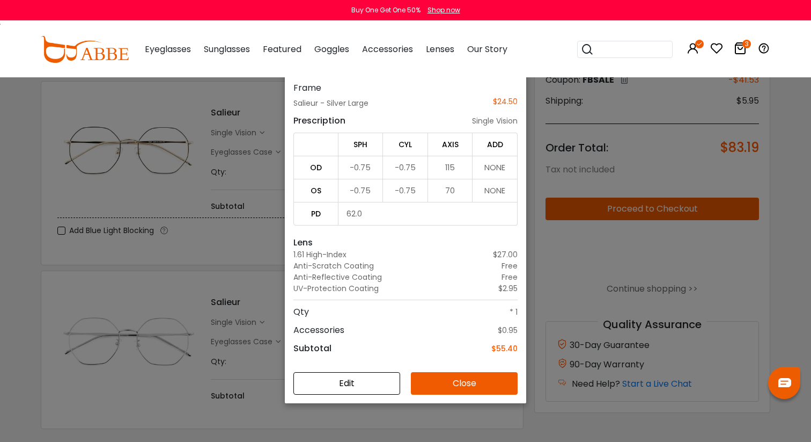
click at [339, 375] on button "Edit" at bounding box center [347, 383] width 107 height 23
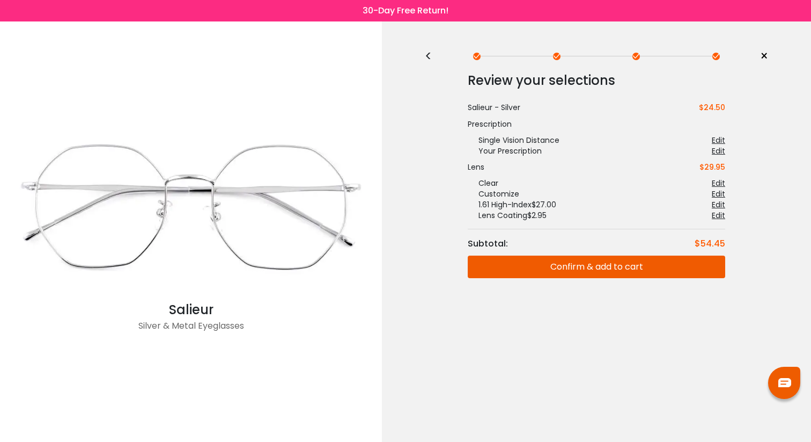
click at [717, 204] on div "Edit" at bounding box center [718, 204] width 13 height 11
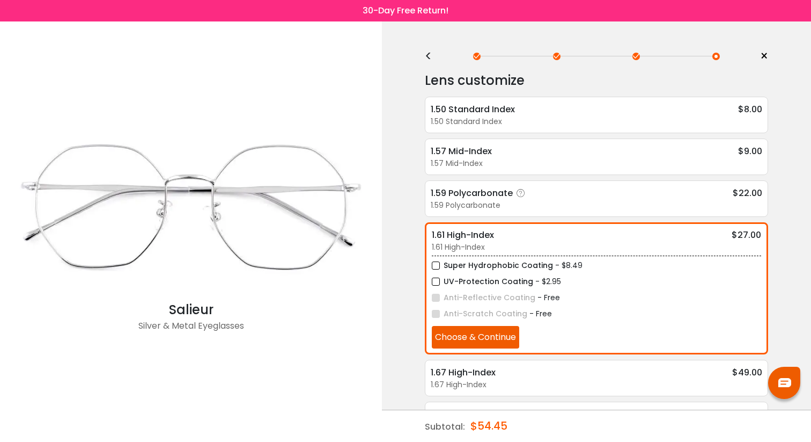
click at [523, 194] on icon at bounding box center [521, 193] width 11 height 11
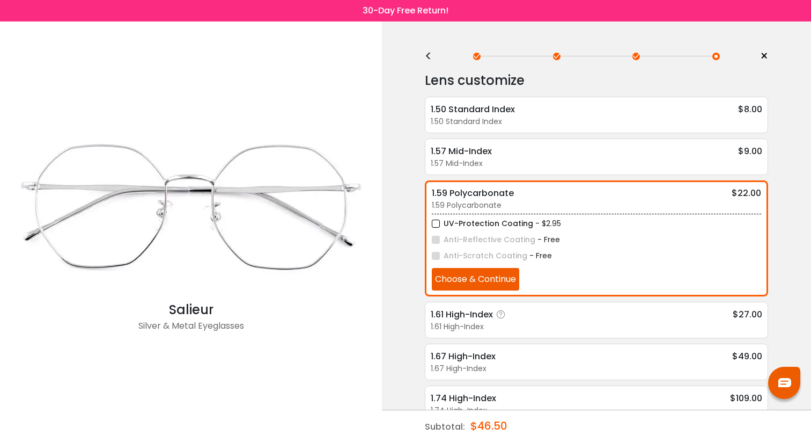
click at [579, 314] on div "1.61 High-Index $27.00" at bounding box center [597, 313] width 332 height 13
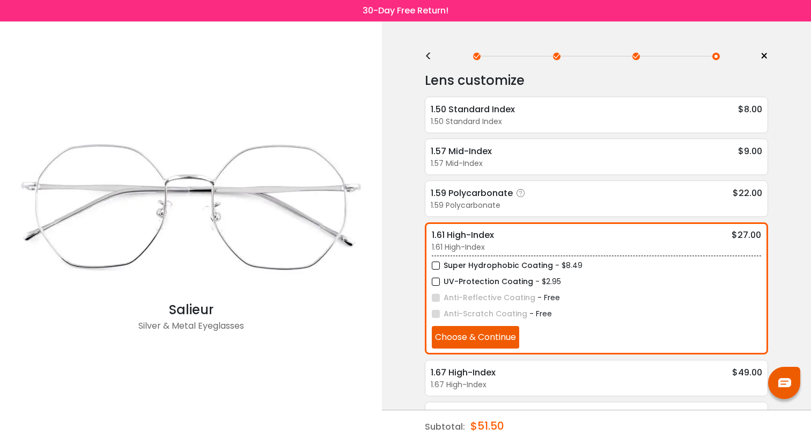
click at [603, 201] on div "1.59 Polycarbonate" at bounding box center [597, 205] width 332 height 11
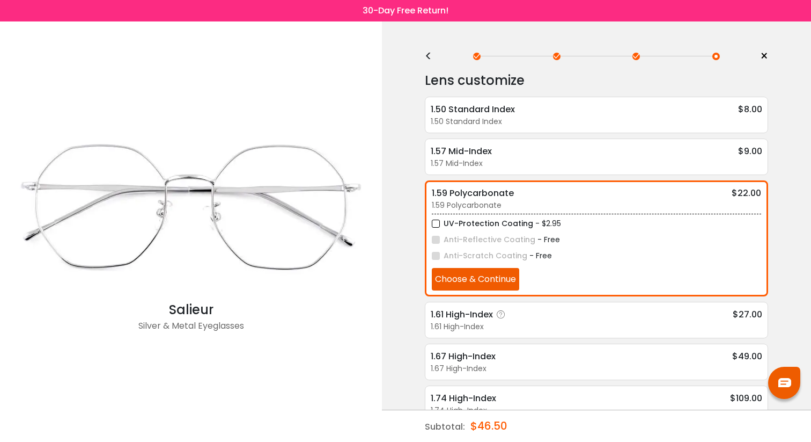
click at [575, 314] on div "1.61 High-Index $27.00" at bounding box center [597, 313] width 332 height 13
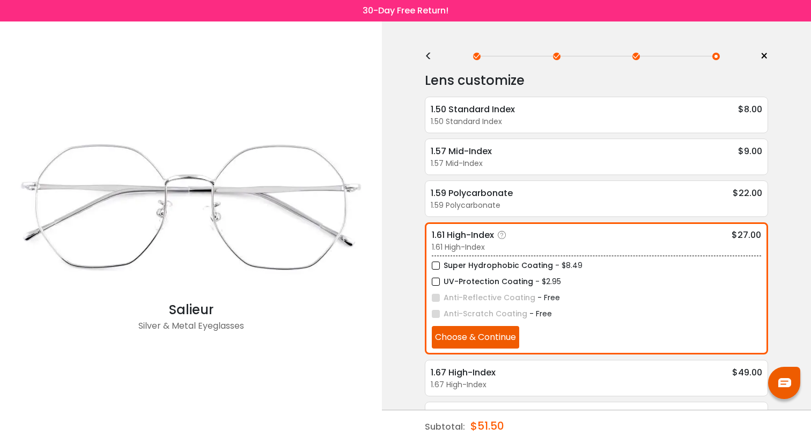
click at [444, 277] on label "UV-Protection Coating" at bounding box center [482, 281] width 101 height 13
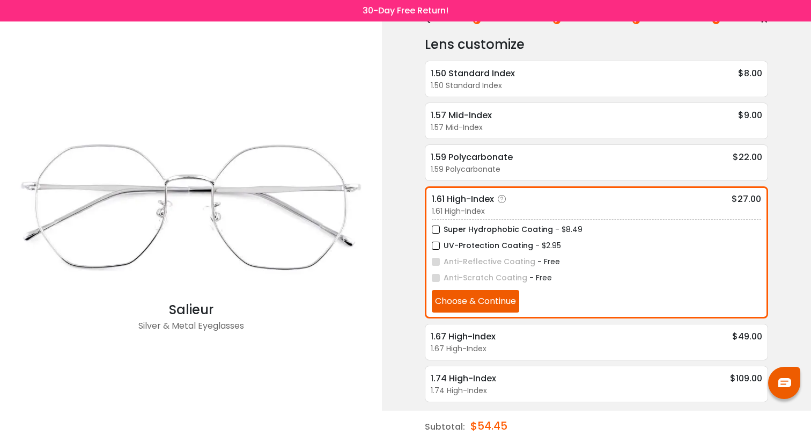
click at [475, 298] on button "Choose & Continue" at bounding box center [475, 301] width 87 height 23
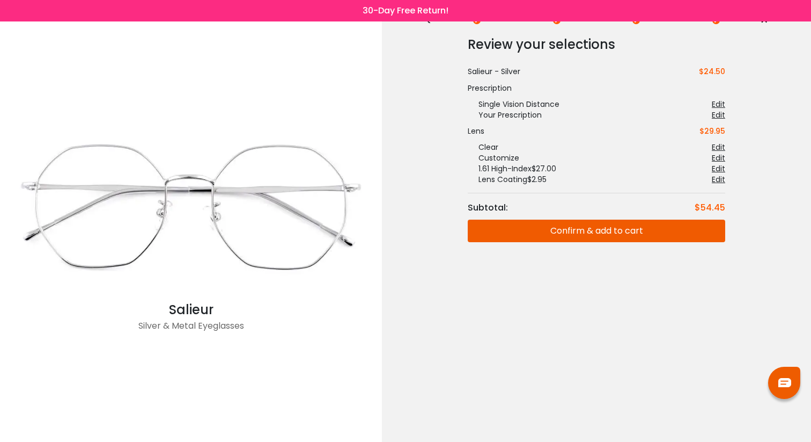
scroll to position [0, 0]
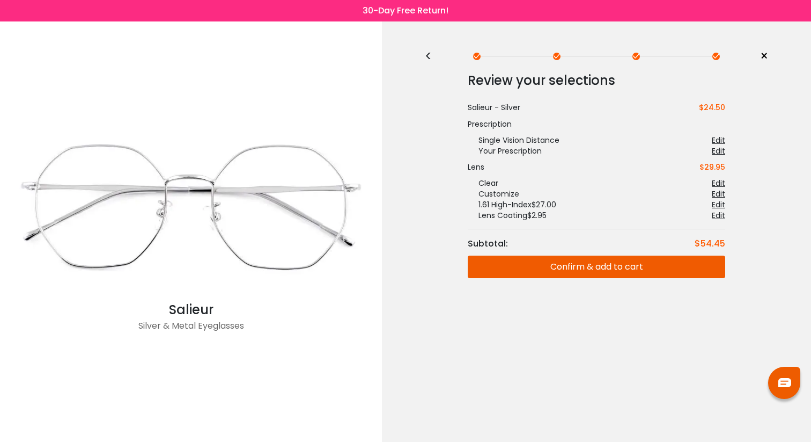
click at [765, 58] on span "×" at bounding box center [764, 56] width 8 height 16
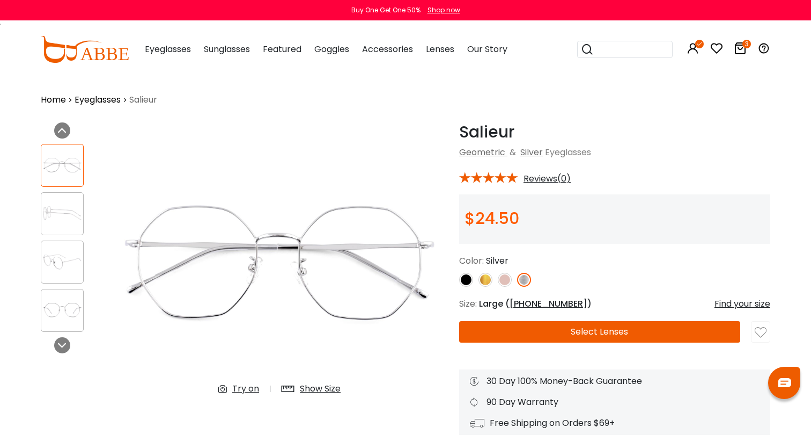
click at [736, 47] on icon at bounding box center [740, 48] width 13 height 13
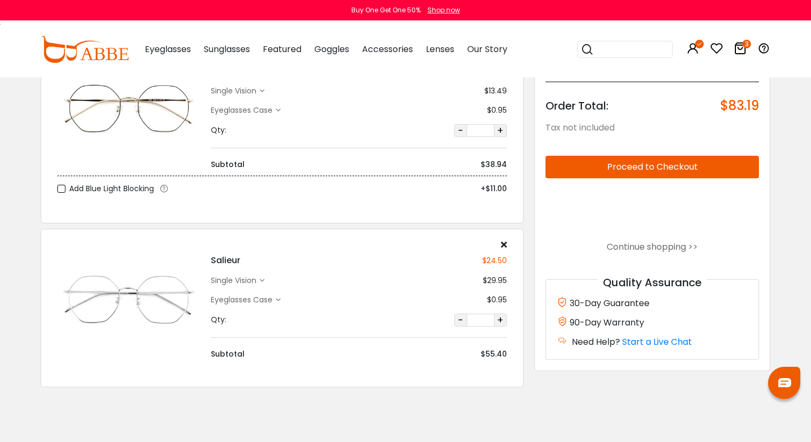
scroll to position [282, 0]
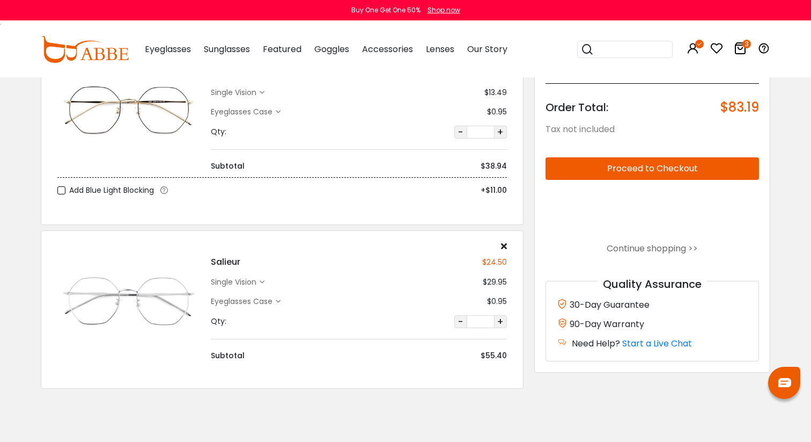
click at [243, 288] on div "Salieur $24.50 single vision $29.95 Eyeglasses Case" at bounding box center [359, 301] width 307 height 120
click at [250, 282] on div "single vision" at bounding box center [235, 281] width 49 height 11
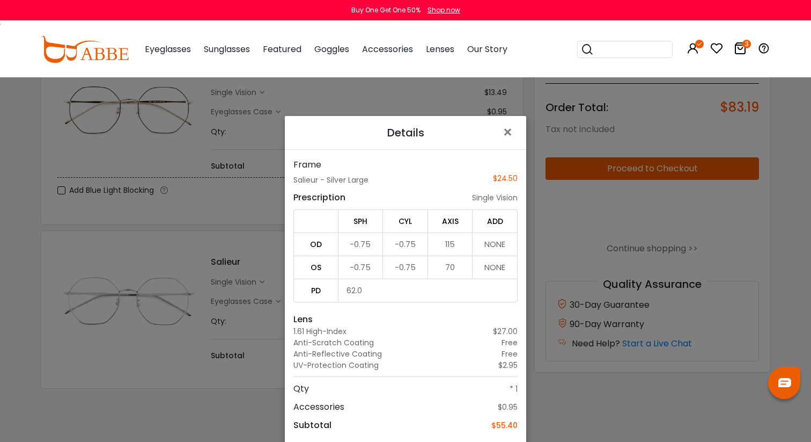
scroll to position [77, 0]
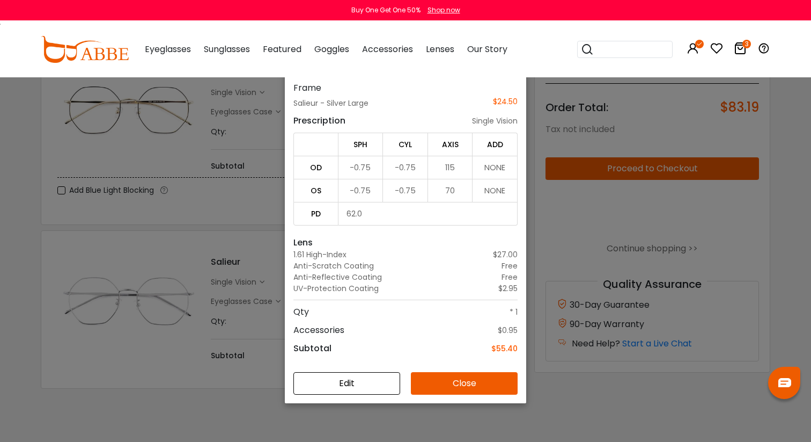
click at [567, 298] on div "Details × Frame Salieur - Silver Large $24.50 Prescription single vision SPH CY…" at bounding box center [405, 221] width 811 height 442
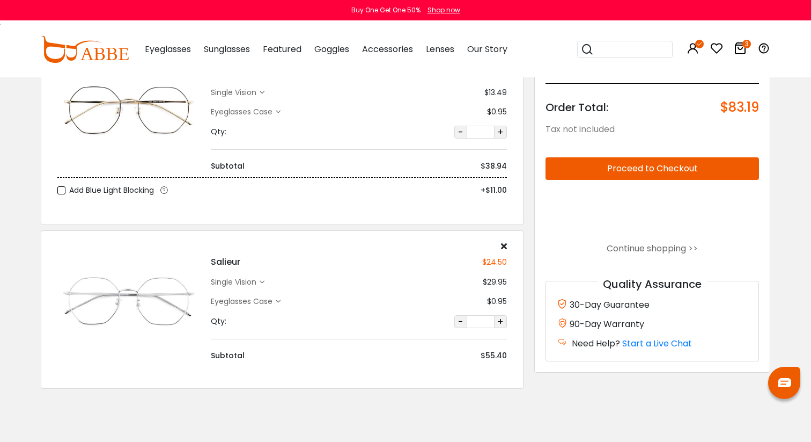
click at [251, 299] on div "Eyeglasses Case" at bounding box center [243, 301] width 65 height 11
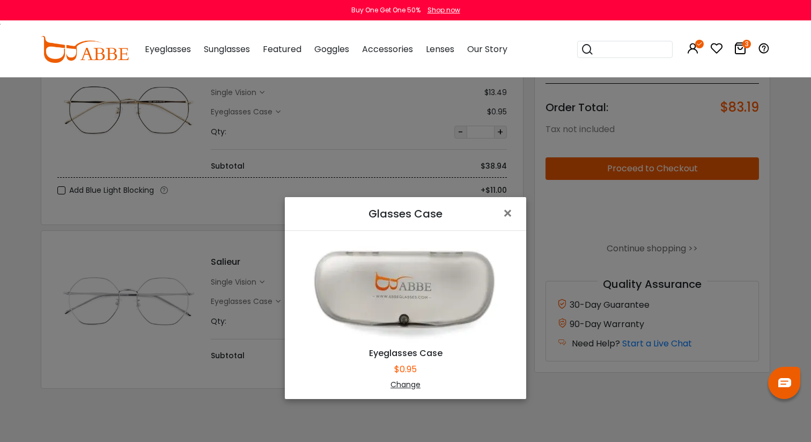
click at [257, 291] on div "Glasses Case × Eyeglasses Case $0.95 Change" at bounding box center [405, 221] width 811 height 442
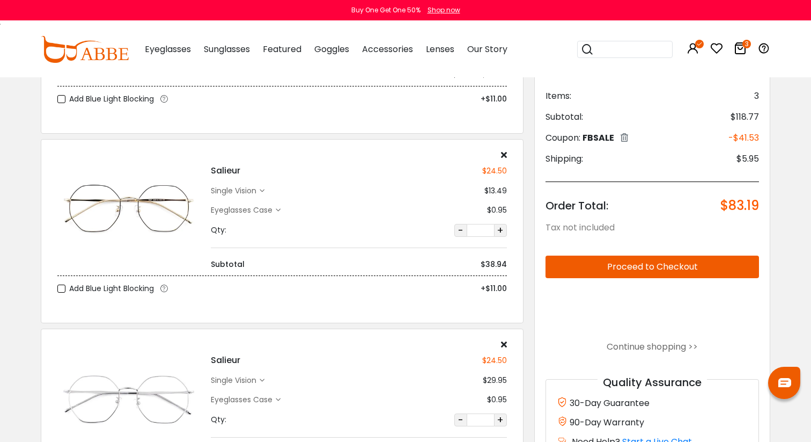
scroll to position [182, 0]
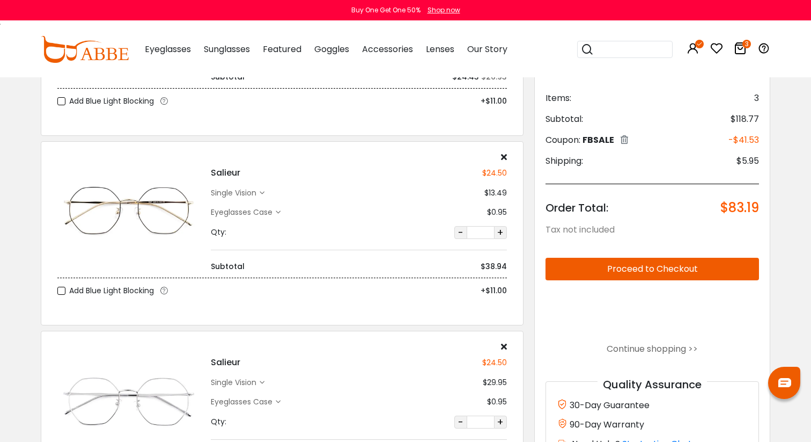
click at [252, 209] on div "Eyeglasses Case" at bounding box center [243, 212] width 65 height 11
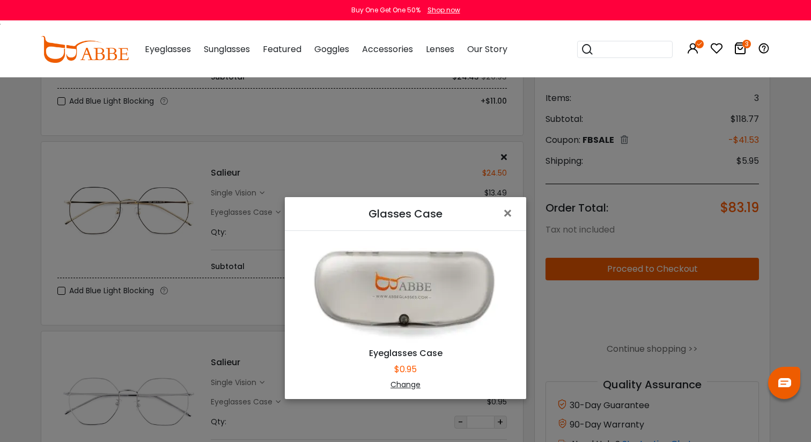
click at [258, 213] on div "Glasses Case × Eyeglasses Case $0.95 Change" at bounding box center [405, 221] width 811 height 442
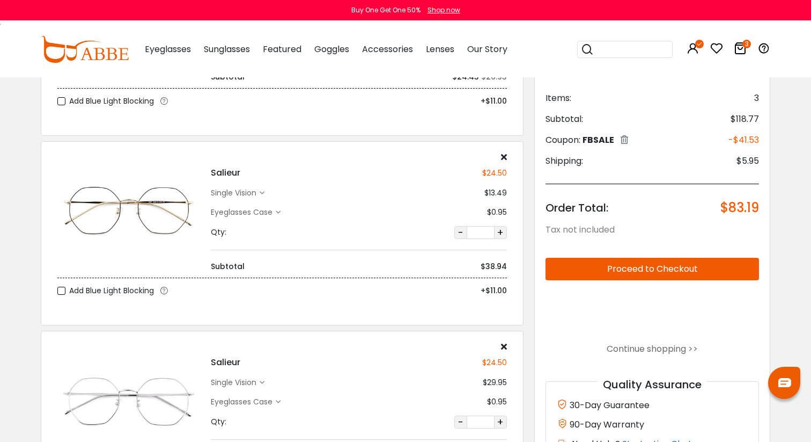
click at [257, 185] on div "Salieur $24.50 single vision $13.49 Eyeglasses Case" at bounding box center [359, 212] width 307 height 120
click at [250, 192] on div "single vision" at bounding box center [235, 192] width 49 height 11
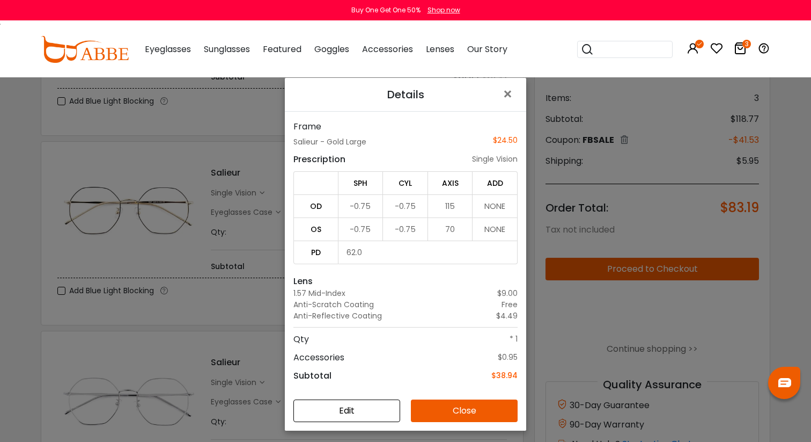
scroll to position [45, 0]
click at [253, 234] on div "Details × Frame Salieur - Gold Large $24.50 Prescription single vision SPH CYL …" at bounding box center [405, 221] width 811 height 442
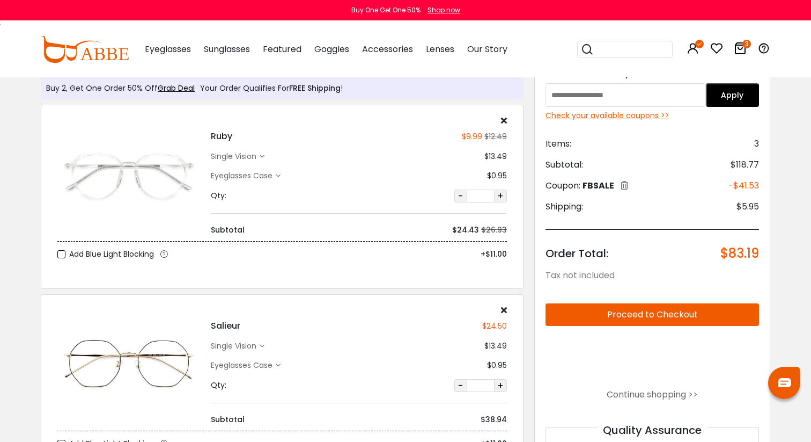
scroll to position [0, 0]
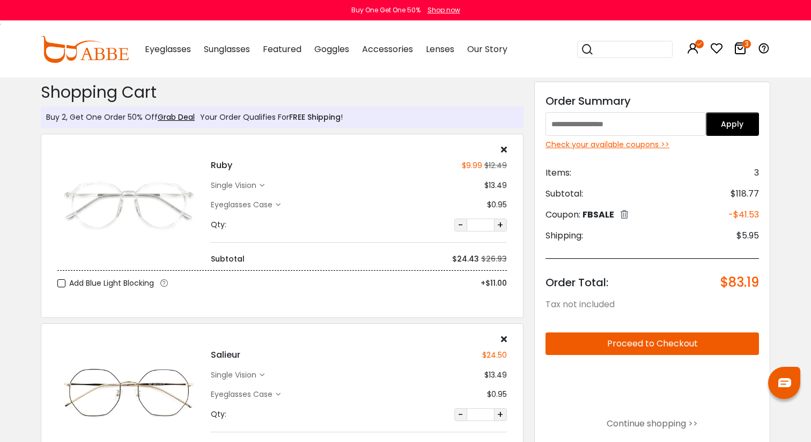
click at [259, 184] on div "single vision" at bounding box center [235, 185] width 49 height 11
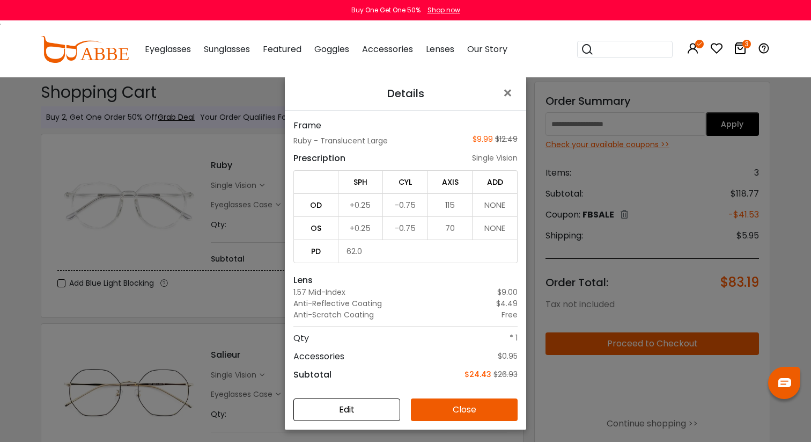
click at [250, 211] on div "Details × Frame Ruby - Translucent Large $9.99 $12.49 Prescription single visio…" at bounding box center [405, 221] width 811 height 442
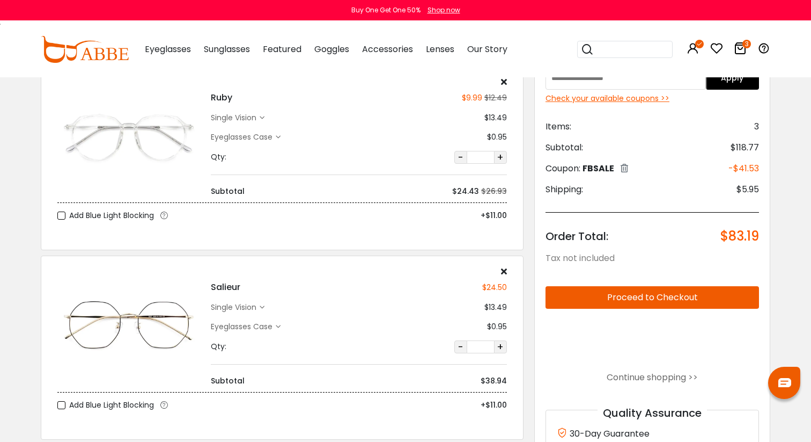
scroll to position [69, 0]
click at [673, 290] on button "Proceed to Checkout" at bounding box center [653, 296] width 214 height 23
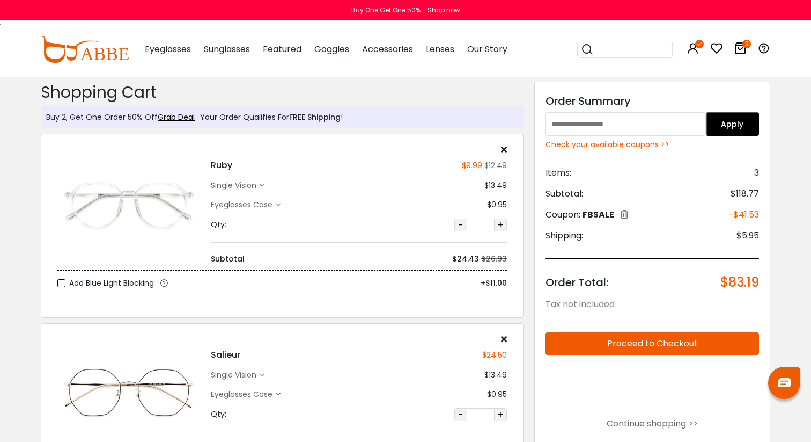
click at [313, 115] on span "FREE Shipping" at bounding box center [315, 117] width 52 height 11
click at [621, 140] on div "Check your available coupons >>" at bounding box center [653, 144] width 214 height 11
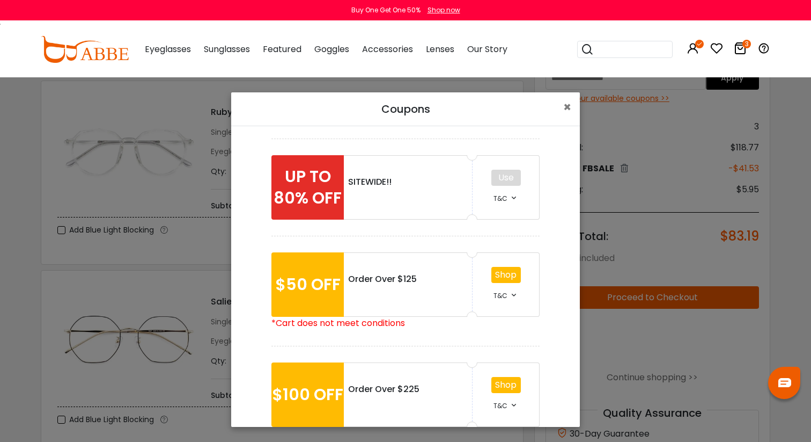
scroll to position [130, 0]
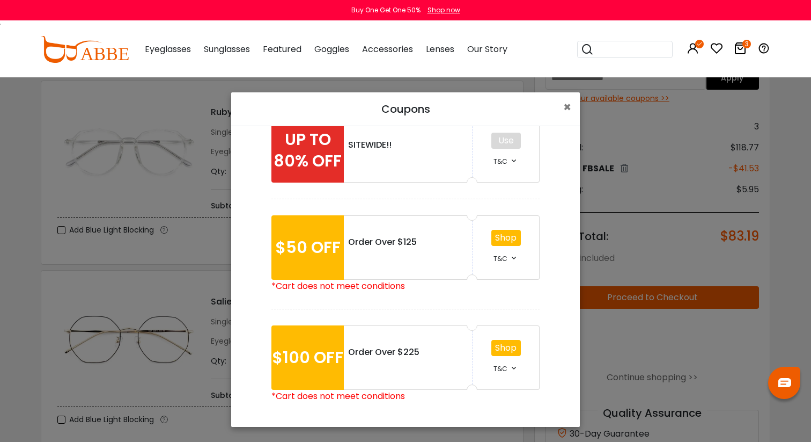
click at [617, 232] on div "Coupons × $25 OFF Order Over $75 Use T&C *• Order Amount Over $75. *• Offer not…" at bounding box center [405, 221] width 811 height 442
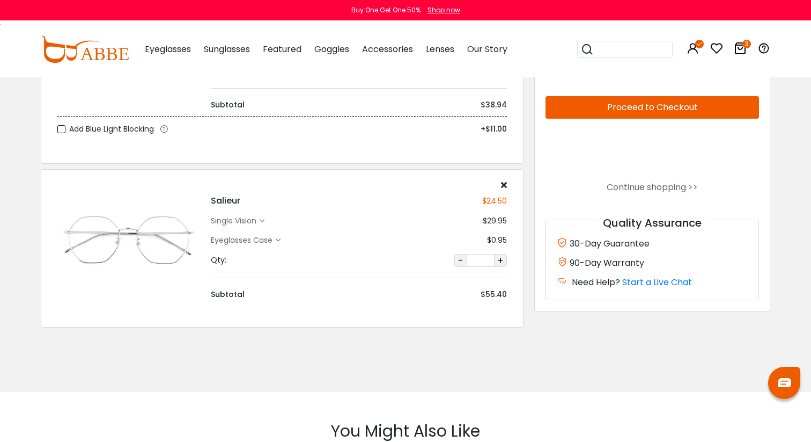
scroll to position [345, 0]
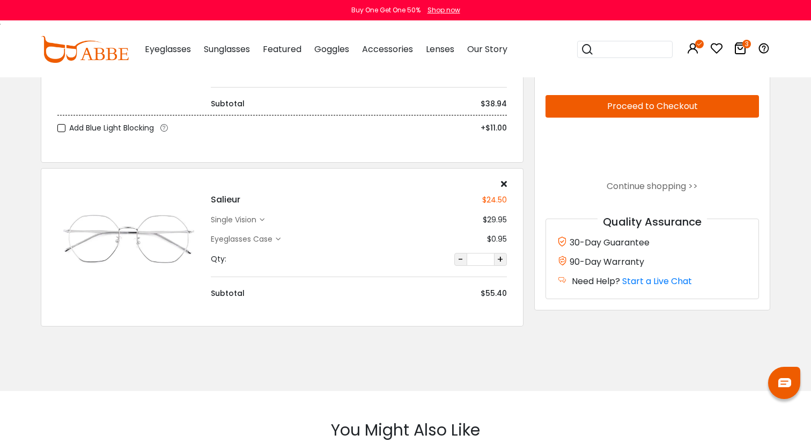
click at [649, 108] on button "Proceed to Checkout" at bounding box center [653, 106] width 214 height 23
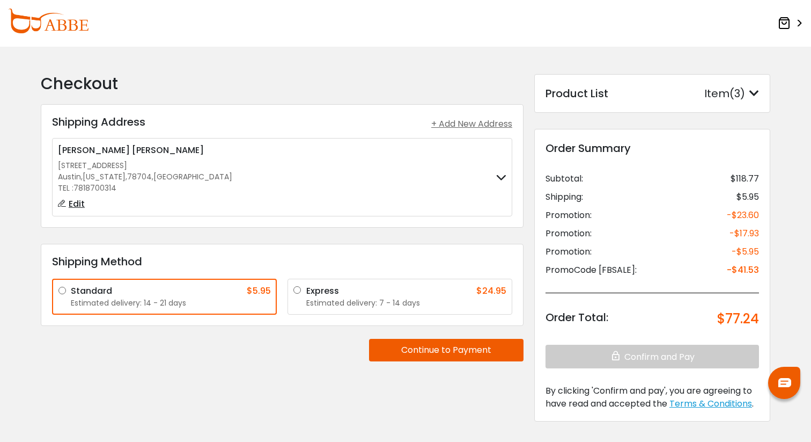
click at [332, 182] on label "[PERSON_NAME] [STREET_ADDRESS] [GEOGRAPHIC_DATA] , [US_STATE] , 78704 , [GEOGRA…" at bounding box center [282, 177] width 449 height 67
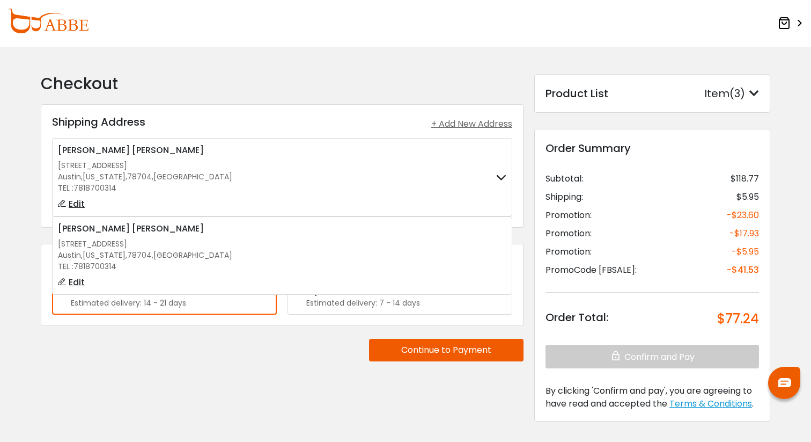
click at [374, 172] on label "[PERSON_NAME] [STREET_ADDRESS] [GEOGRAPHIC_DATA] , [US_STATE] , 78704 , [GEOGRA…" at bounding box center [282, 177] width 449 height 67
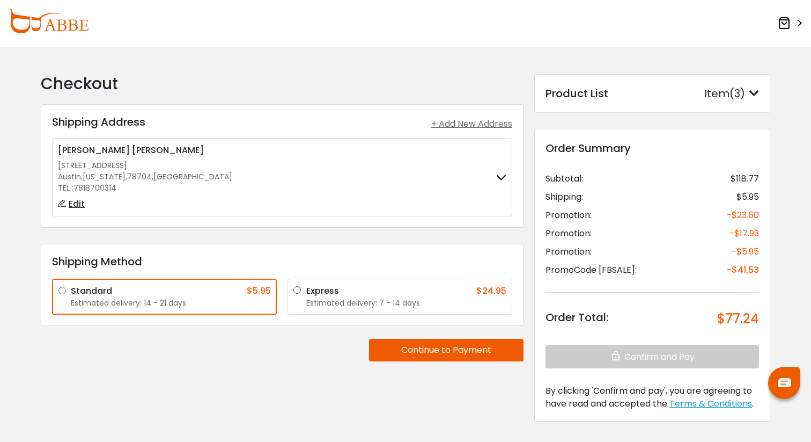
click at [422, 345] on button "Continue to Payment" at bounding box center [446, 350] width 155 height 23
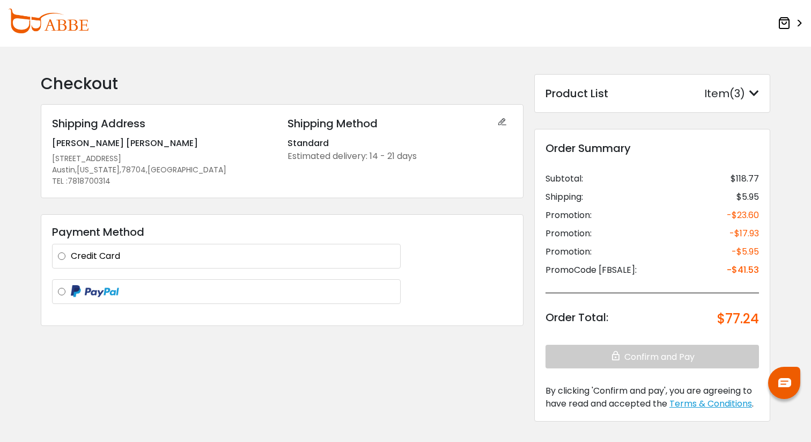
click at [305, 267] on div "Credit Card *Name on card *Card number Expiration date *CVV/CVC Billing address…" at bounding box center [226, 256] width 349 height 25
click at [309, 259] on label "Credit Card" at bounding box center [233, 256] width 324 height 13
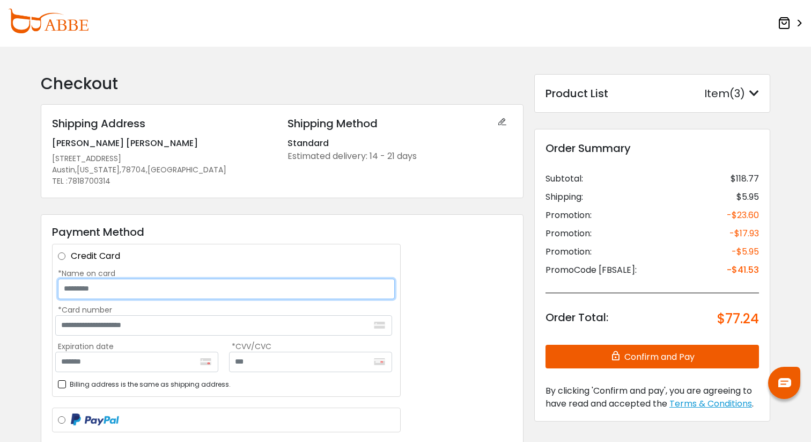
click at [287, 292] on input "*Name on card" at bounding box center [226, 289] width 337 height 20
type input "**********"
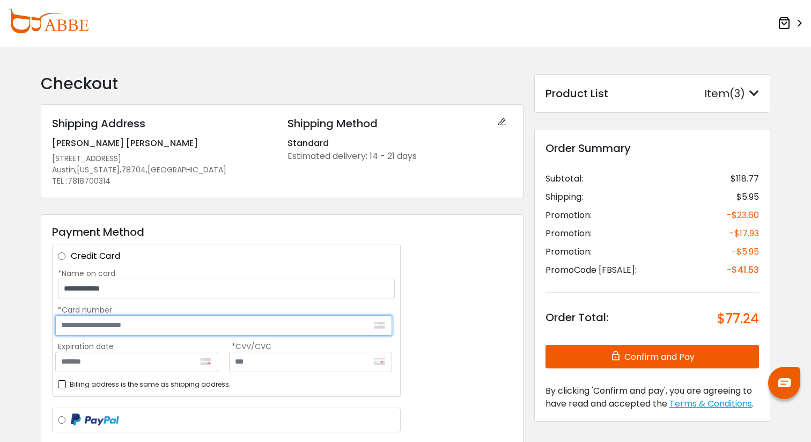
type input "**********"
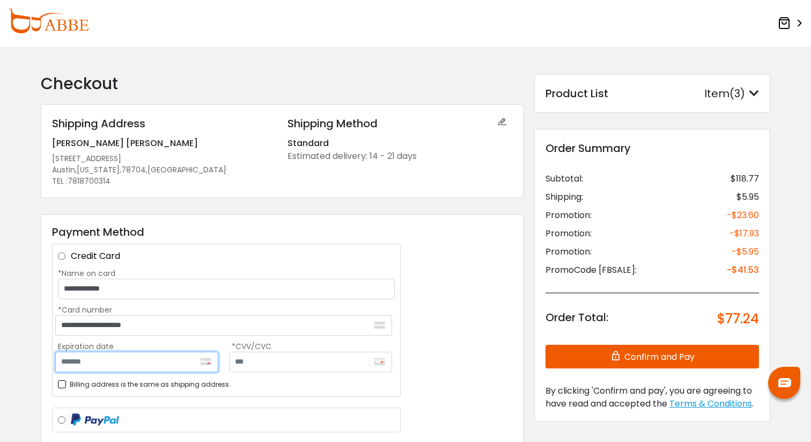
type input "*******"
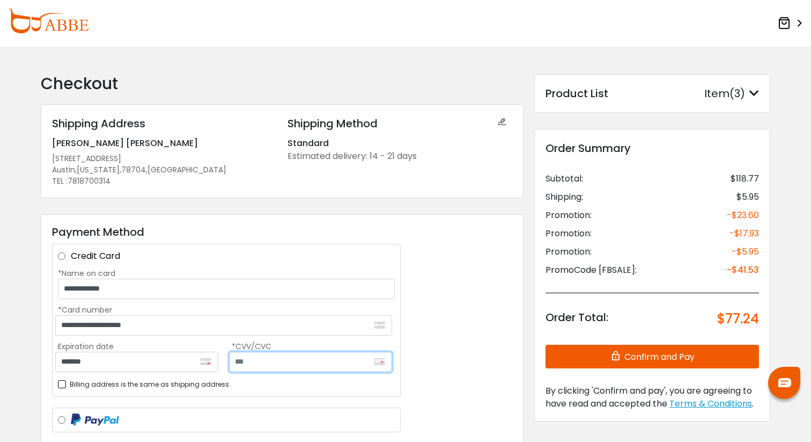
click at [313, 362] on input "text" at bounding box center [310, 362] width 163 height 20
type input "***"
click at [430, 313] on div "**********" at bounding box center [282, 334] width 483 height 240
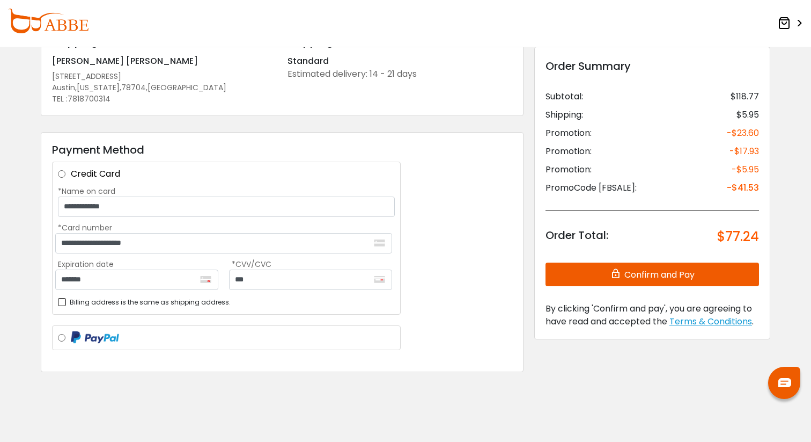
scroll to position [84, 0]
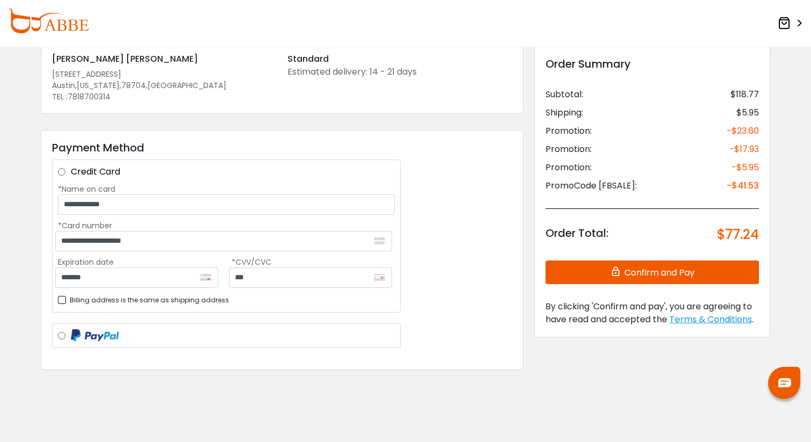
click at [576, 267] on button "Confirm and Pay" at bounding box center [653, 272] width 214 height 24
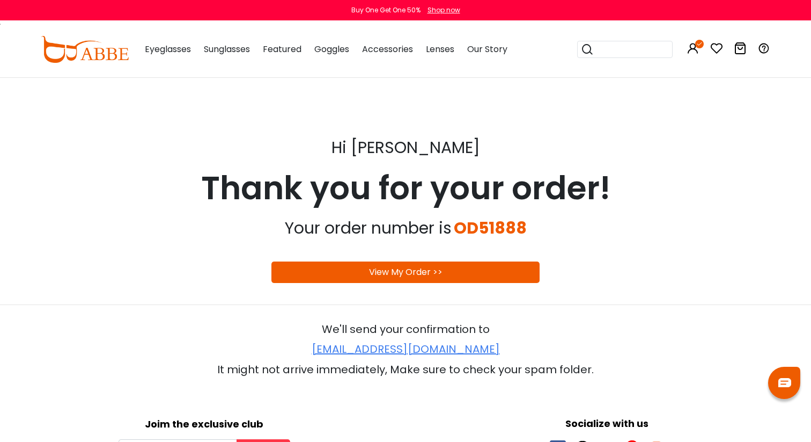
click at [469, 277] on div "View My Order >>" at bounding box center [406, 271] width 268 height 21
click at [408, 275] on link "View My Order >>" at bounding box center [406, 272] width 74 height 12
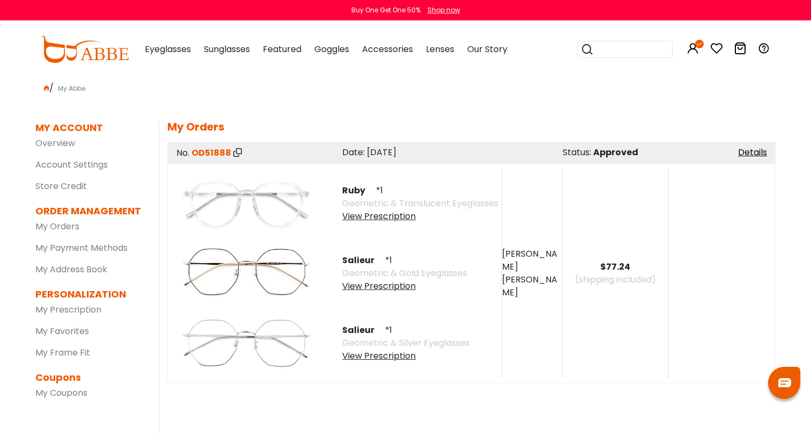
click at [398, 220] on div "View Prescription" at bounding box center [420, 216] width 156 height 13
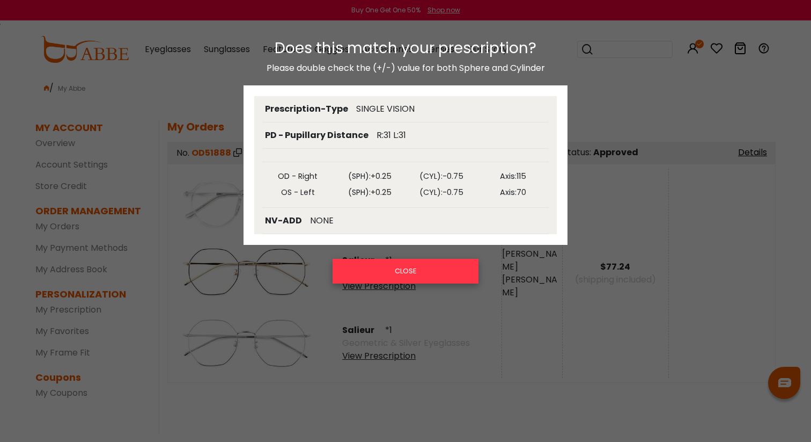
click at [418, 271] on button "CLOSE" at bounding box center [406, 271] width 146 height 25
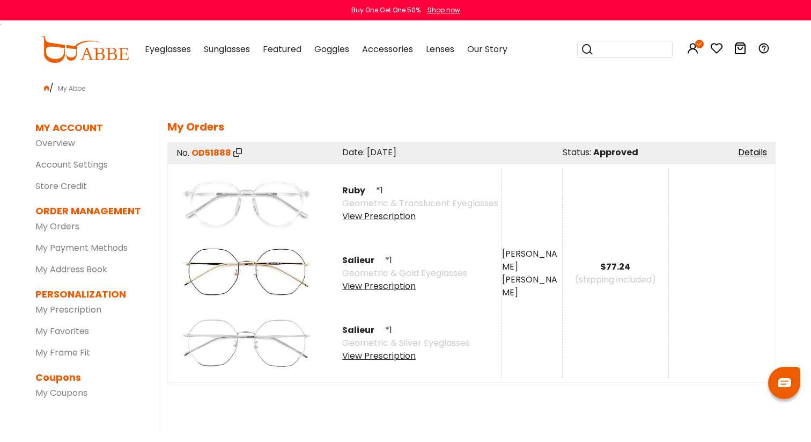
click at [387, 287] on div "View Prescription" at bounding box center [404, 286] width 125 height 13
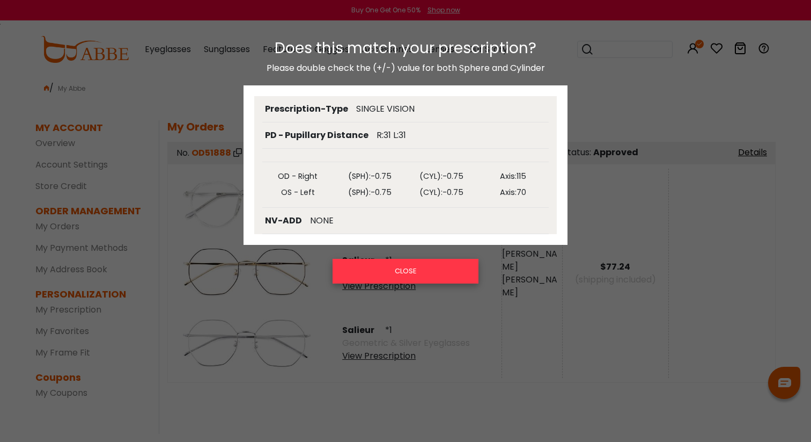
click at [399, 268] on button "CLOSE" at bounding box center [406, 271] width 146 height 25
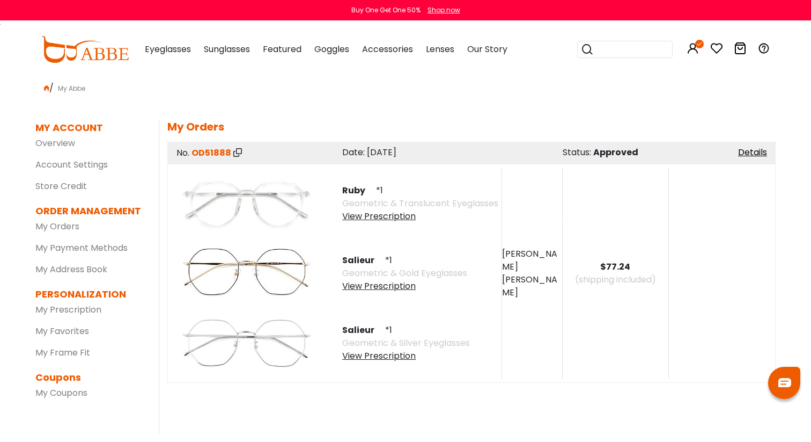
click at [363, 353] on div "View Prescription" at bounding box center [406, 355] width 128 height 13
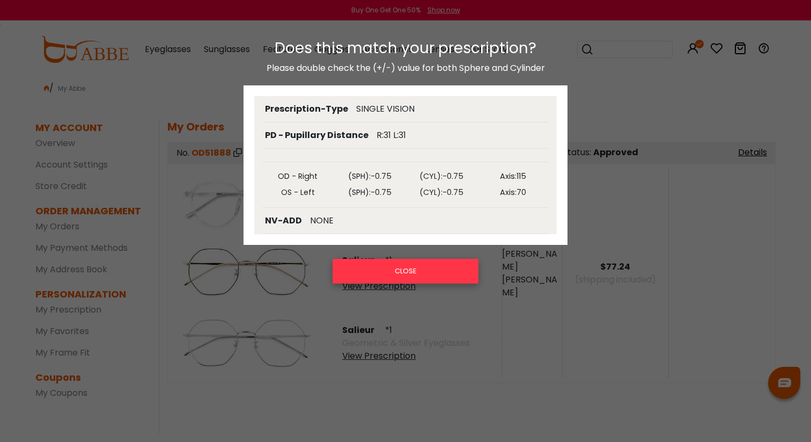
click at [394, 280] on button "CLOSE" at bounding box center [406, 271] width 146 height 25
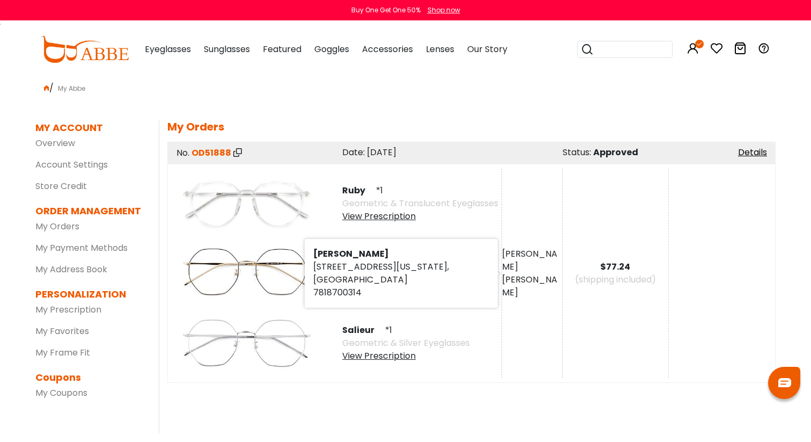
click at [525, 271] on div "[PERSON_NAME]" at bounding box center [532, 260] width 60 height 26
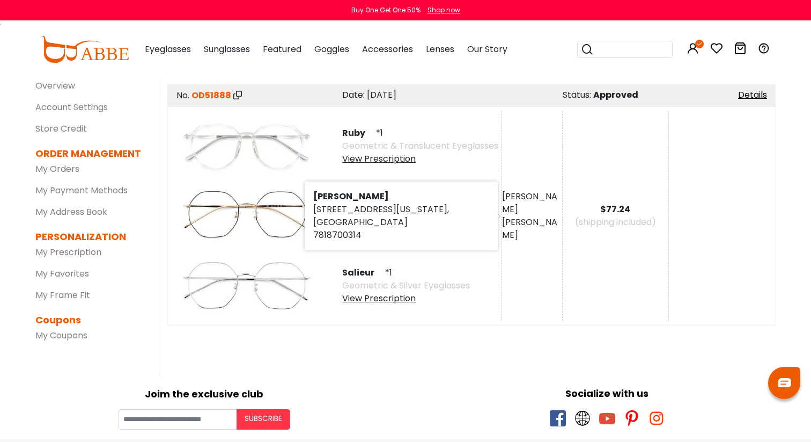
scroll to position [63, 0]
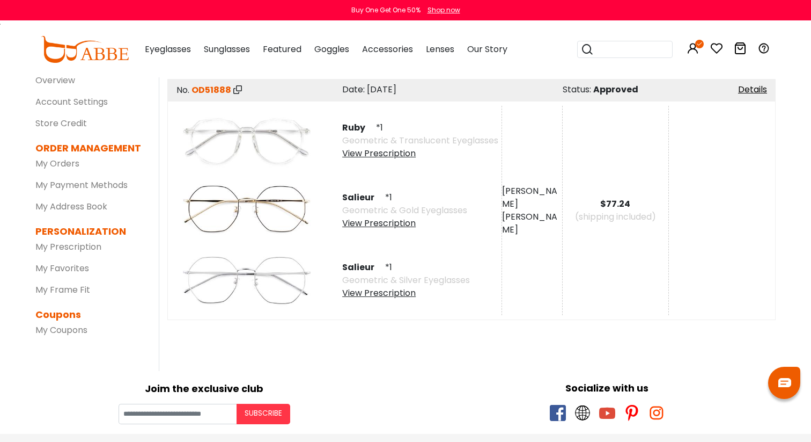
click at [487, 380] on div "Socialize with us" at bounding box center [607, 387] width 392 height 14
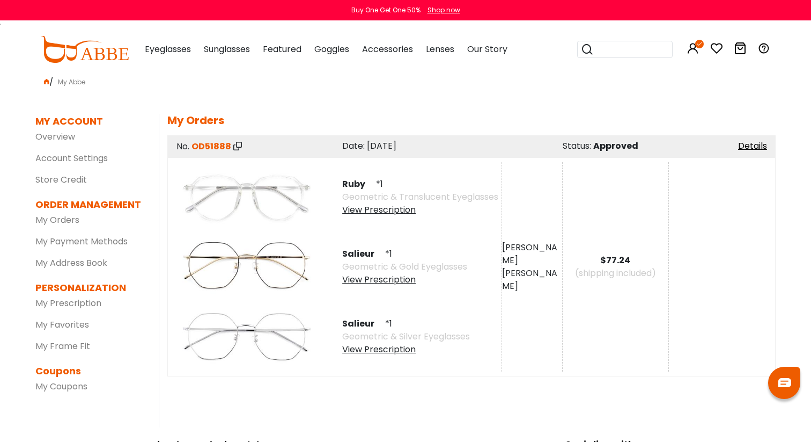
scroll to position [0, 0]
